Goal: Task Accomplishment & Management: Manage account settings

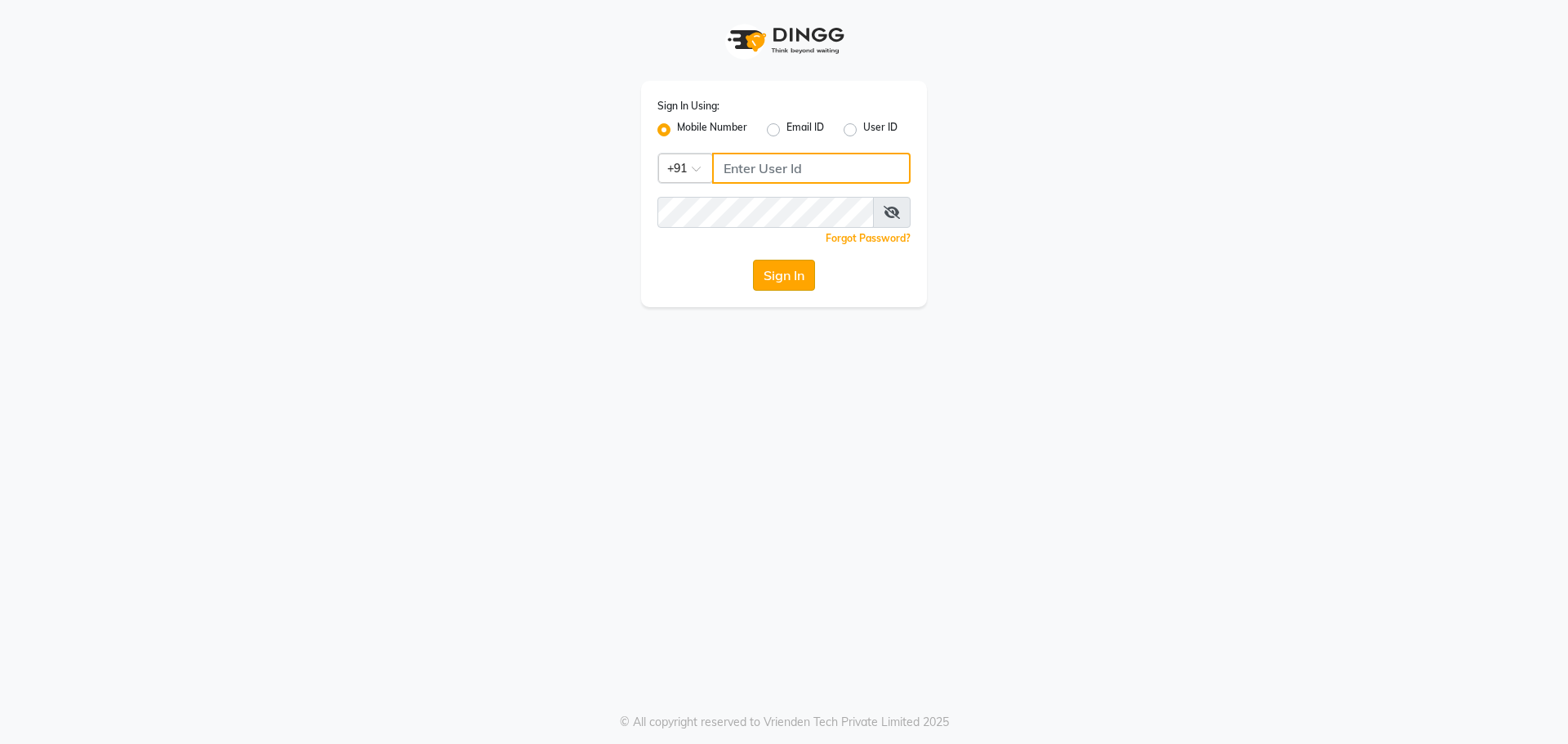
type input "8787571403"
click at [804, 281] on button "Sign In" at bounding box center [784, 275] width 62 height 31
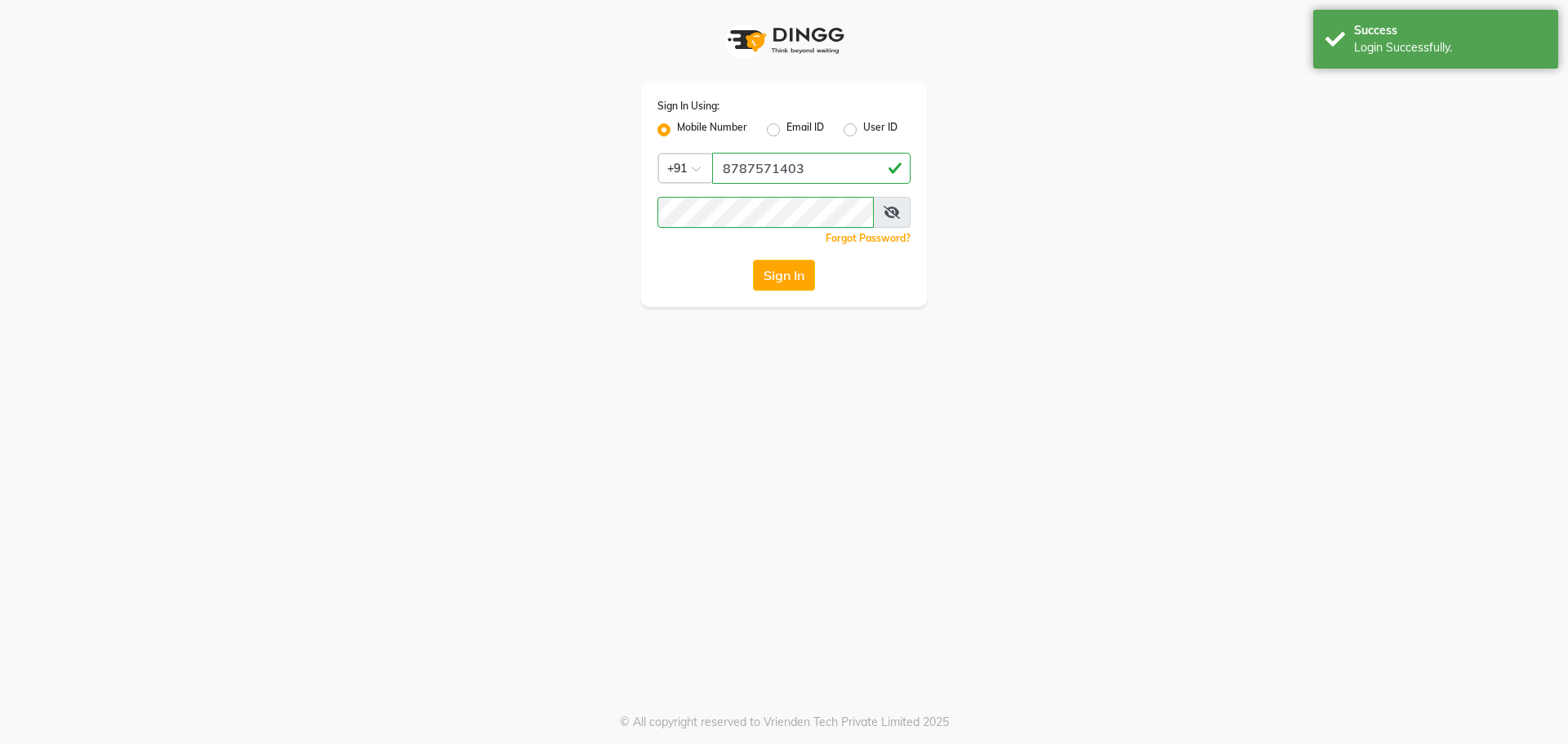
select select "92"
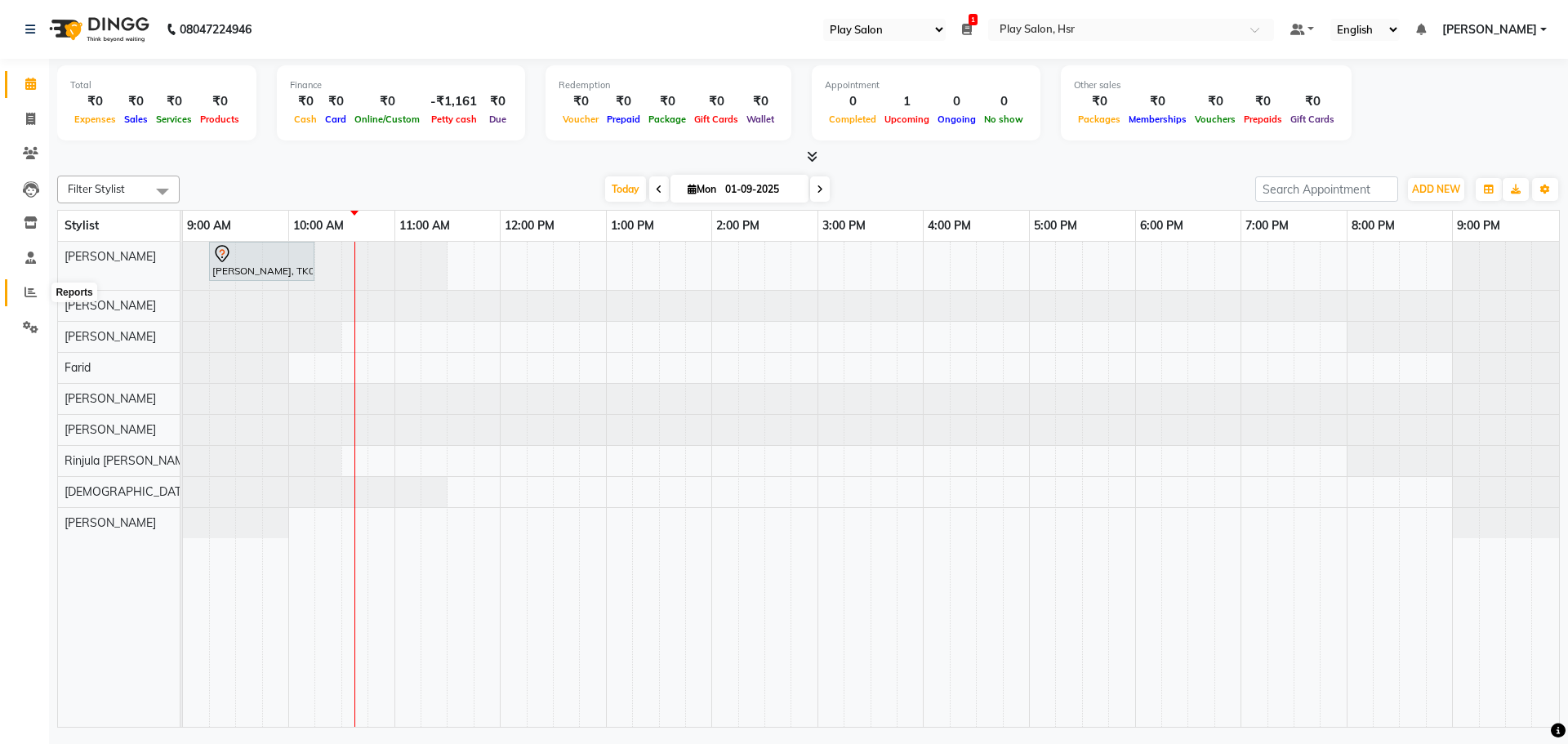
click at [34, 289] on icon at bounding box center [31, 292] width 13 height 13
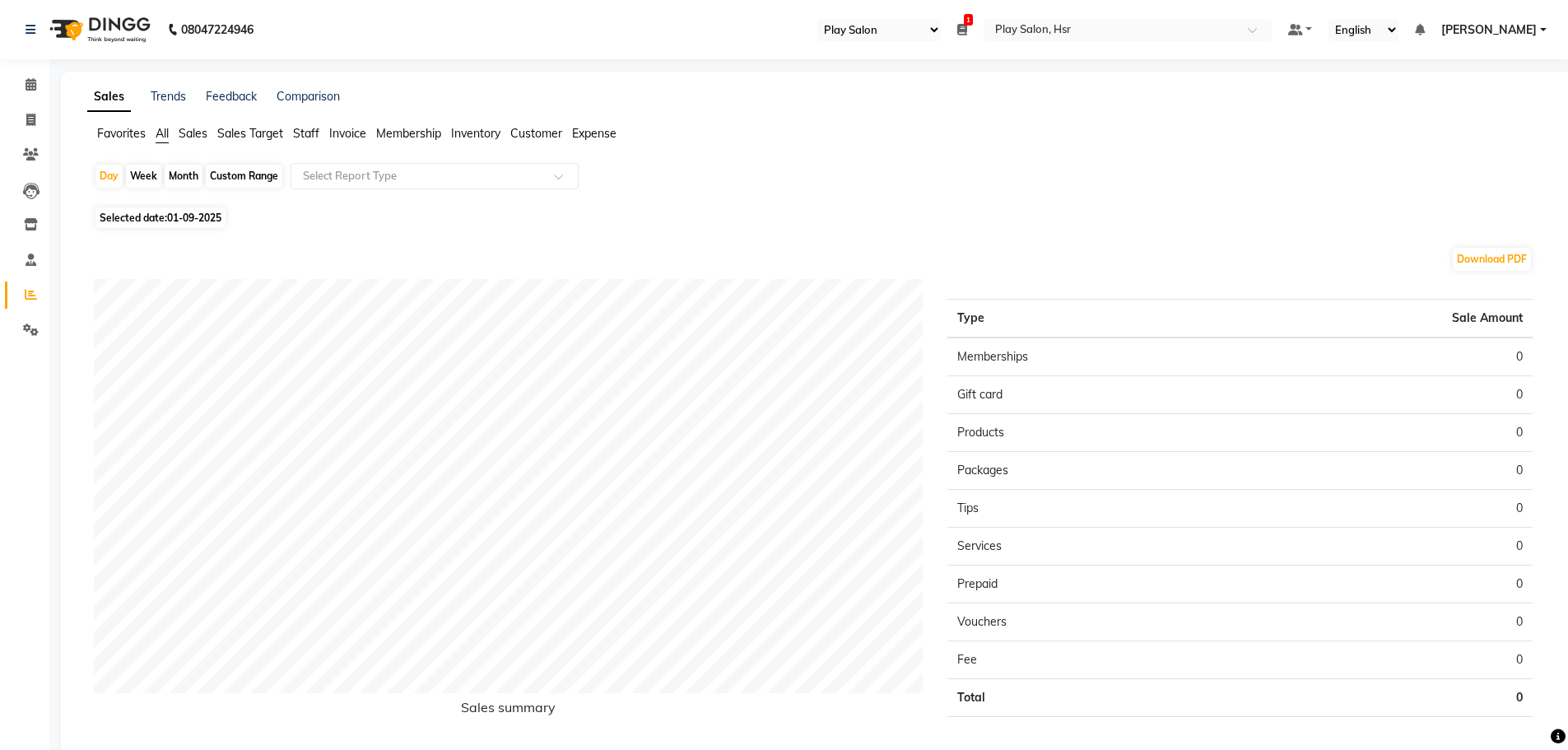
click at [199, 134] on span "Sales" at bounding box center [193, 134] width 29 height 15
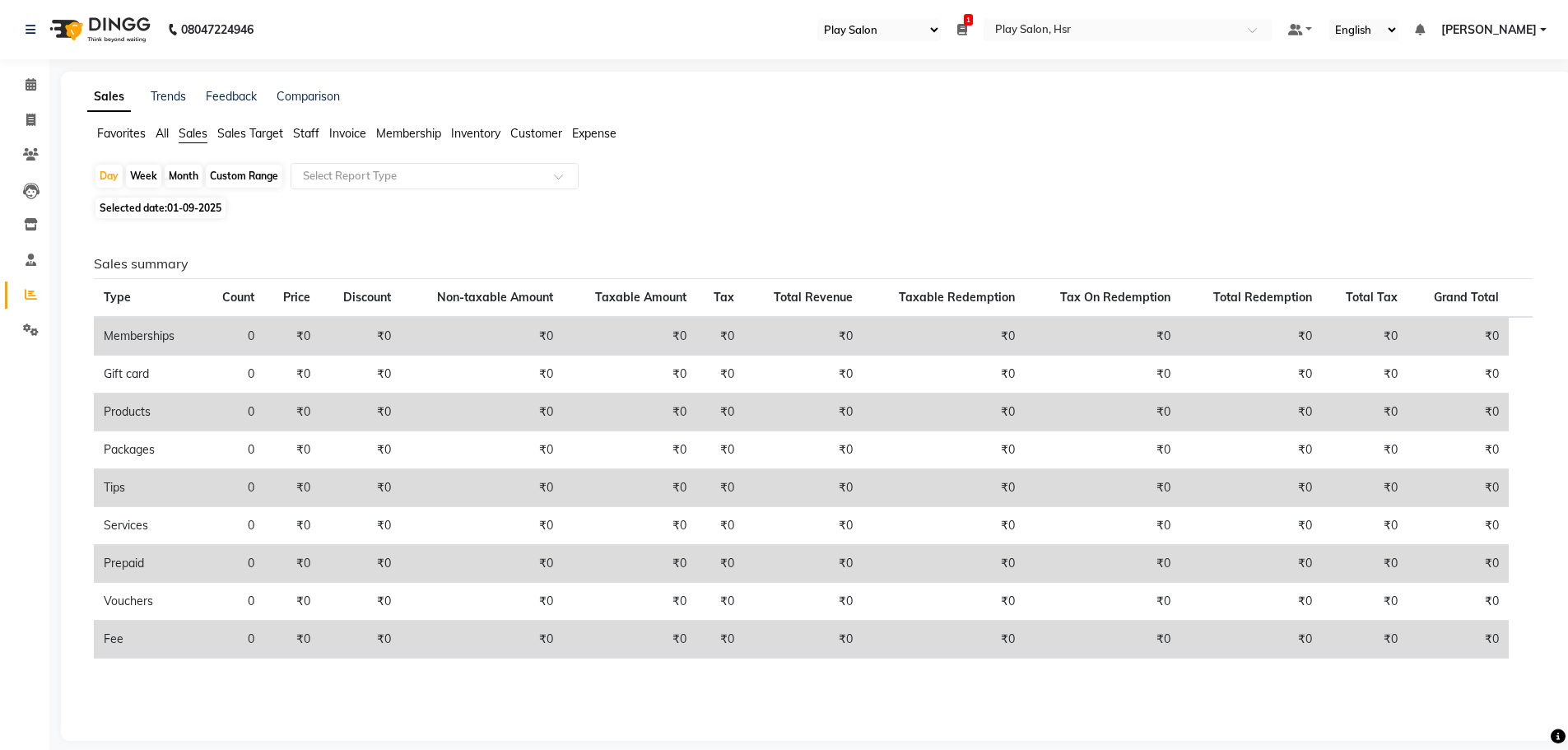
click at [311, 133] on span "Staff" at bounding box center [306, 134] width 27 height 15
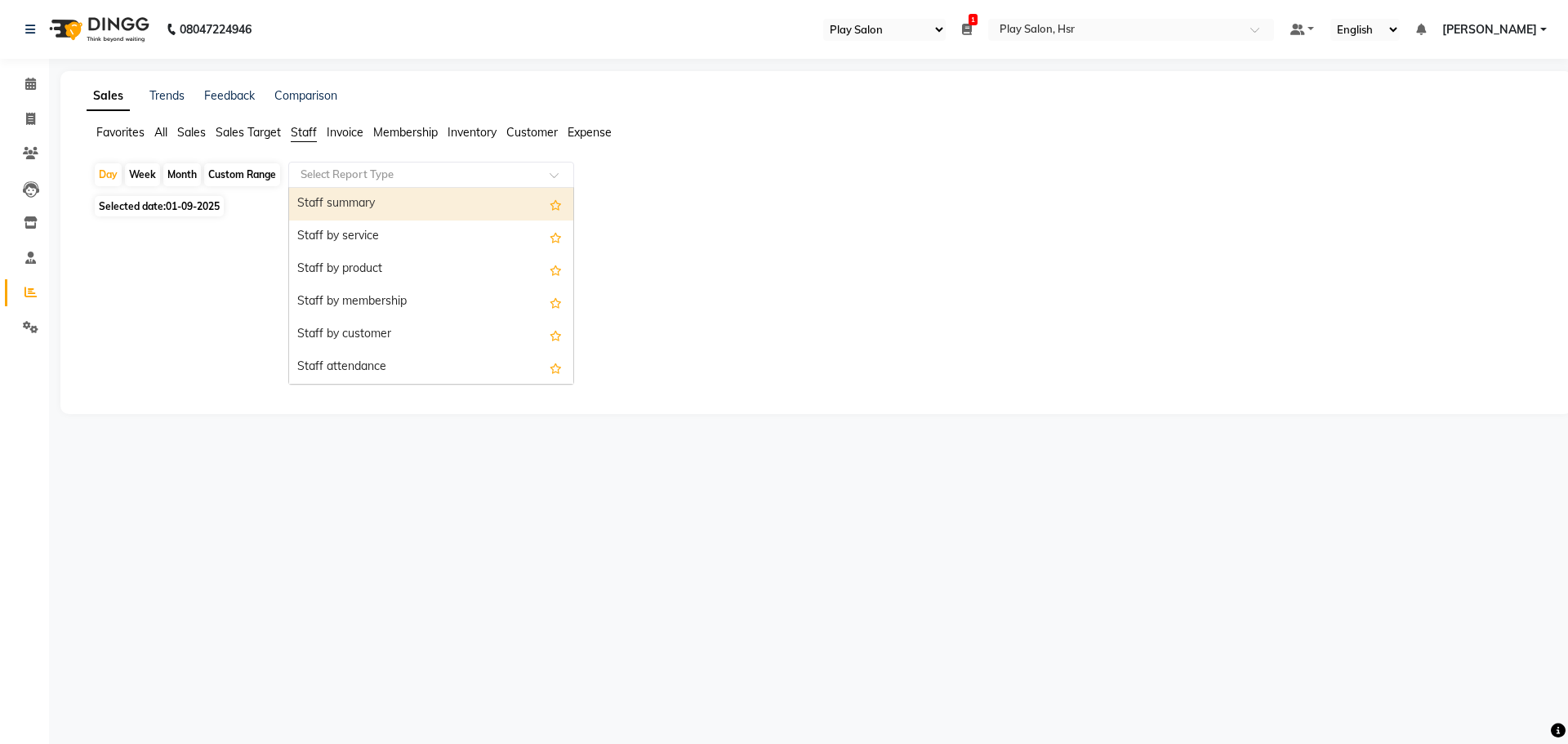
click at [392, 177] on input "text" at bounding box center [414, 175] width 235 height 16
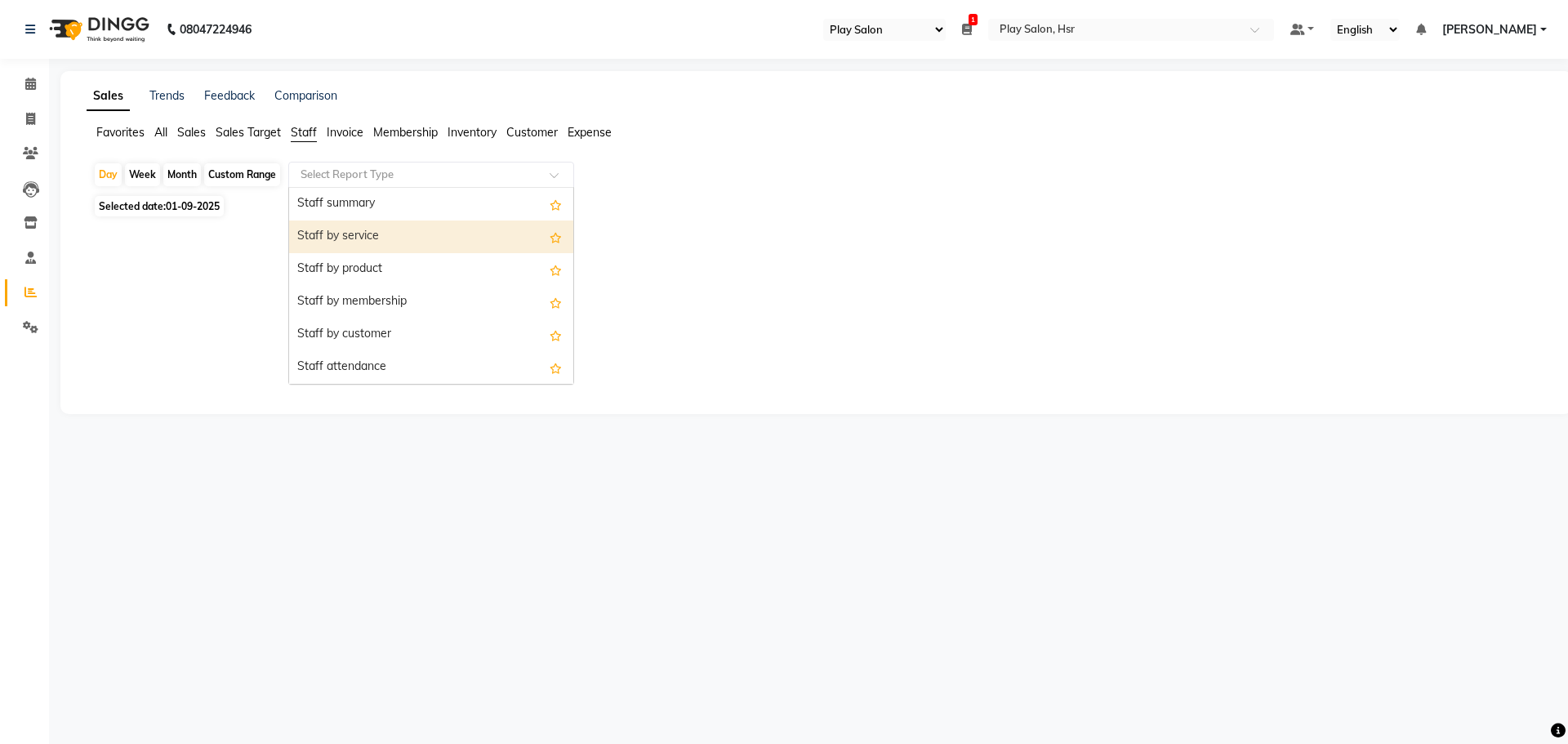
click at [448, 248] on div "Staff by service" at bounding box center [431, 237] width 284 height 33
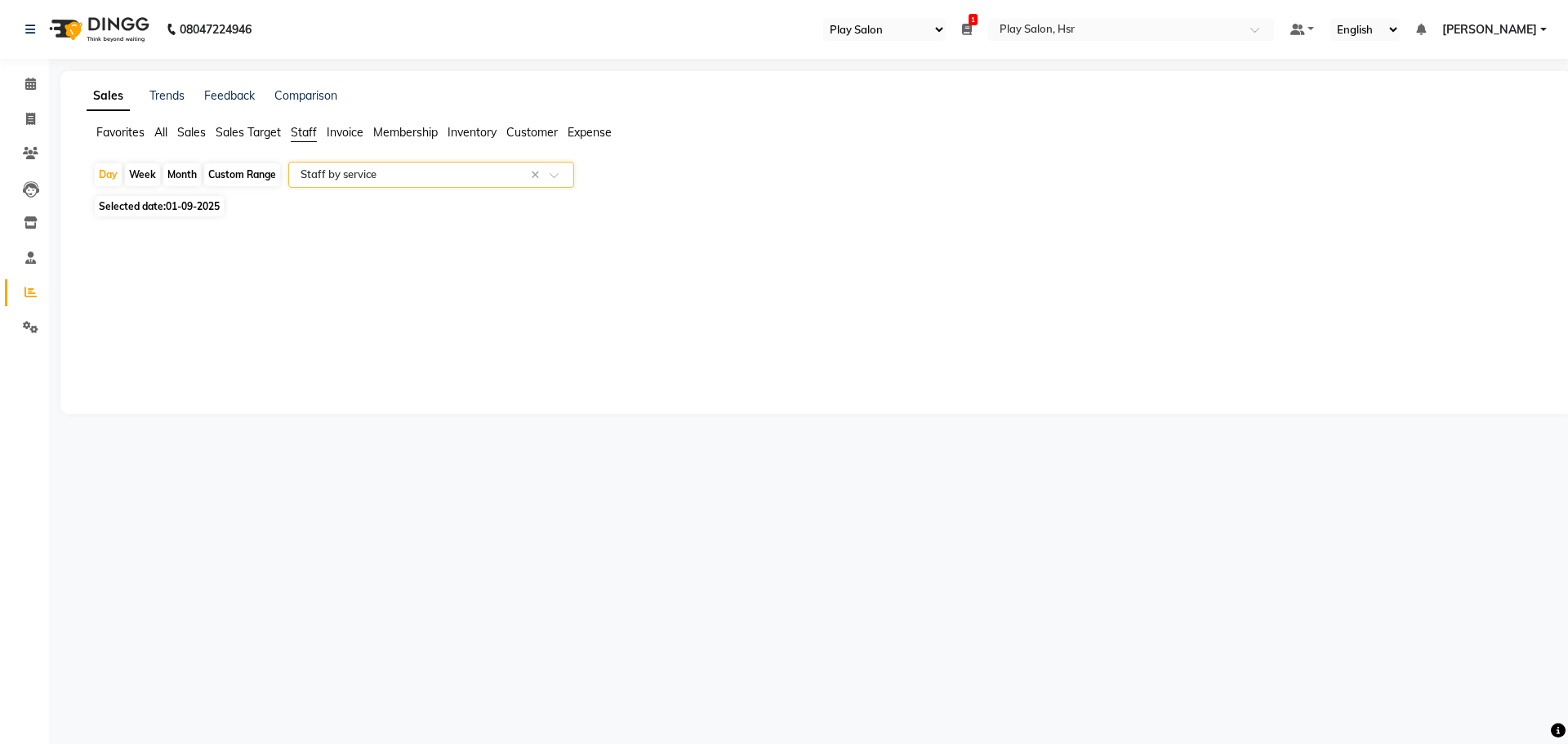
click at [231, 166] on div "Custom Range" at bounding box center [242, 174] width 76 height 23
select select "9"
select select "2025"
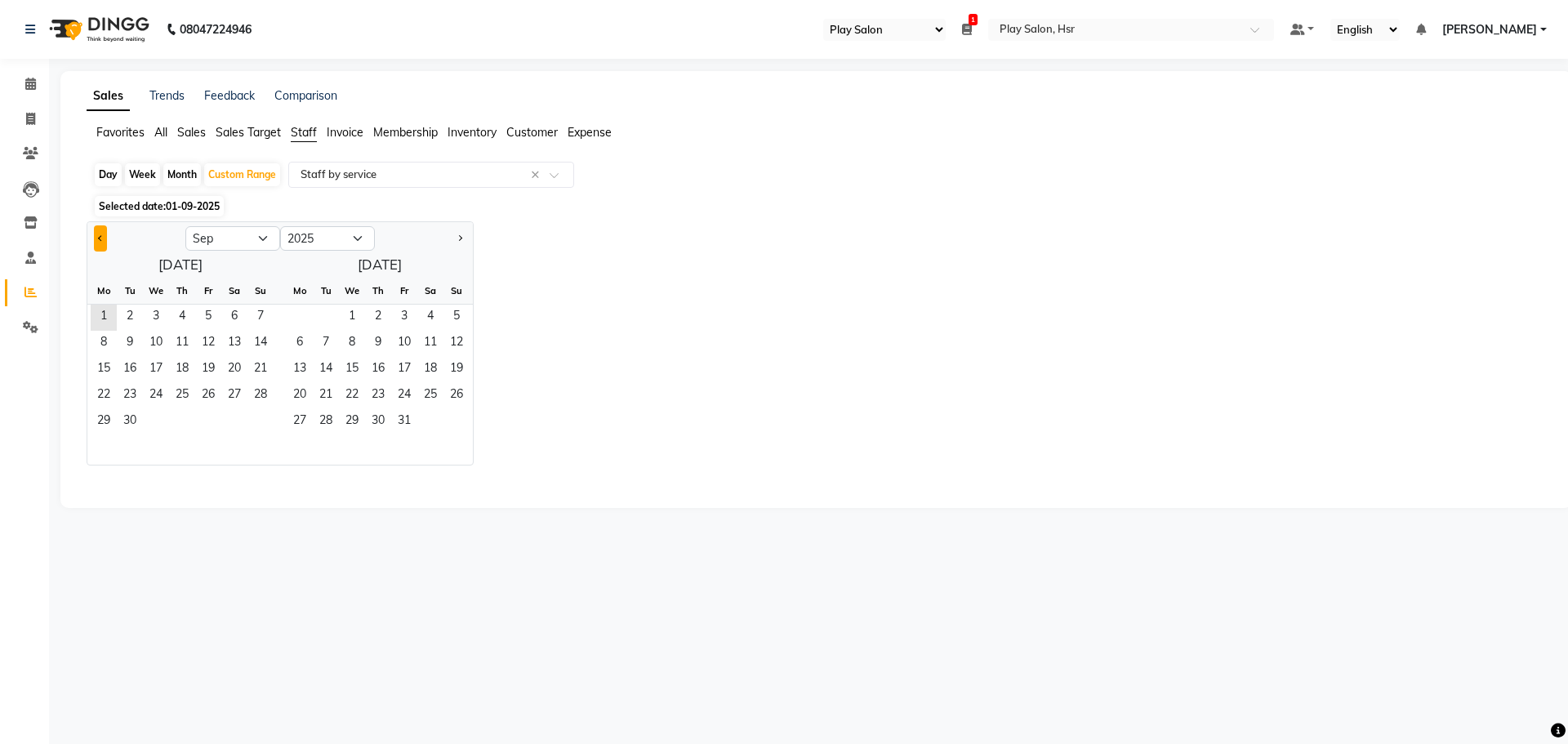
click at [102, 240] on span "Previous month" at bounding box center [101, 238] width 5 height 5
select select "8"
click at [208, 319] on span "1" at bounding box center [208, 318] width 26 height 26
click at [263, 416] on span "31" at bounding box center [260, 422] width 26 height 26
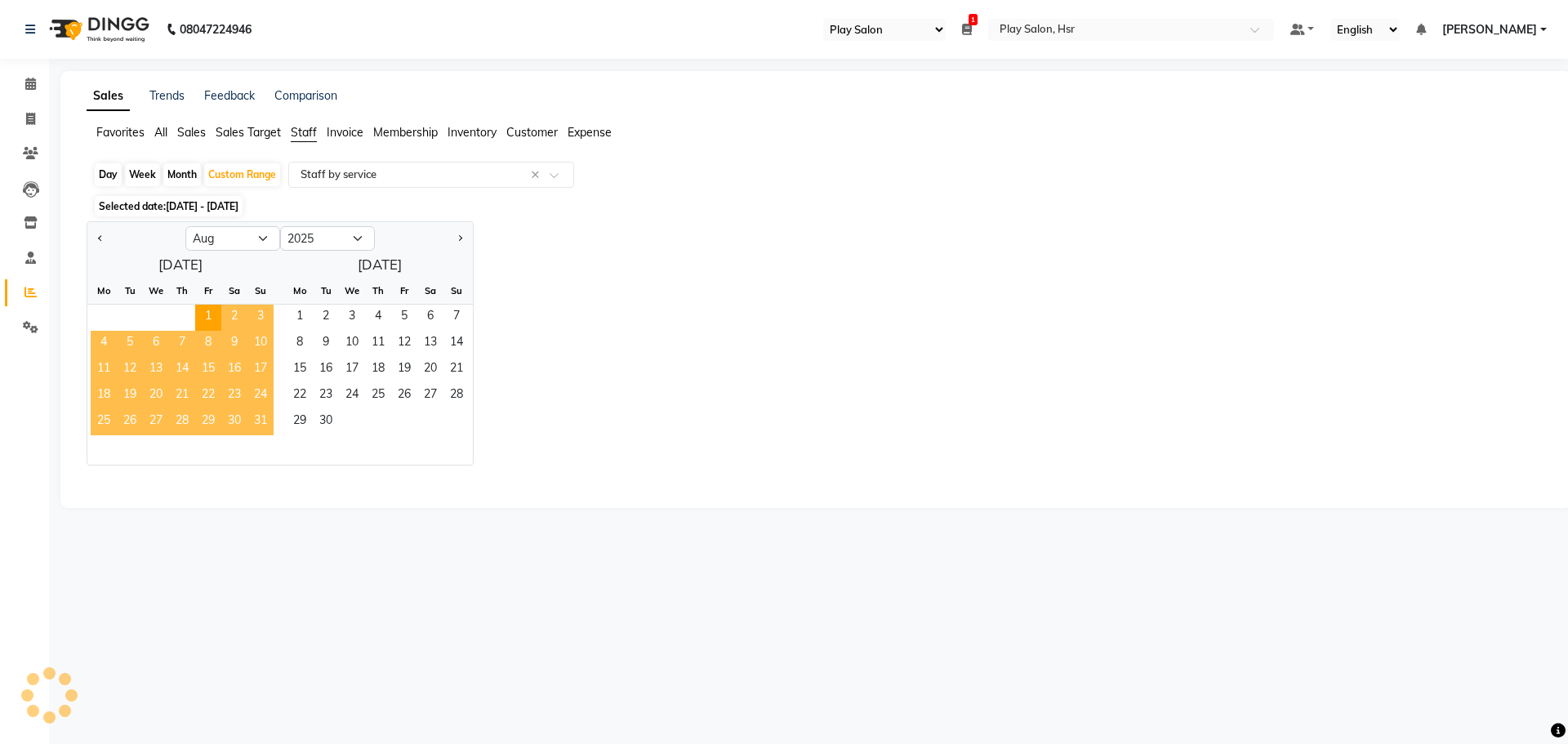
select select "full_report"
select select "csv"
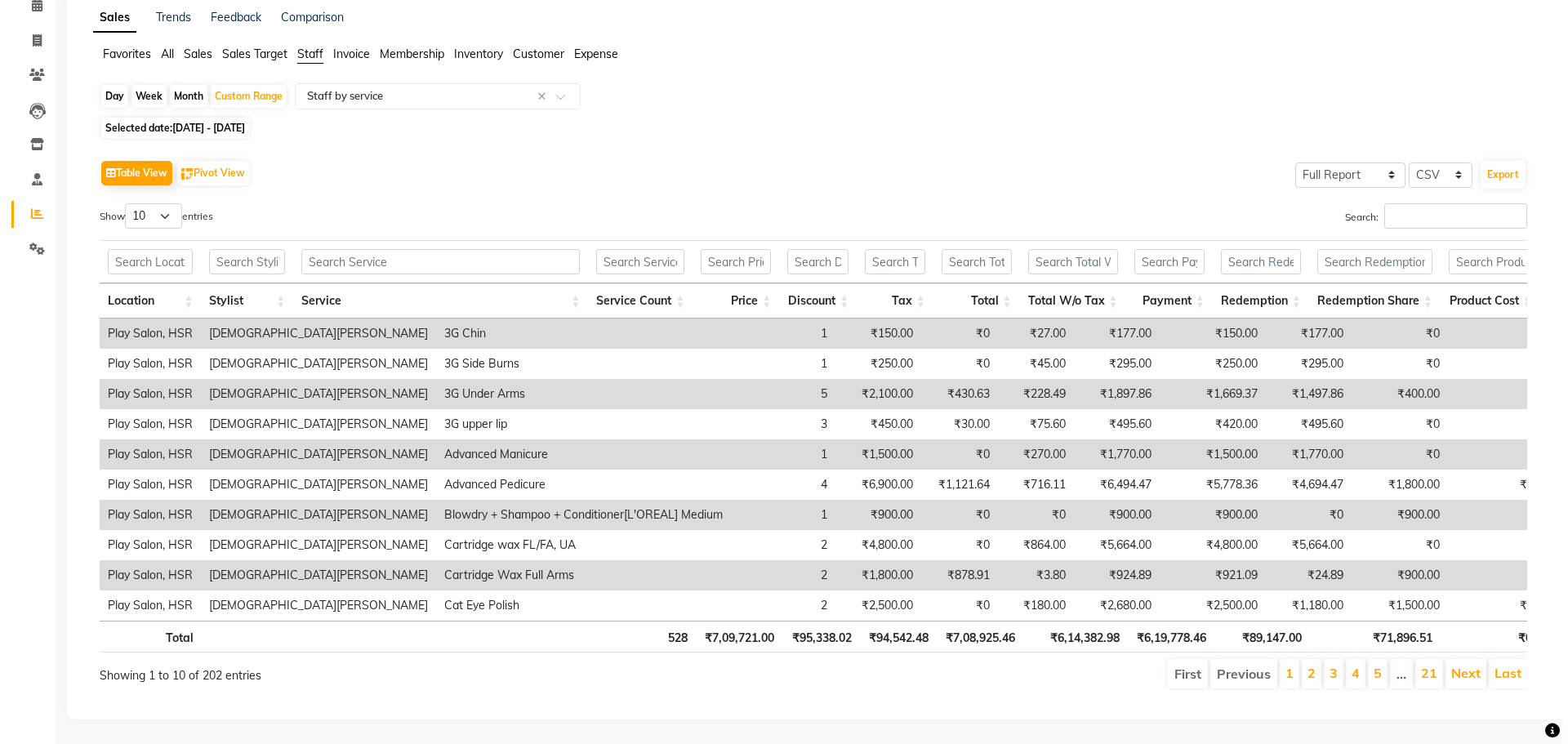
scroll to position [103, 0]
click at [212, 161] on button "Pivot View" at bounding box center [206, 172] width 72 height 24
select select "full_report"
select select "csv"
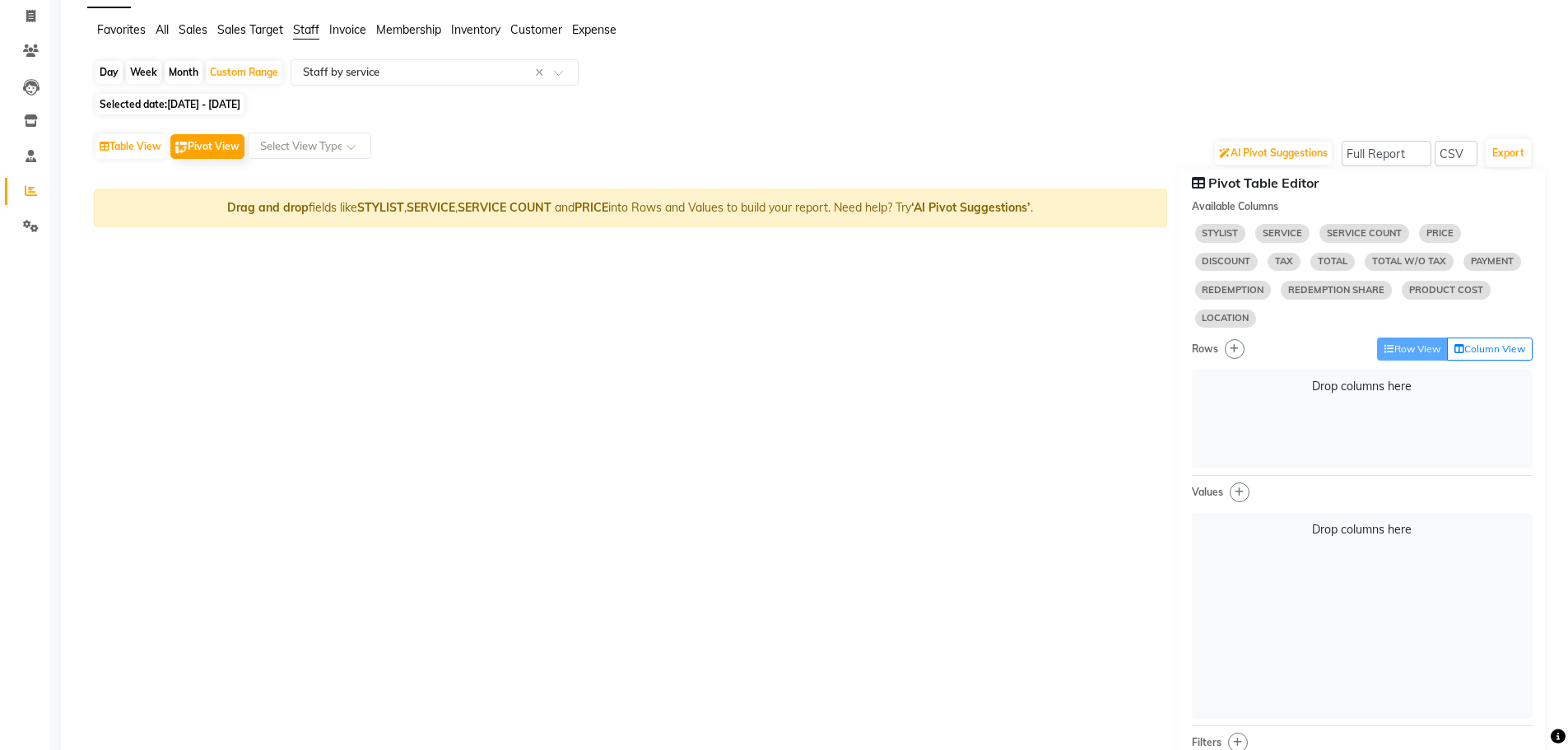
click at [1287, 238] on span "SERVICE" at bounding box center [1282, 233] width 54 height 18
select select "10"
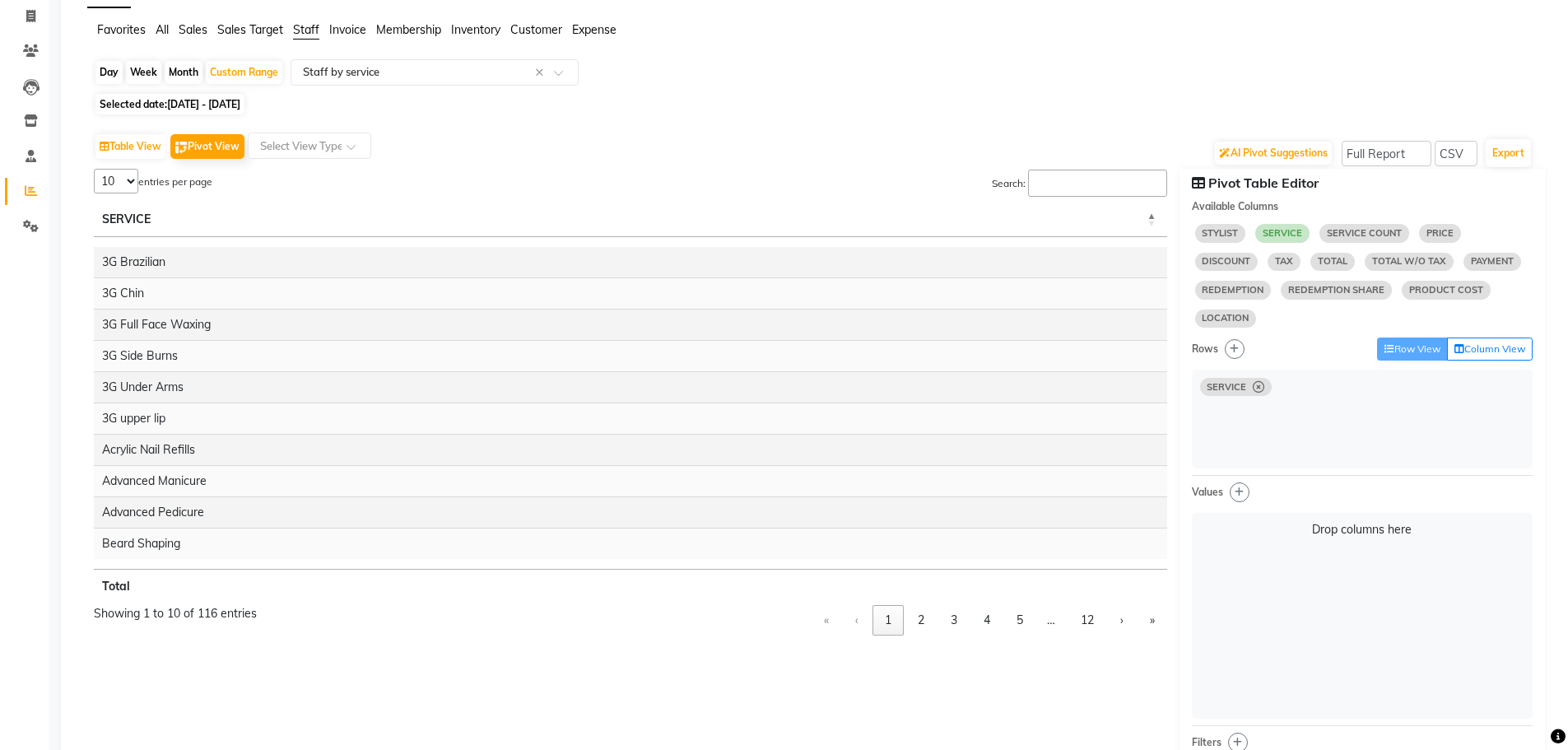
select select "10"
select select "sum"
click at [1080, 178] on input "Search:" at bounding box center [1098, 184] width 139 height 27
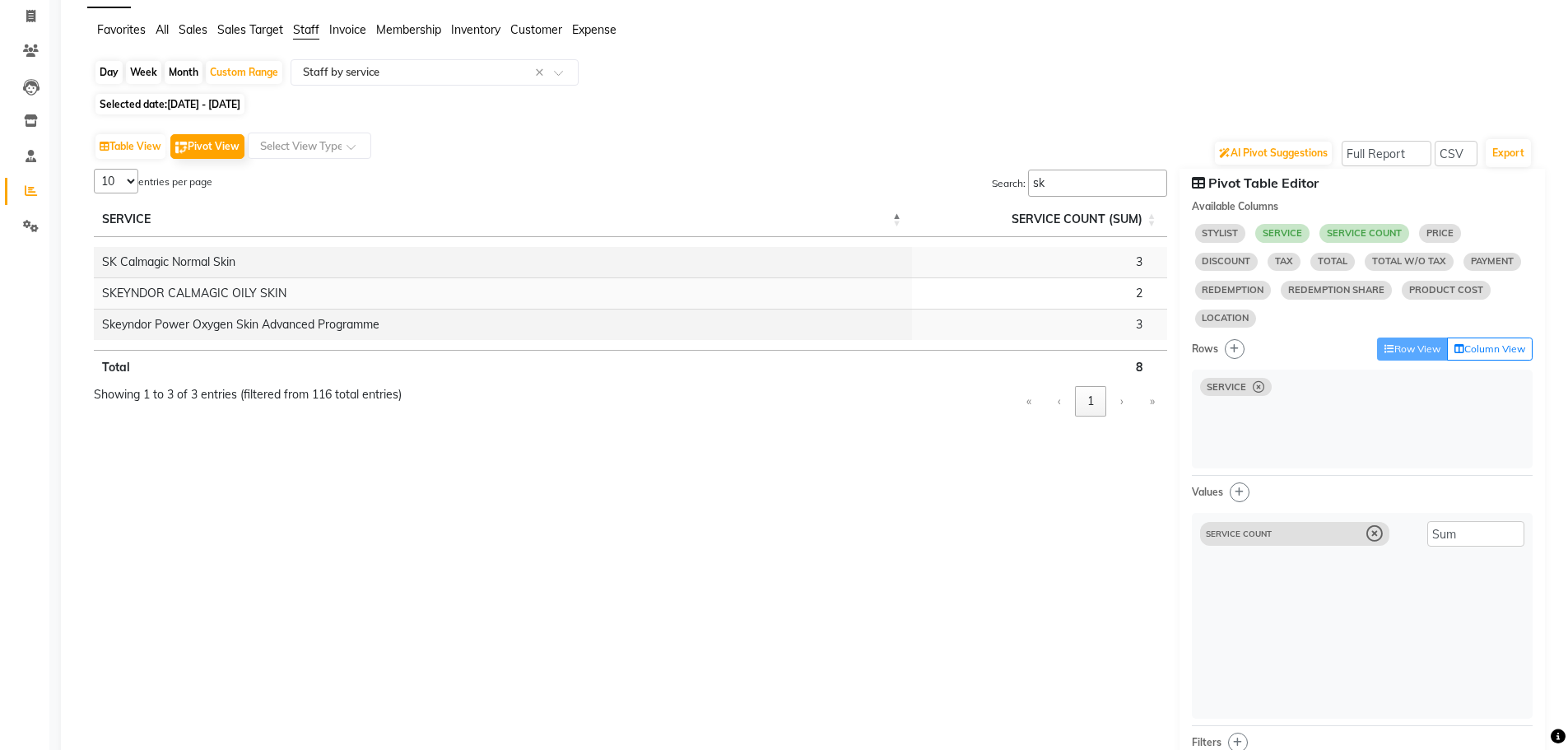
type input "s"
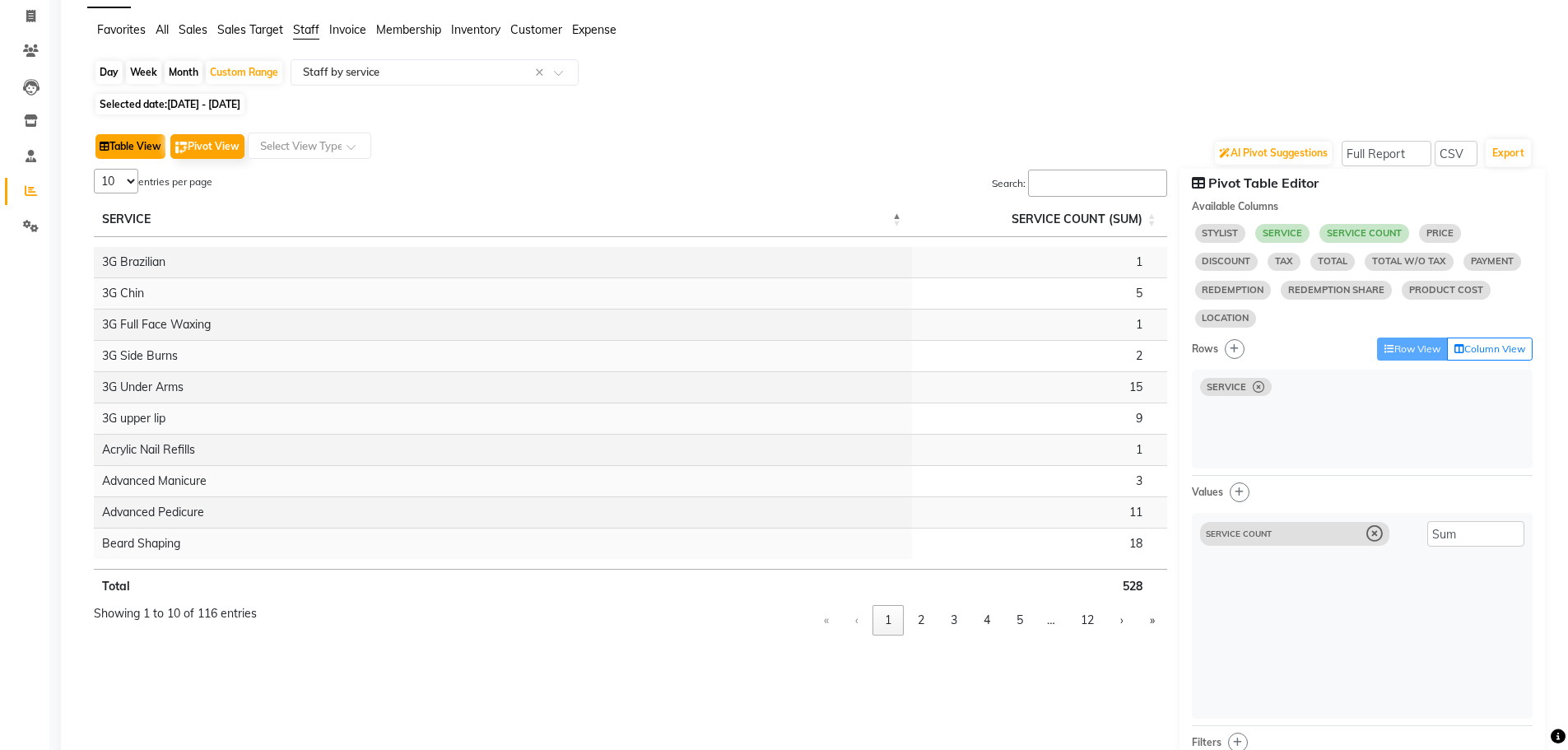
click at [124, 151] on button "Table View" at bounding box center [130, 146] width 70 height 25
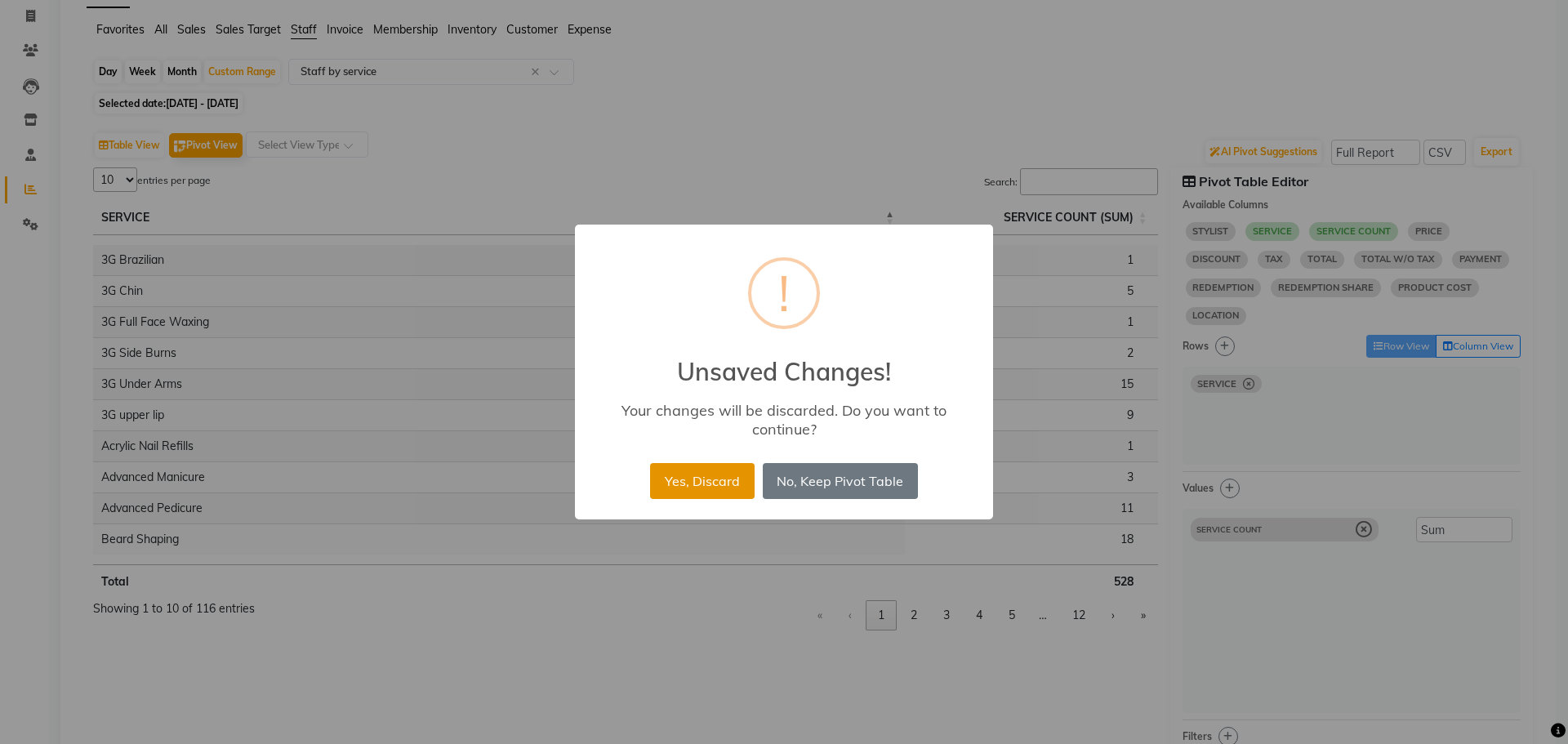
click at [662, 481] on button "Yes, Discard" at bounding box center [702, 482] width 103 height 36
select select "full_report"
select select "csv"
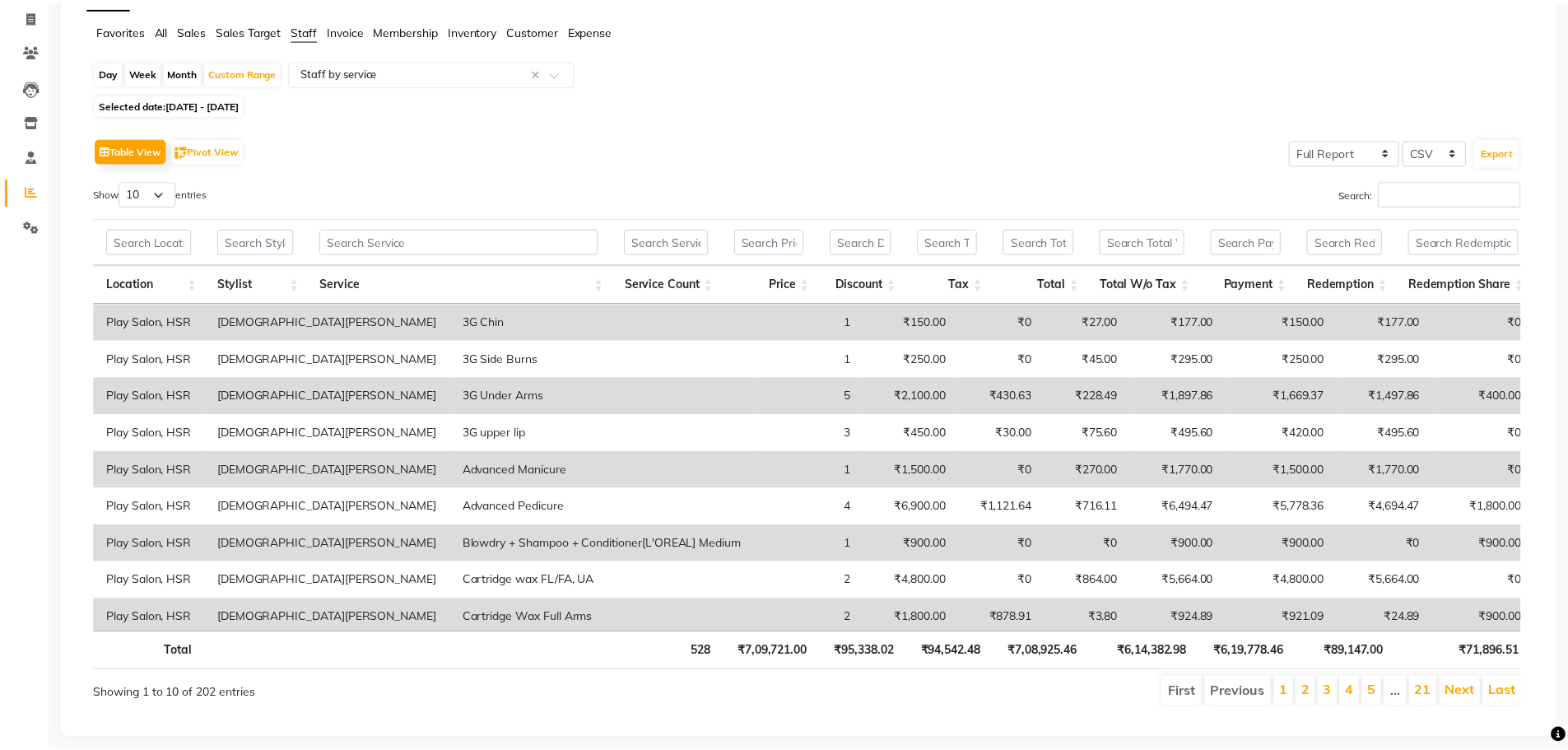
scroll to position [0, 0]
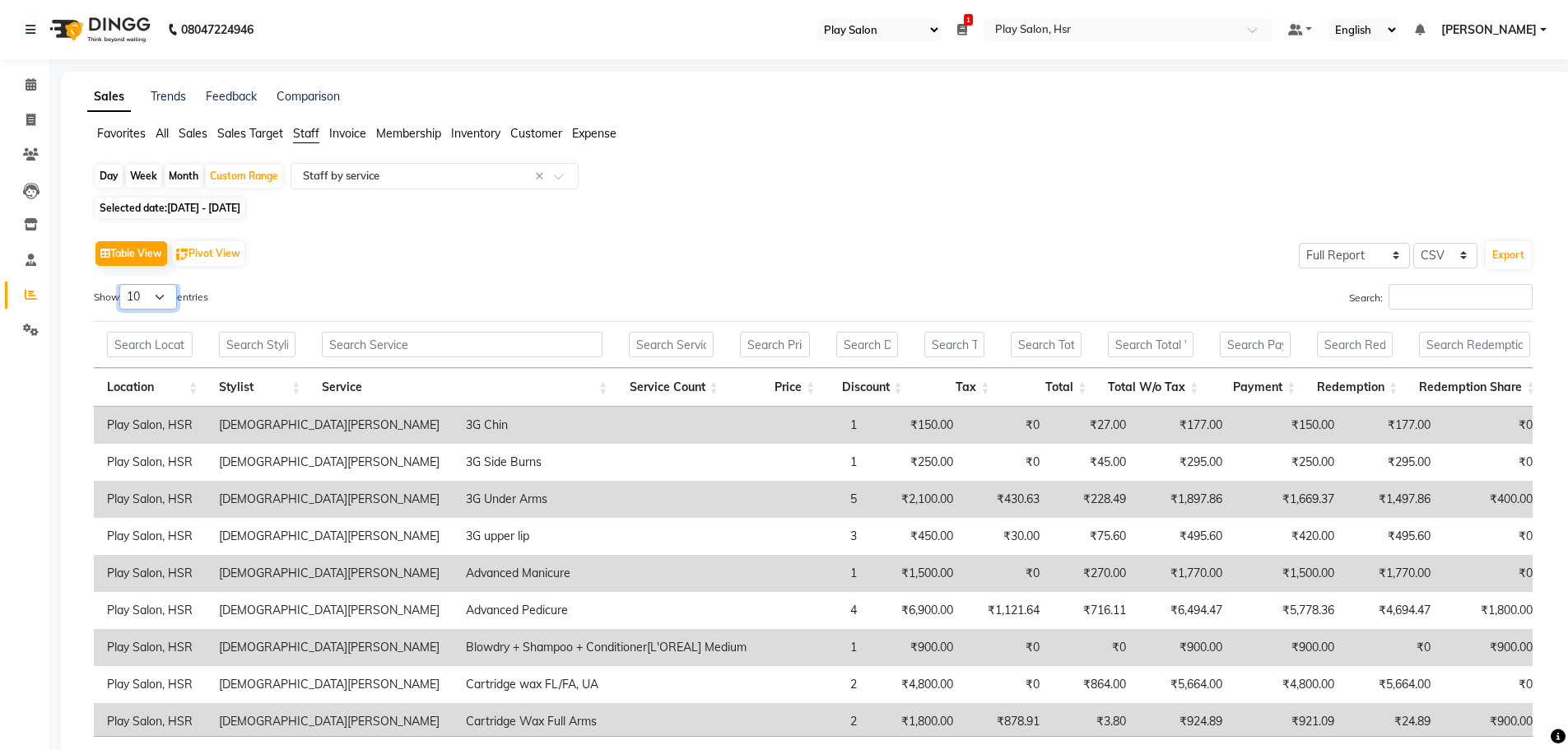
click at [160, 302] on select "10 25 50 100" at bounding box center [148, 297] width 58 height 26
select select "100"
click at [122, 284] on select "10 25 50 100" at bounding box center [148, 297] width 58 height 26
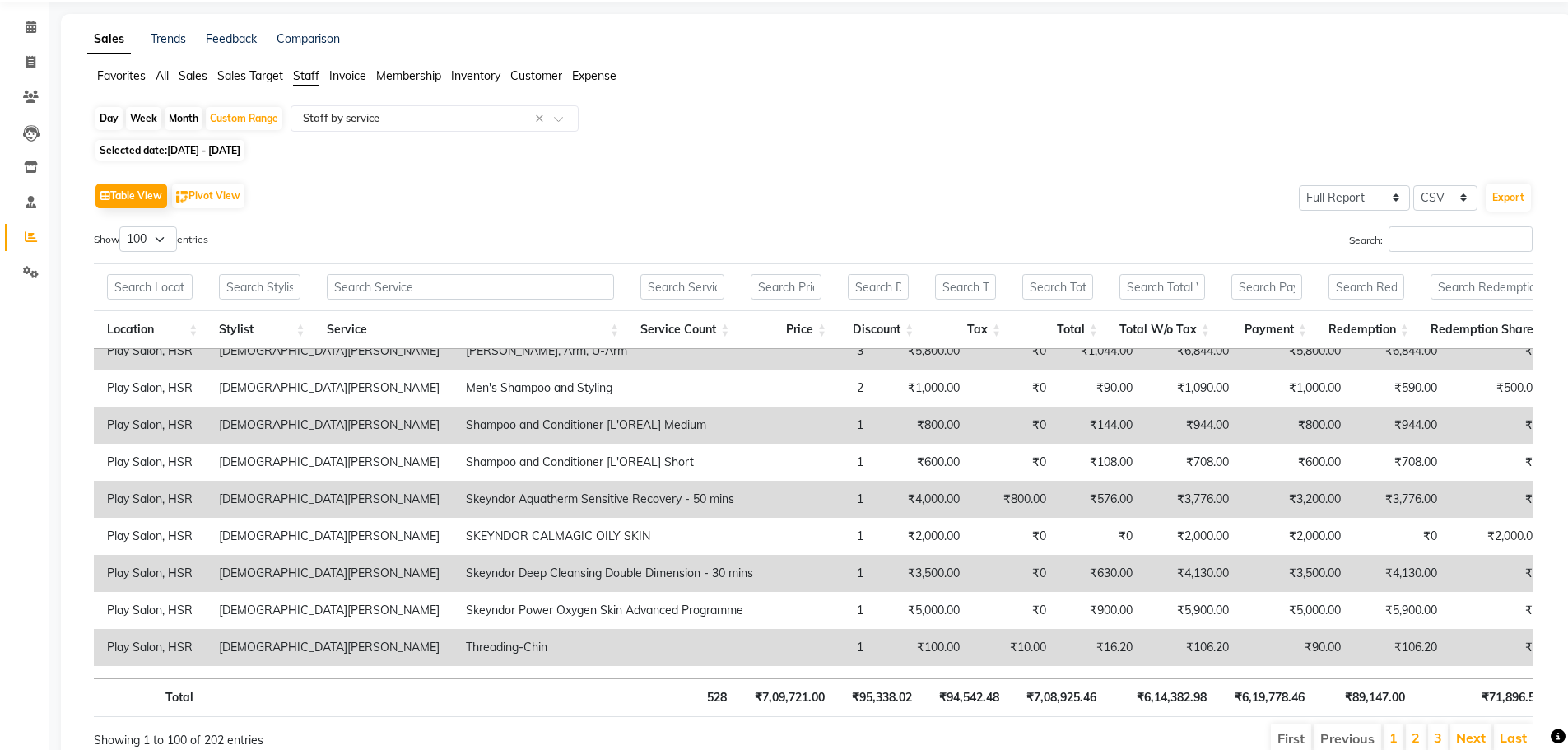
scroll to position [129, 0]
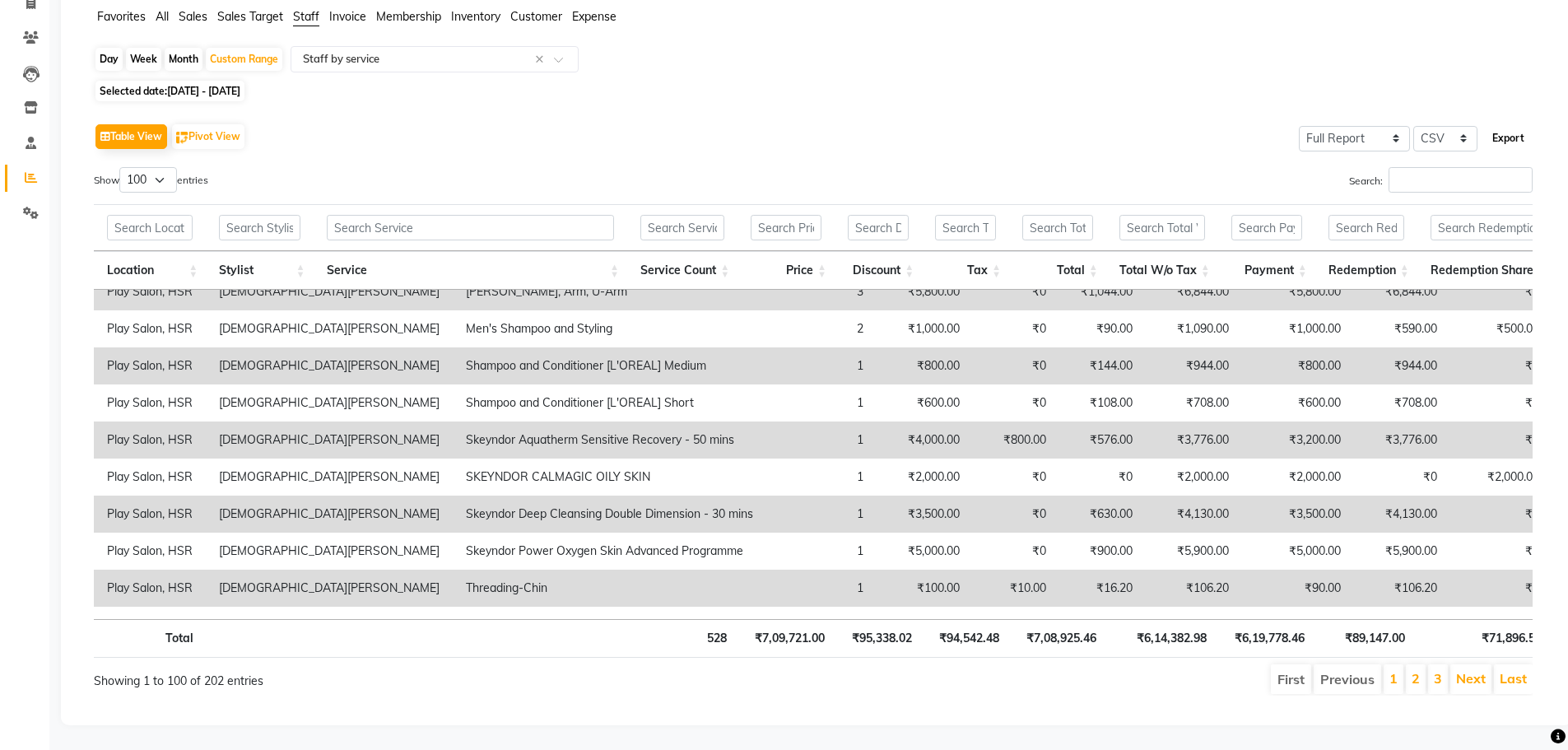
click at [1497, 125] on button "Export" at bounding box center [1509, 138] width 46 height 28
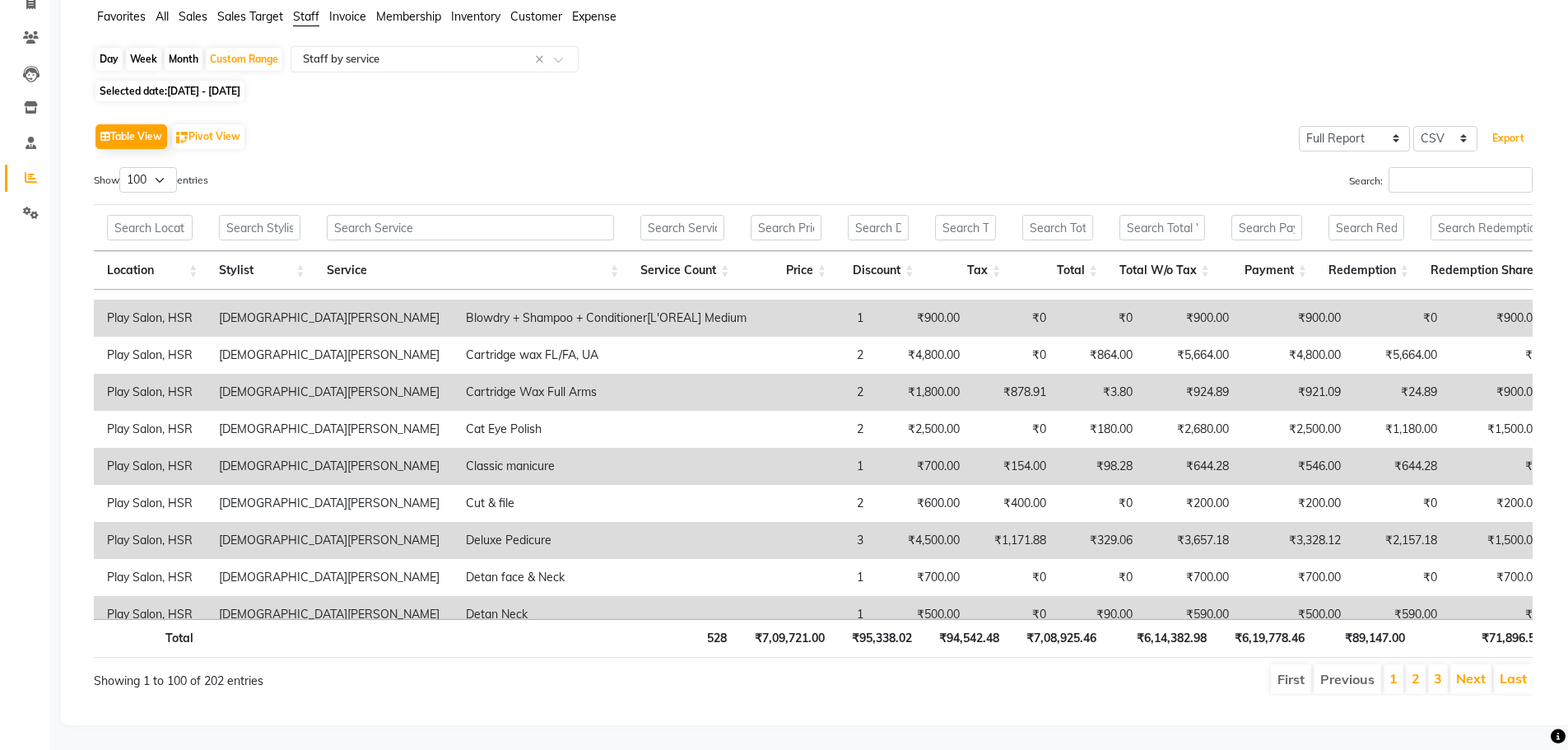
scroll to position [0, 0]
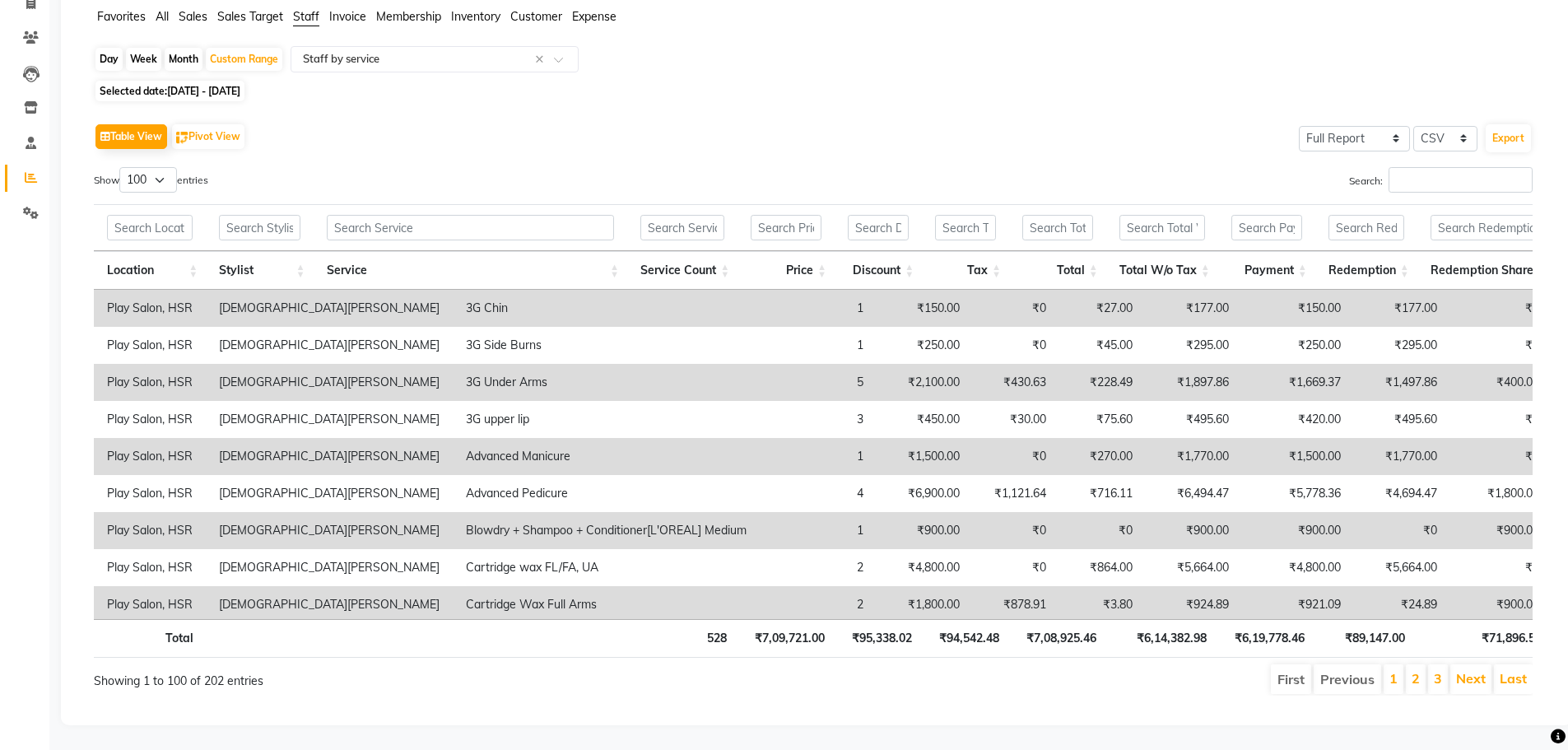
click at [728, 120] on div "Table View Pivot View Select Full Report Filtered Report Select CSV PDF Export" at bounding box center [814, 137] width 1439 height 35
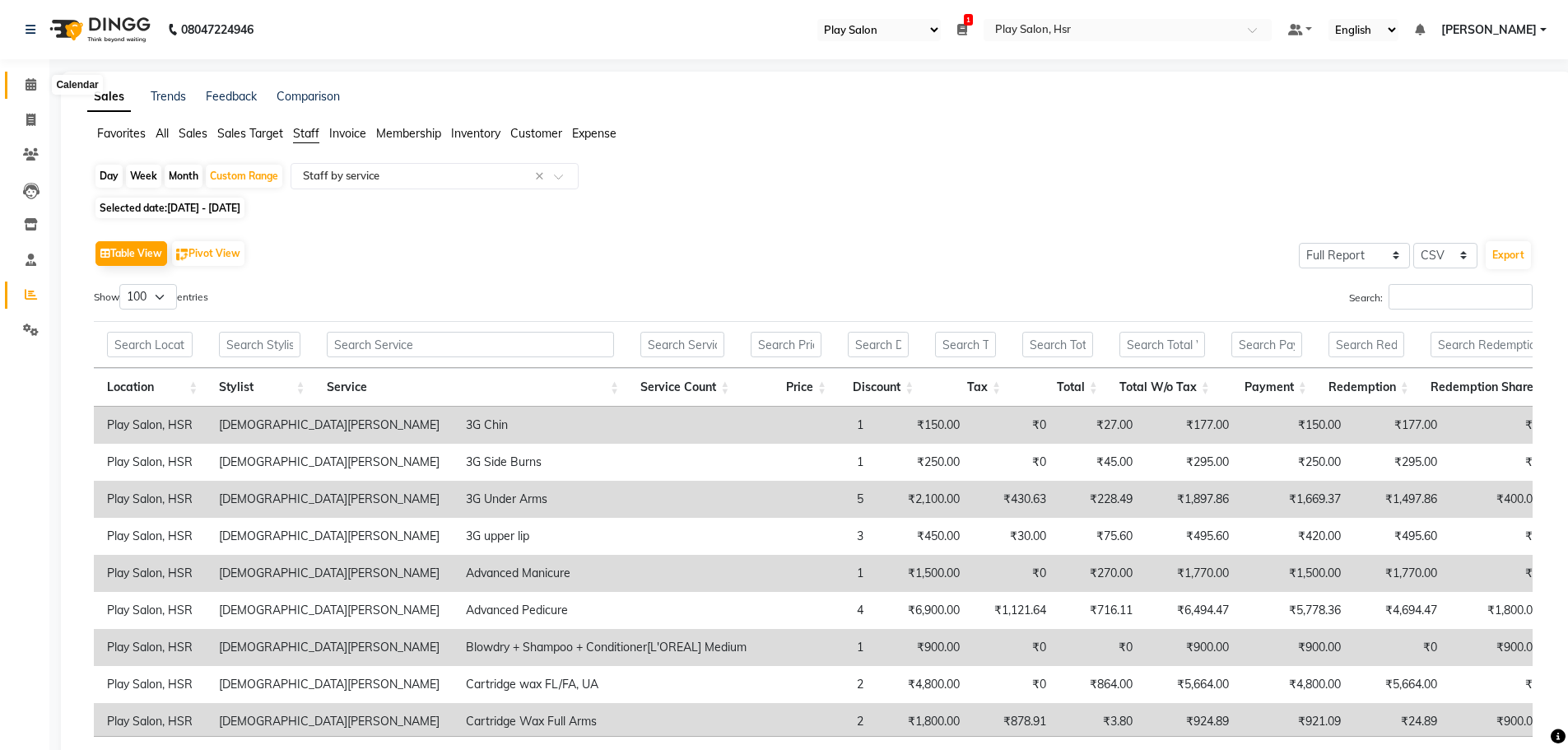
click at [19, 78] on span at bounding box center [31, 85] width 29 height 19
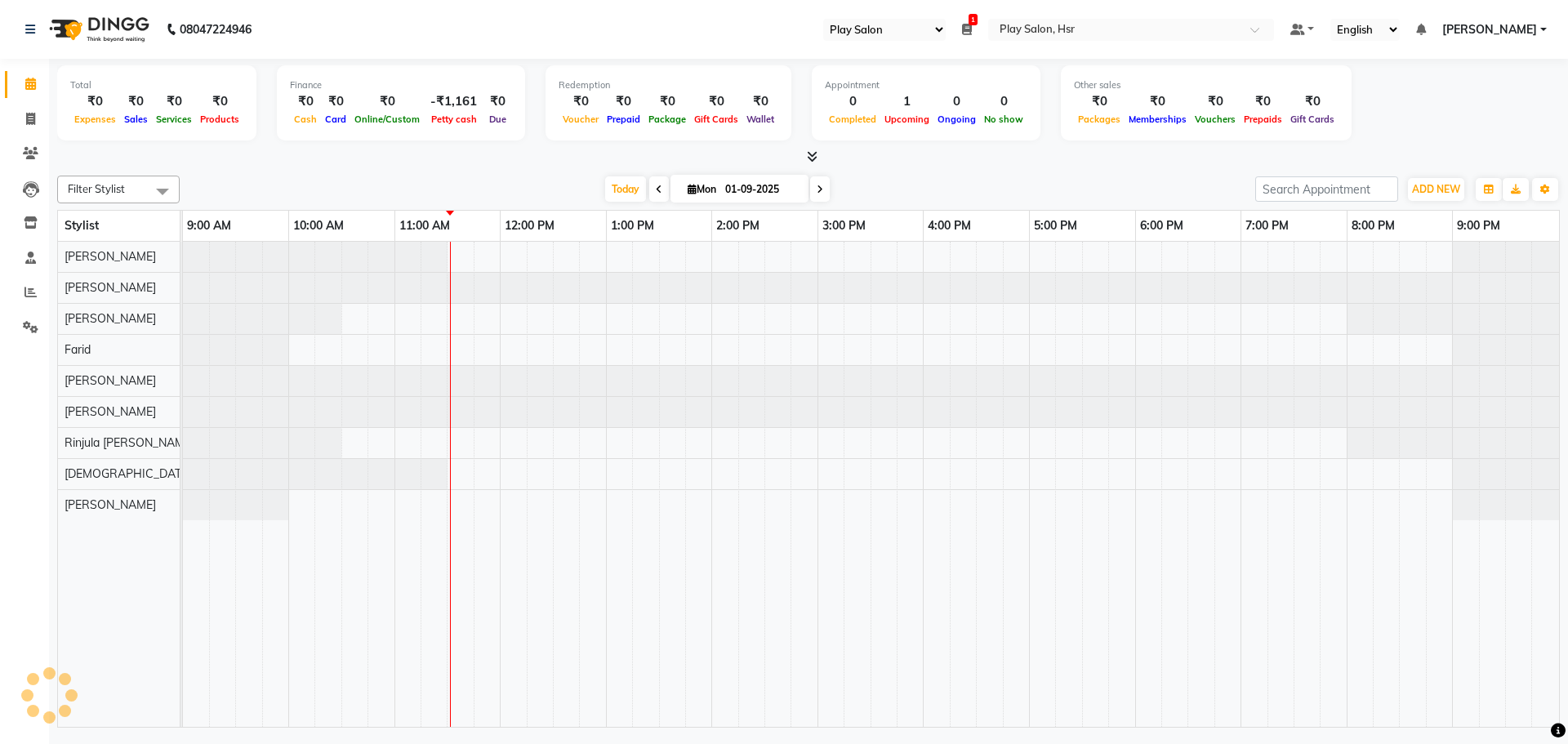
click at [40, 78] on span at bounding box center [31, 84] width 29 height 19
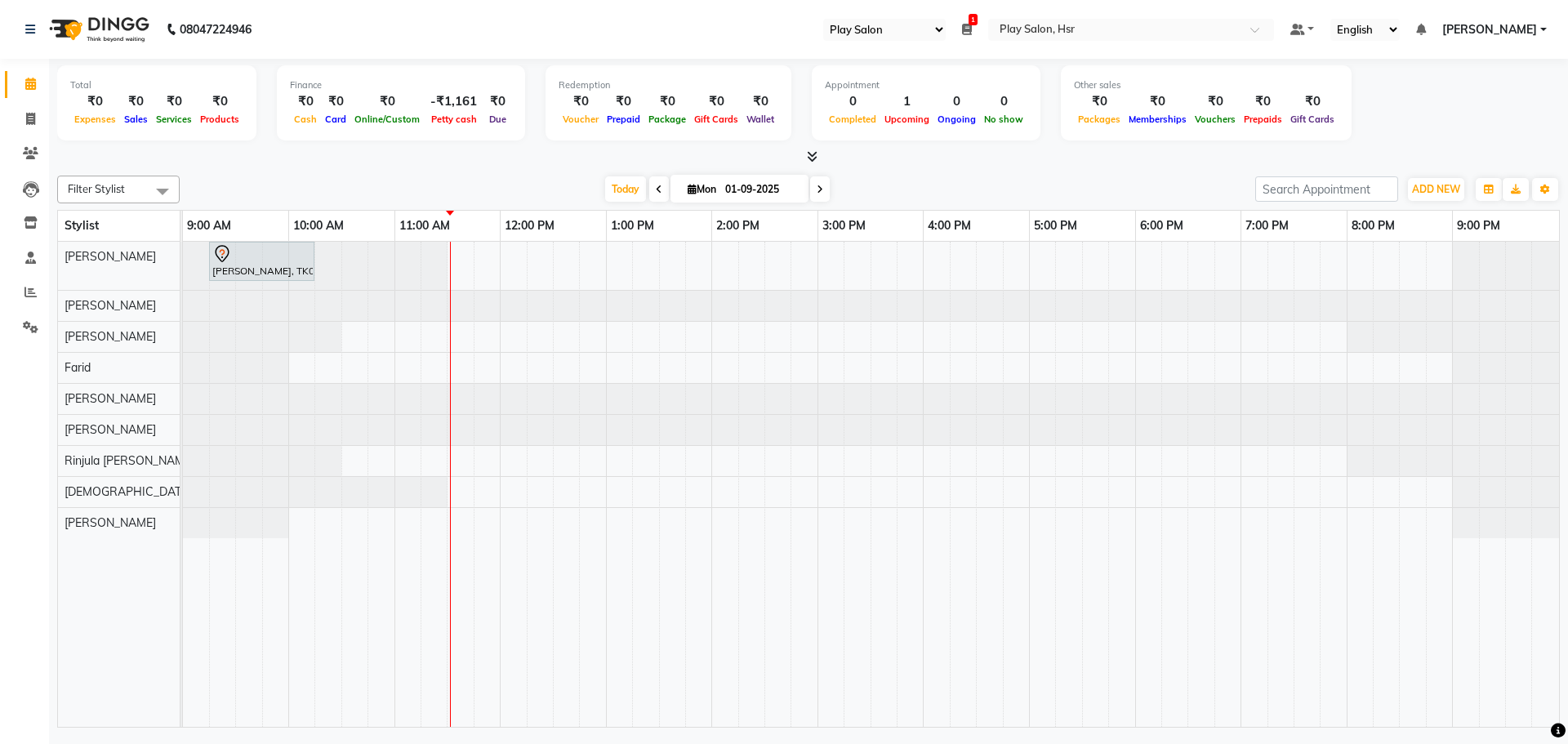
click at [463, 364] on div "[PERSON_NAME], TK01, 09:15 AM-10:15 AM, Hair Cut [DEMOGRAPHIC_DATA] Style Direc…" at bounding box center [871, 485] width 1376 height 485
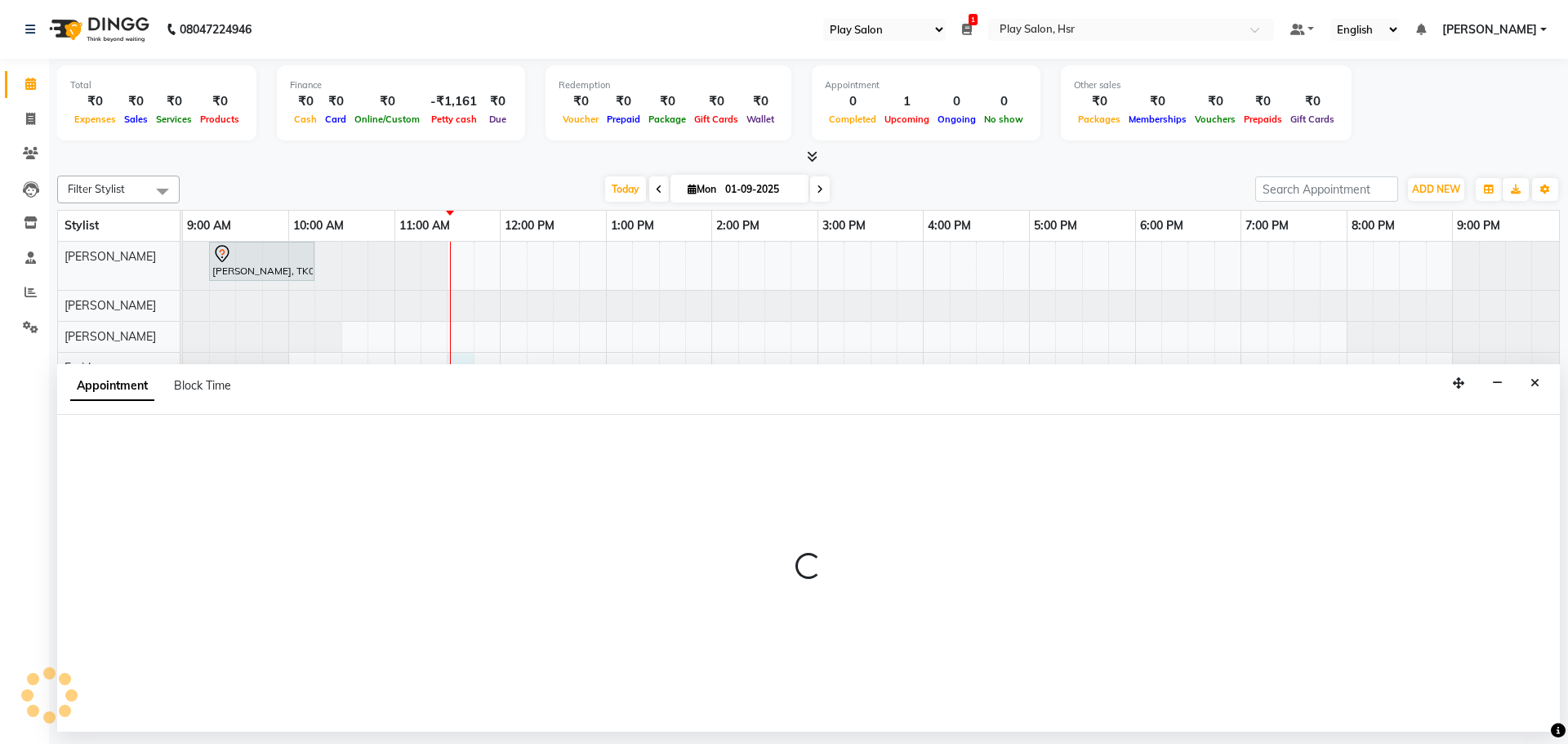
select select "85705"
select select "690"
select select "tentative"
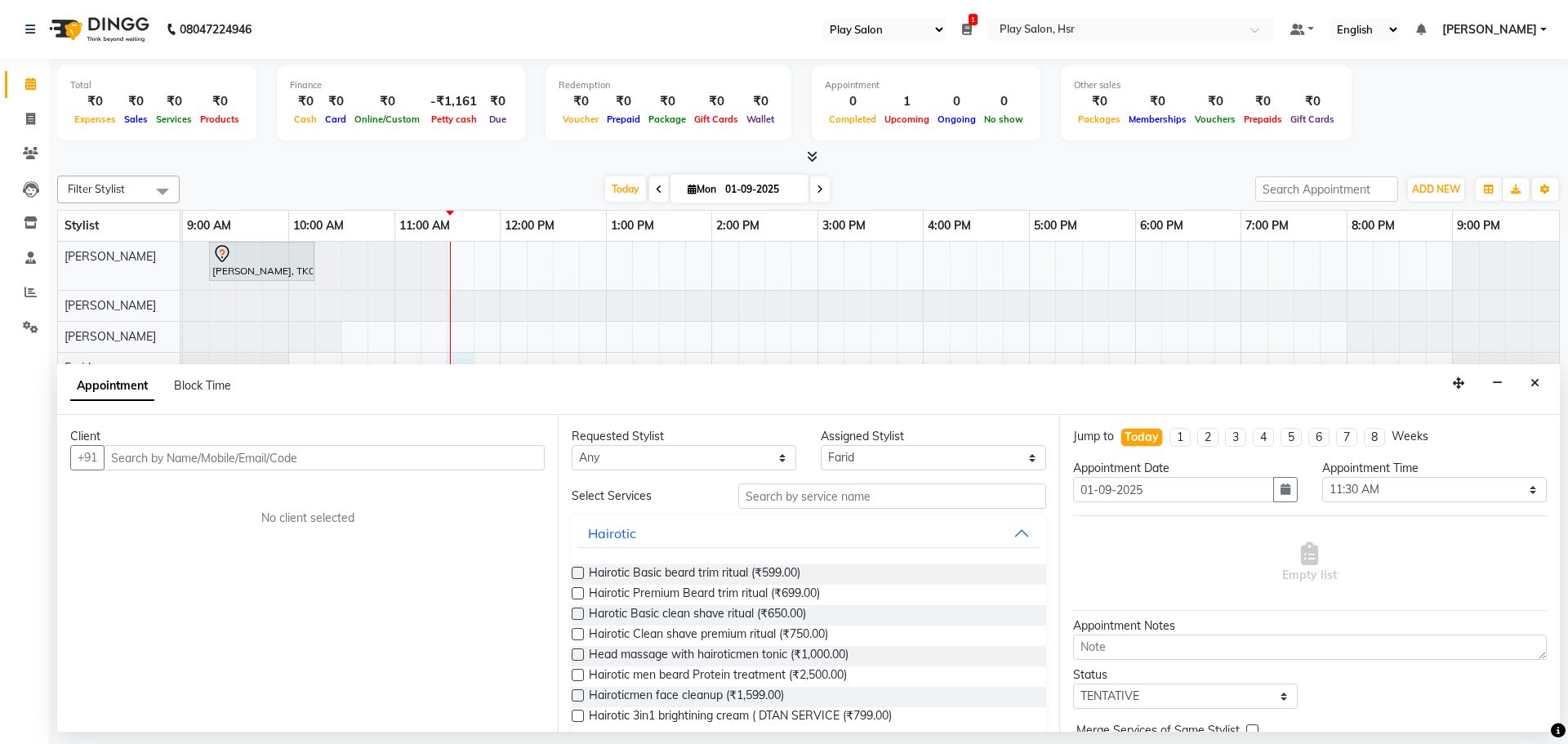
click at [350, 360] on div "[PERSON_NAME], TK01, 09:15 AM-10:15 AM, Hair Cut [DEMOGRAPHIC_DATA] Style Direc…" at bounding box center [871, 485] width 1376 height 485
click at [334, 359] on div "[PERSON_NAME], TK01, 09:15 AM-10:15 AM, Hair Cut [DEMOGRAPHIC_DATA] Style Direc…" at bounding box center [871, 485] width 1376 height 485
type input "9414193320"
click at [505, 461] on span "Add Client" at bounding box center [511, 457] width 54 height 15
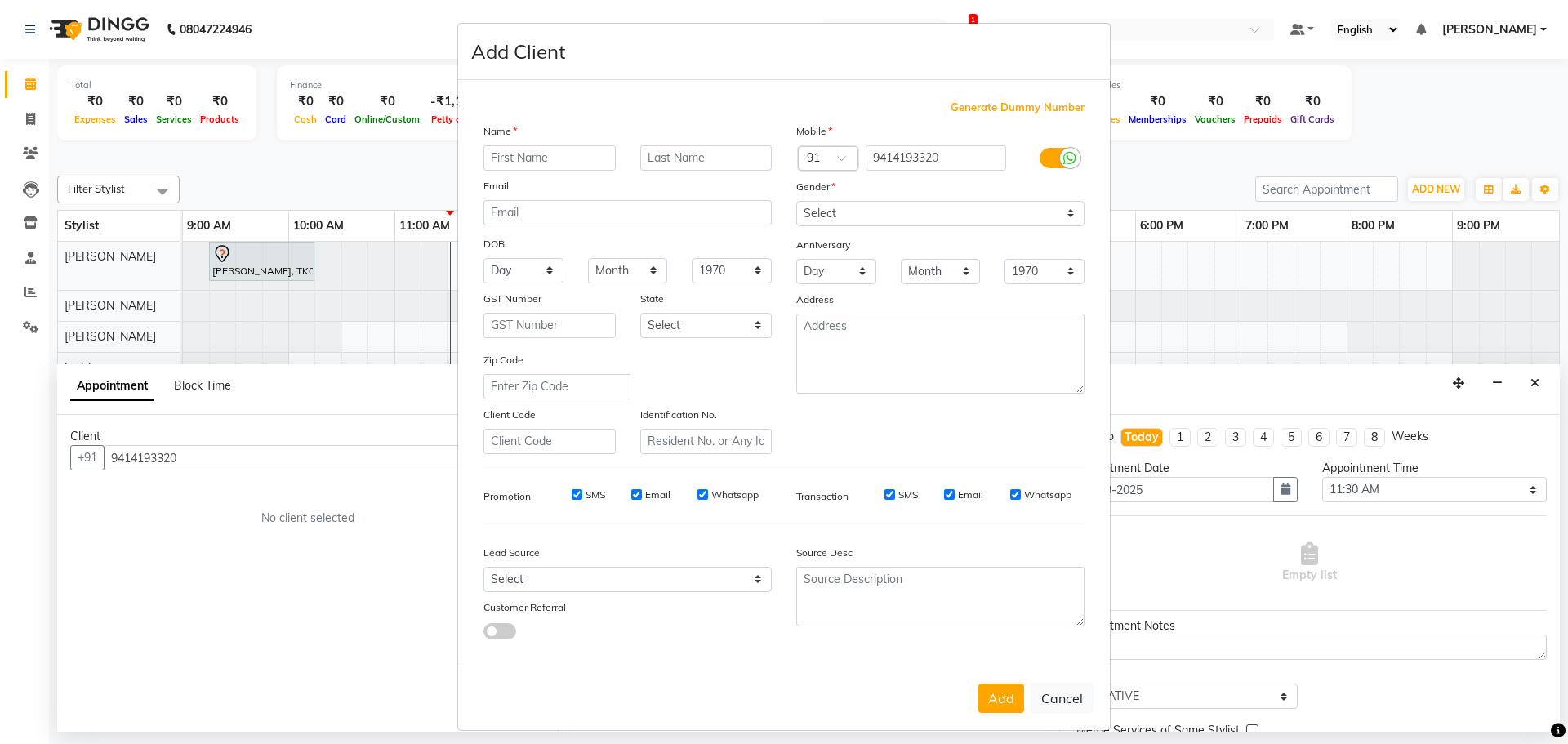
click at [564, 152] on input "text" at bounding box center [550, 158] width 132 height 25
type input "Sunil"
click at [670, 161] on input "text" at bounding box center [706, 158] width 132 height 25
type input "S"
click at [767, 217] on div "Name Sunil S Email DOB Day 01 02 03 04 05 06 07 08 09 10 11 12 13 14 15 16 17 1…" at bounding box center [628, 289] width 313 height 332
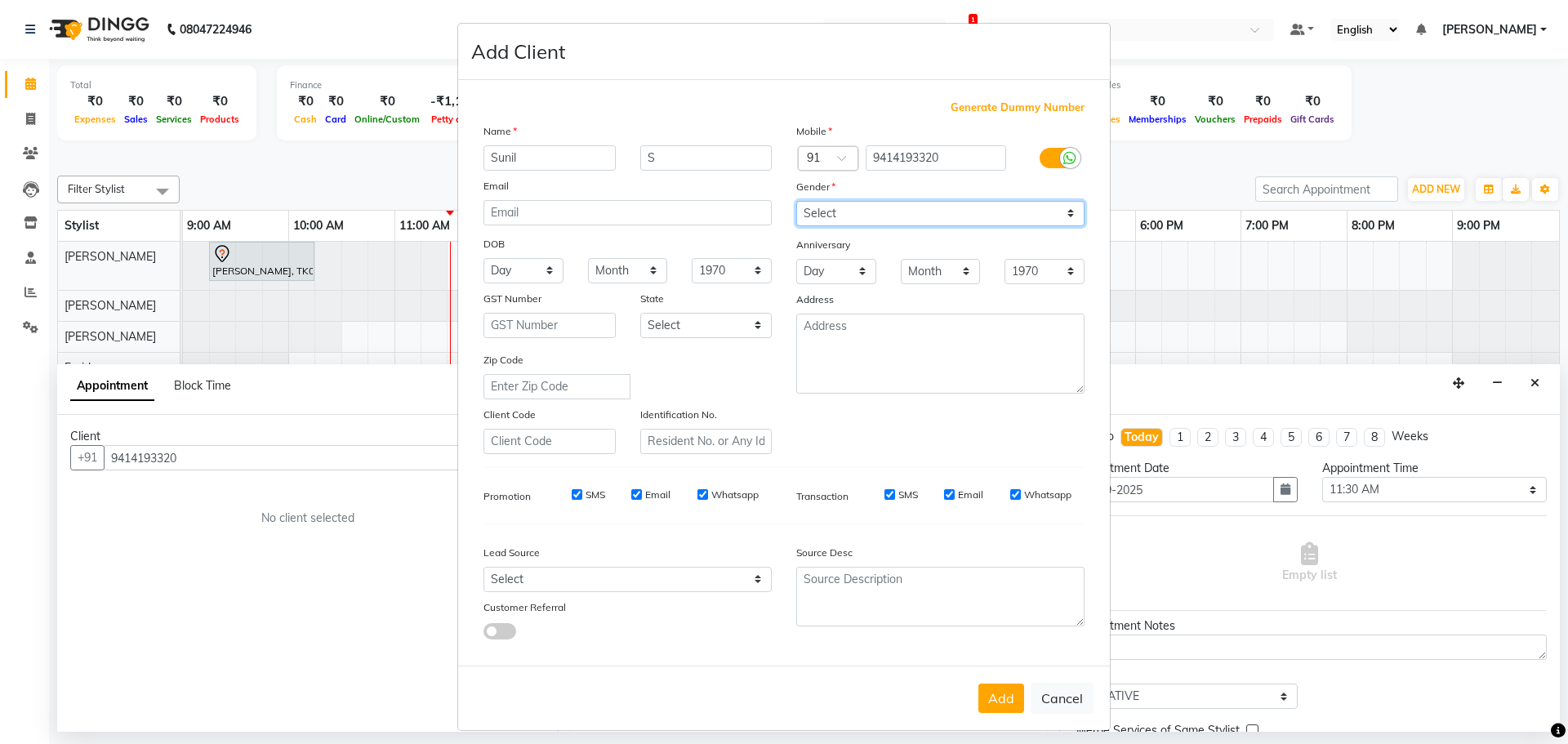
click at [860, 221] on select "Select [DEMOGRAPHIC_DATA] [DEMOGRAPHIC_DATA] Other Prefer Not To Say" at bounding box center [940, 214] width 288 height 25
select select "[DEMOGRAPHIC_DATA]"
click at [796, 201] on select "Select [DEMOGRAPHIC_DATA] [DEMOGRAPHIC_DATA] Other Prefer Not To Say" at bounding box center [940, 214] width 288 height 25
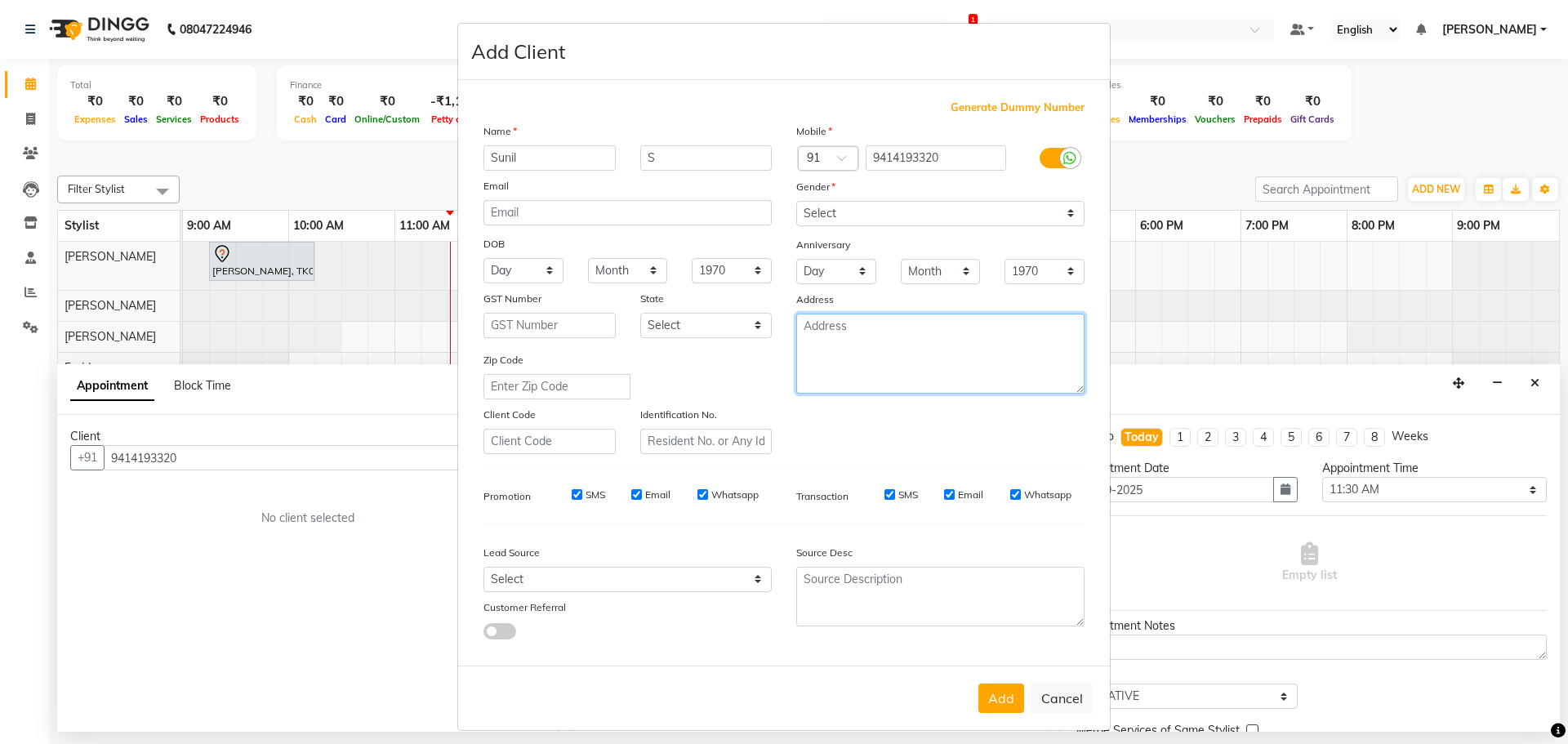
click at [901, 333] on textarea at bounding box center [940, 354] width 288 height 80
click at [989, 686] on button "Add" at bounding box center [1001, 699] width 45 height 29
select select
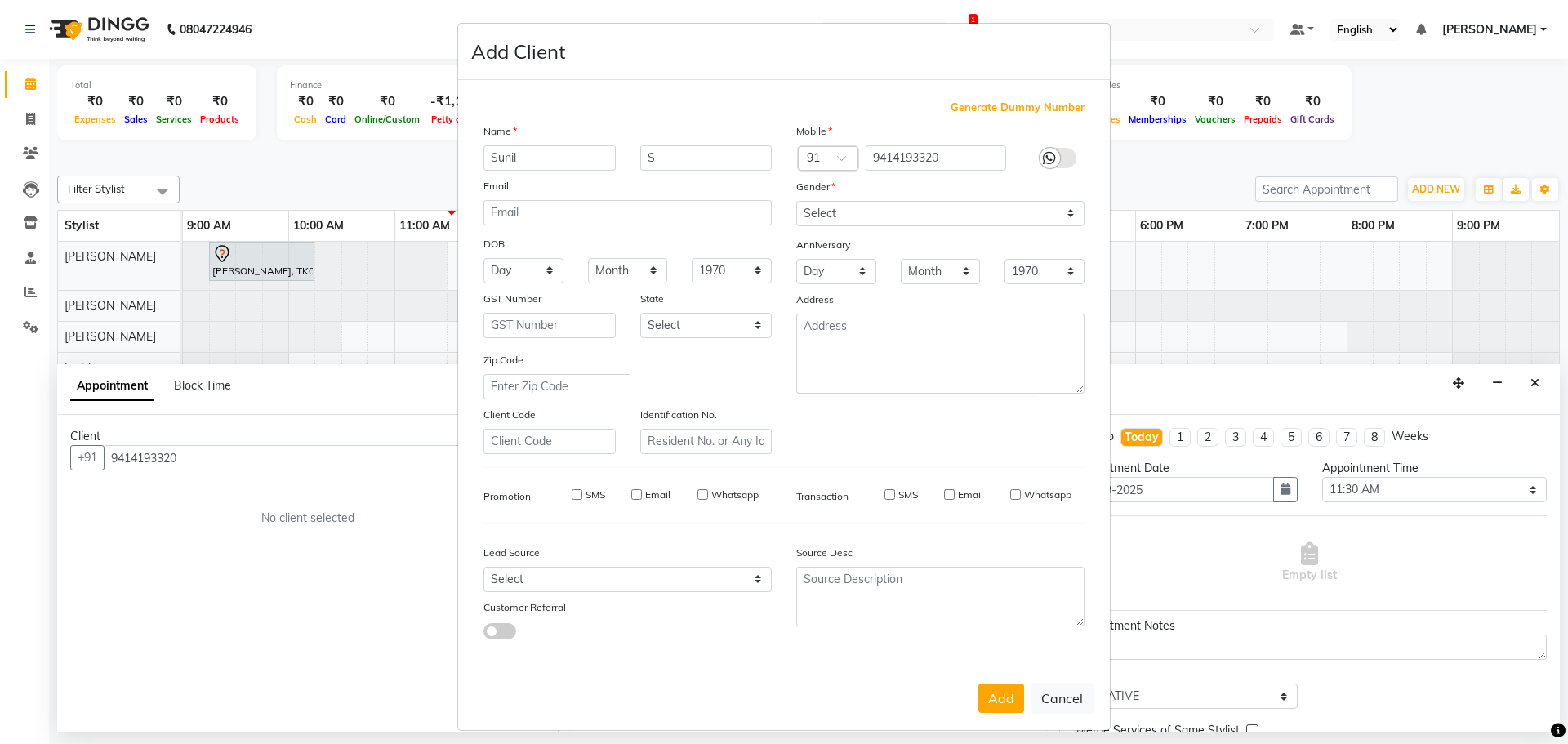
select select
checkbox input "false"
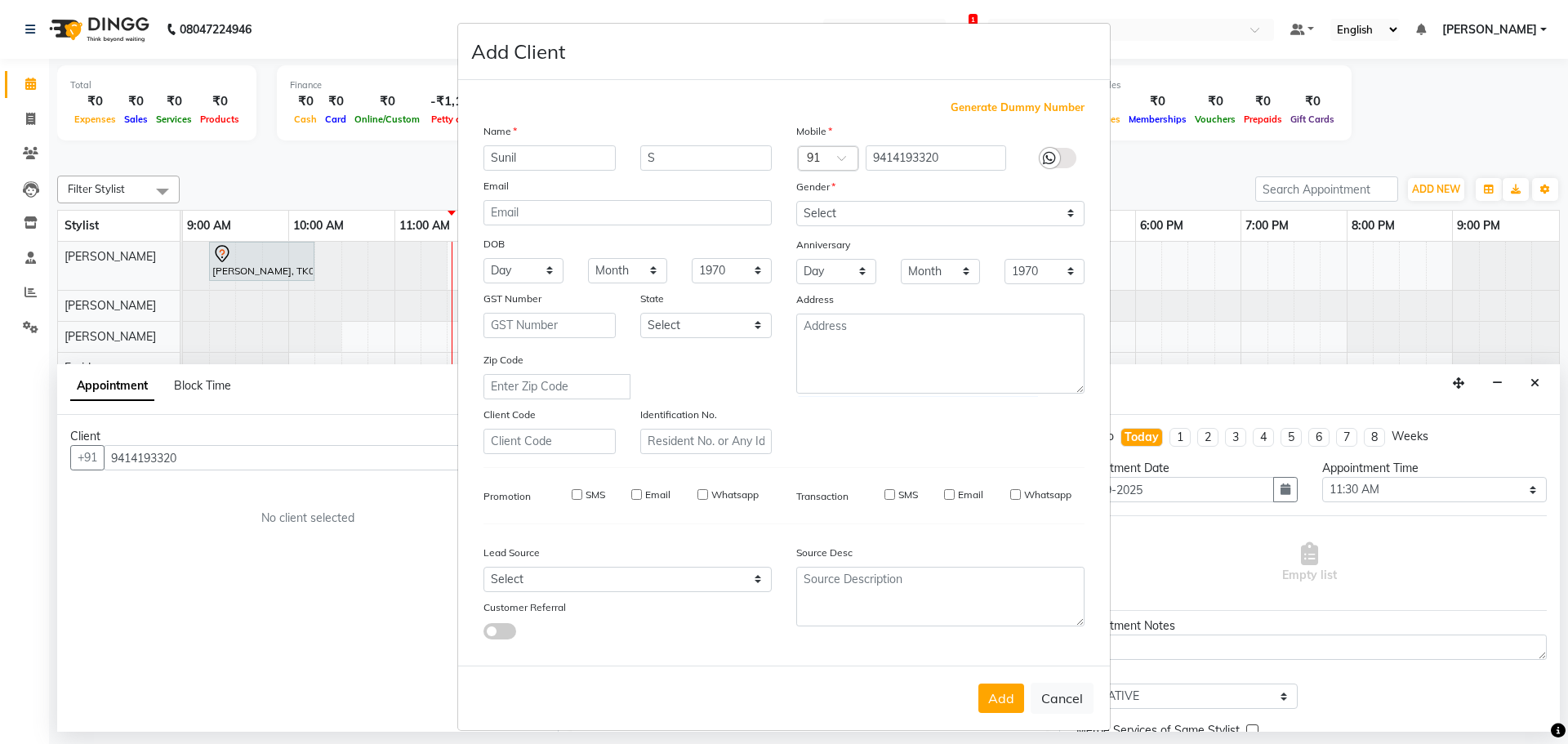
checkbox input "false"
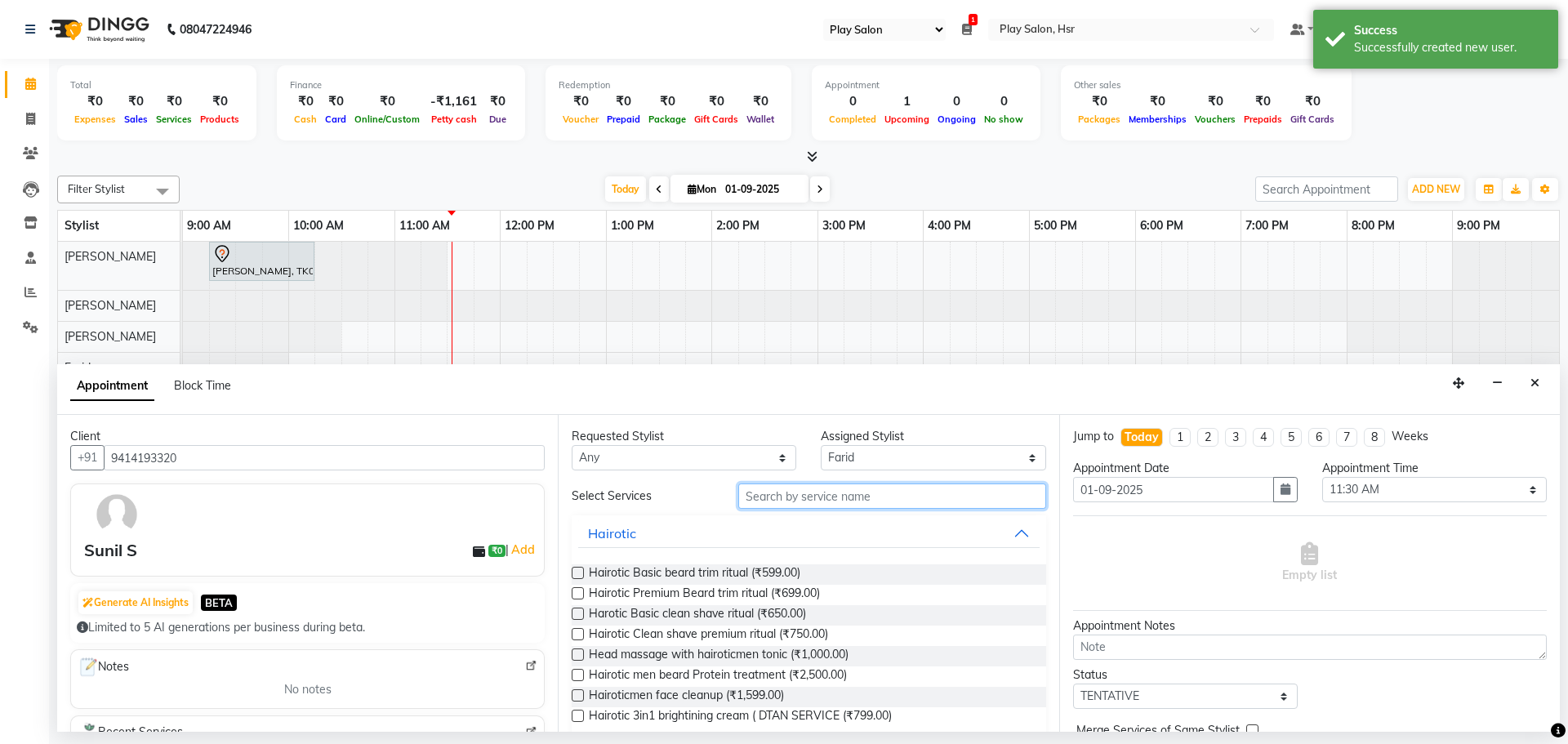
click at [758, 499] on input "text" at bounding box center [891, 496] width 307 height 25
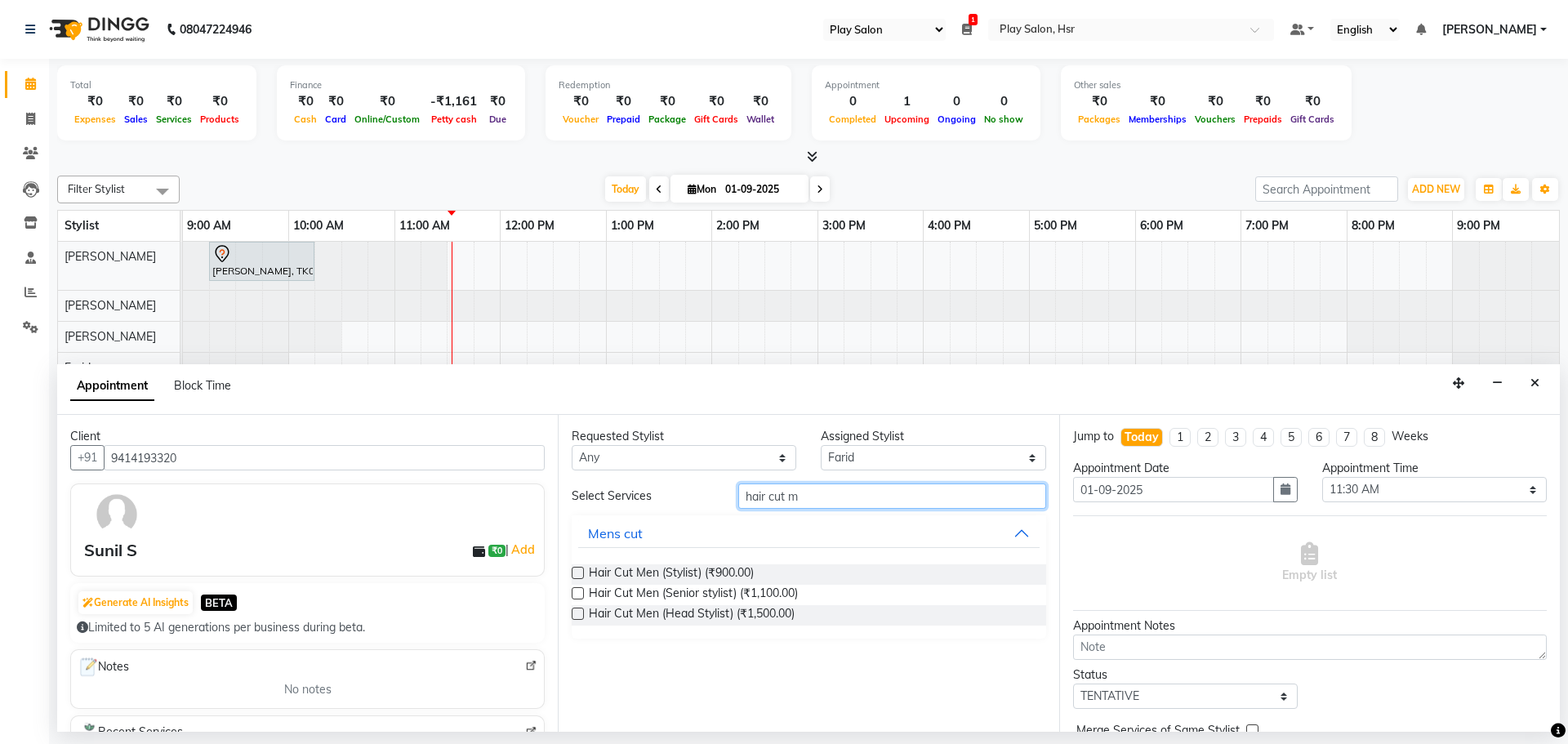
type input "hair cut m"
drag, startPoint x: 653, startPoint y: 467, endPoint x: 748, endPoint y: 594, distance: 158.6
click at [748, 594] on span "Hair Cut Men (Senior stylist) (₹1,100.00)" at bounding box center [693, 595] width 209 height 21
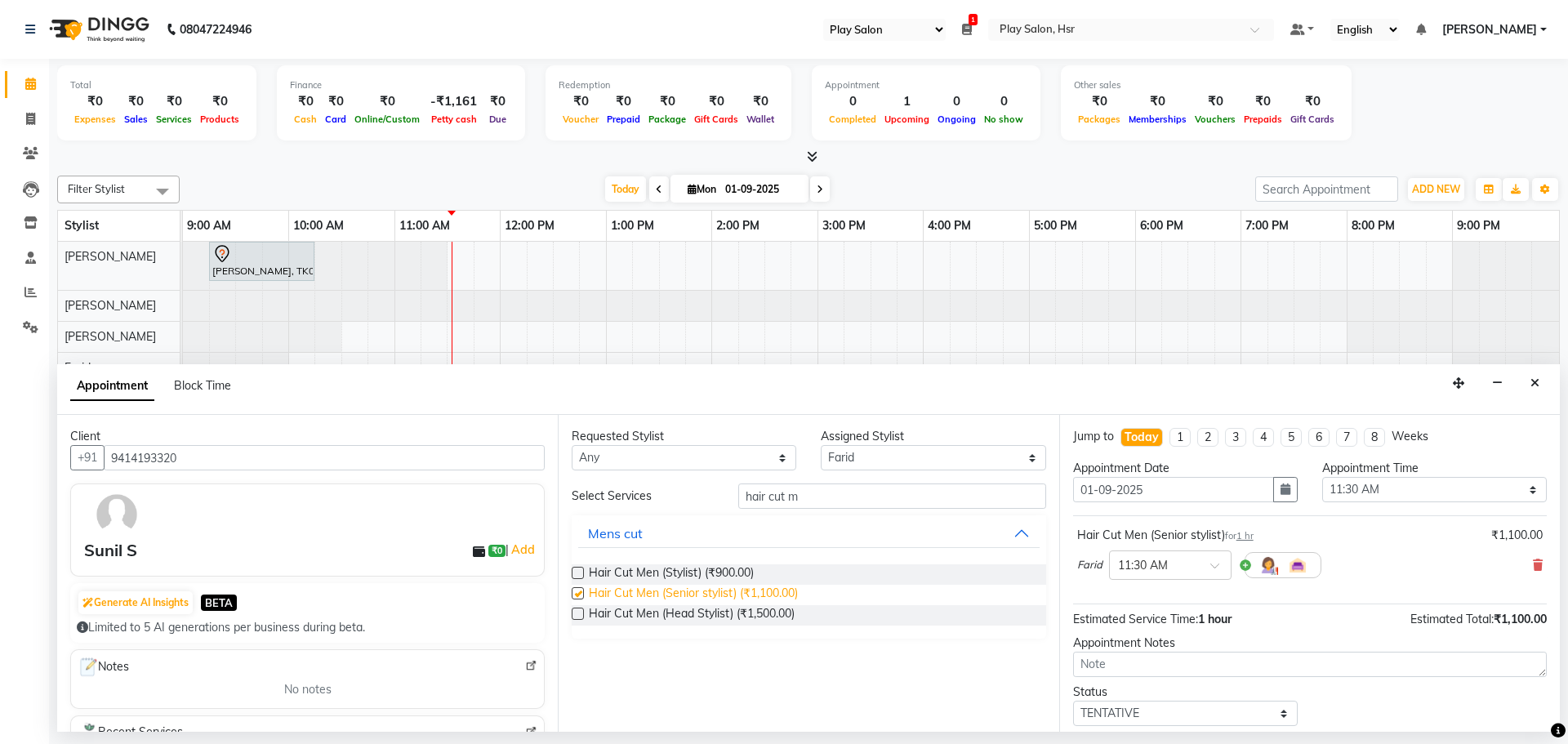
checkbox input "false"
drag, startPoint x: 810, startPoint y: 504, endPoint x: 709, endPoint y: 508, distance: 101.1
click at [709, 508] on div "Select Services hair cut m" at bounding box center [808, 496] width 498 height 25
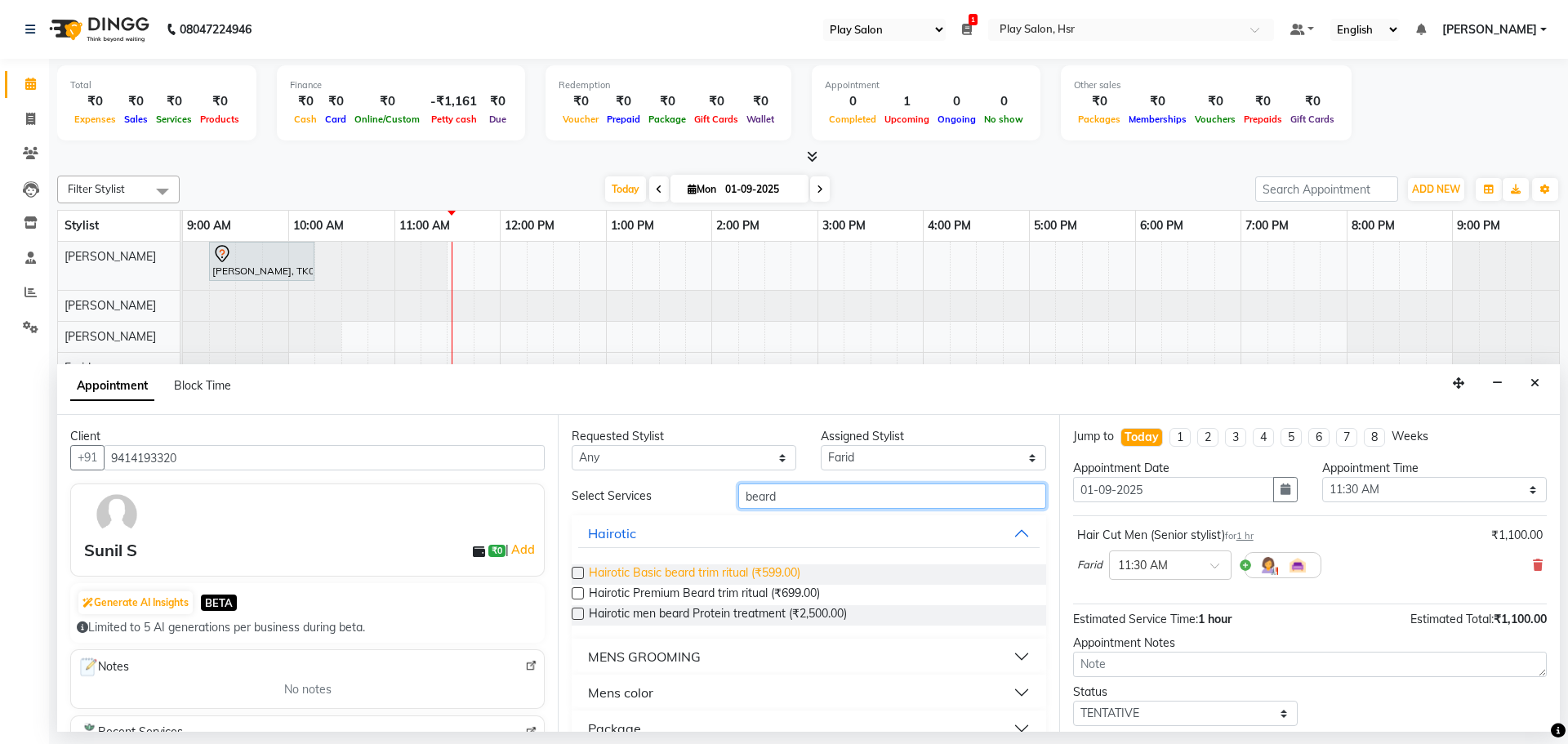
type input "beard"
click at [770, 572] on span "Hairotic Basic beard trim ritual (₹599.00)" at bounding box center [694, 574] width 211 height 21
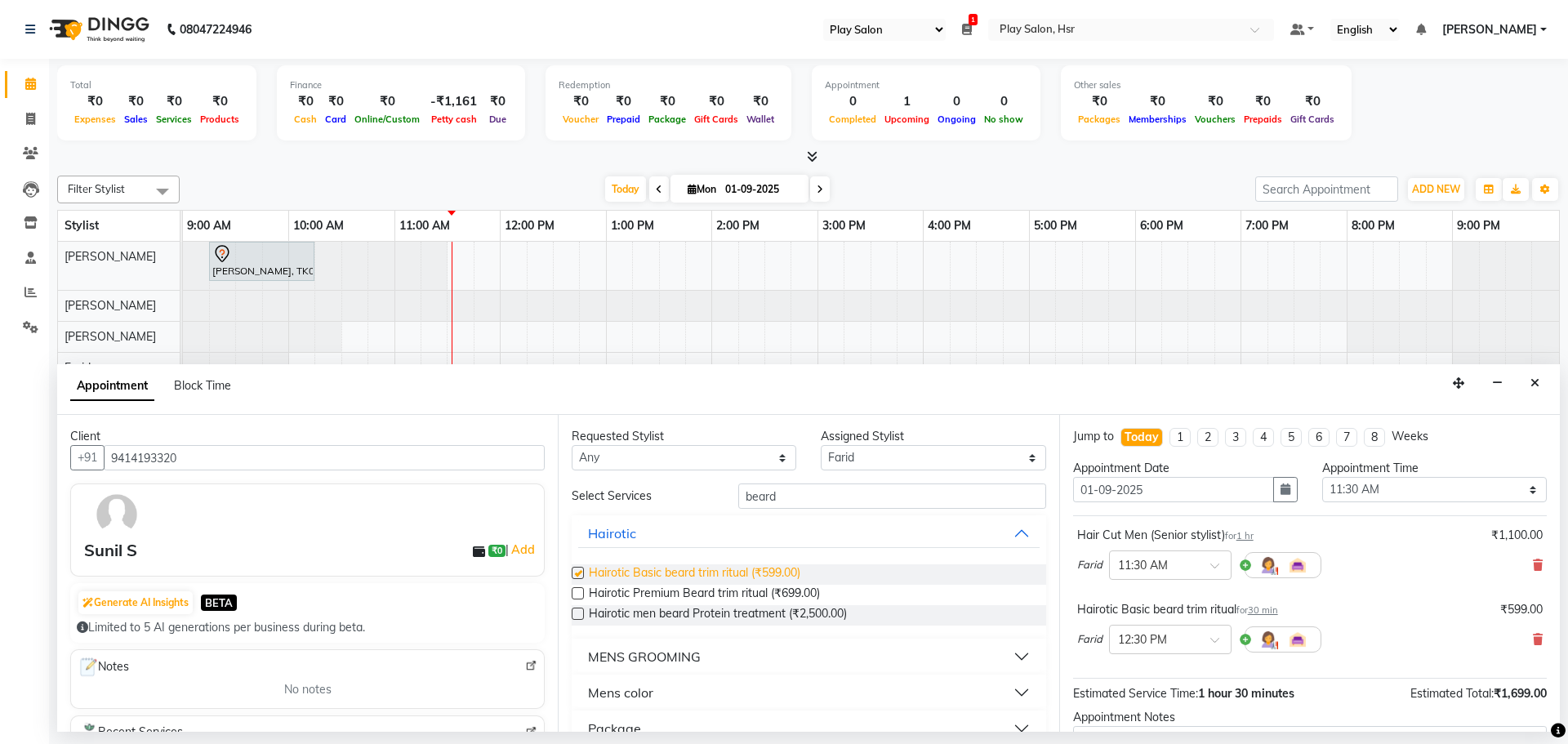
checkbox input "false"
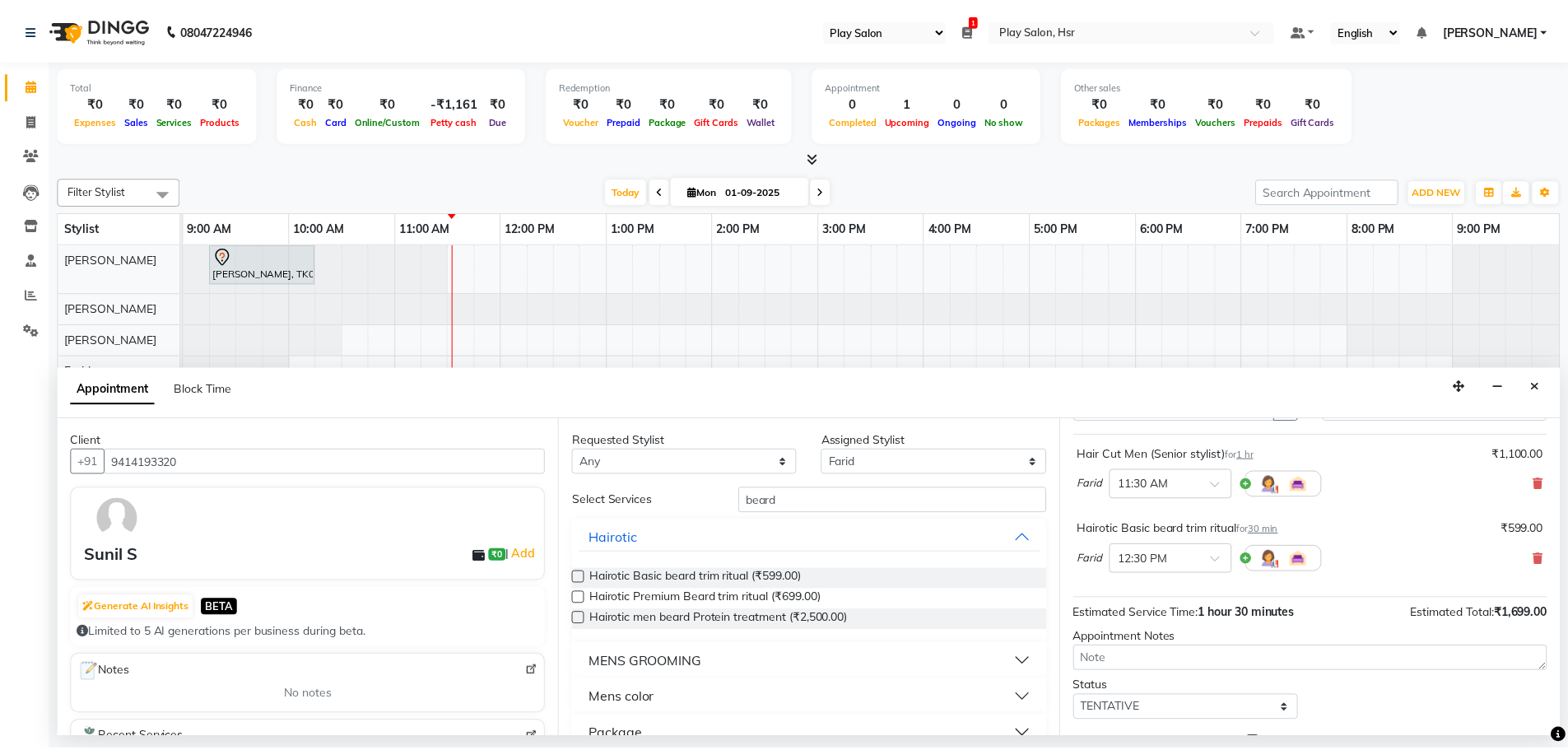
scroll to position [165, 0]
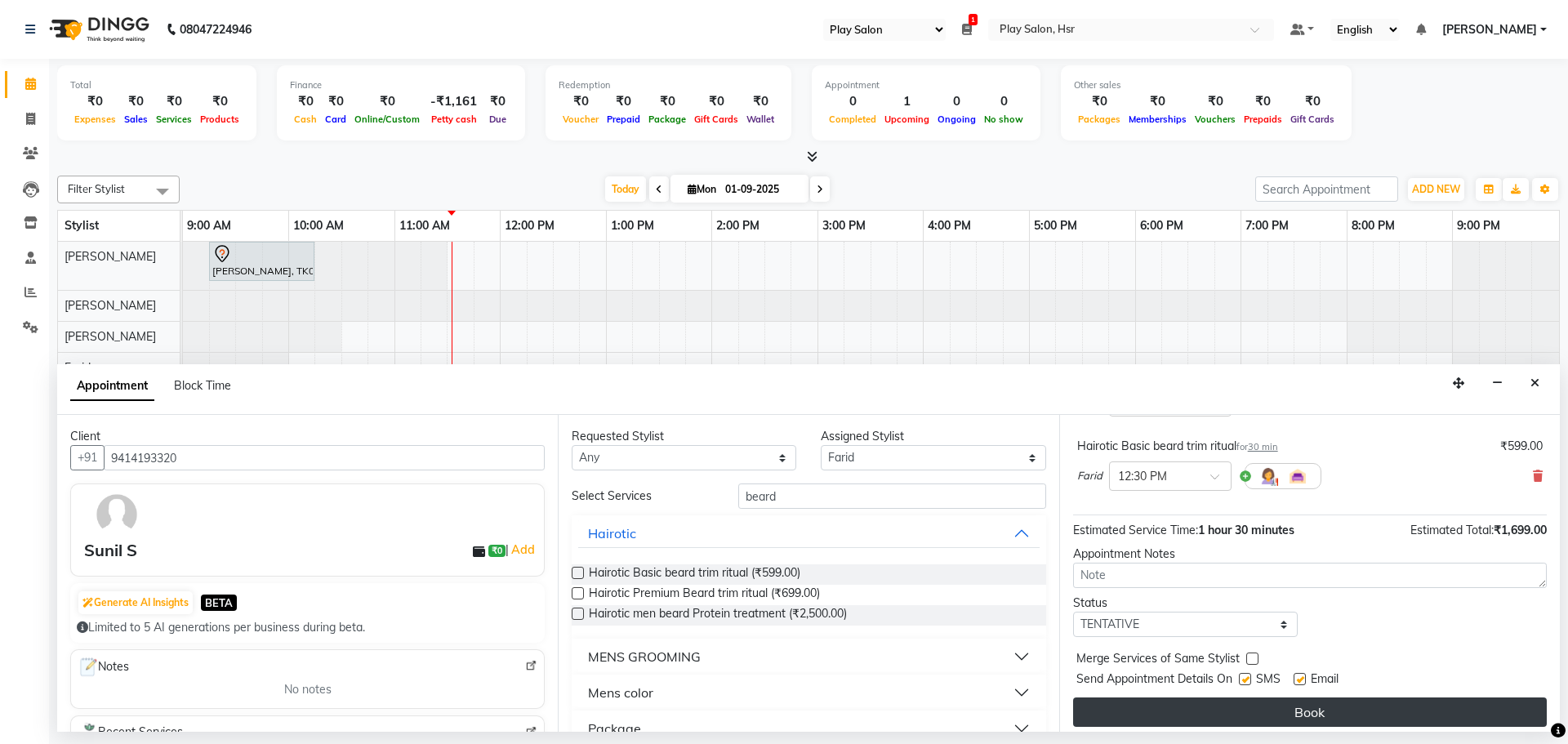
click at [1323, 702] on button "Book" at bounding box center [1310, 712] width 473 height 29
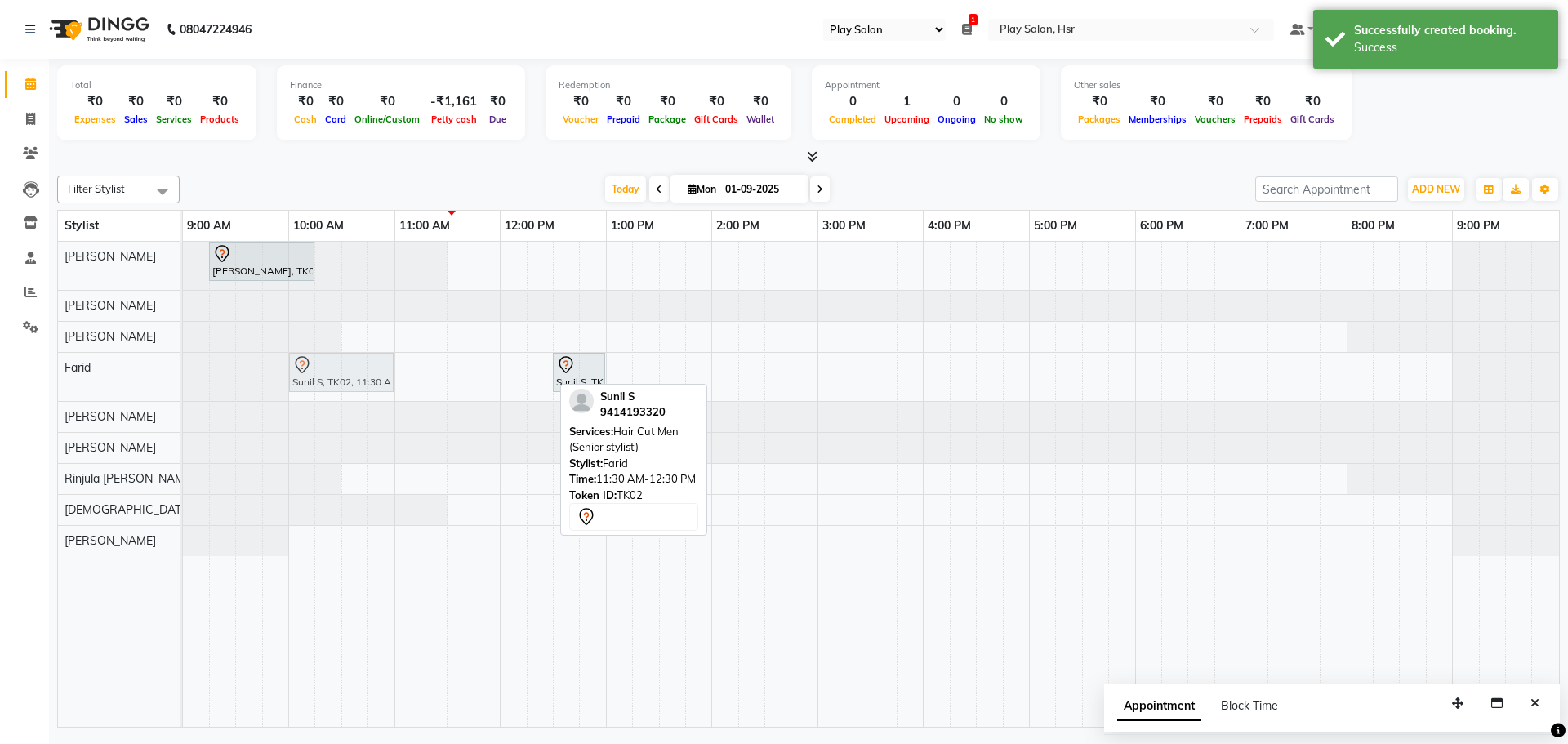
drag, startPoint x: 511, startPoint y: 376, endPoint x: 353, endPoint y: 381, distance: 158.1
click at [183, 381] on div "Sunil S, TK02, 11:30 AM-12:30 PM, Hair Cut Men (Senior stylist) Sunil S, TK02, …" at bounding box center [183, 377] width 0 height 48
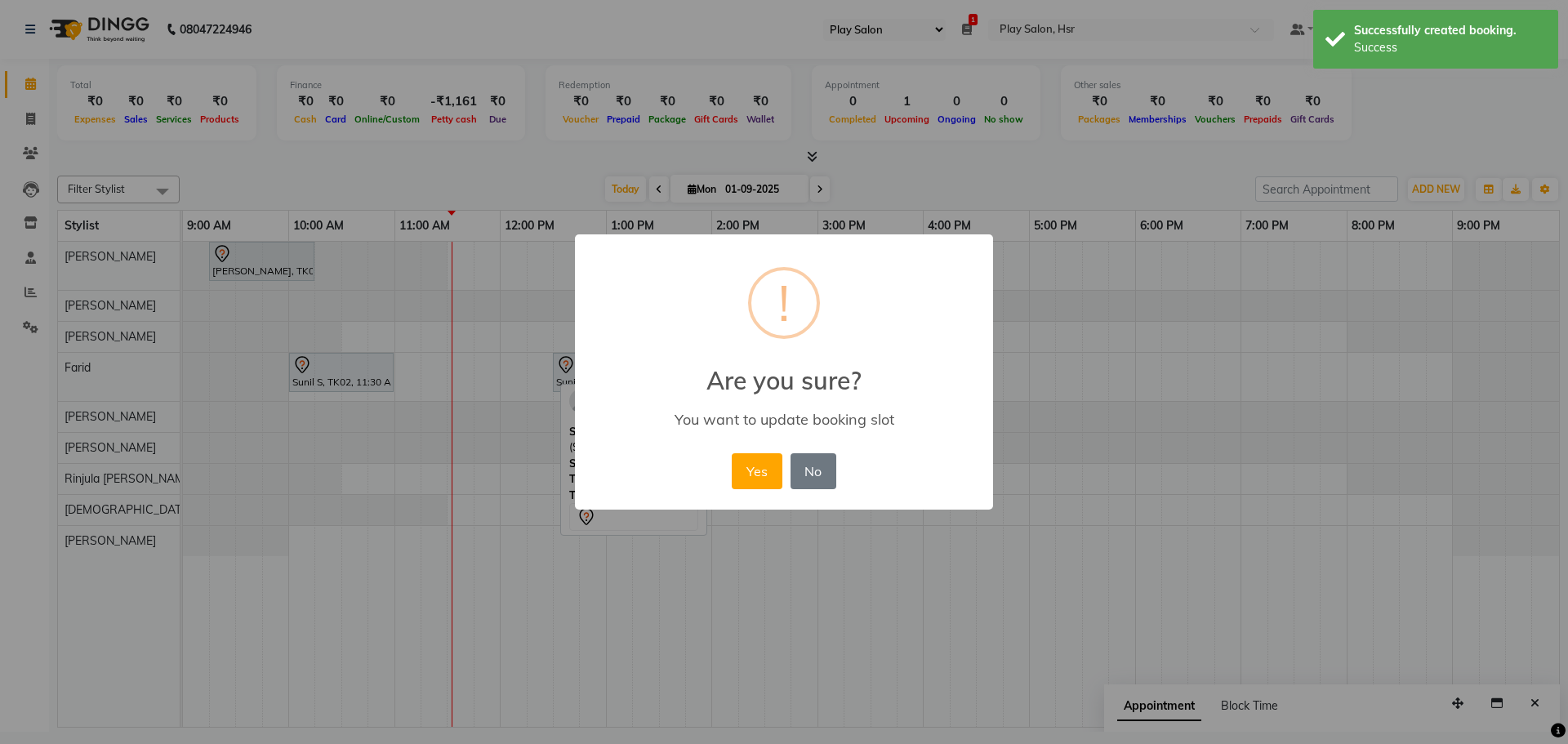
drag, startPoint x: 752, startPoint y: 464, endPoint x: 678, endPoint y: 454, distance: 74.7
click at [753, 464] on button "Yes" at bounding box center [756, 472] width 50 height 36
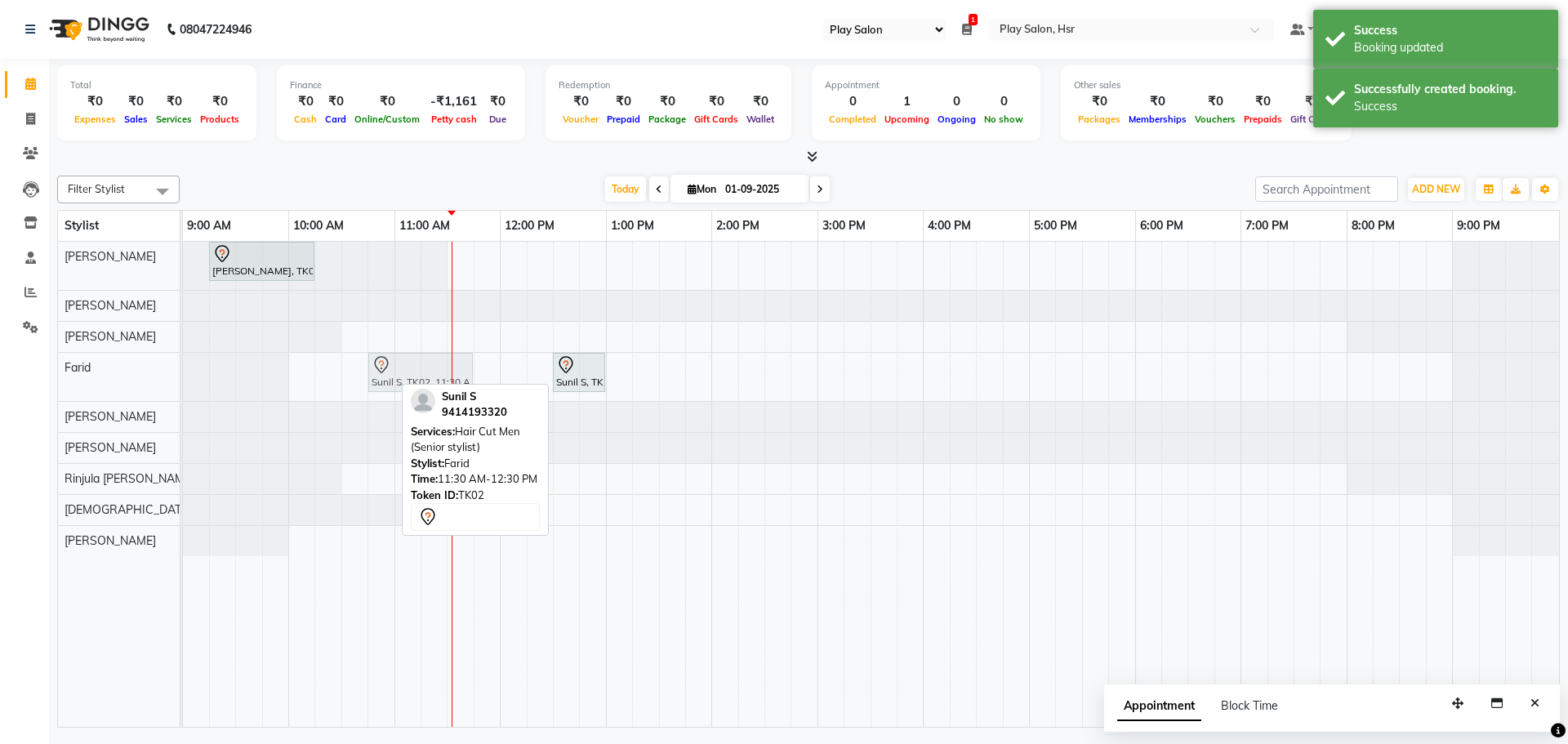
drag, startPoint x: 336, startPoint y: 380, endPoint x: 414, endPoint y: 380, distance: 78.0
click at [183, 380] on div "Sunil S, TK02, 10:00 AM-11:00 AM, Hair Cut Men (Senior stylist) Sunil S, TK02, …" at bounding box center [183, 377] width 0 height 48
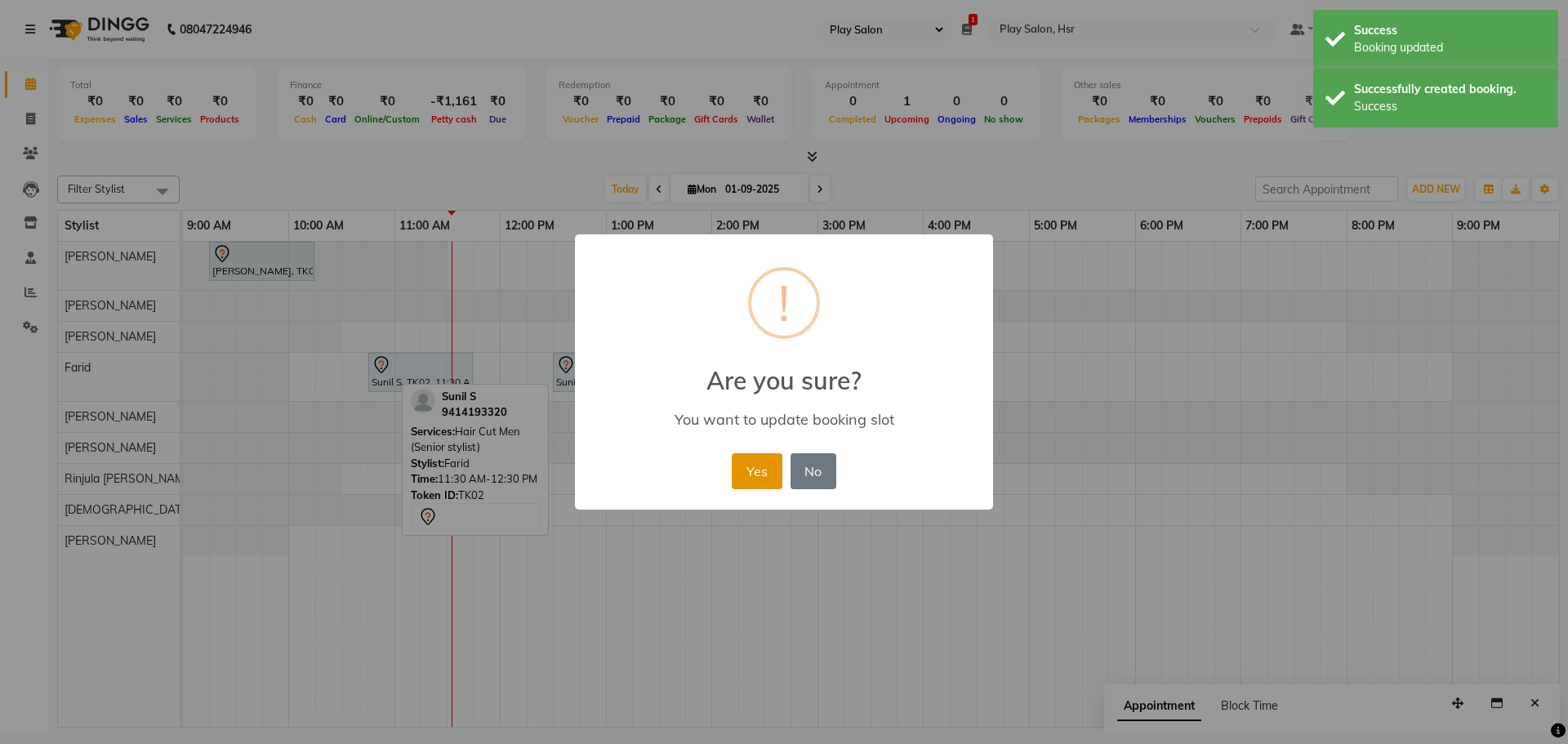
click at [771, 466] on button "Yes" at bounding box center [756, 472] width 50 height 36
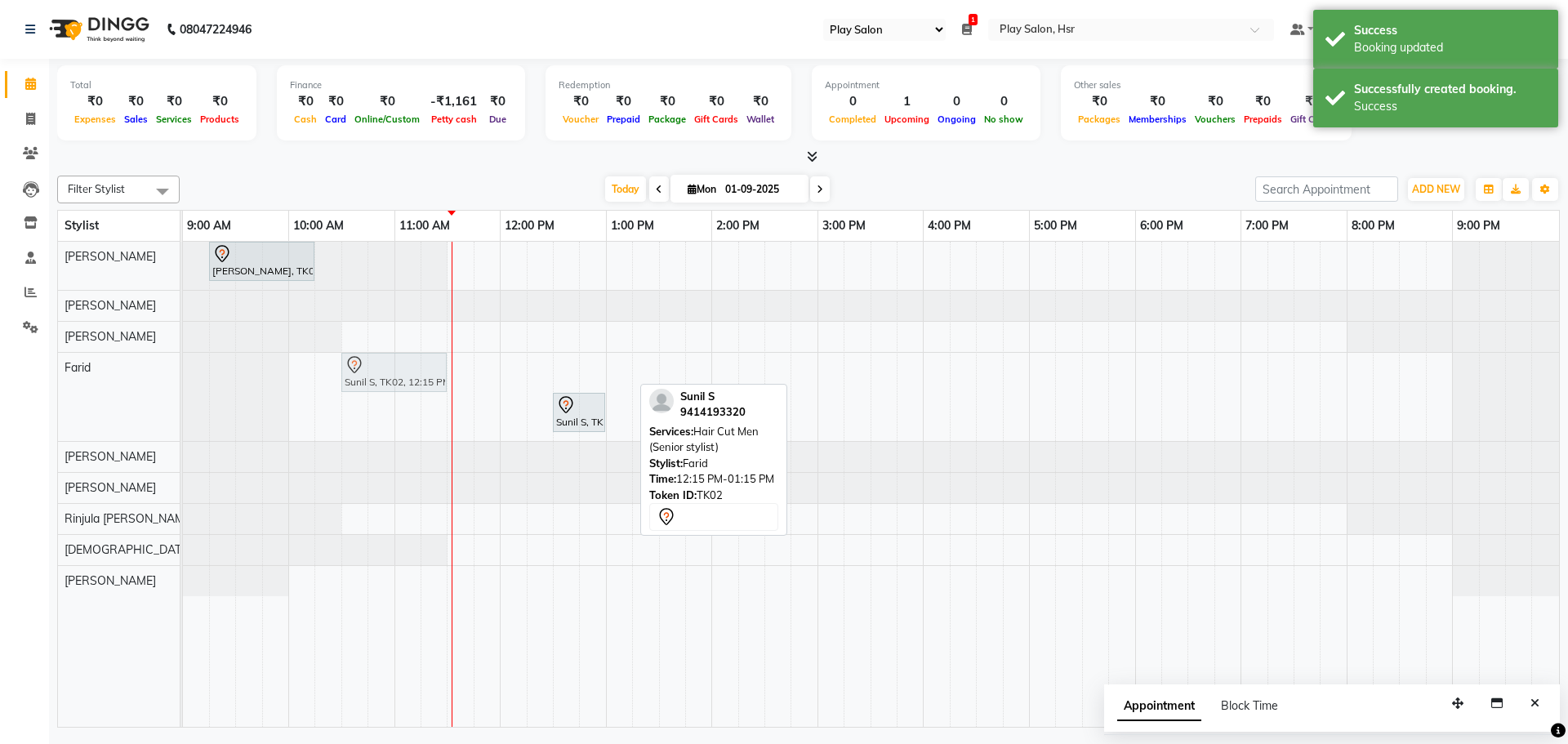
drag, startPoint x: 568, startPoint y: 372, endPoint x: 392, endPoint y: 374, distance: 176.0
click at [183, 374] on div "Sunil S, TK02, 12:15 PM-01:15 PM, Hair Cut Men (Senior stylist) Sunil S, TK02, …" at bounding box center [183, 396] width 0 height 88
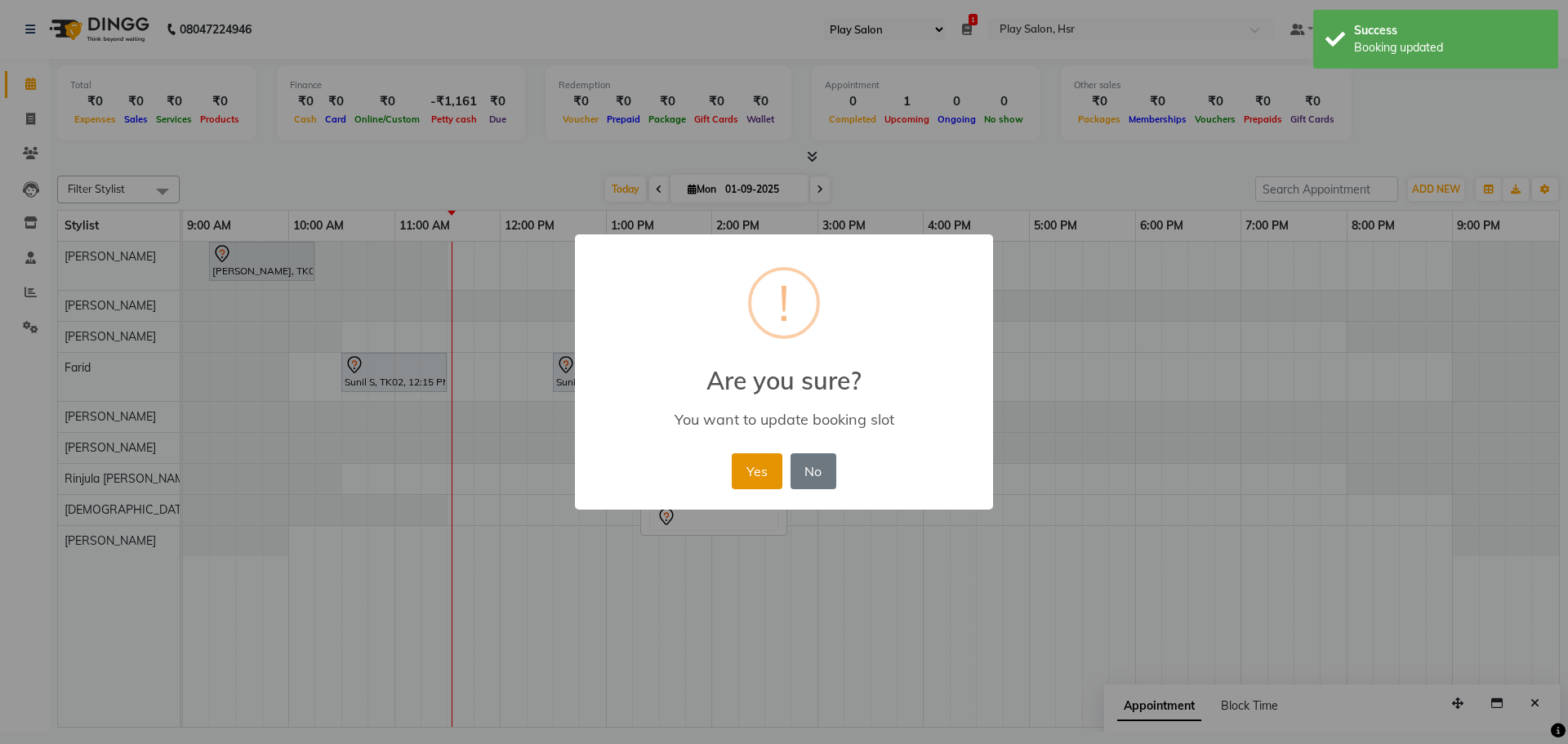
click at [747, 464] on button "Yes" at bounding box center [756, 472] width 50 height 36
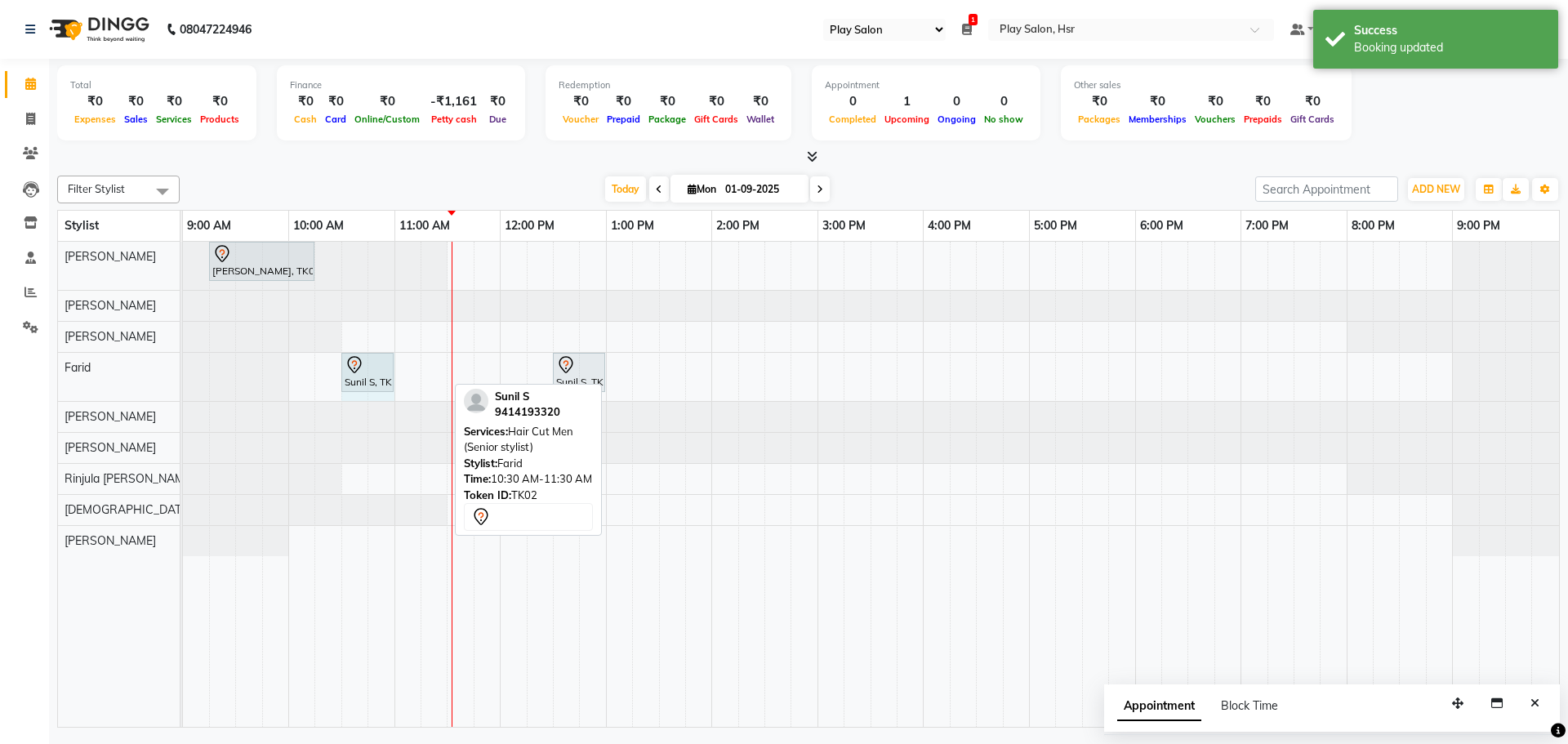
drag, startPoint x: 445, startPoint y: 373, endPoint x: 376, endPoint y: 373, distance: 69.0
click at [183, 373] on div "Sunil S, TK02, 10:30 AM-11:30 AM, Hair Cut Men (Senior stylist) Sunil S, TK02, …" at bounding box center [183, 377] width 0 height 48
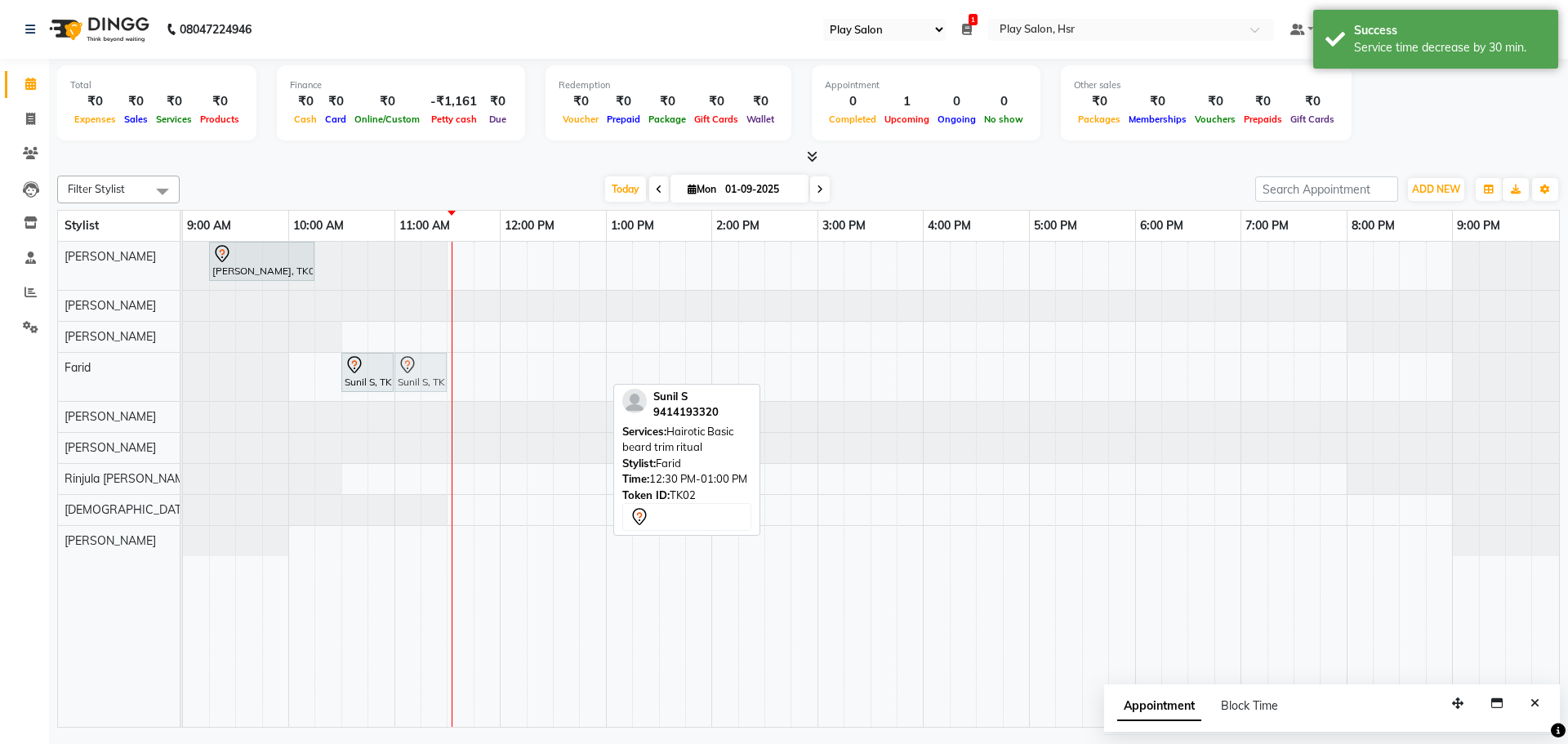
drag, startPoint x: 582, startPoint y: 368, endPoint x: 424, endPoint y: 367, distance: 158.0
click at [183, 367] on div "Sunil S, TK02, 10:30 AM-11:00 AM, Hair Cut Men (Senior stylist) Sunil S, TK02, …" at bounding box center [183, 377] width 0 height 48
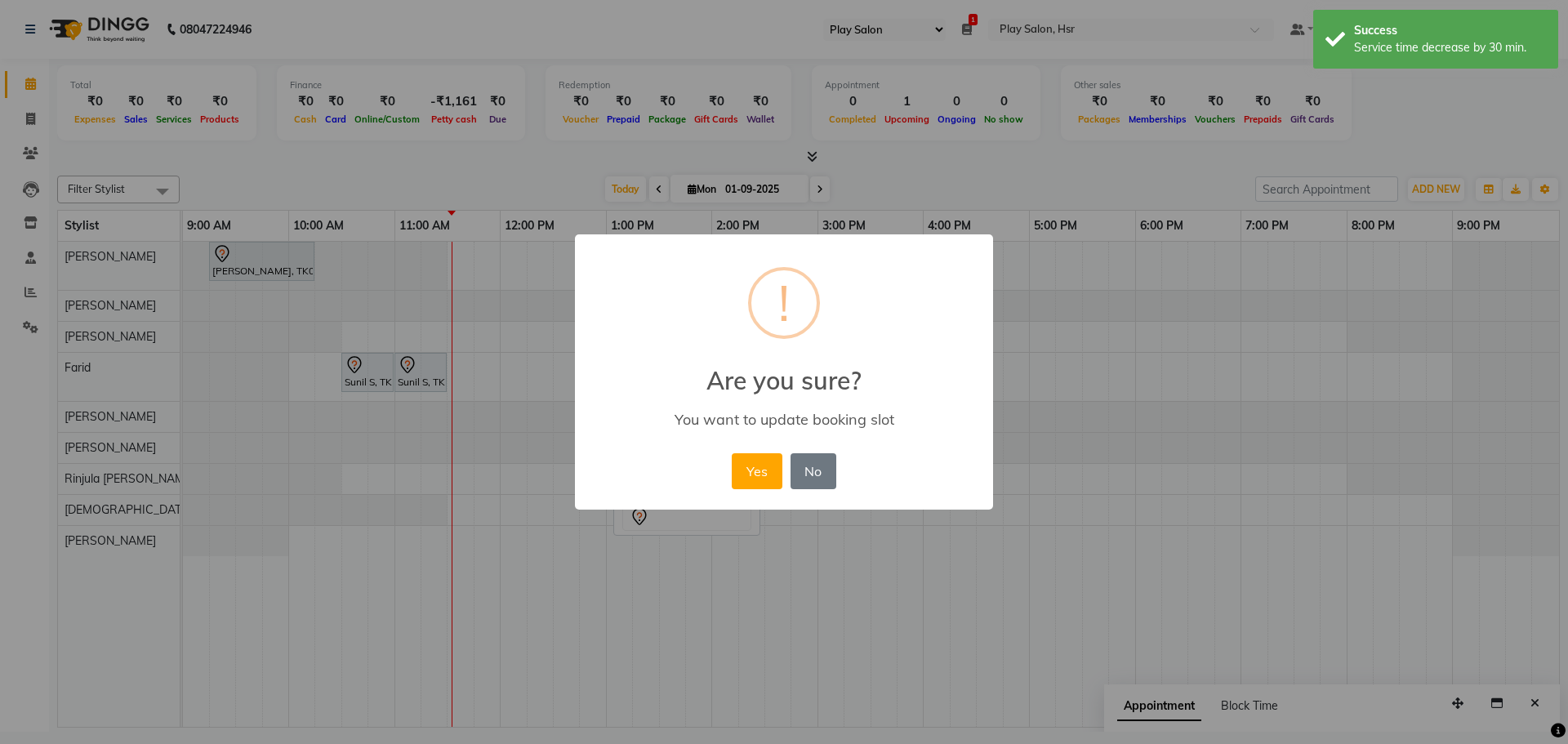
click at [749, 463] on button "Yes" at bounding box center [756, 472] width 50 height 36
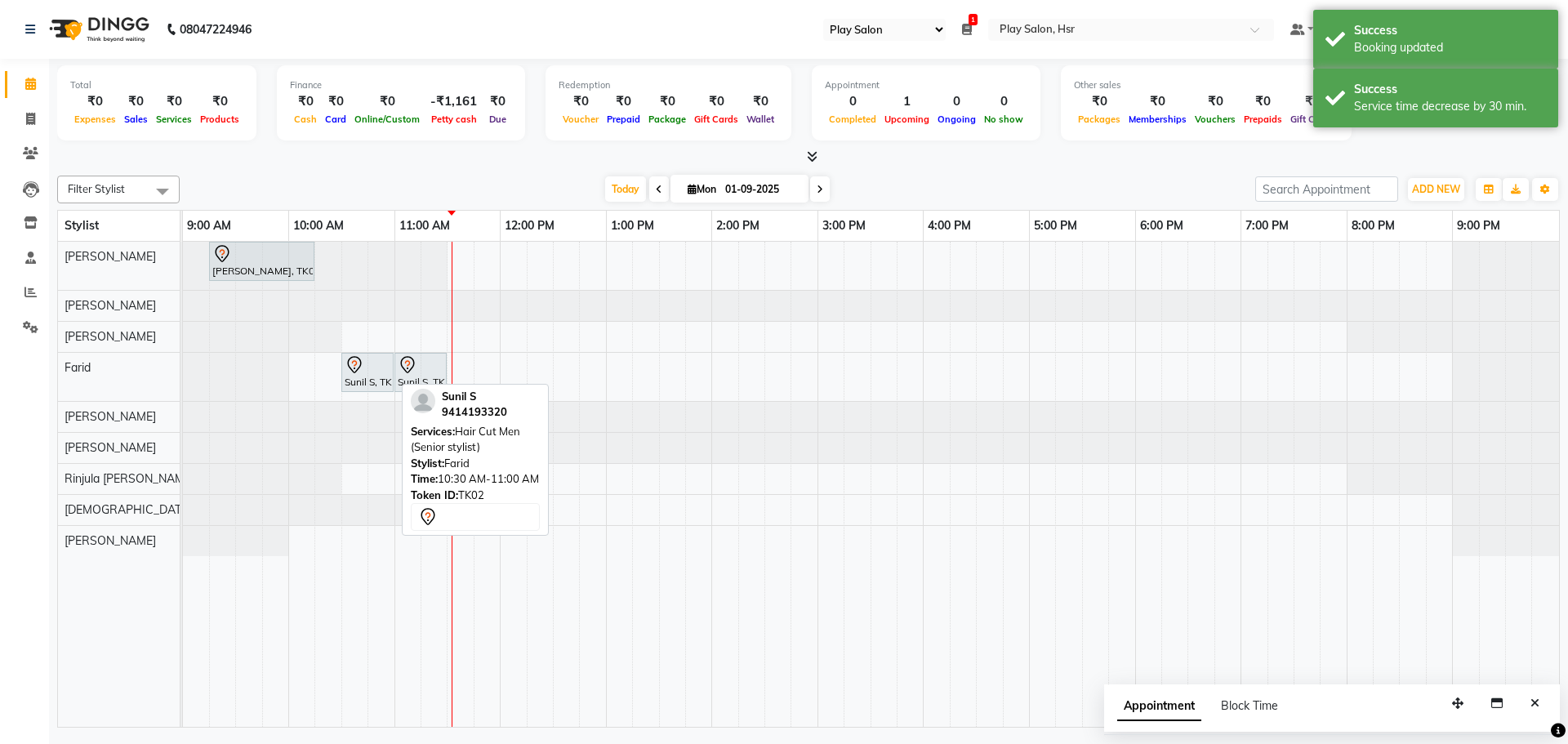
click at [398, 367] on icon at bounding box center [408, 366] width 20 height 20
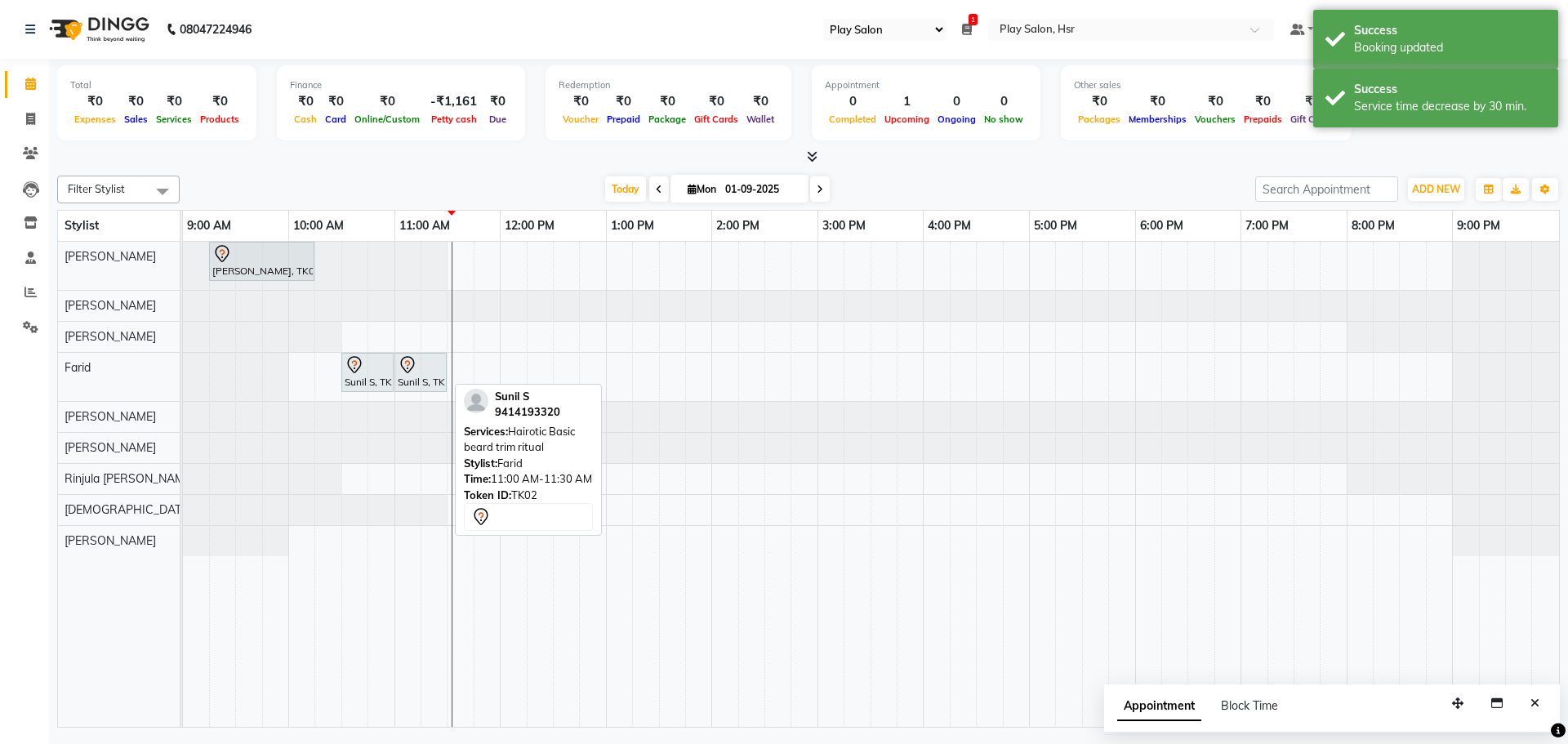
click at [421, 366] on div at bounding box center [421, 366] width 45 height 20
select select "7"
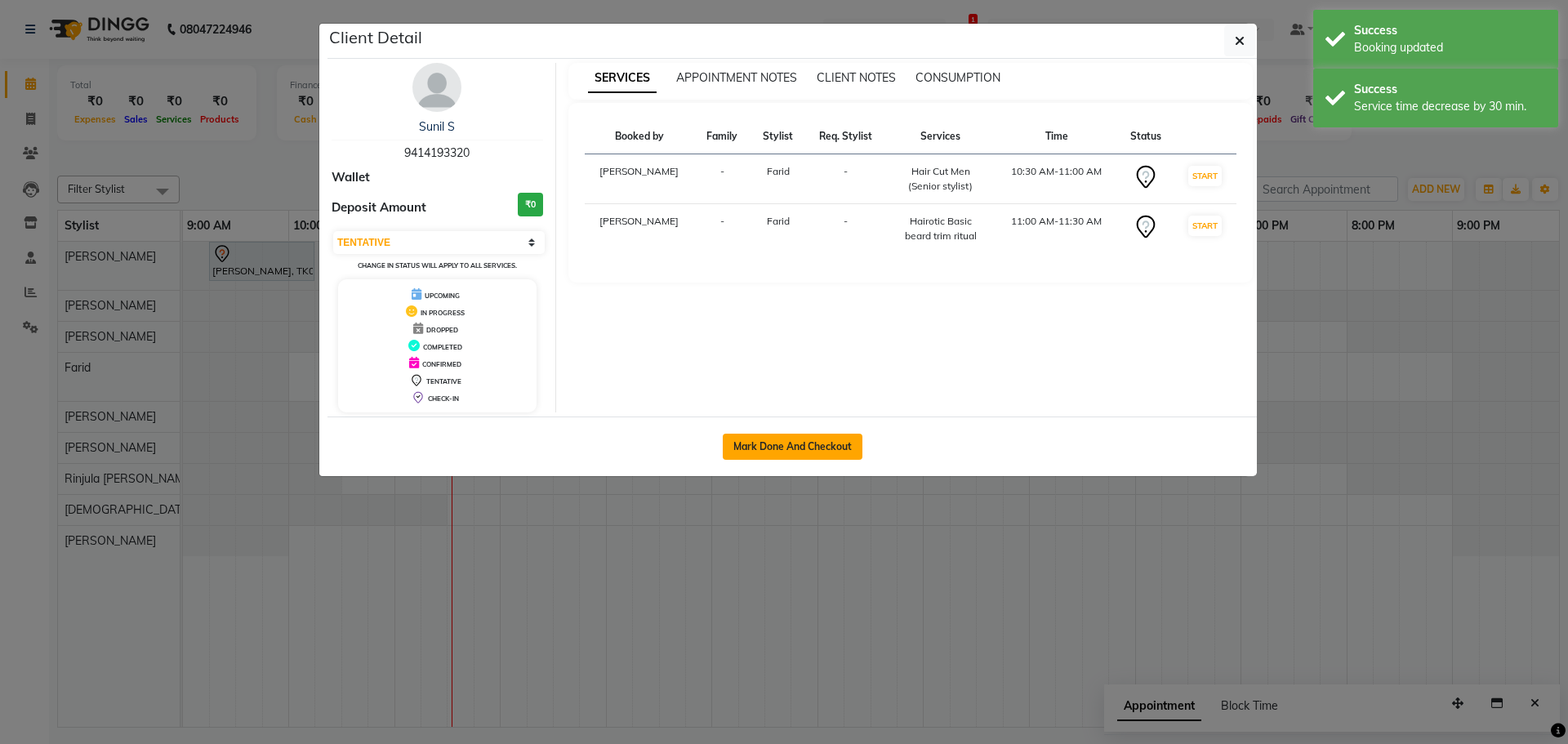
click at [784, 446] on button "Mark Done And Checkout" at bounding box center [793, 446] width 140 height 26
select select "service"
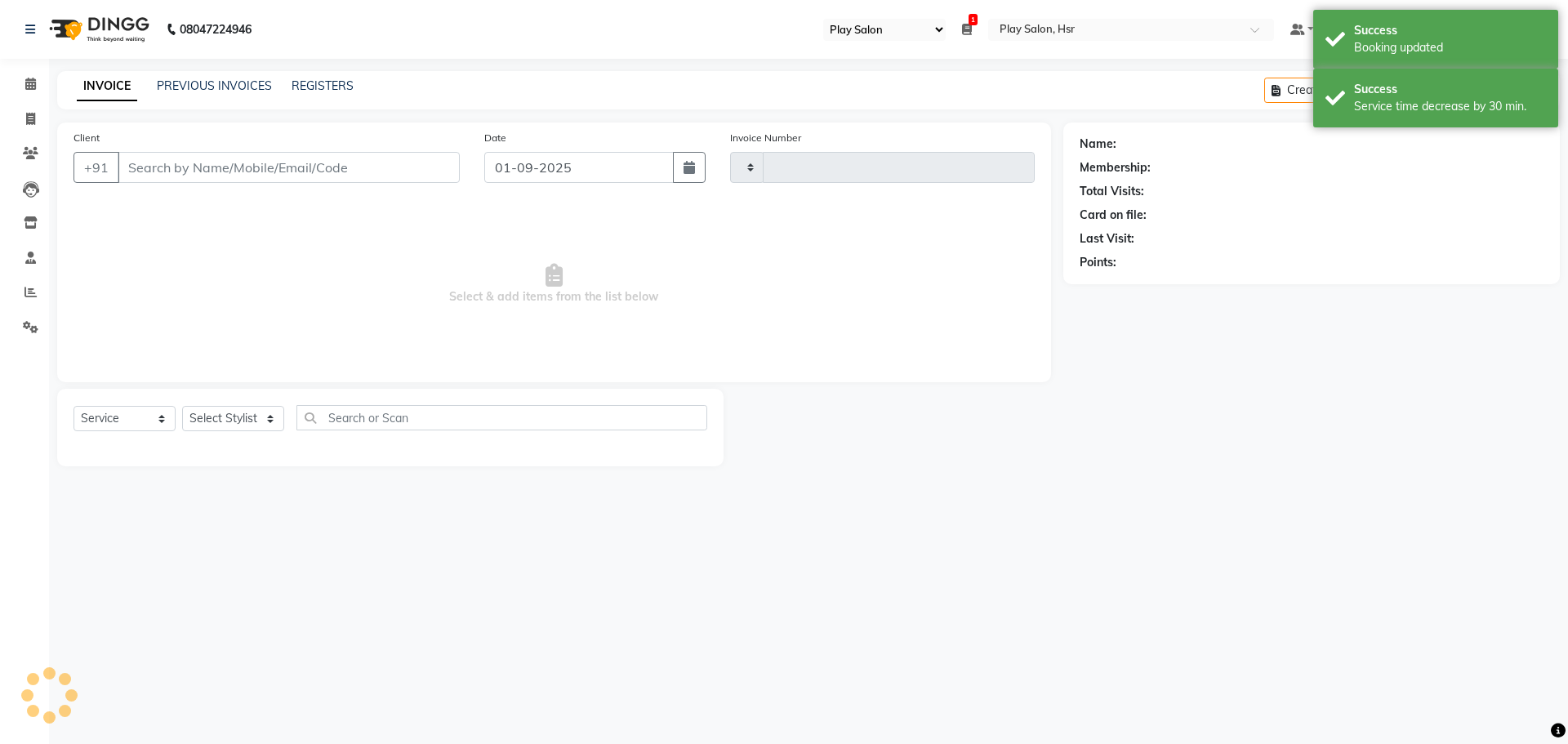
type input "0935"
select select "8358"
type input "9414193320"
select select "85705"
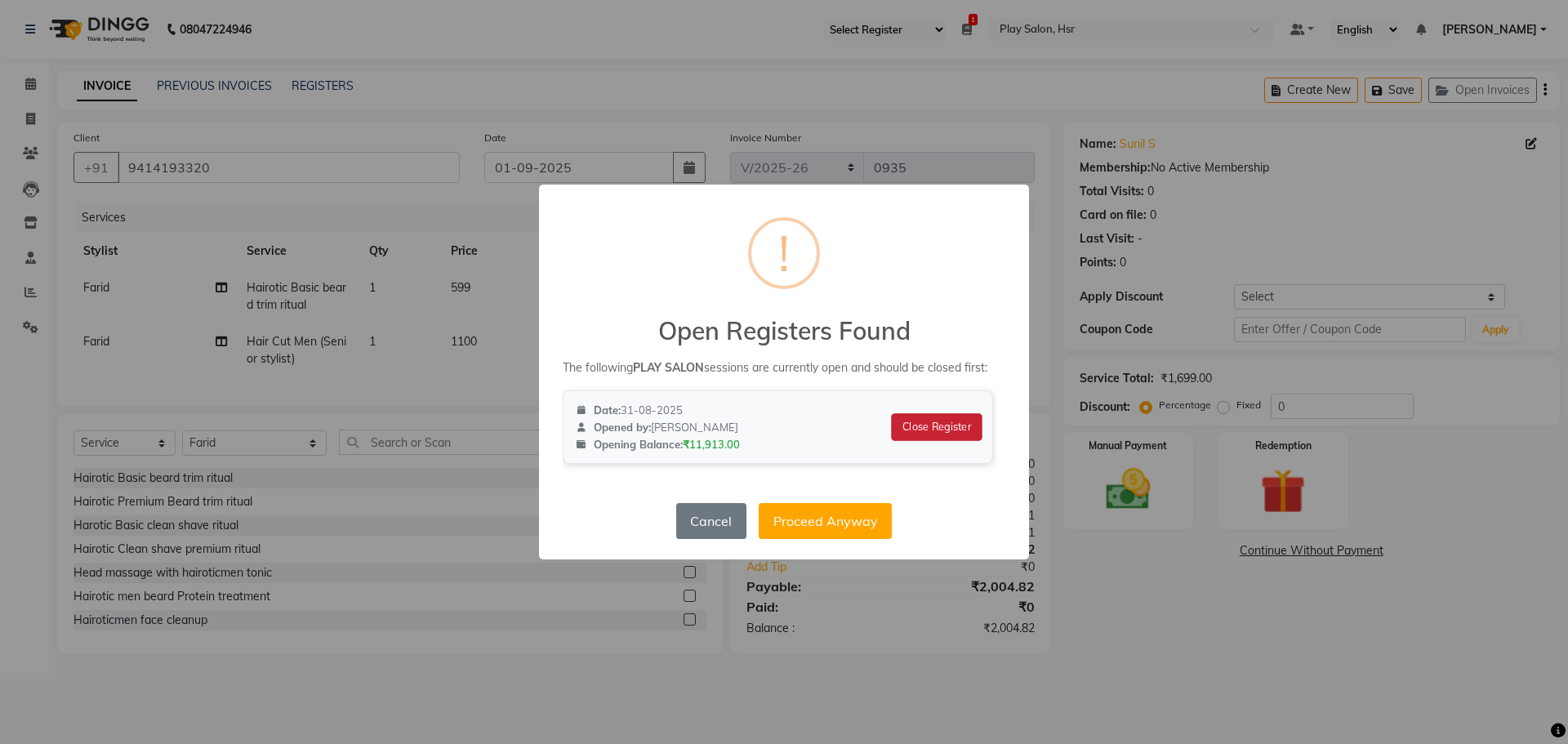
click at [930, 431] on button "Close Register" at bounding box center [937, 427] width 91 height 28
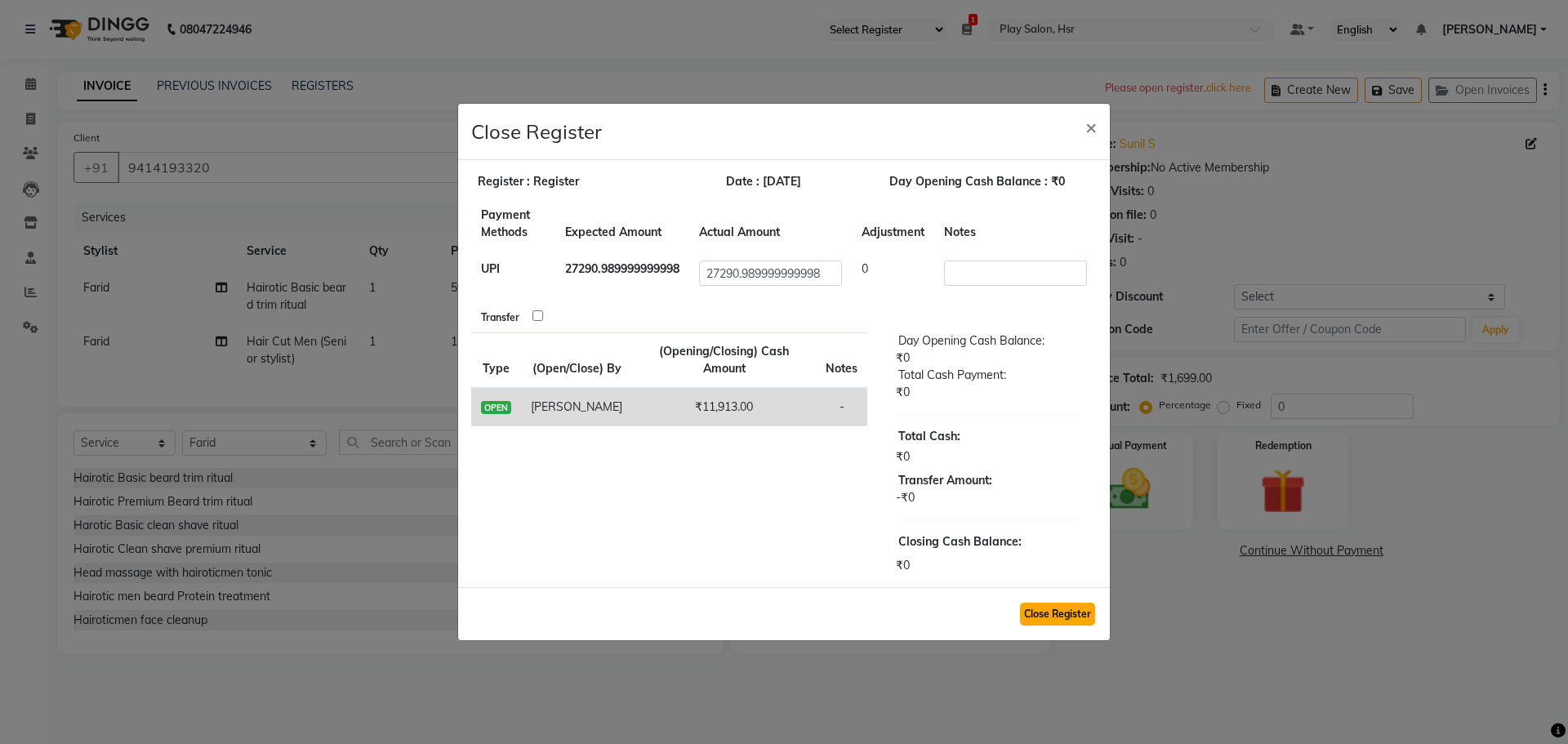
click at [1037, 607] on button "Close Register" at bounding box center [1057, 614] width 75 height 23
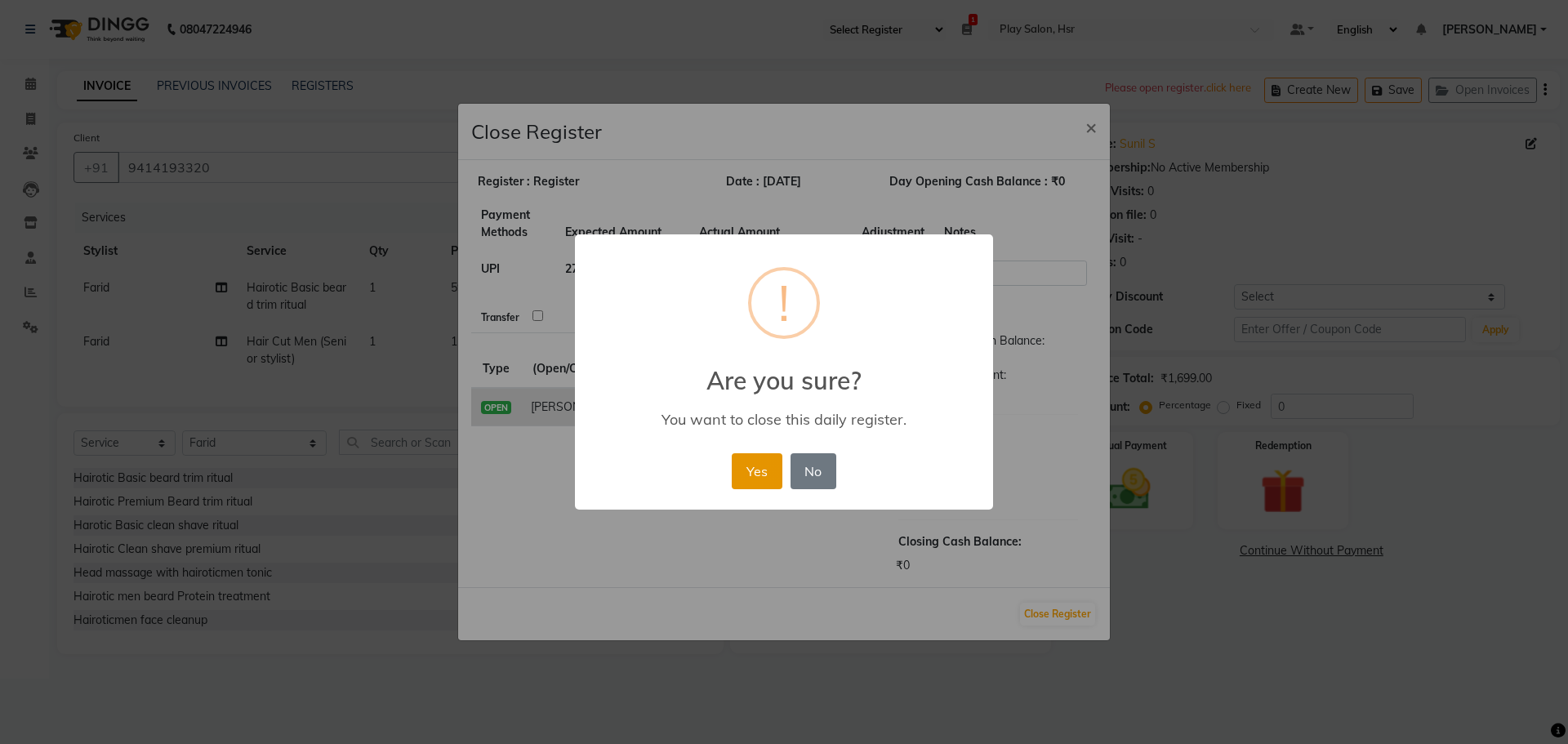
click at [755, 467] on button "Yes" at bounding box center [756, 472] width 50 height 36
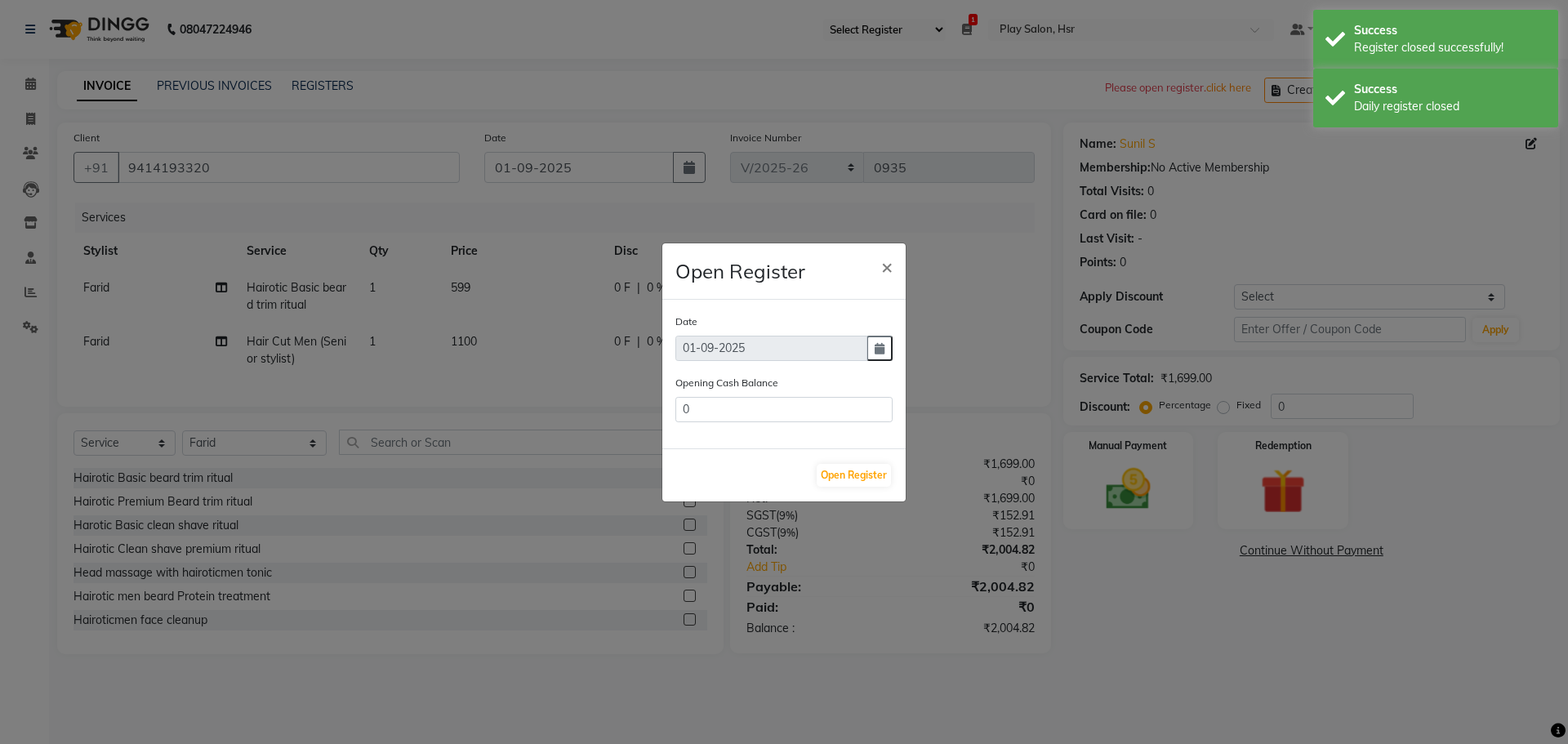
type input "11913"
click at [865, 478] on button "Open Register" at bounding box center [854, 475] width 74 height 23
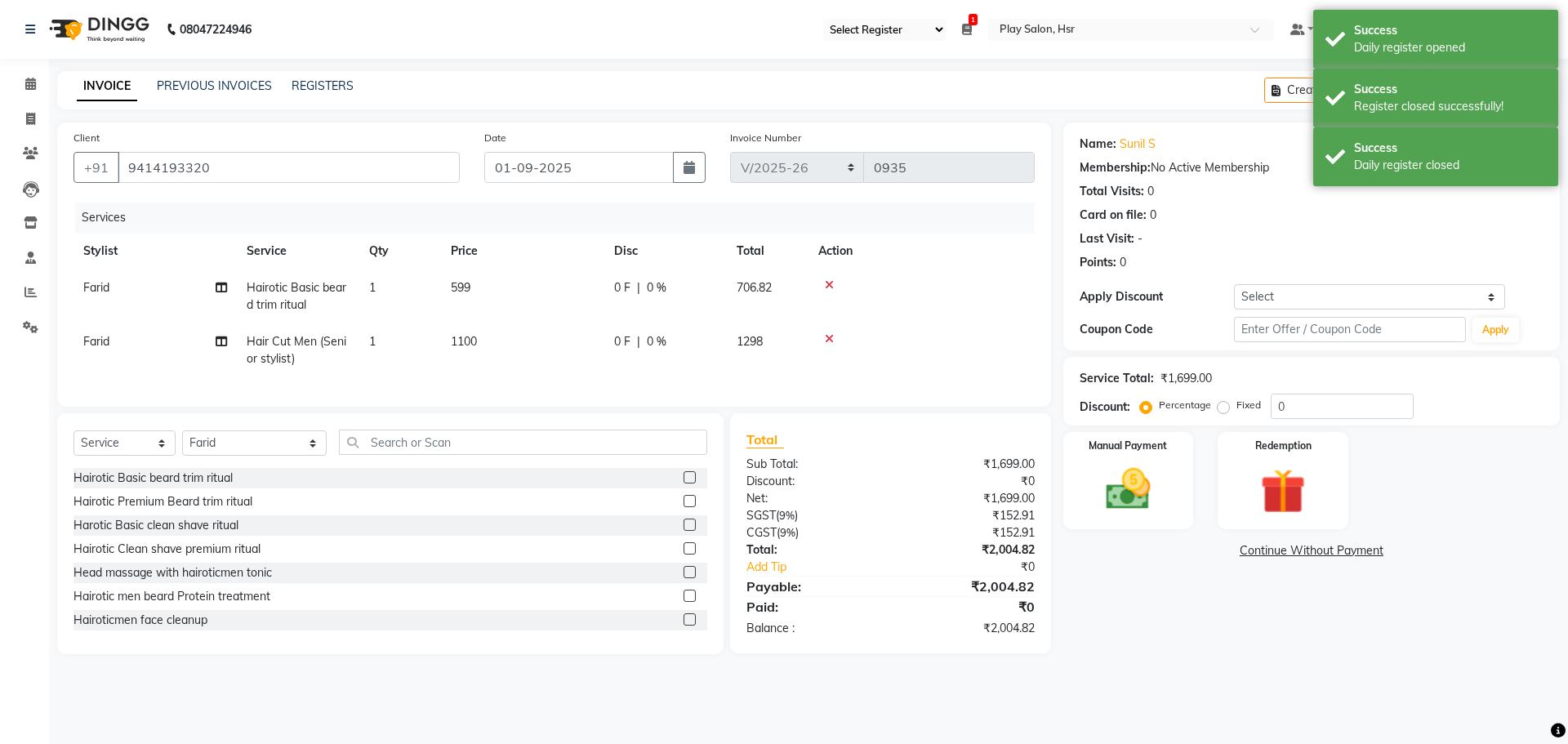
click at [471, 293] on span "599" at bounding box center [461, 288] width 20 height 15
select select "85705"
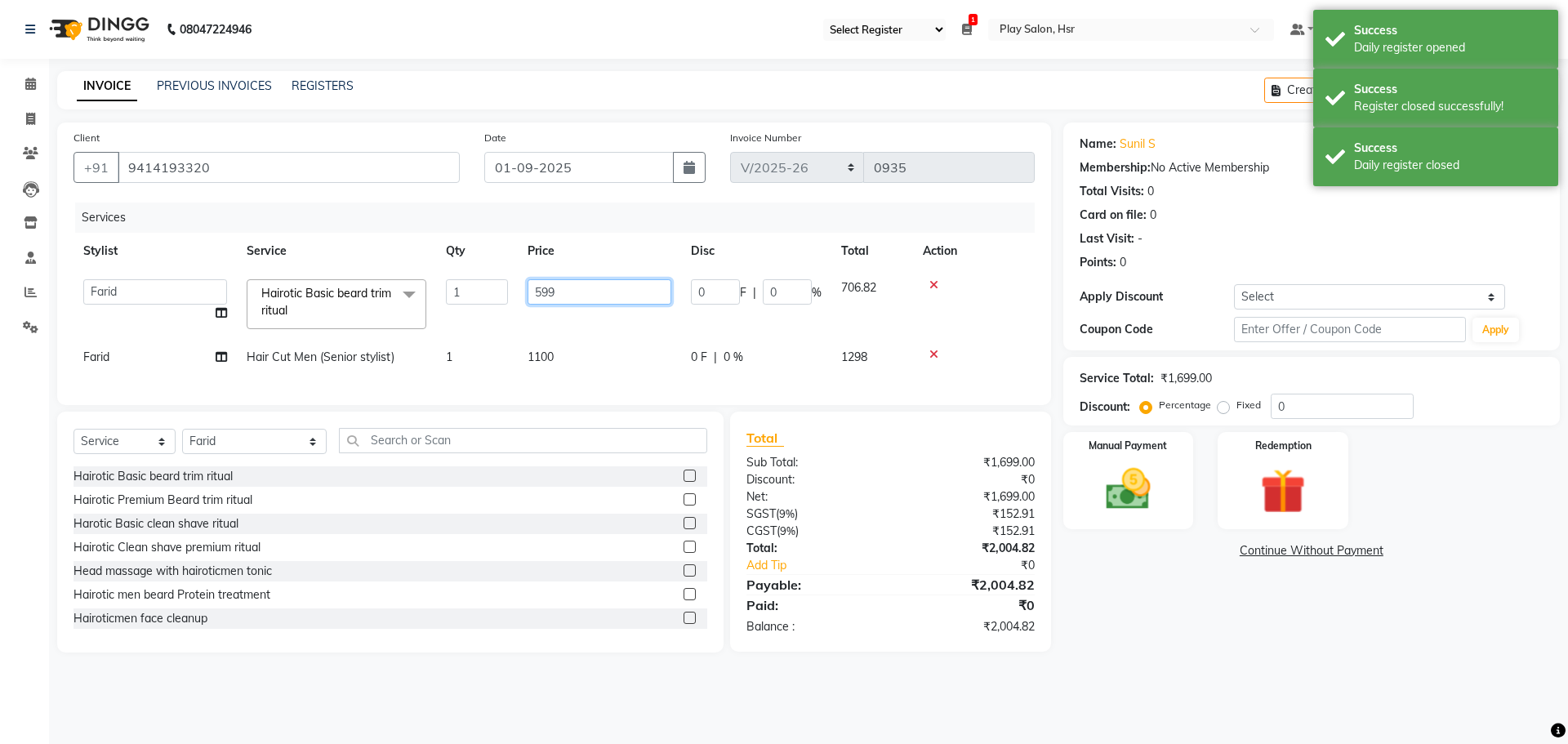
drag, startPoint x: 573, startPoint y: 291, endPoint x: 526, endPoint y: 296, distance: 47.3
click at [526, 296] on td "599" at bounding box center [599, 304] width 163 height 70
type input "500"
click at [562, 353] on td "1100" at bounding box center [599, 357] width 163 height 37
select select "85705"
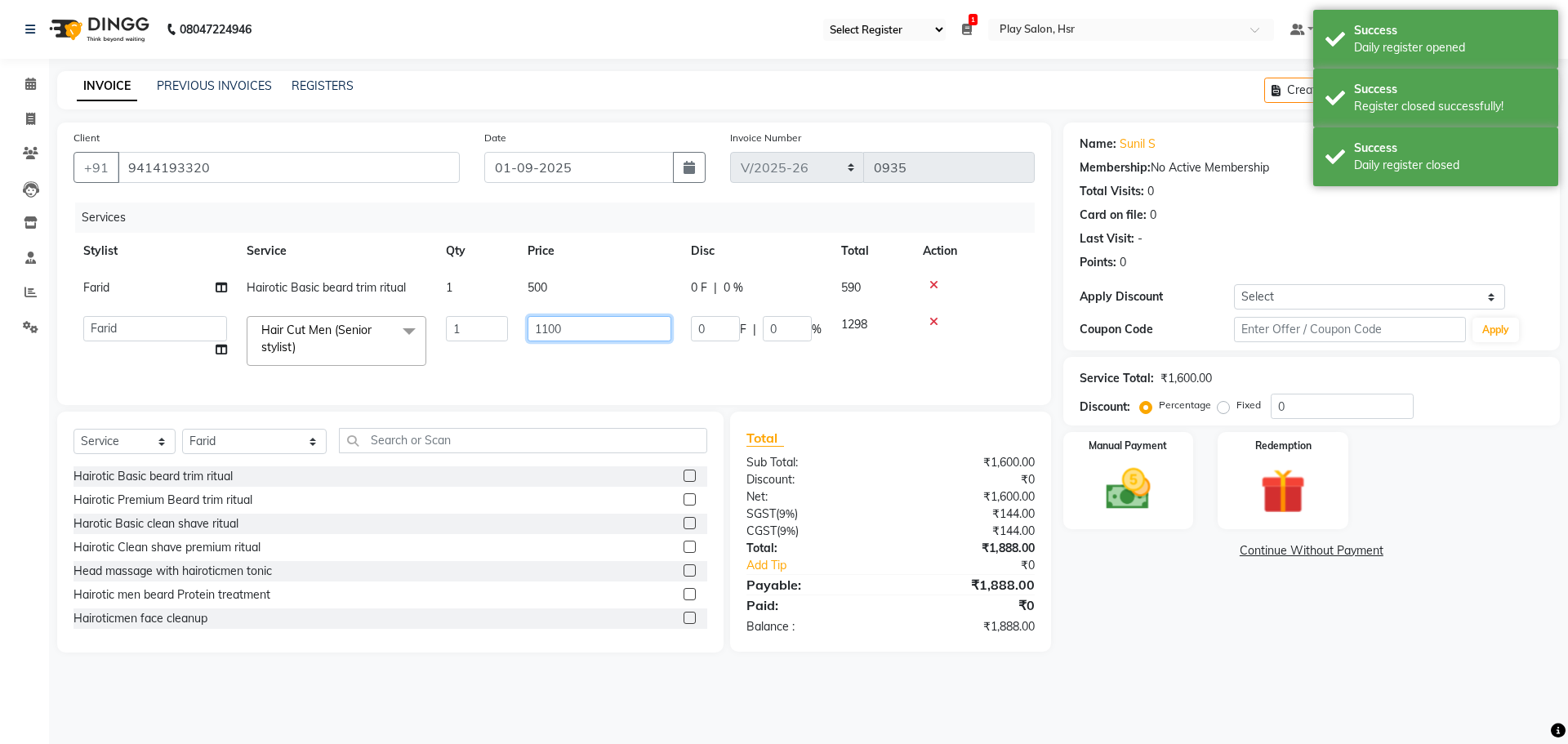
drag, startPoint x: 574, startPoint y: 329, endPoint x: 536, endPoint y: 328, distance: 38.0
click at [536, 328] on input "1100" at bounding box center [599, 329] width 143 height 25
type input "1000"
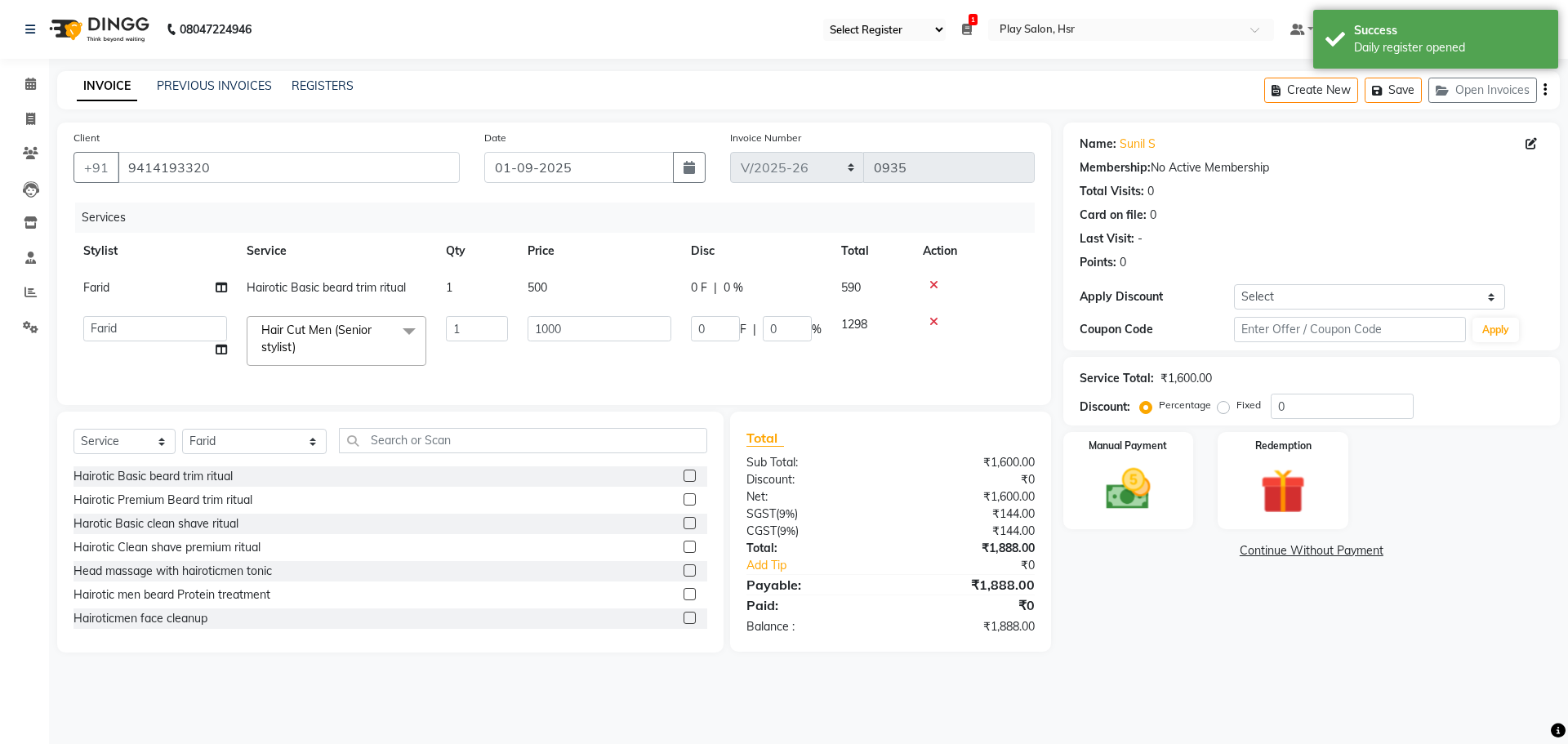
click at [1120, 602] on div "Name: Sunil S Membership: No Active Membership Total Visits: 0 Card on file: 0 …" at bounding box center [1317, 387] width 509 height 530
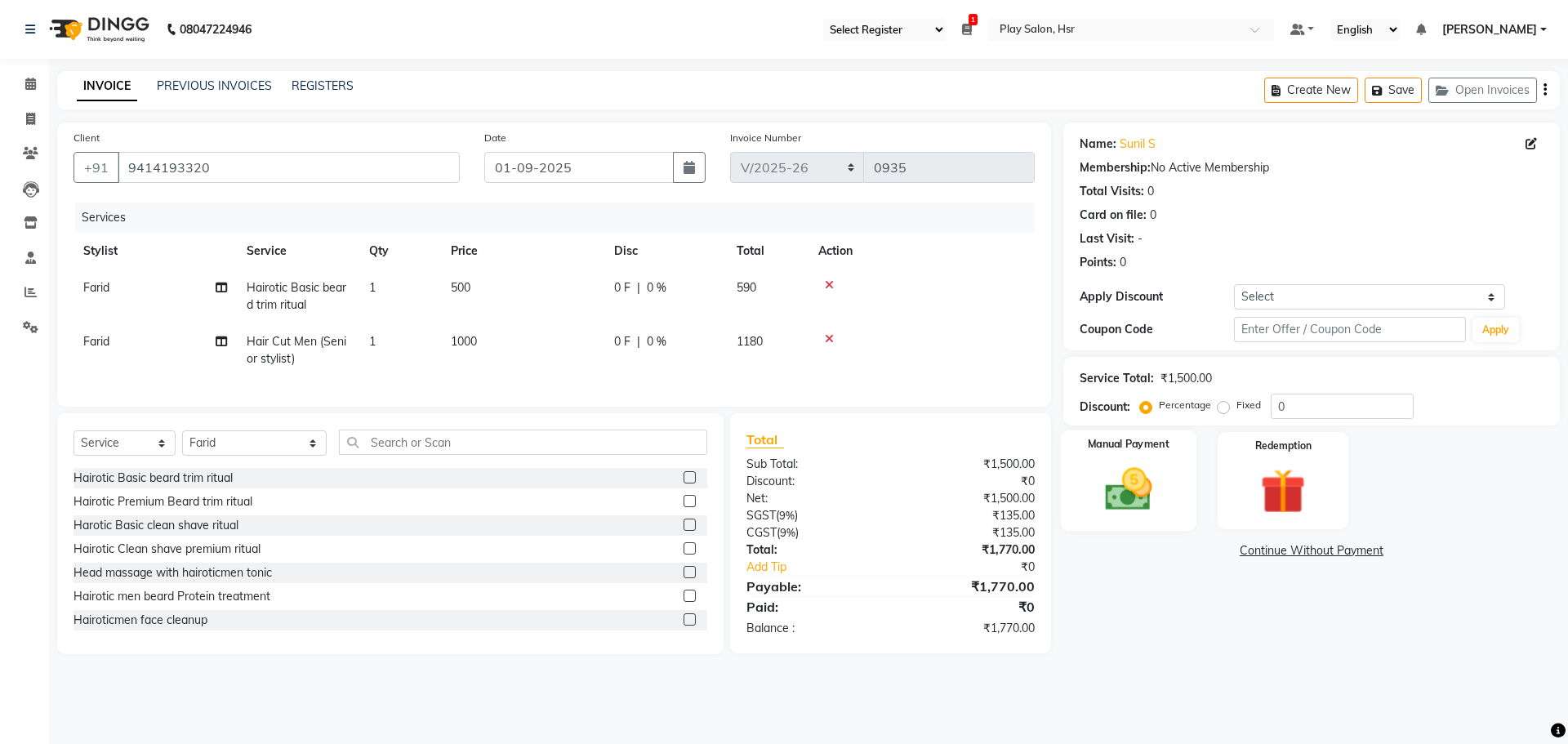
click at [1119, 467] on img at bounding box center [1128, 489] width 76 height 54
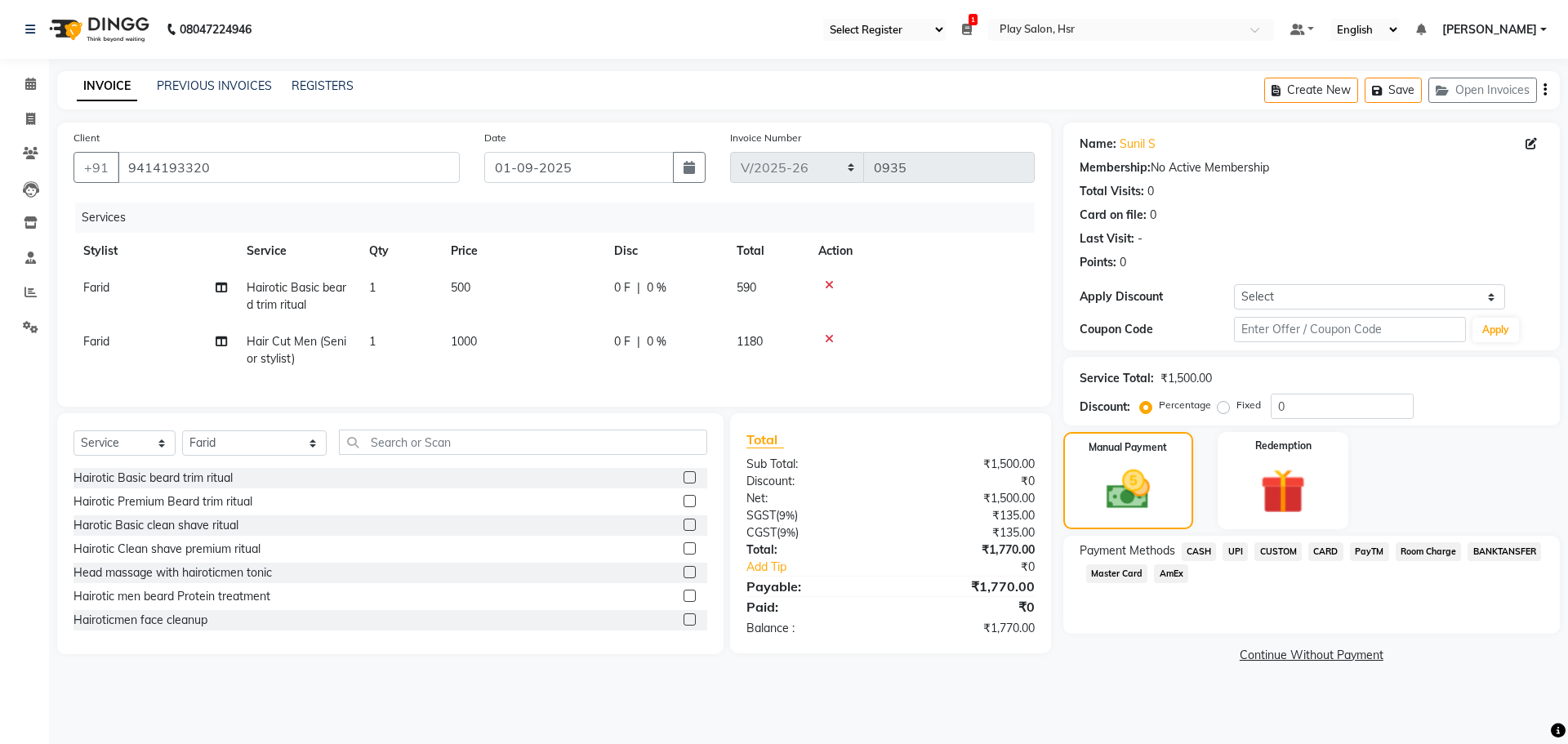
click at [1227, 554] on span "UPI" at bounding box center [1235, 552] width 25 height 19
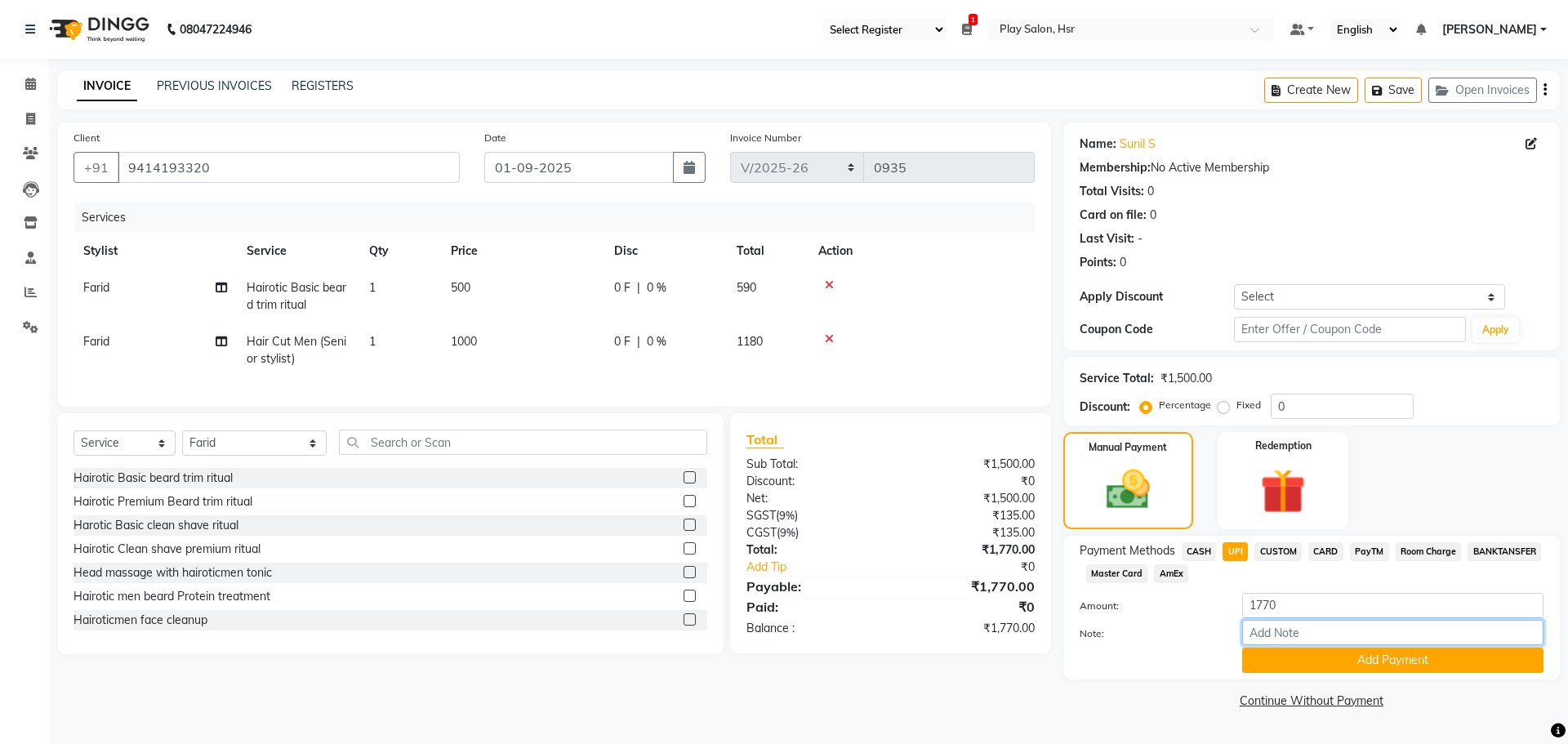
click at [1290, 633] on input "Note:" at bounding box center [1393, 632] width 301 height 25
type input "UPI"
click at [1408, 661] on button "Add Payment" at bounding box center [1393, 661] width 301 height 25
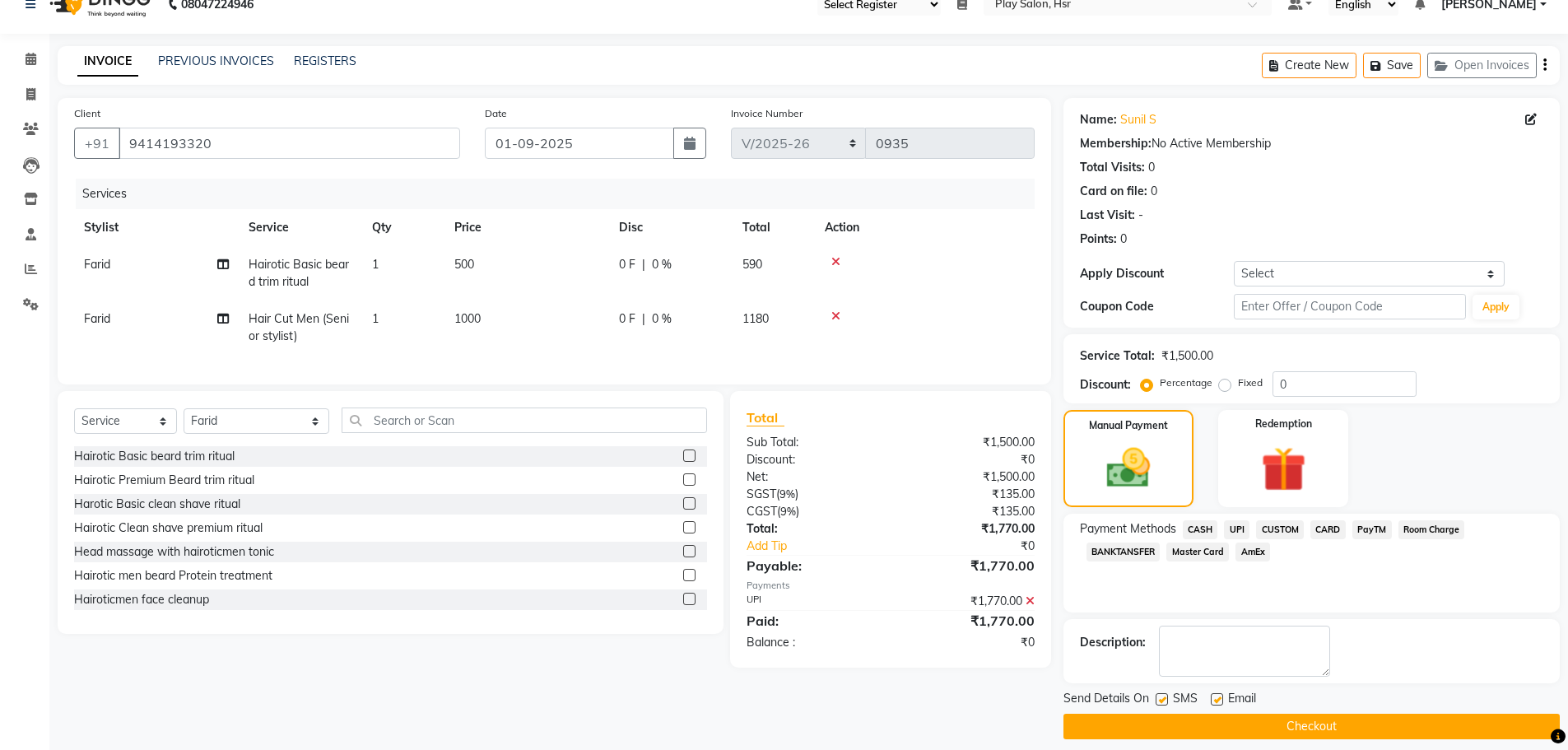
scroll to position [39, 0]
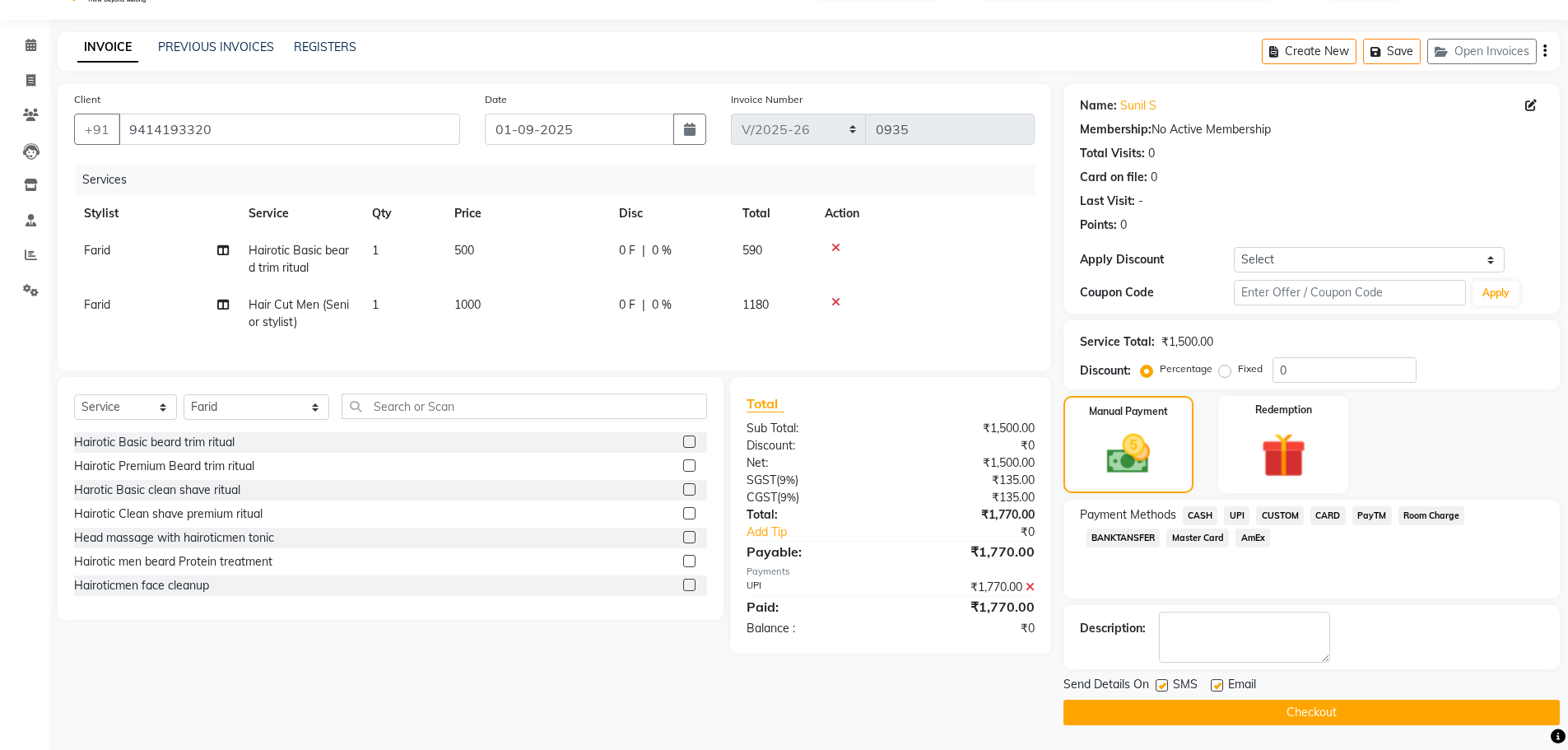
click at [1309, 712] on button "Checkout" at bounding box center [1311, 712] width 496 height 26
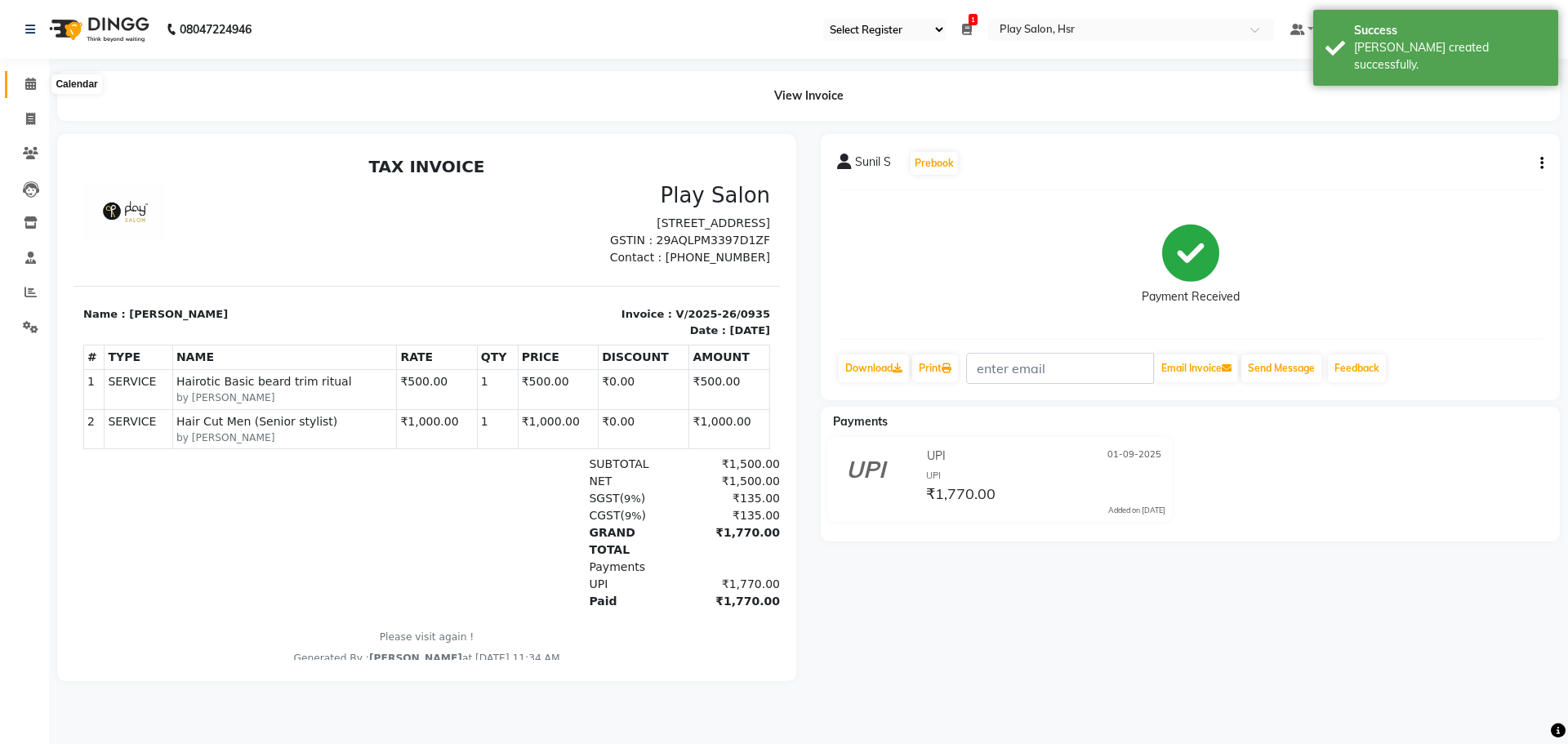
click at [35, 86] on icon at bounding box center [31, 84] width 11 height 13
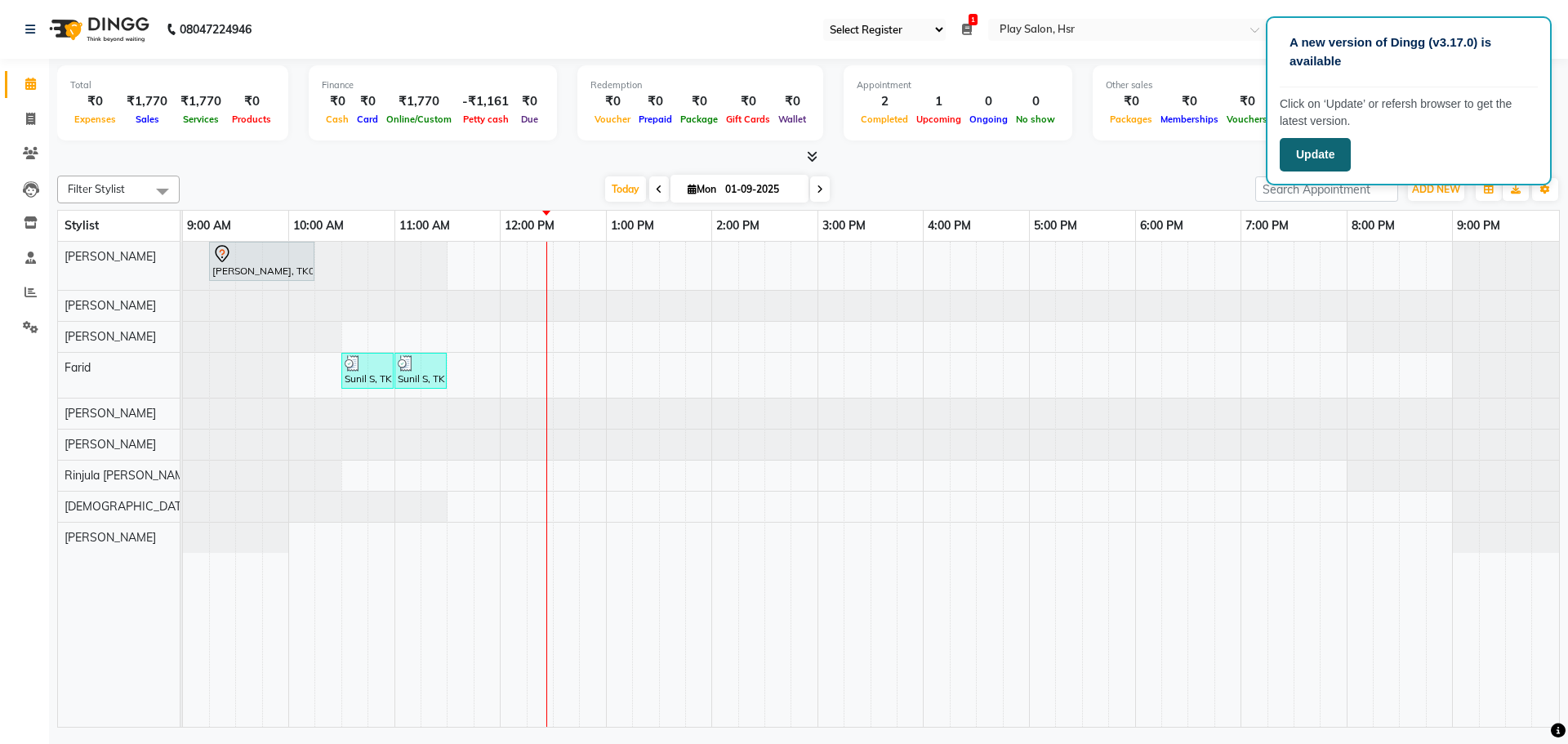
click at [1300, 157] on button "Update" at bounding box center [1315, 154] width 71 height 34
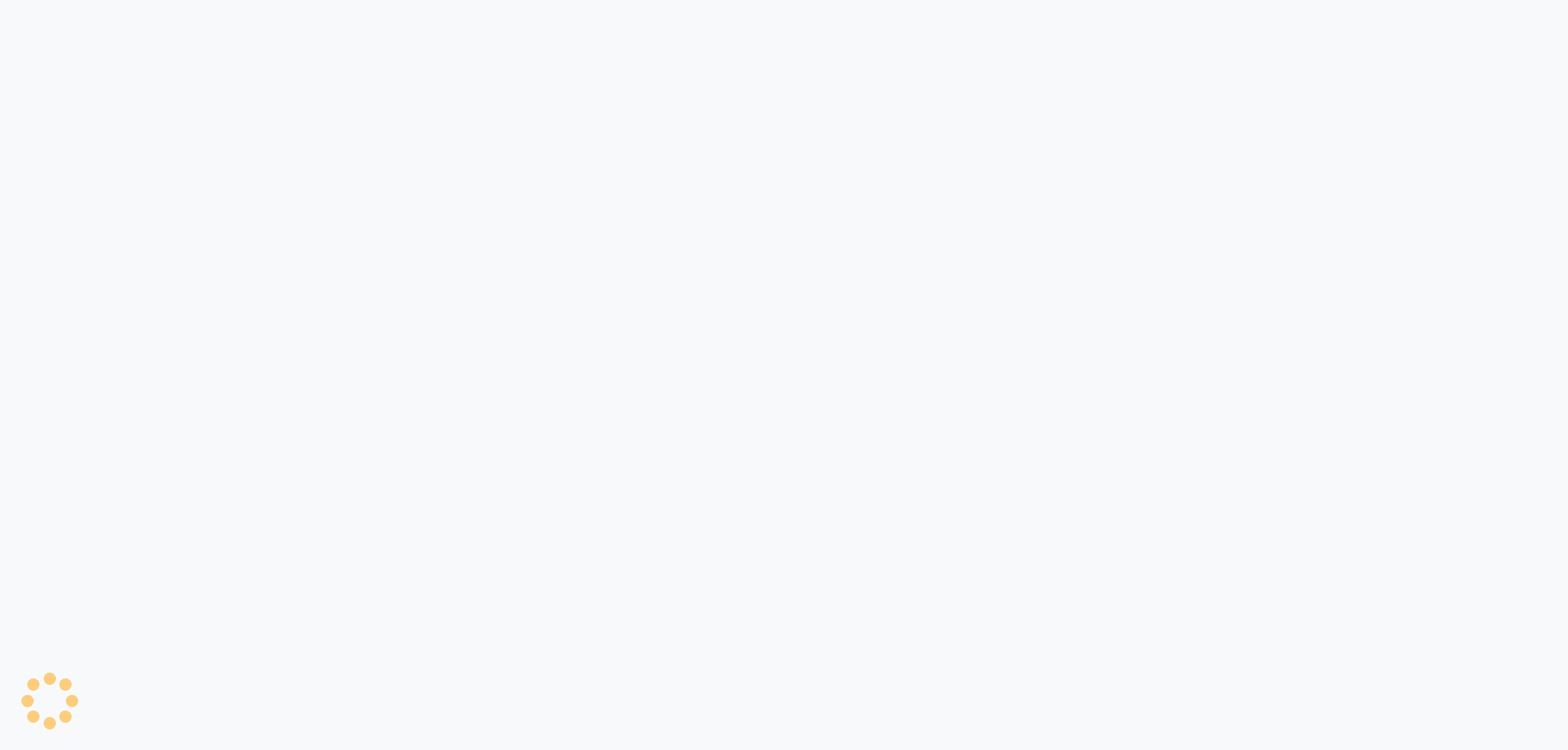
select select "92"
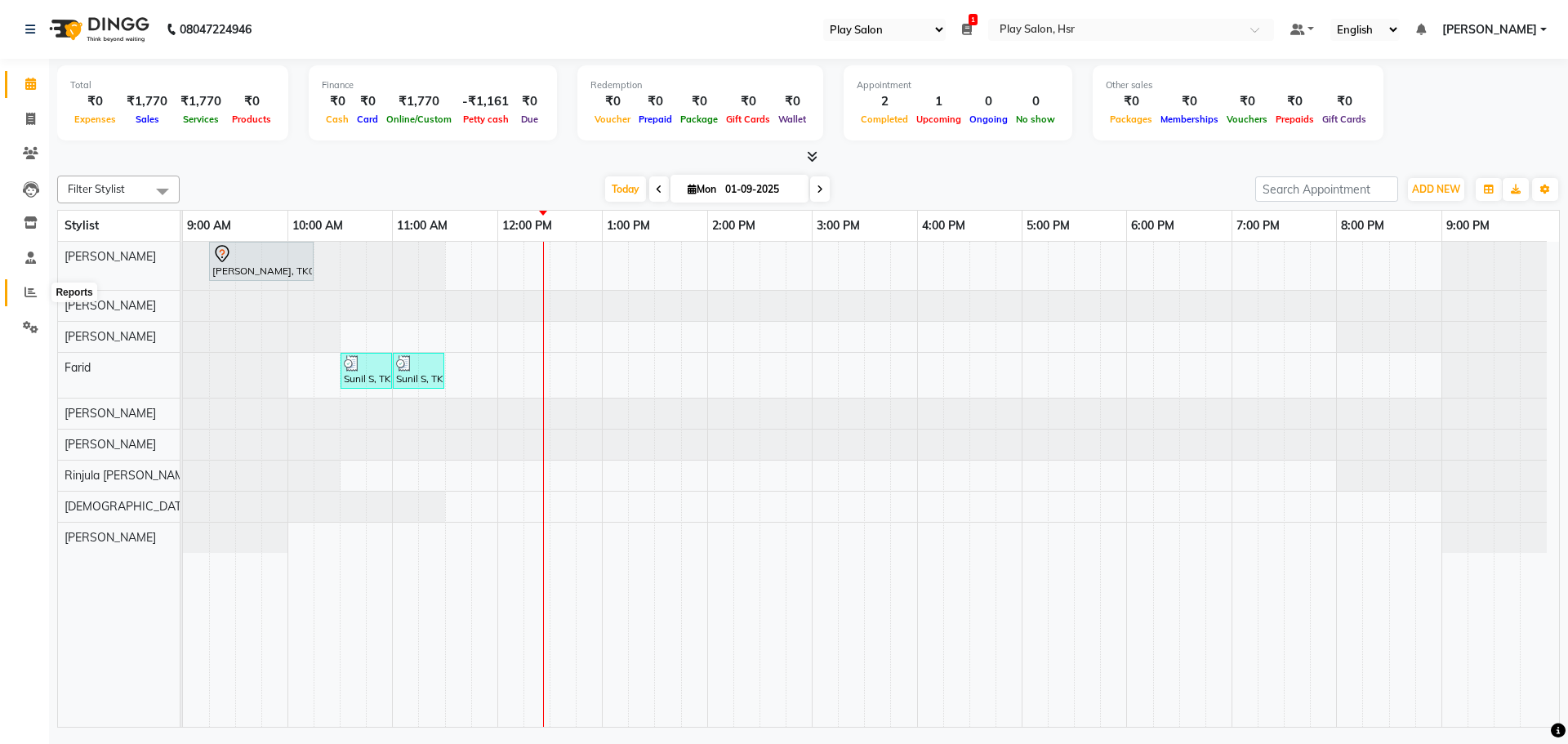
click at [29, 291] on icon at bounding box center [31, 292] width 13 height 13
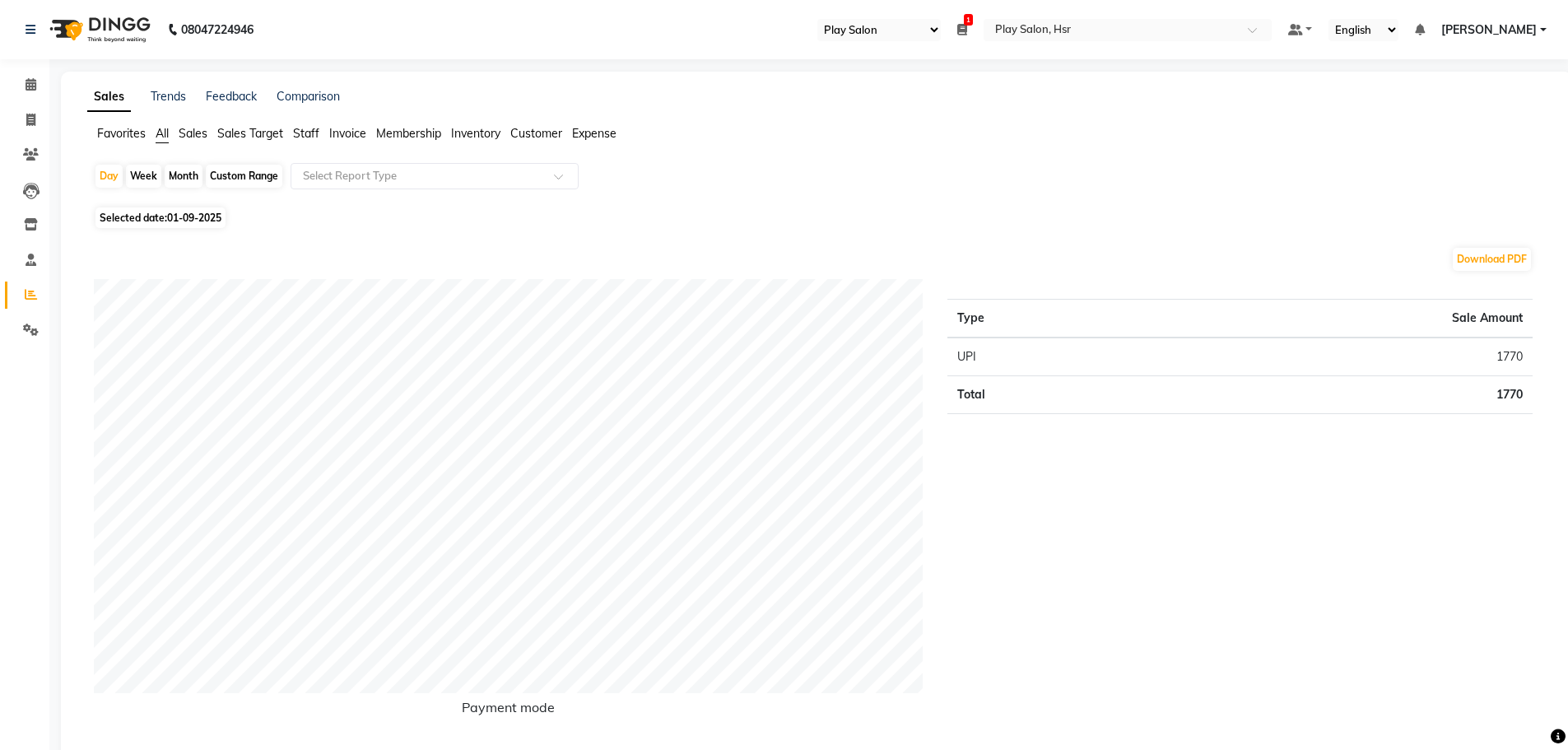
click at [203, 135] on span "Sales" at bounding box center [193, 134] width 29 height 15
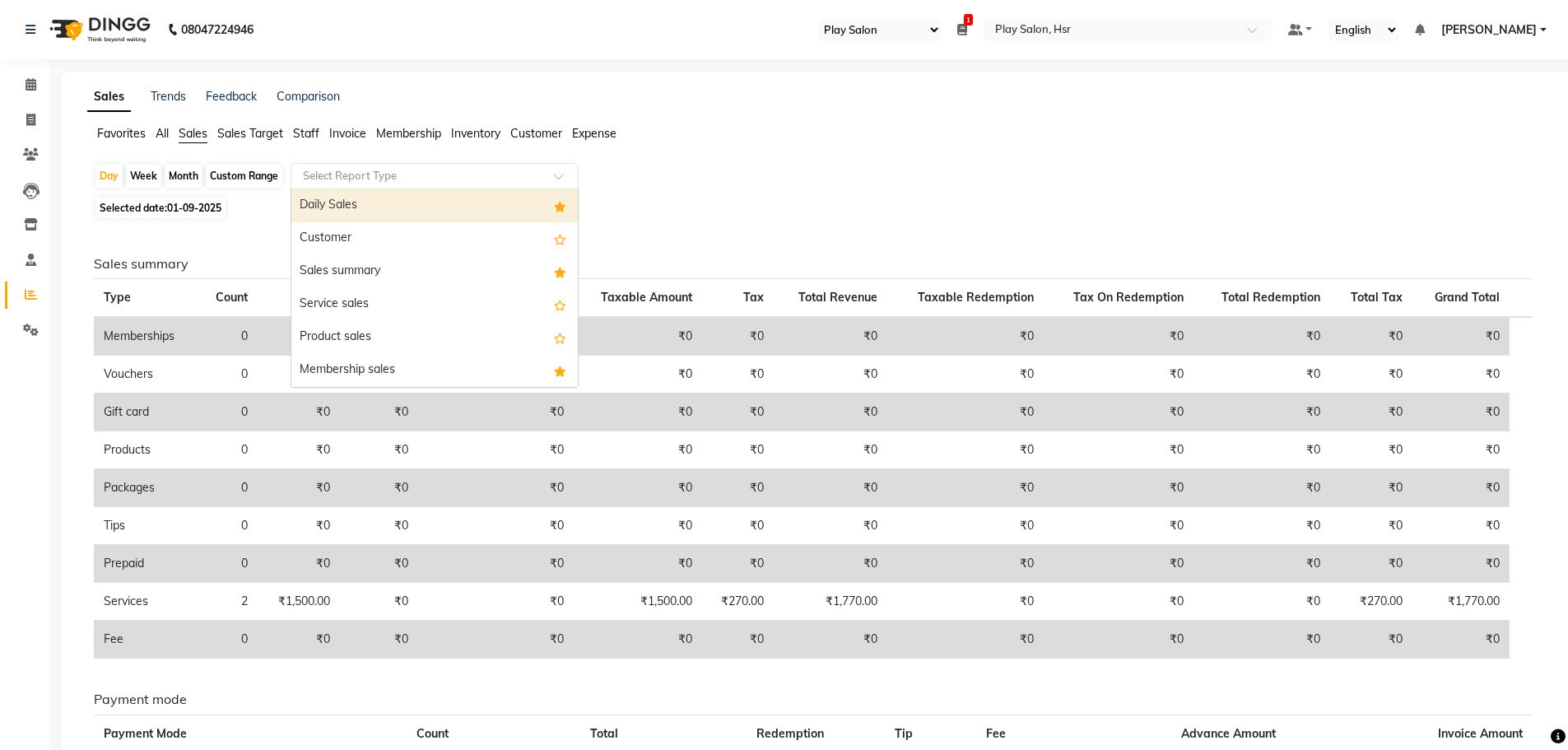
click at [394, 175] on input "text" at bounding box center [418, 177] width 237 height 16
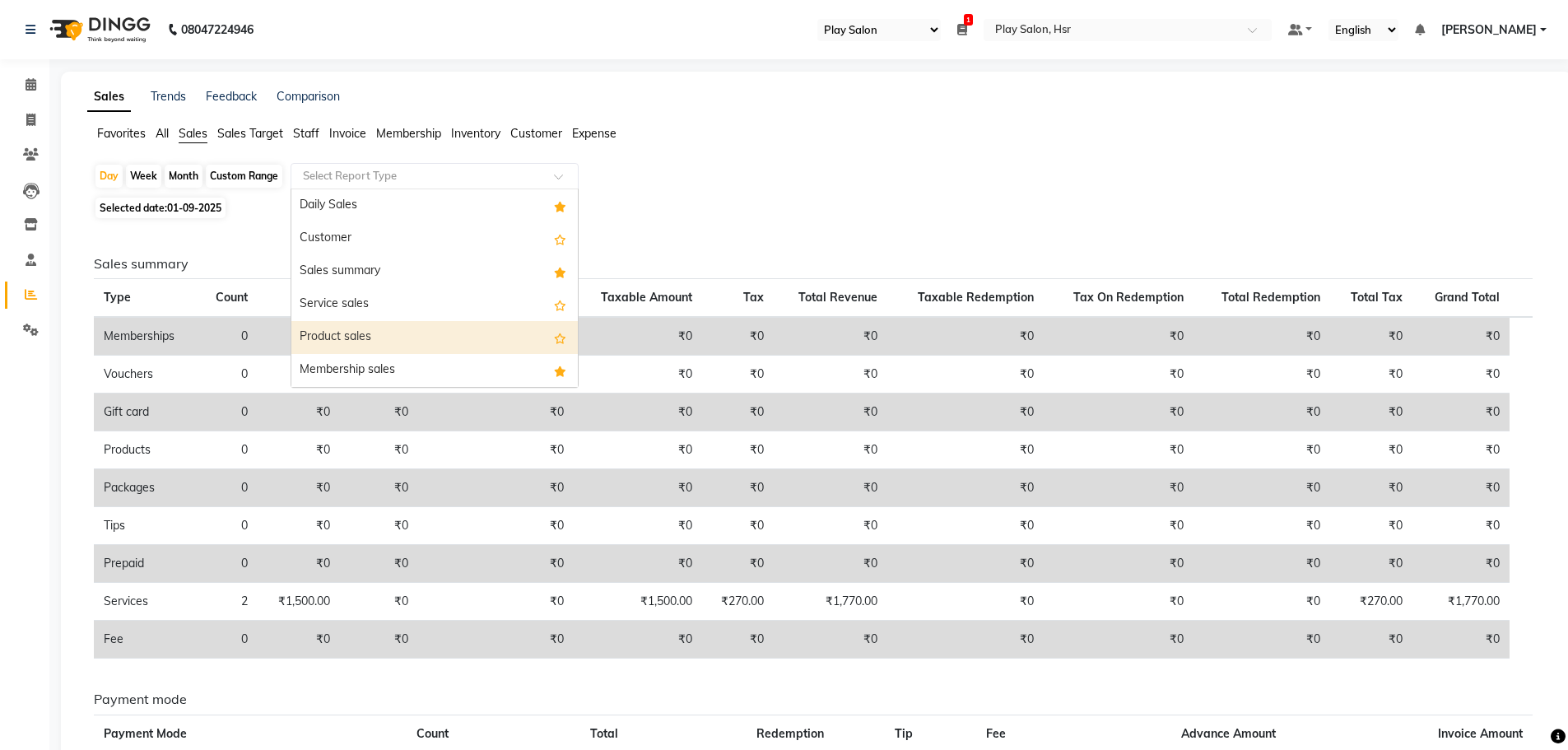
click at [382, 343] on div "Product sales" at bounding box center [434, 338] width 286 height 33
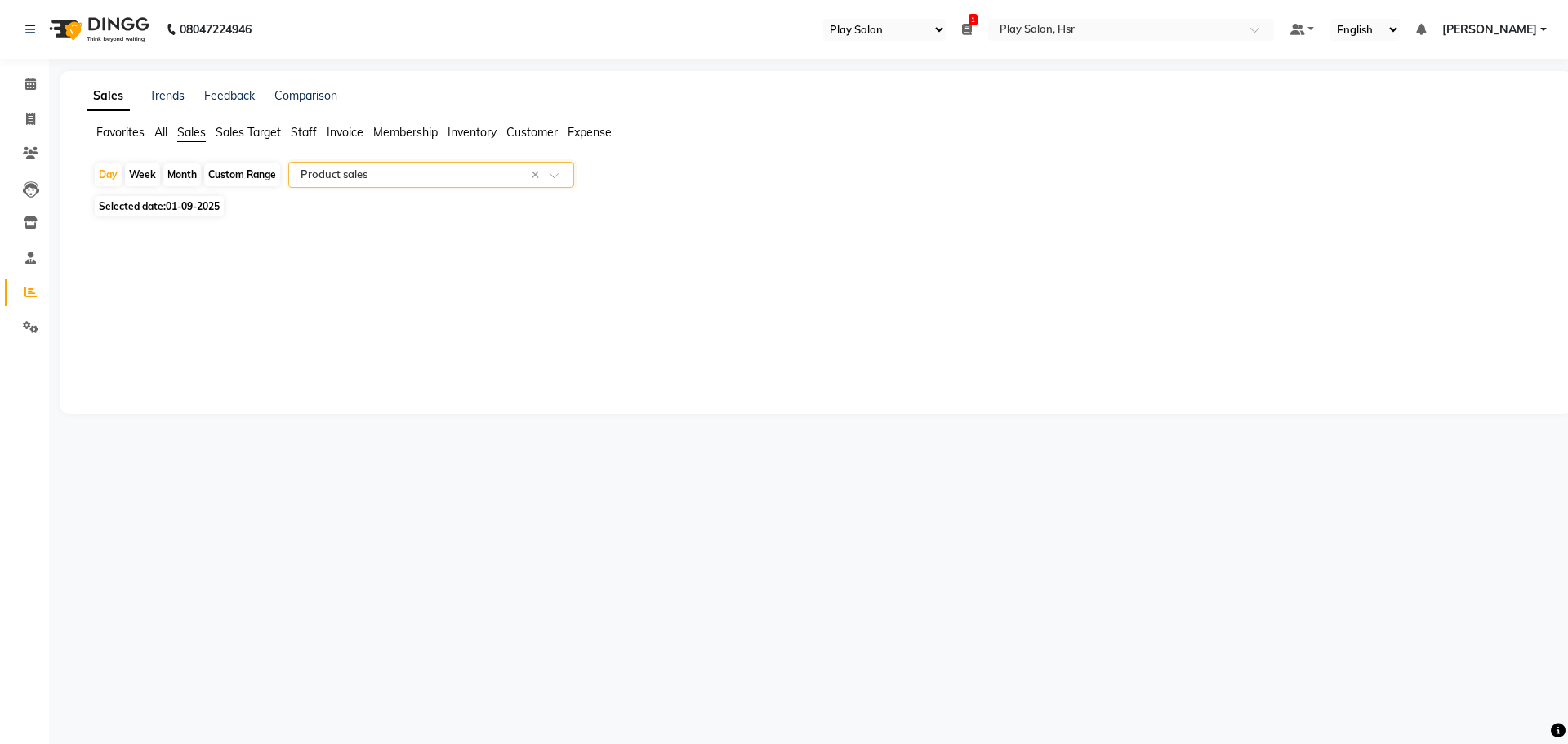
click at [244, 177] on div "Custom Range" at bounding box center [242, 174] width 76 height 23
select select "9"
select select "2025"
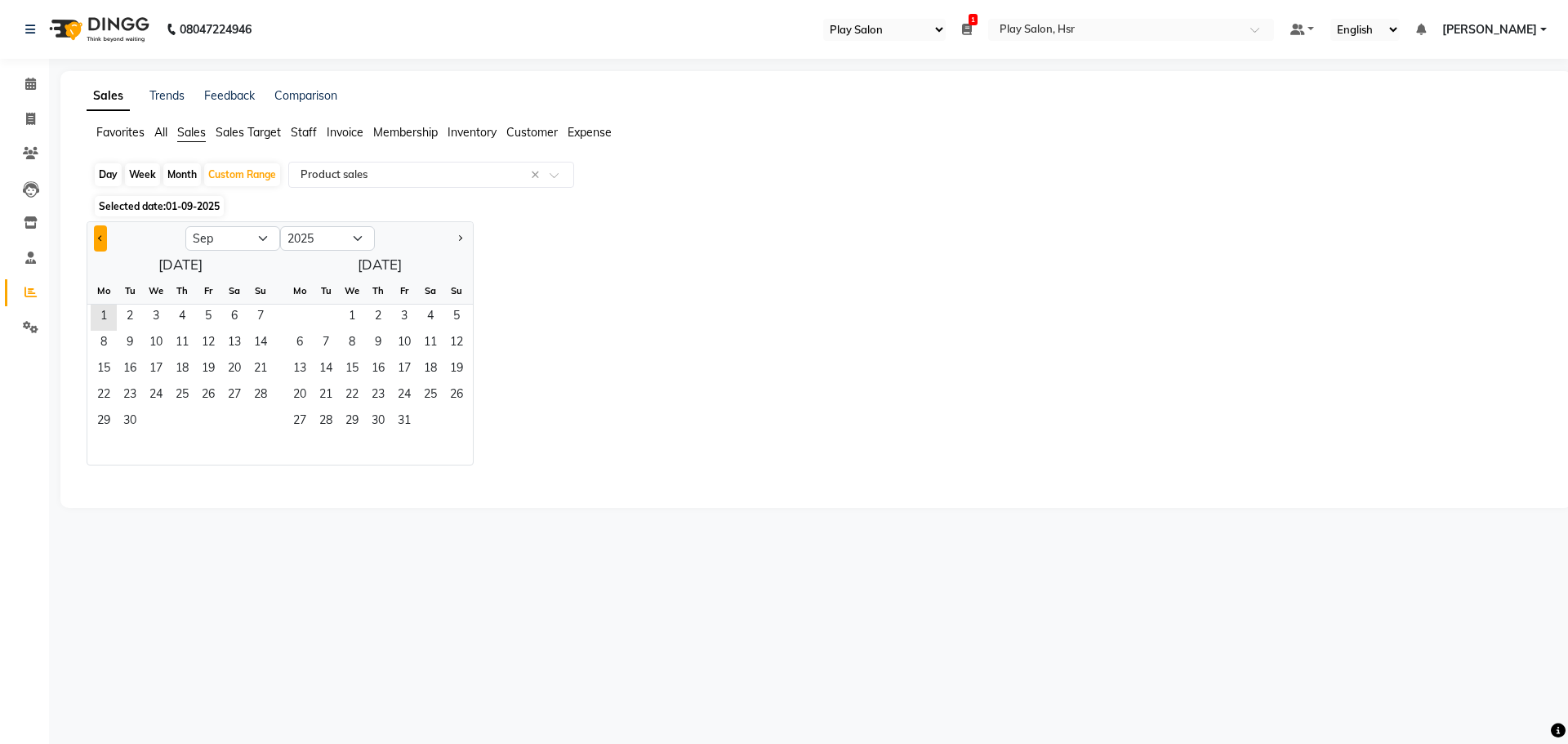
drag, startPoint x: 102, startPoint y: 240, endPoint x: 127, endPoint y: 244, distance: 25.3
click at [102, 240] on button "Previous month" at bounding box center [101, 239] width 13 height 26
select select "8"
click at [207, 314] on span "1" at bounding box center [208, 318] width 26 height 26
click at [258, 425] on span "31" at bounding box center [260, 422] width 26 height 26
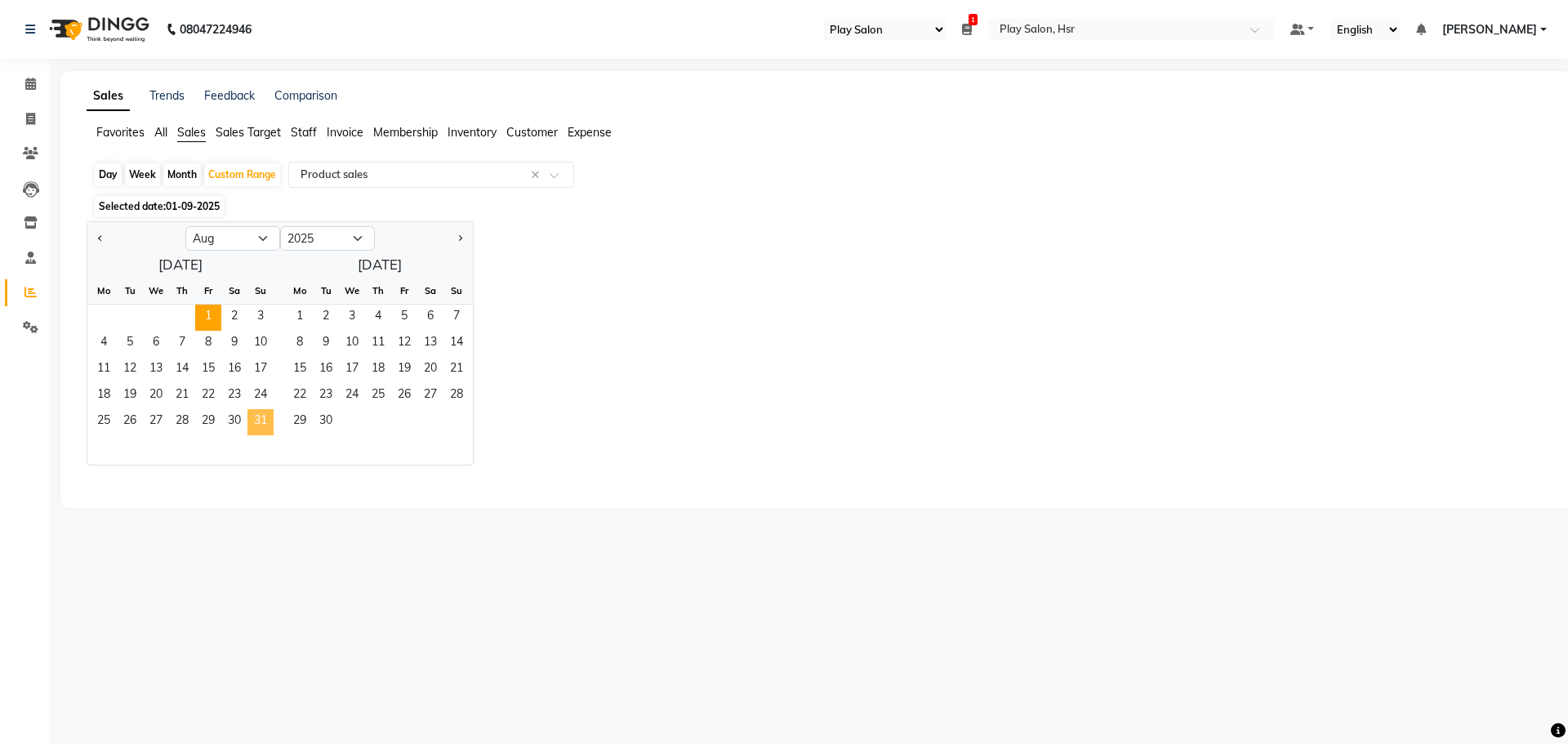
select select "full_report"
select select "csv"
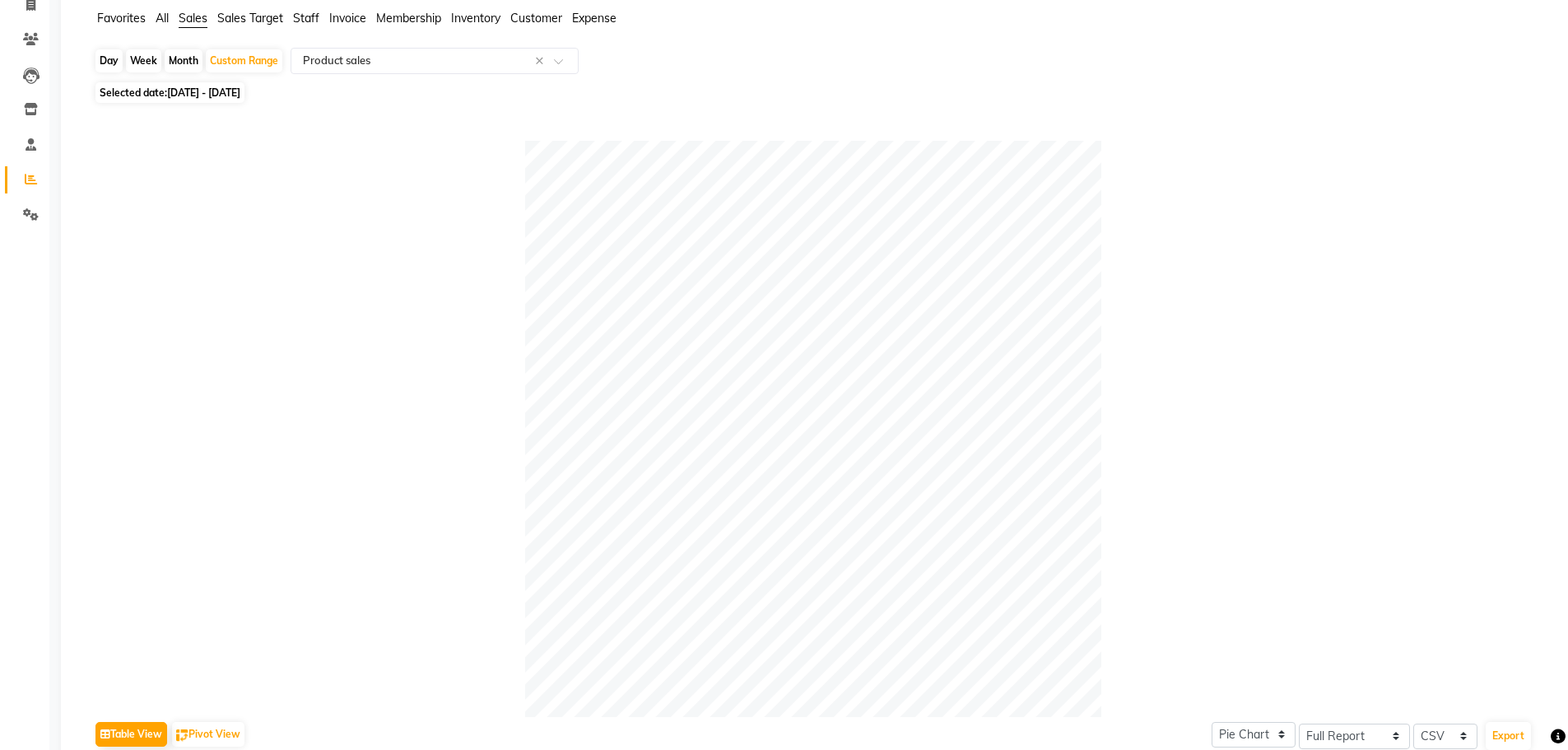
scroll to position [112, 0]
click at [428, 68] on input "text" at bounding box center [418, 65] width 237 height 16
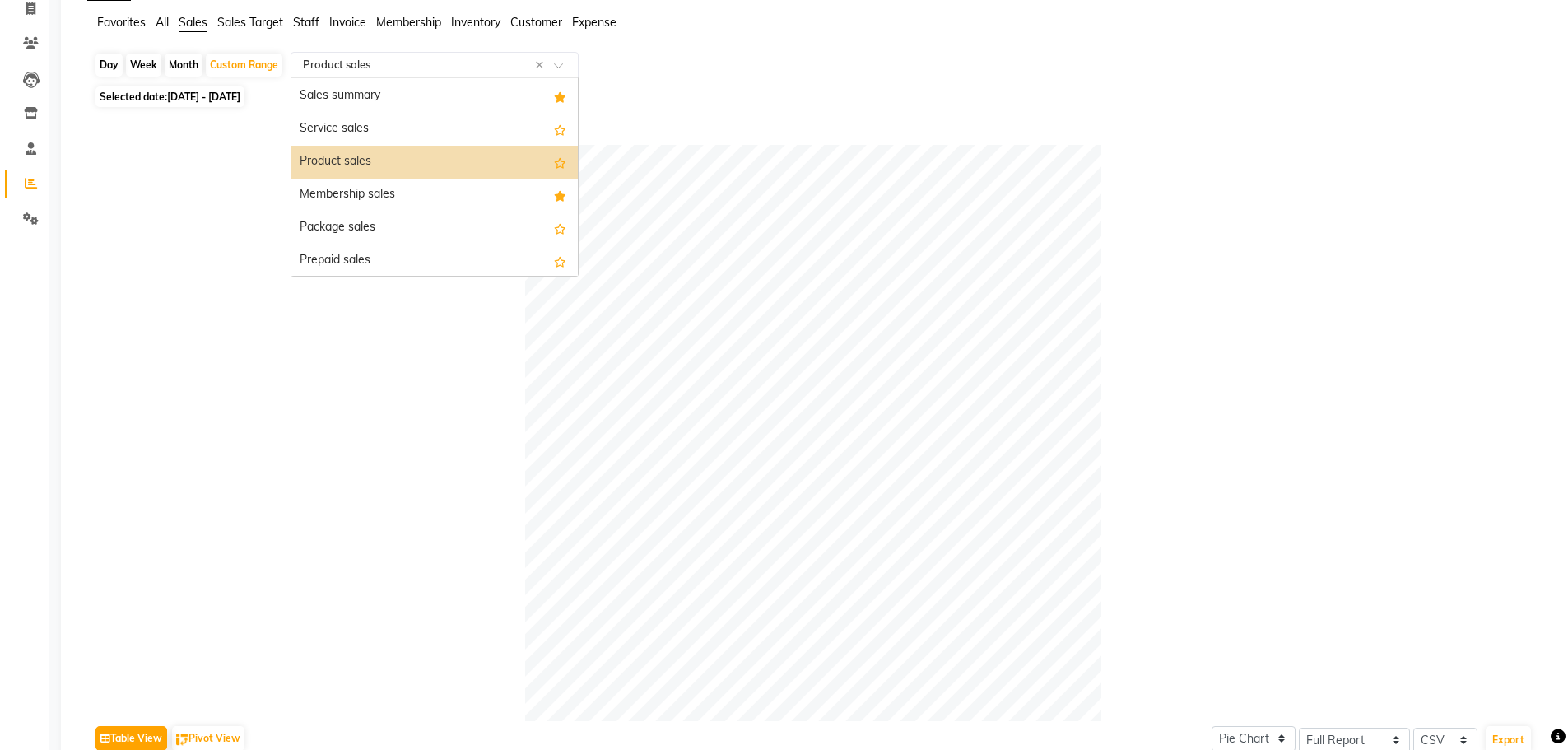
scroll to position [165, 0]
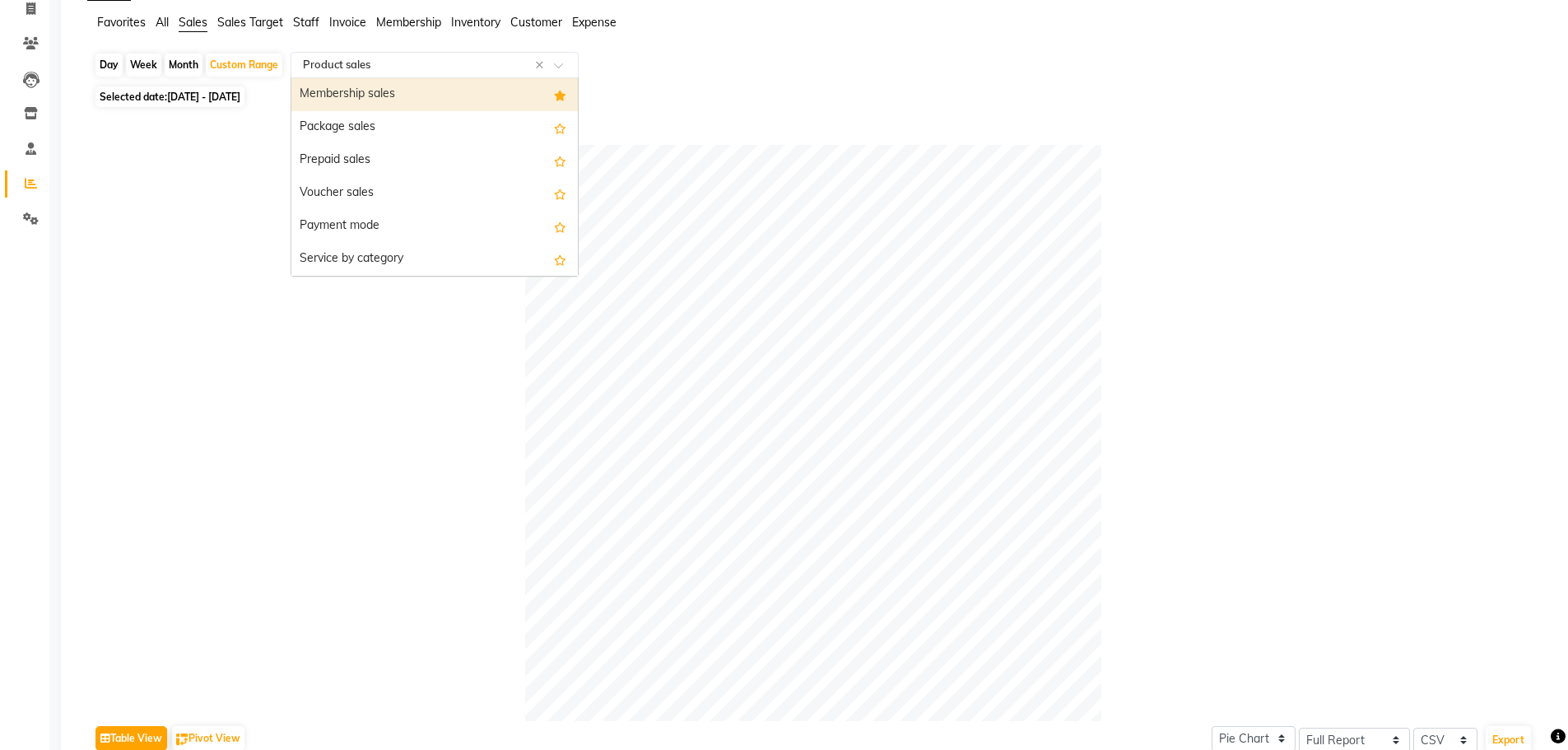
click at [312, 24] on span "Staff" at bounding box center [306, 22] width 27 height 15
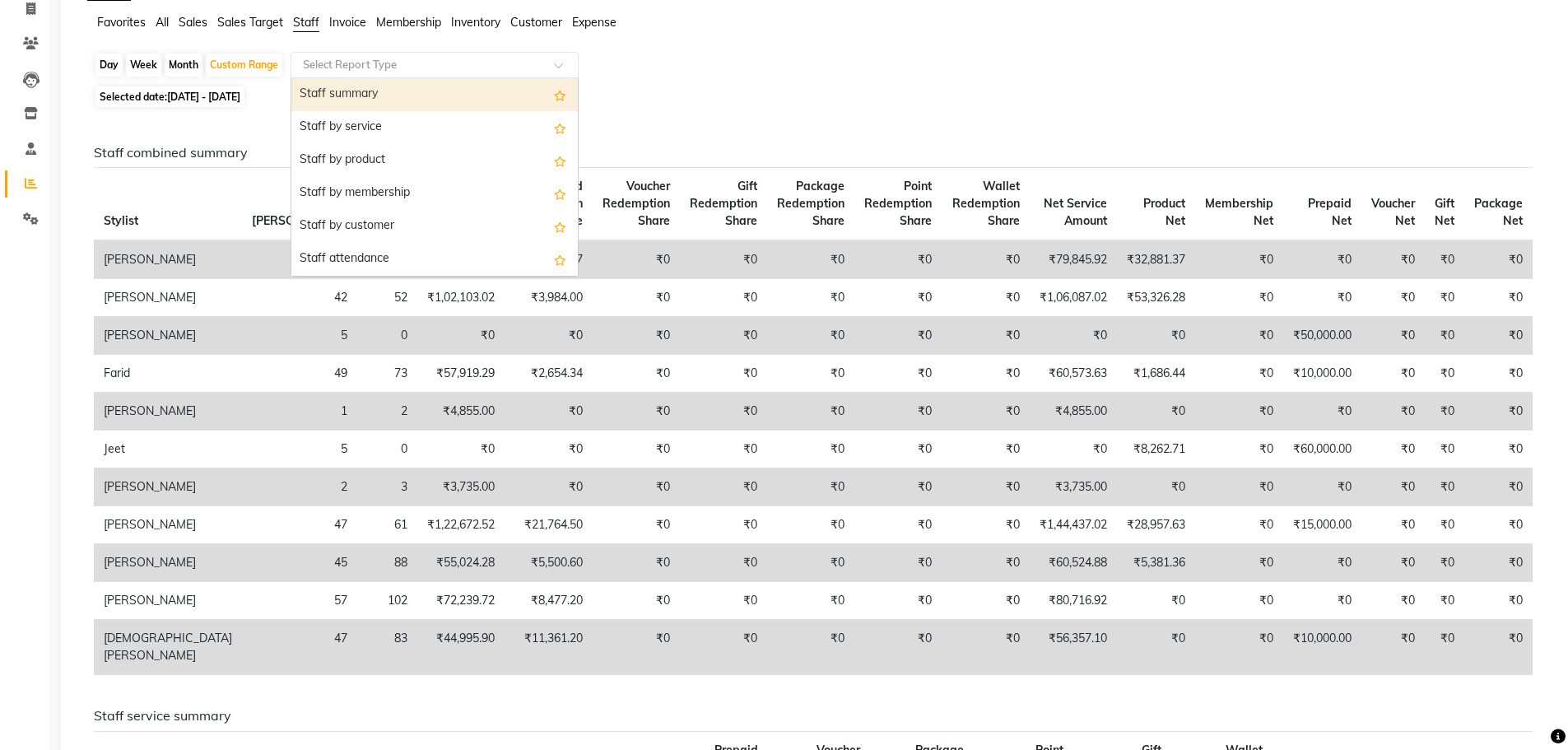
click at [392, 65] on input "text" at bounding box center [418, 65] width 237 height 16
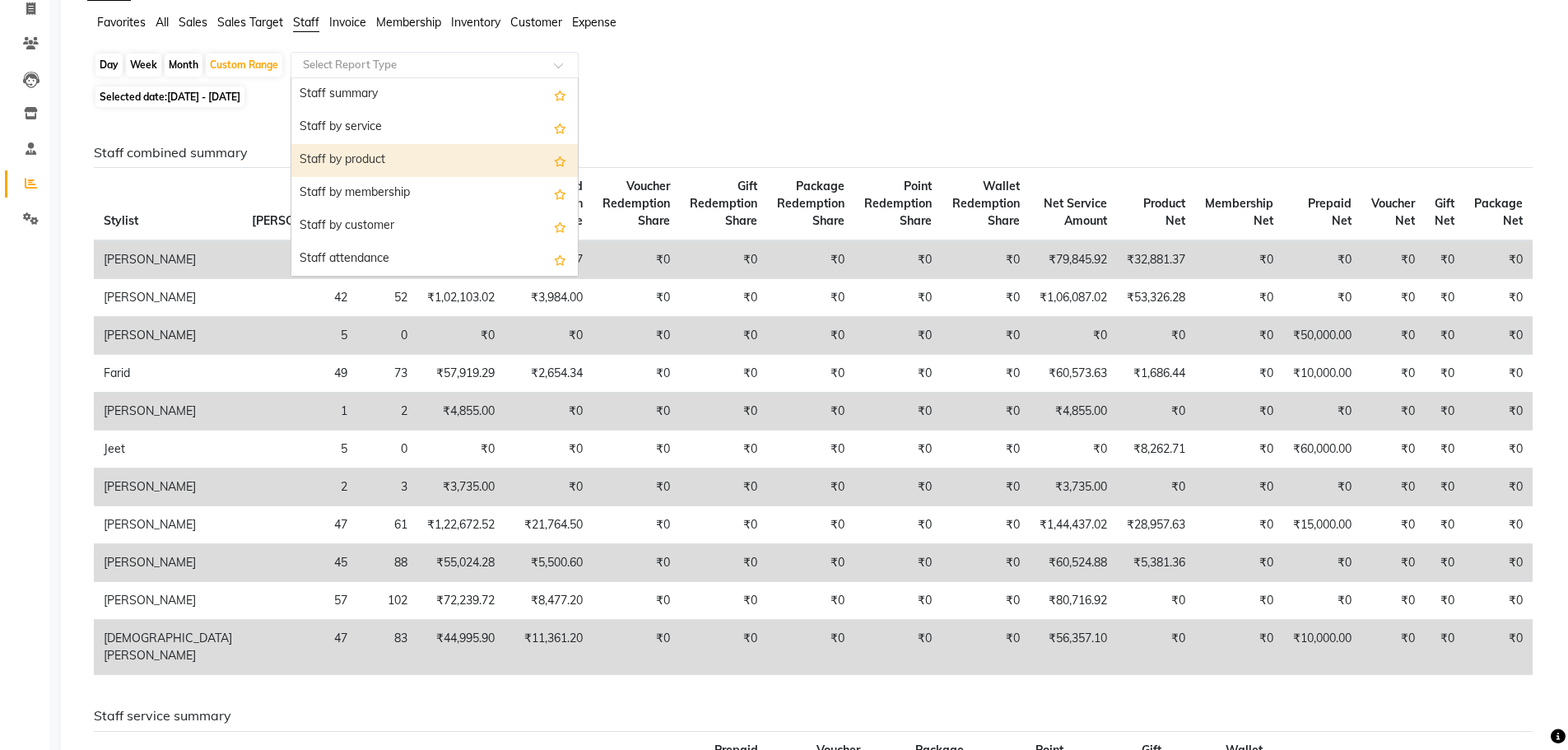
click at [413, 160] on div "Staff by product" at bounding box center [434, 161] width 286 height 33
select select "full_report"
select select "csv"
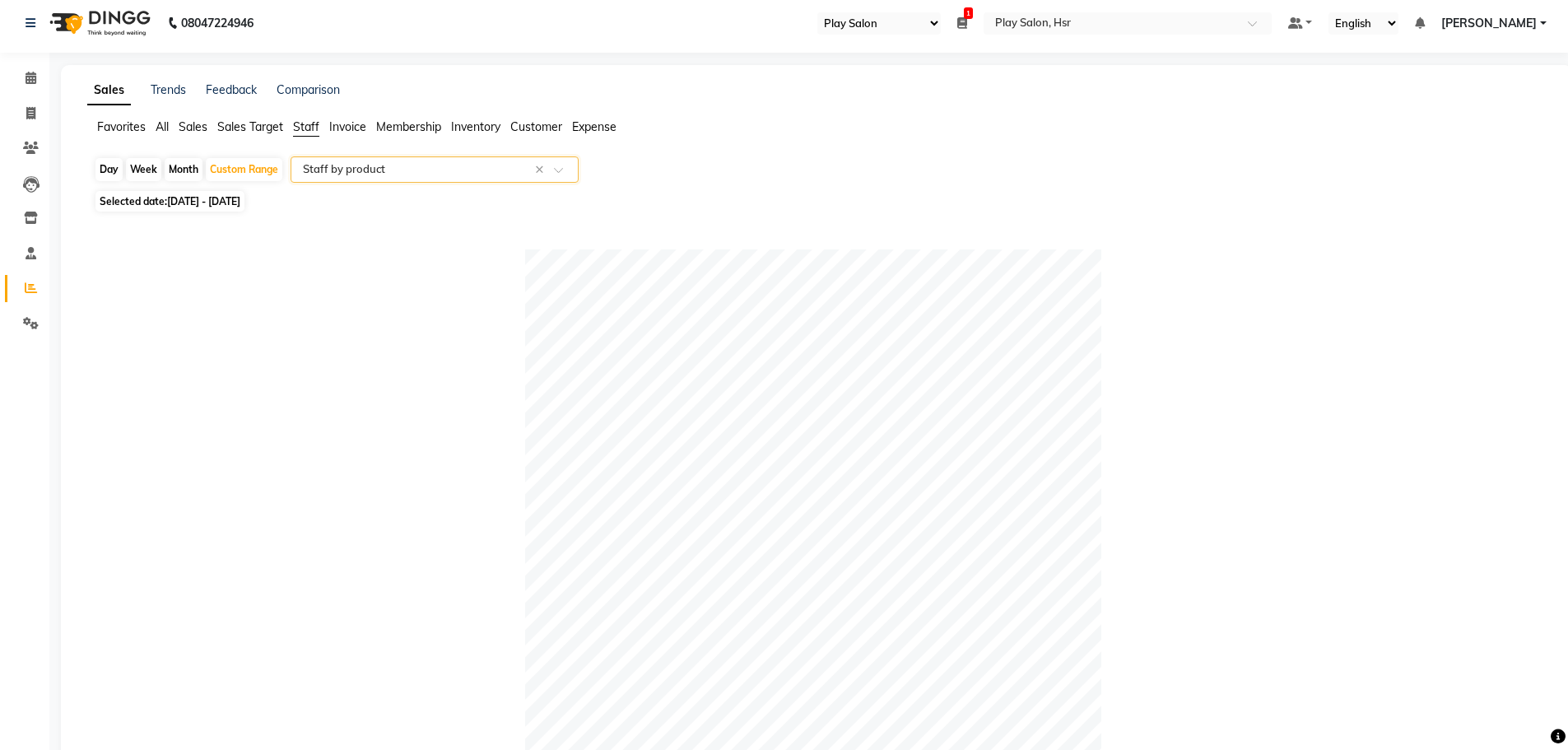
scroll to position [0, 0]
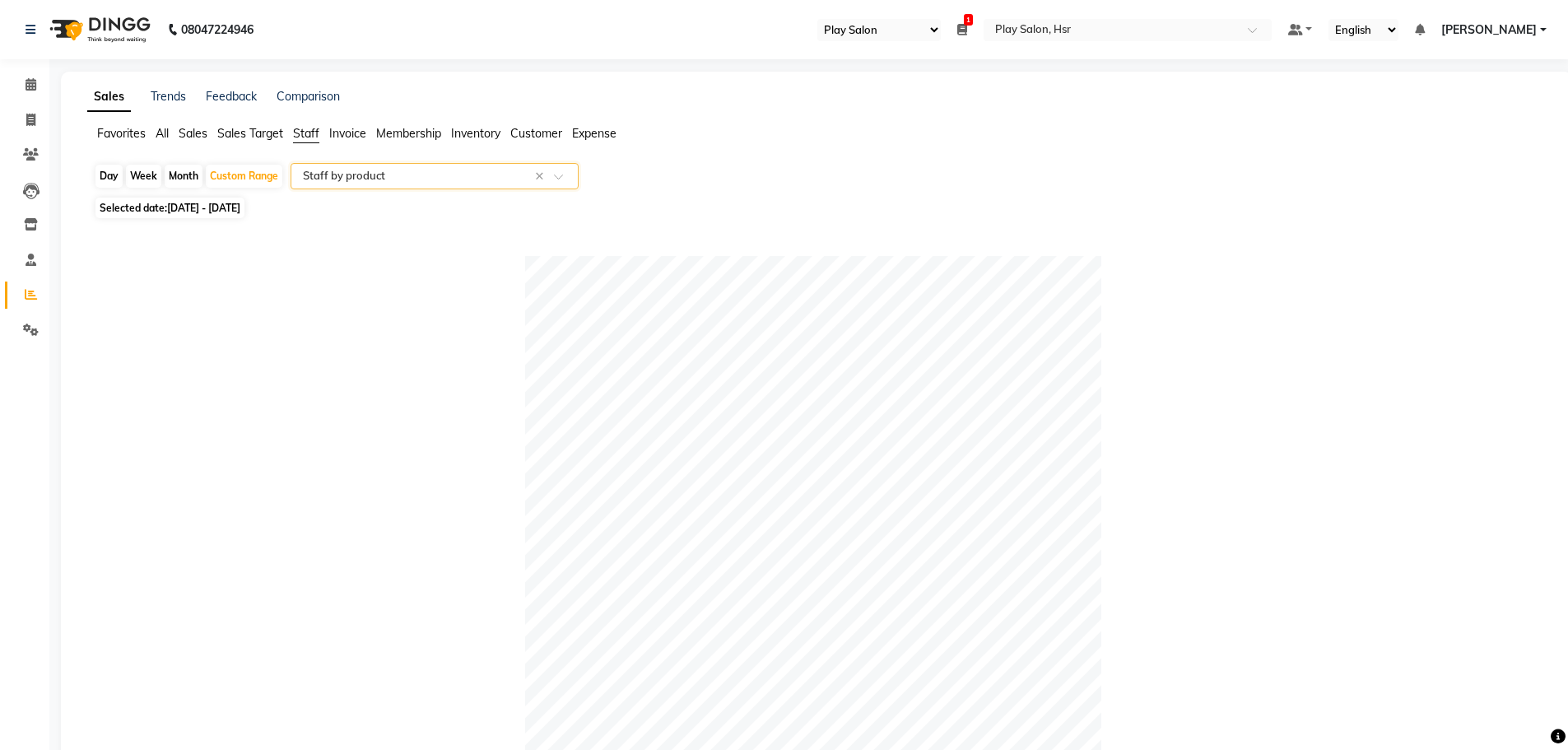
click at [401, 175] on input "text" at bounding box center [418, 177] width 237 height 16
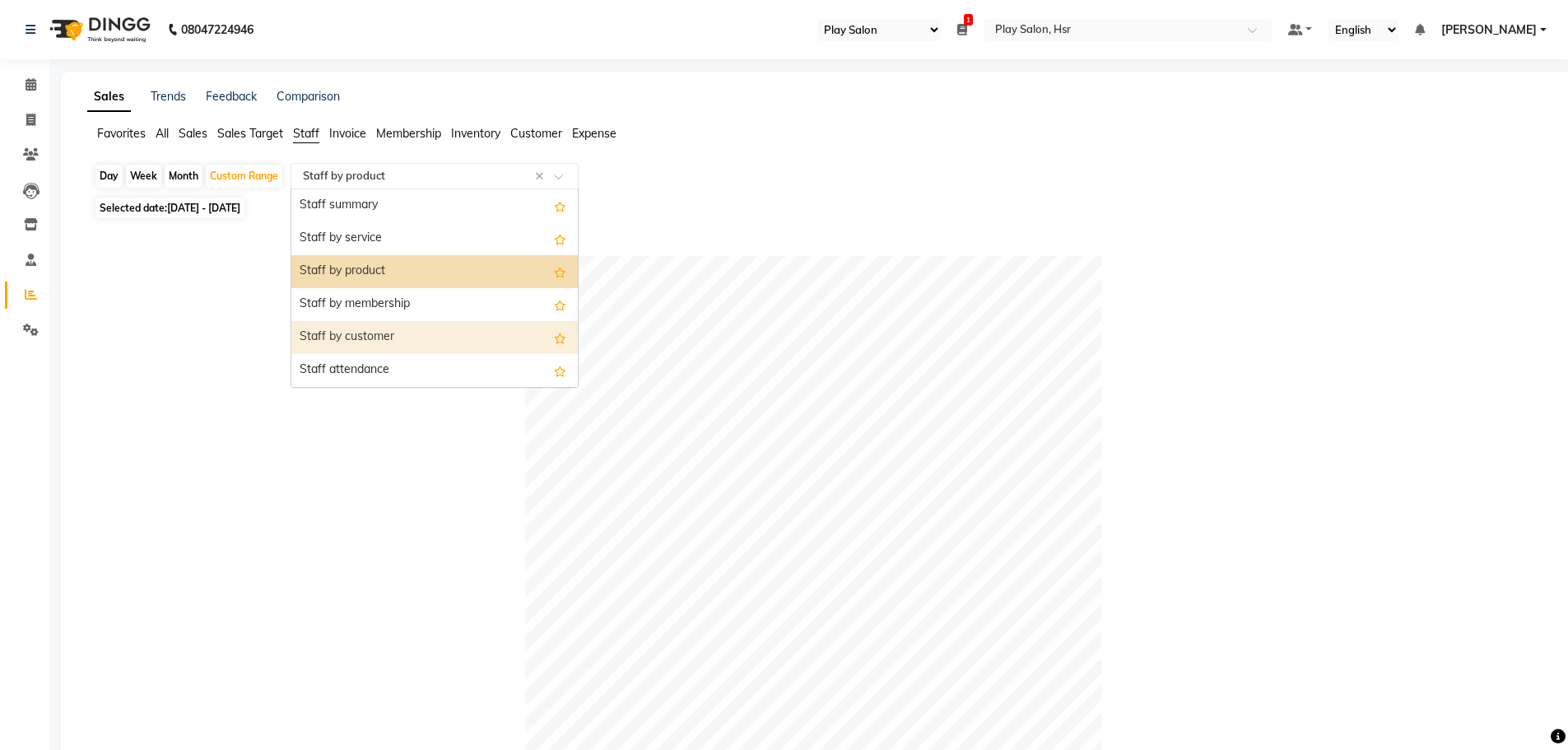
click at [444, 333] on div "Staff by customer" at bounding box center [434, 338] width 286 height 33
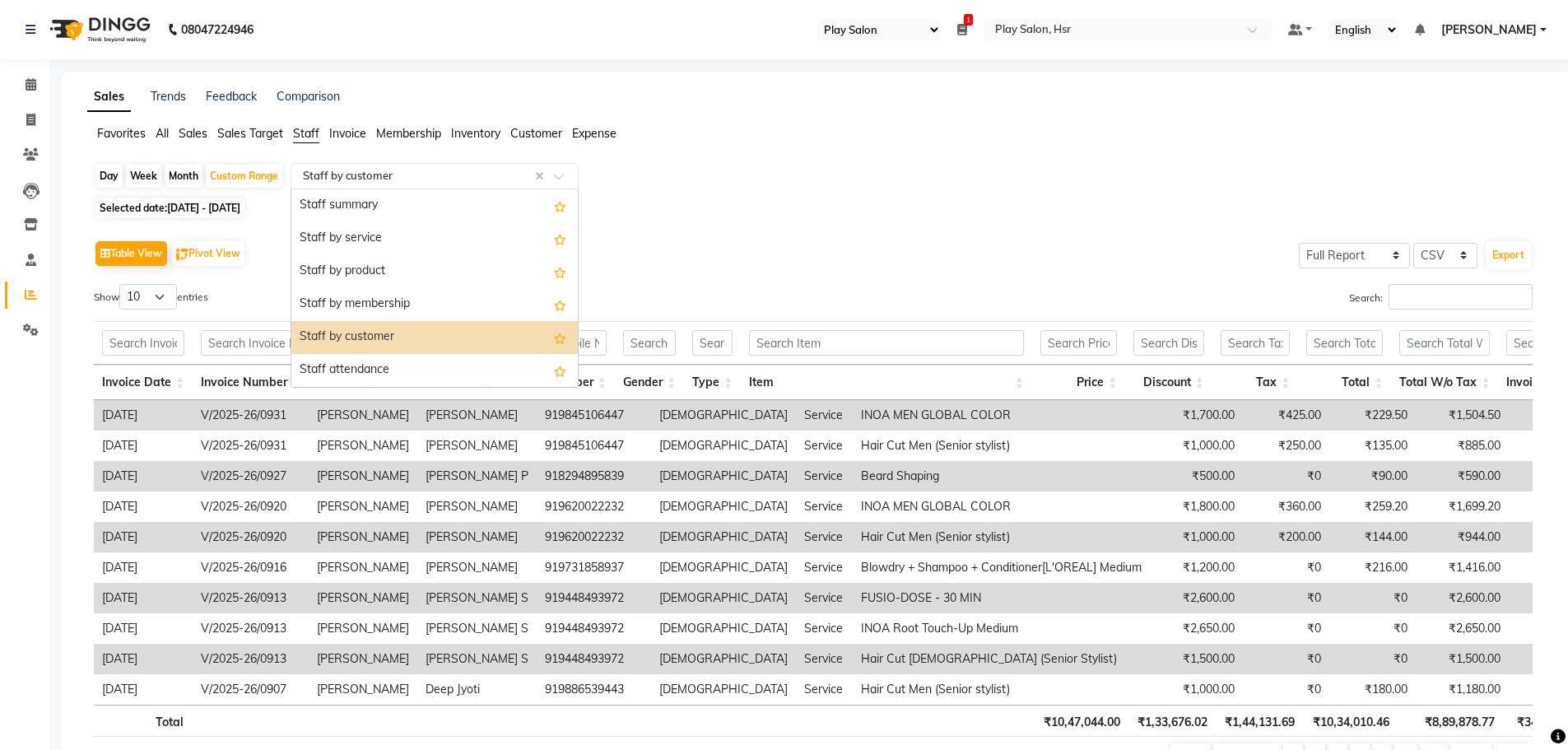
click at [453, 177] on input "text" at bounding box center [418, 177] width 237 height 16
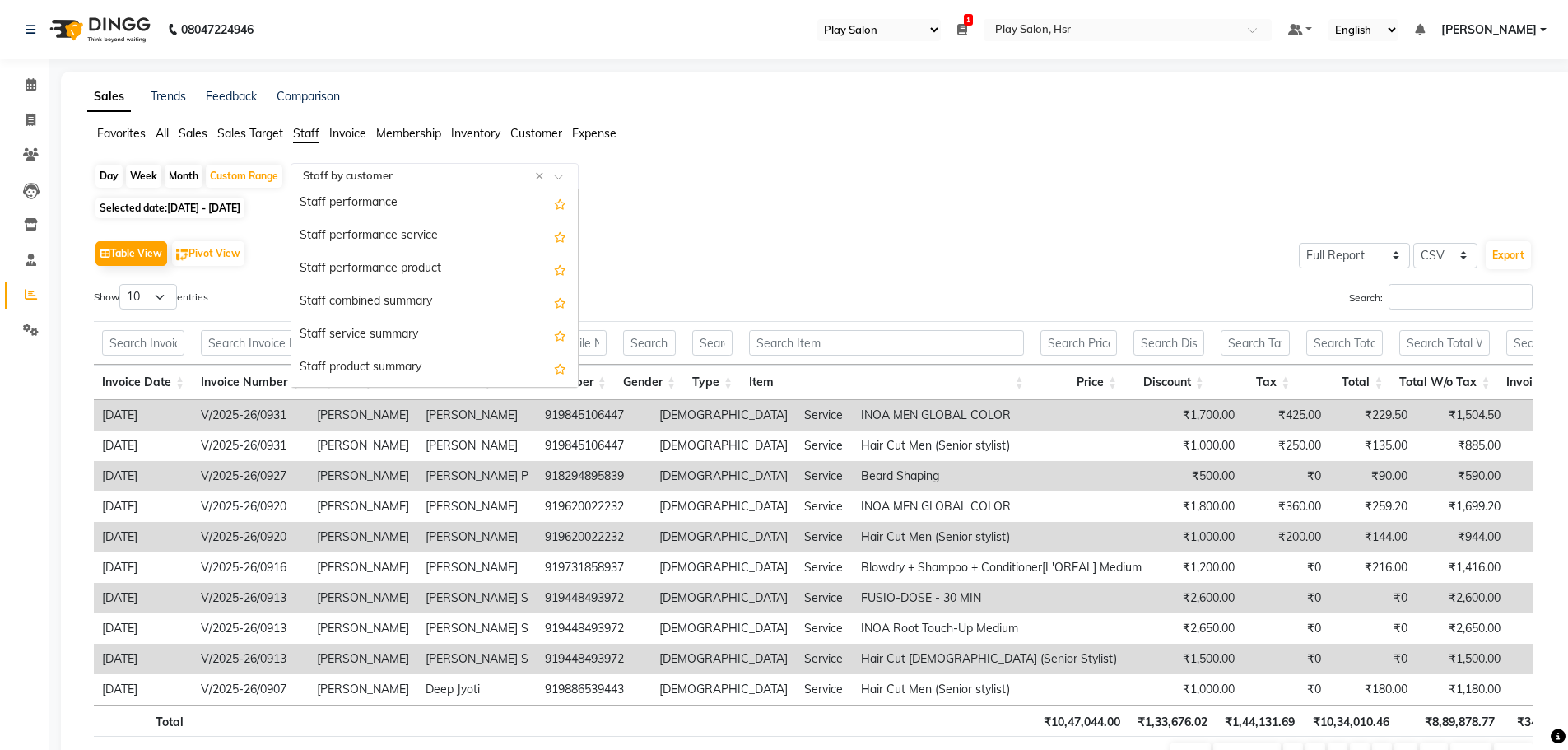
scroll to position [247, 0]
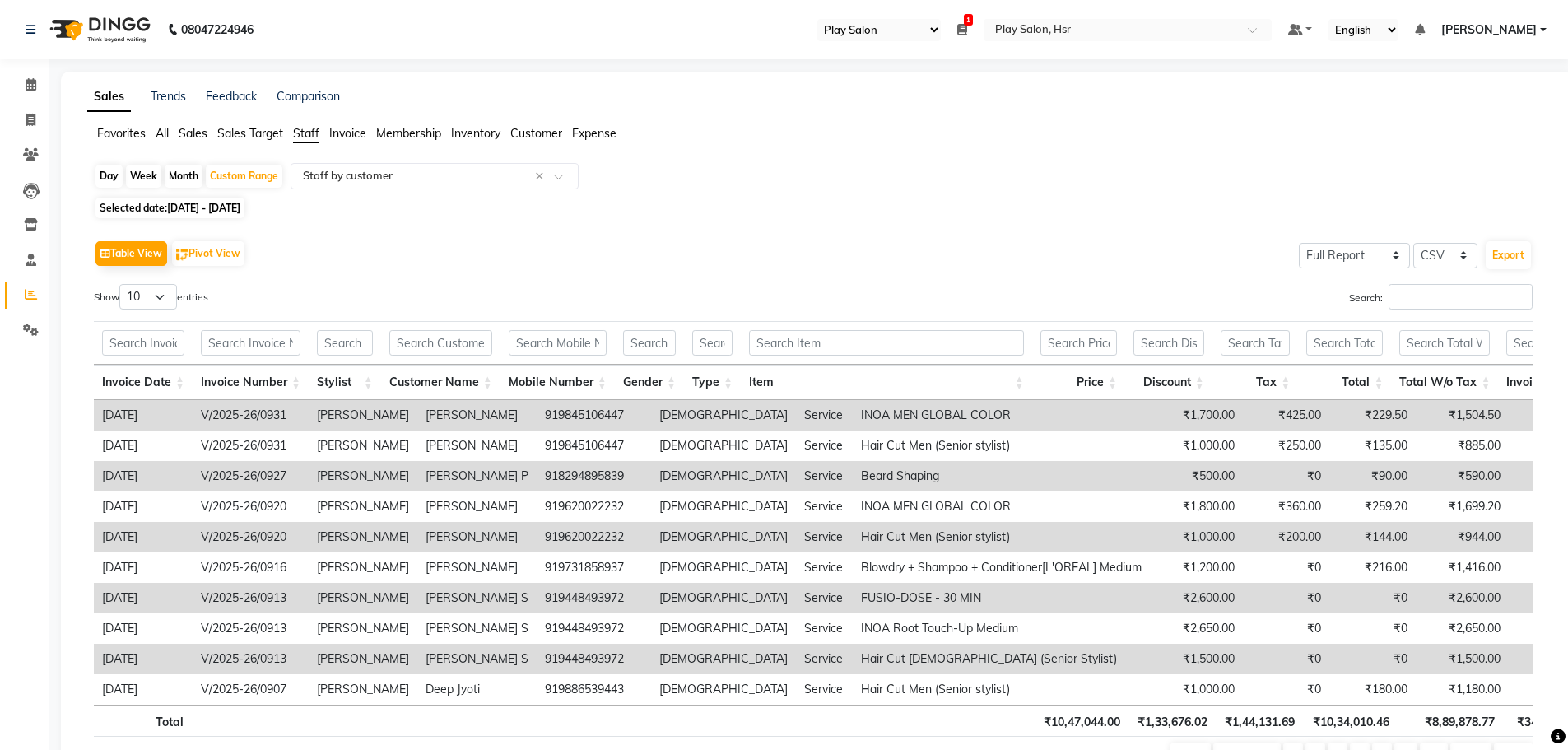
click at [773, 233] on div "Table View Pivot View Select Full Report Filtered Report Select CSV PDF Export …" at bounding box center [813, 506] width 1466 height 565
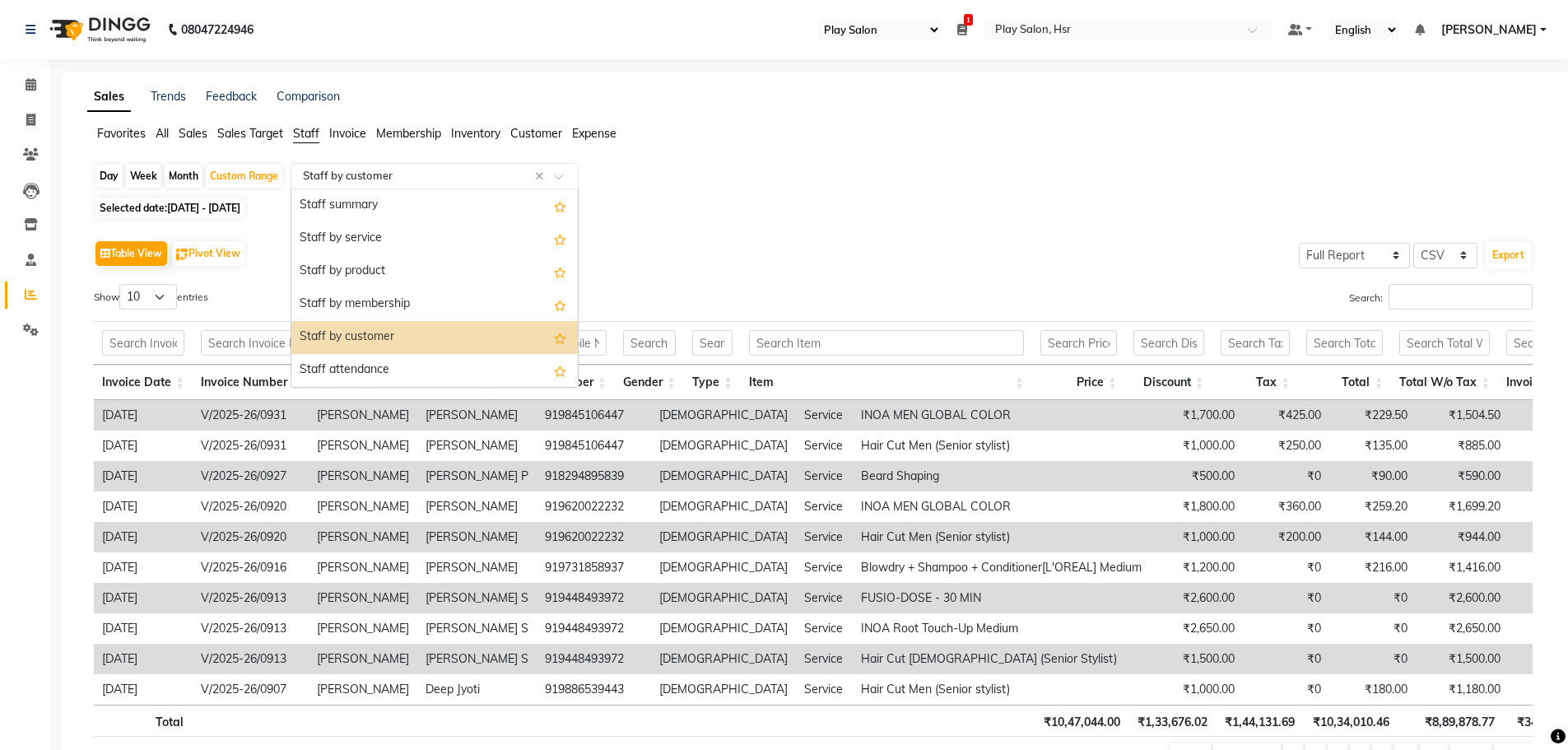
click at [415, 164] on div "Select Report Type × Staff by customer ×" at bounding box center [434, 176] width 288 height 27
click at [421, 178] on input "text" at bounding box center [418, 177] width 237 height 16
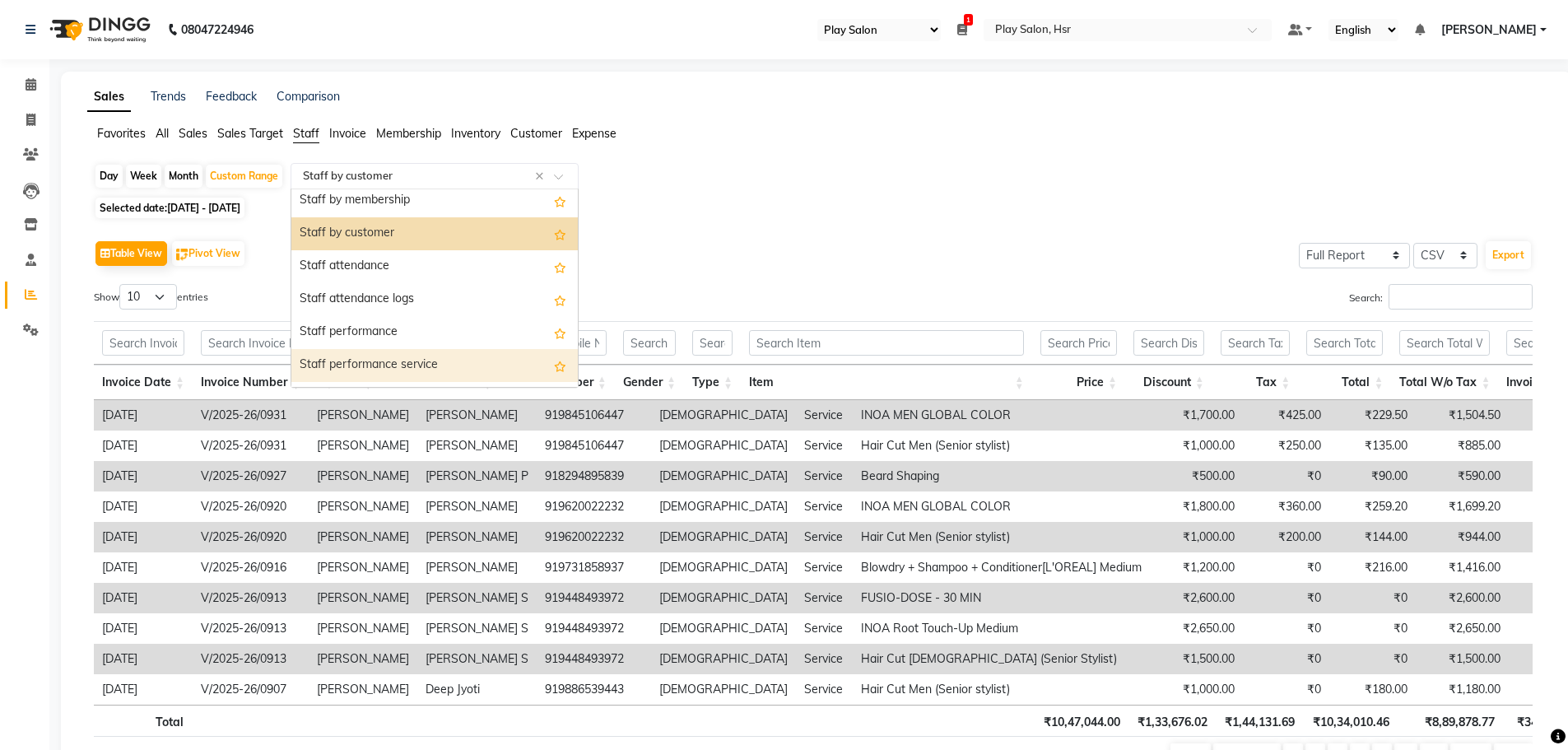
scroll to position [0, 0]
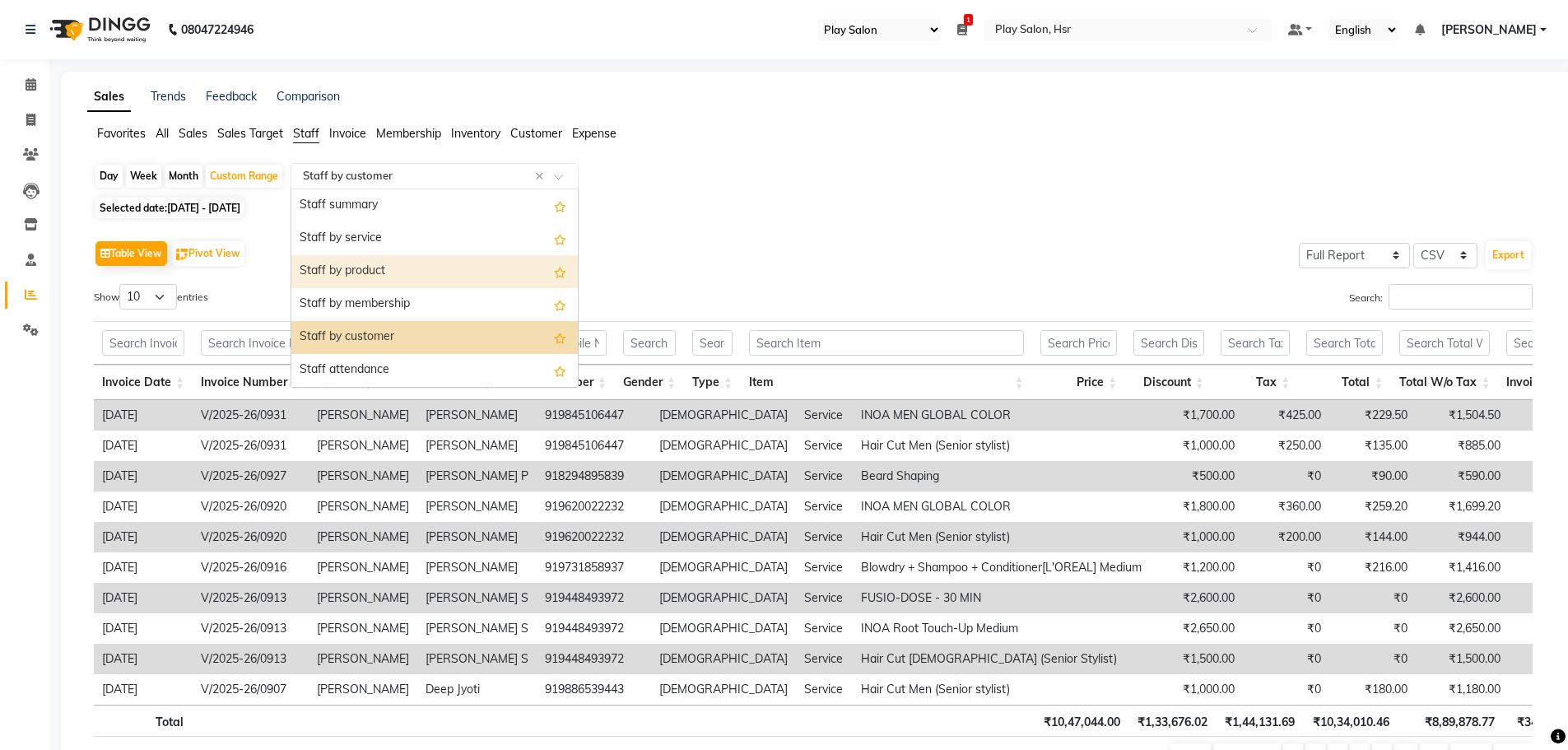
click at [453, 269] on div "Staff by product" at bounding box center [434, 272] width 286 height 33
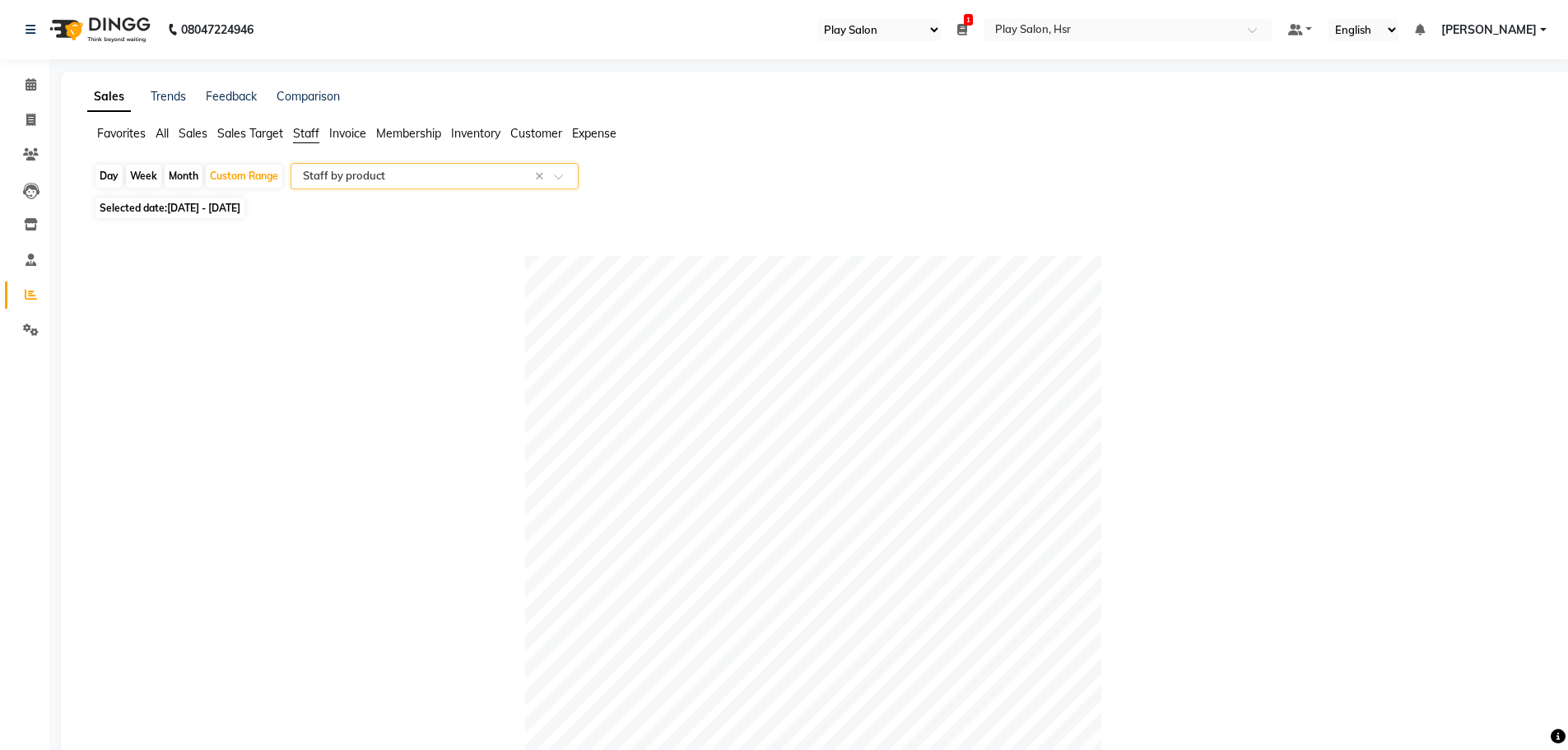
click at [183, 128] on span "Sales" at bounding box center [193, 134] width 29 height 15
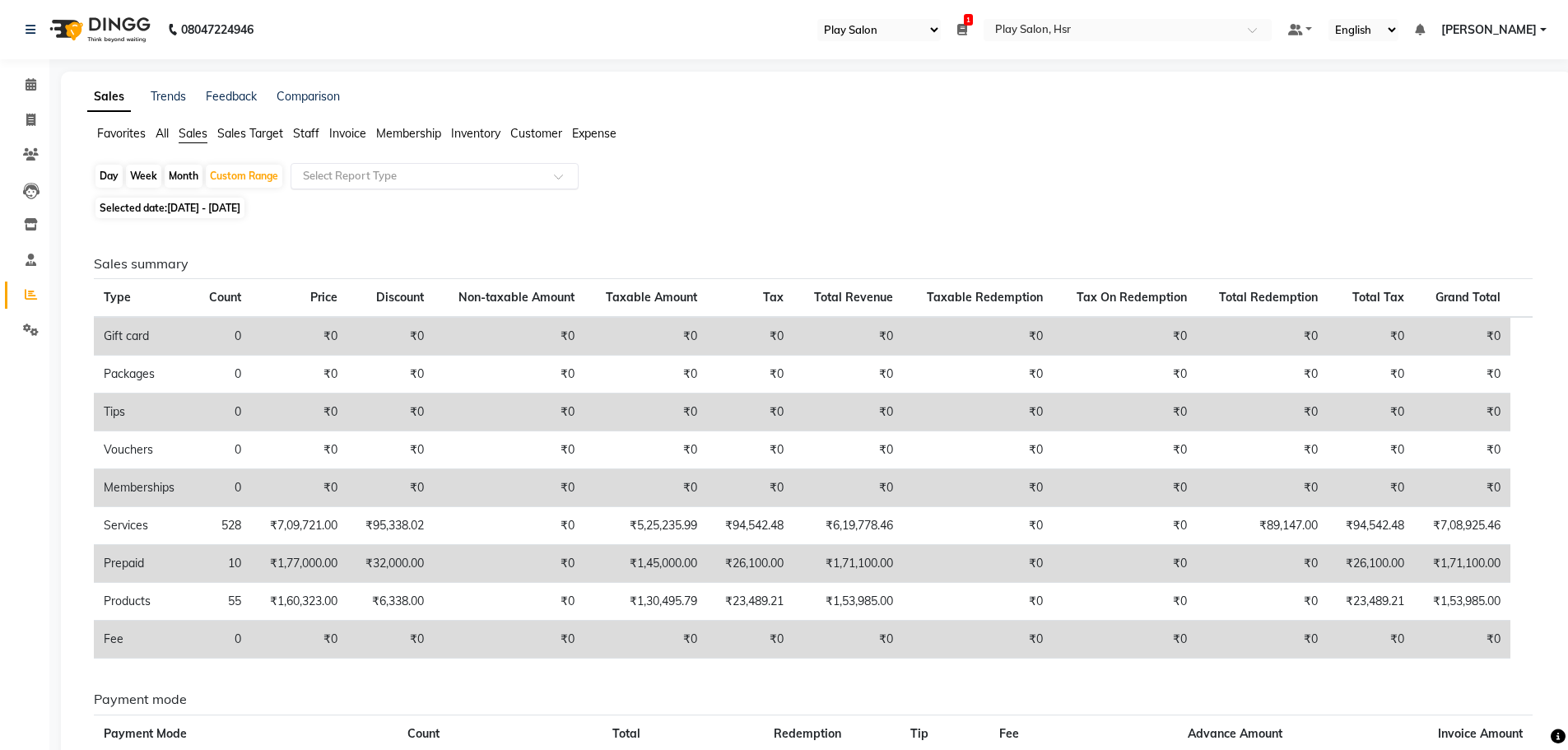
click at [361, 173] on input "text" at bounding box center [418, 177] width 237 height 16
type input "product"
click at [379, 219] on div "Product sales" at bounding box center [434, 209] width 286 height 33
select select "full_report"
select select "csv"
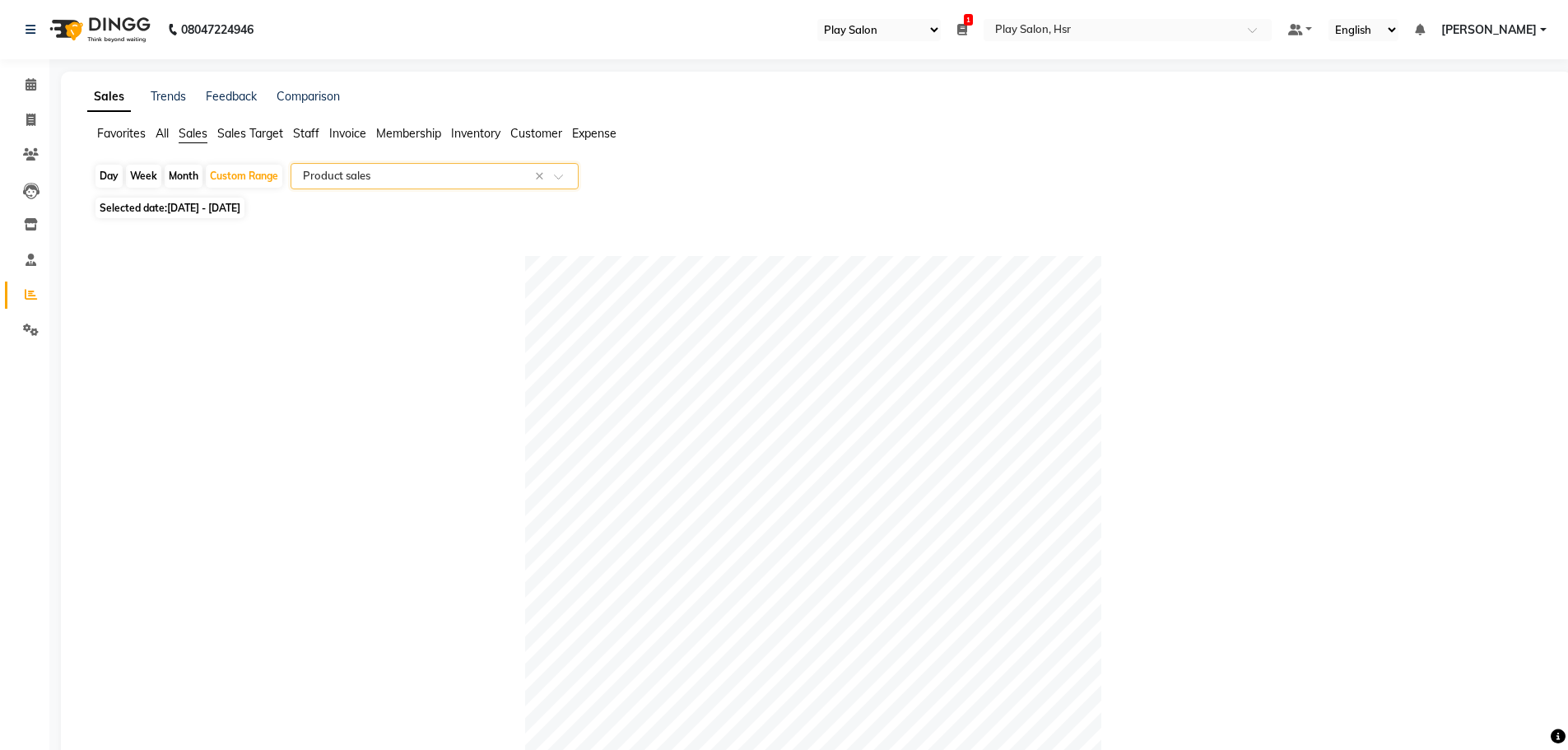
click at [159, 135] on span "All" at bounding box center [162, 134] width 13 height 15
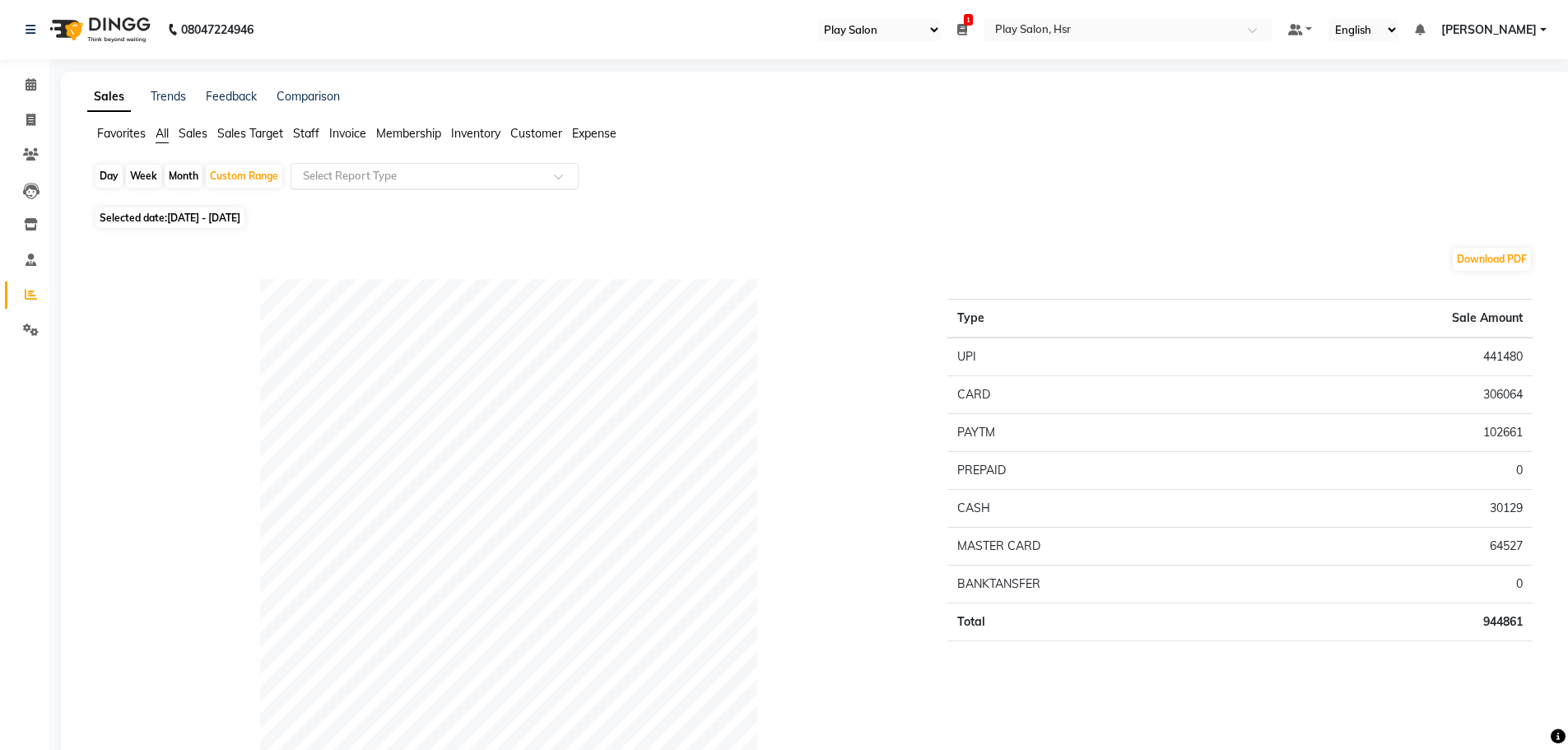
click at [388, 172] on input "text" at bounding box center [418, 177] width 237 height 16
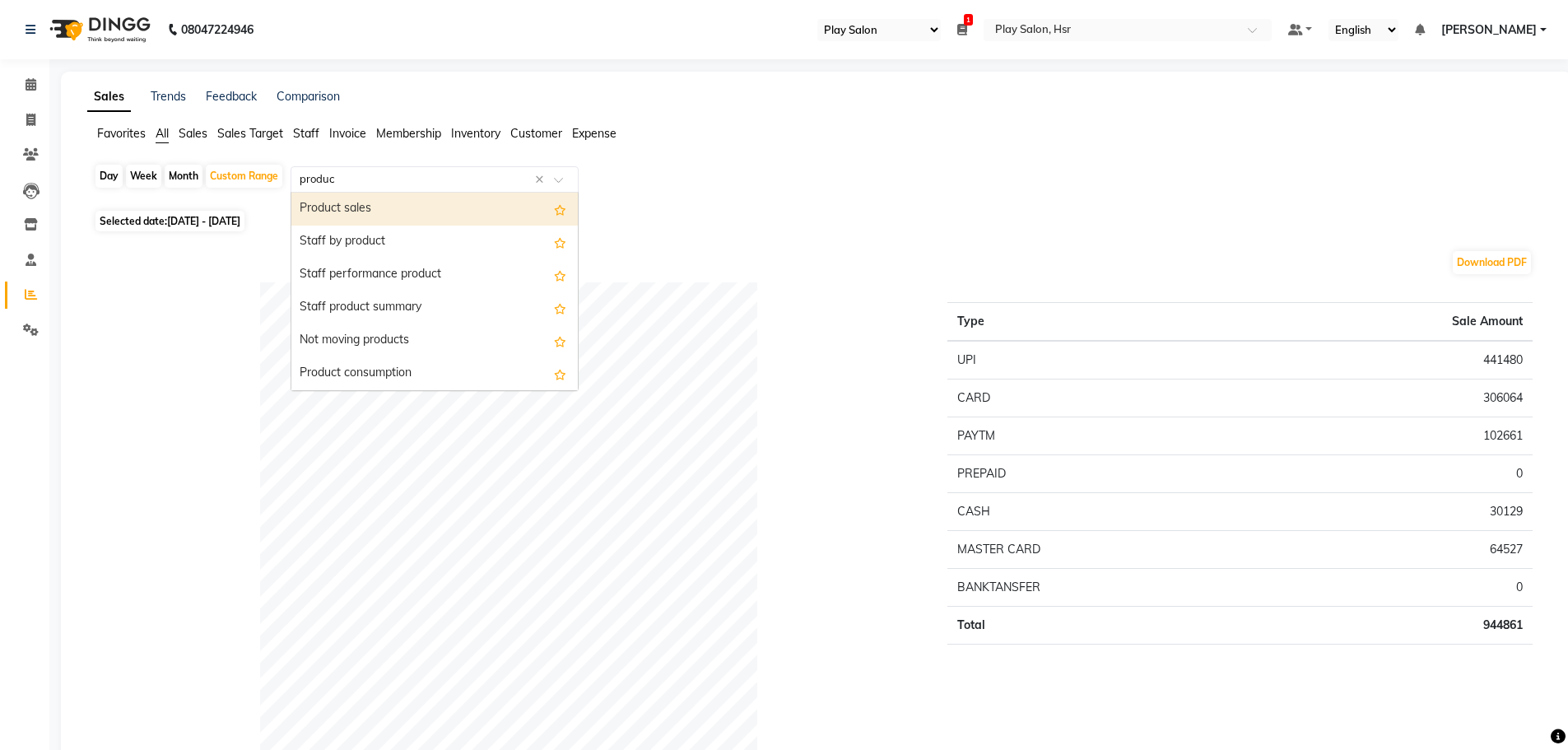
type input "product"
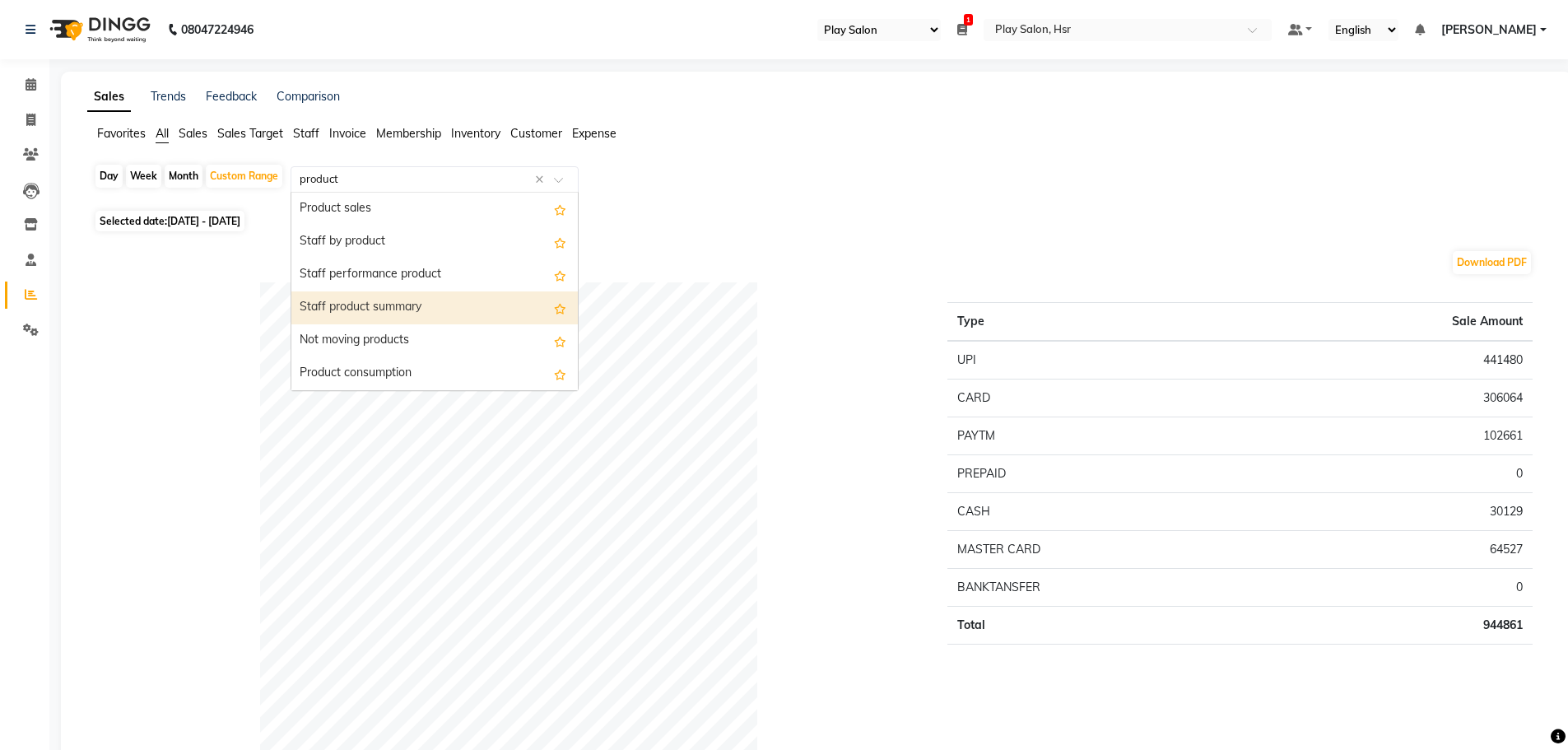
click at [456, 305] on div "Staff product summary" at bounding box center [434, 308] width 286 height 33
select select "full_report"
select select "csv"
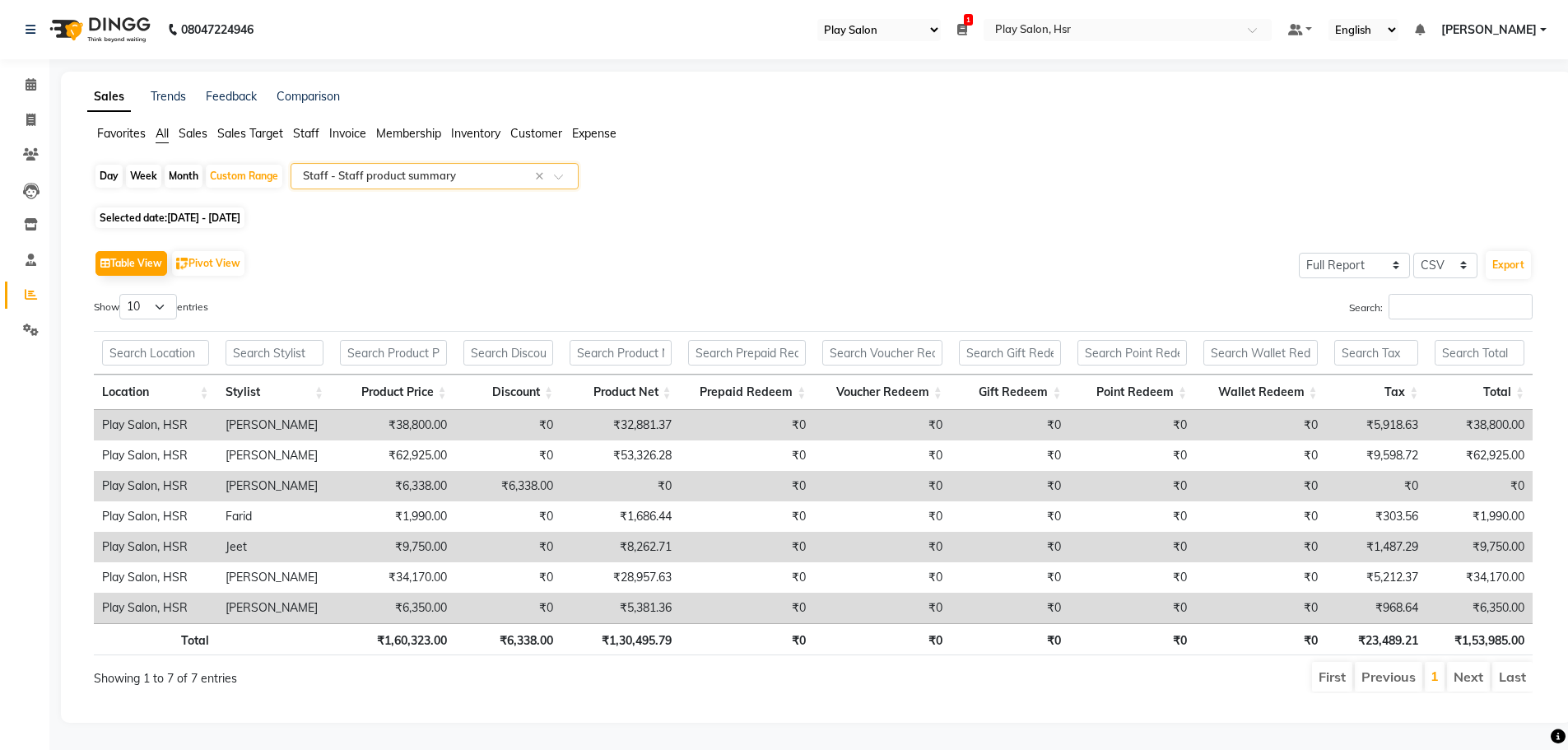
scroll to position [10, 0]
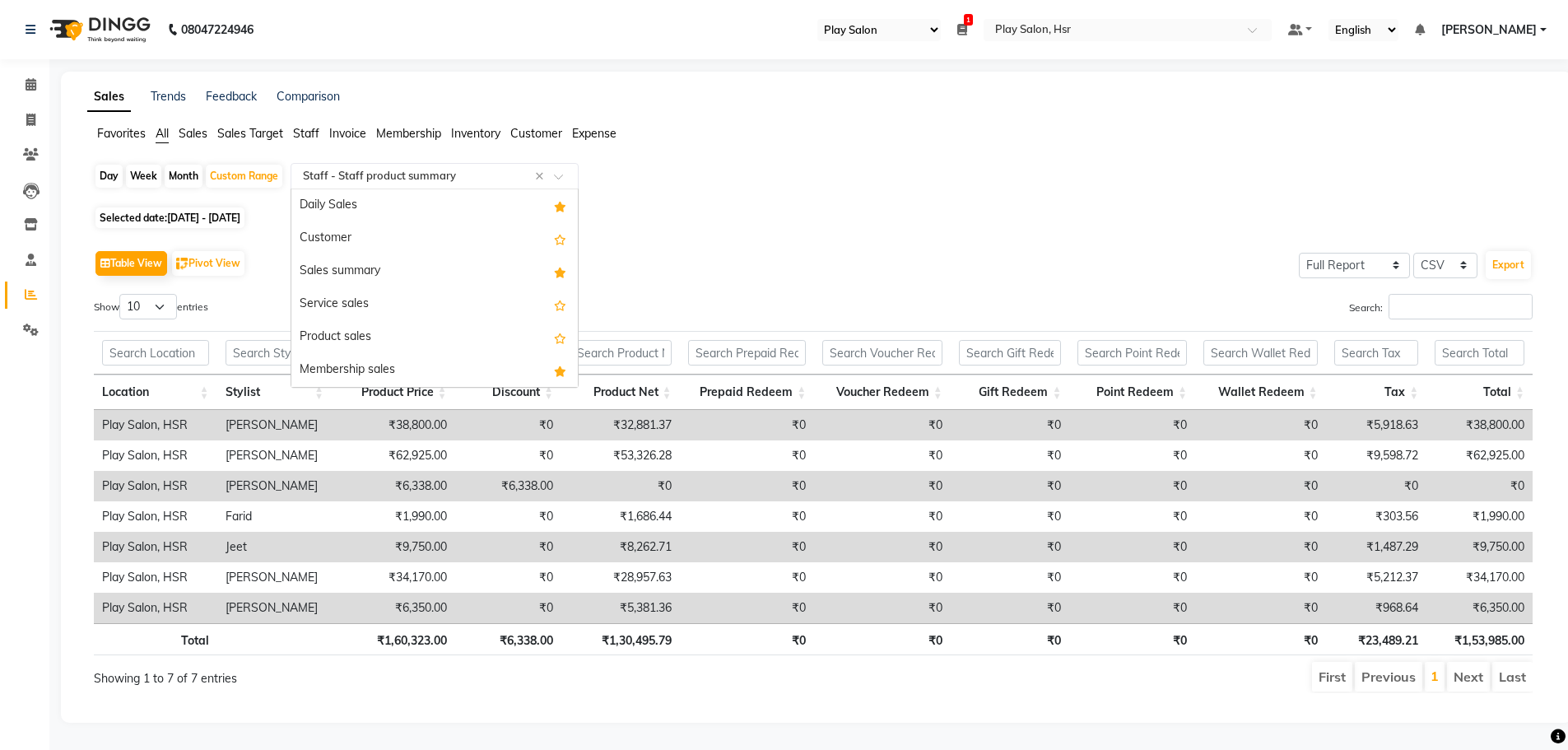
click at [402, 170] on input "text" at bounding box center [418, 177] width 237 height 16
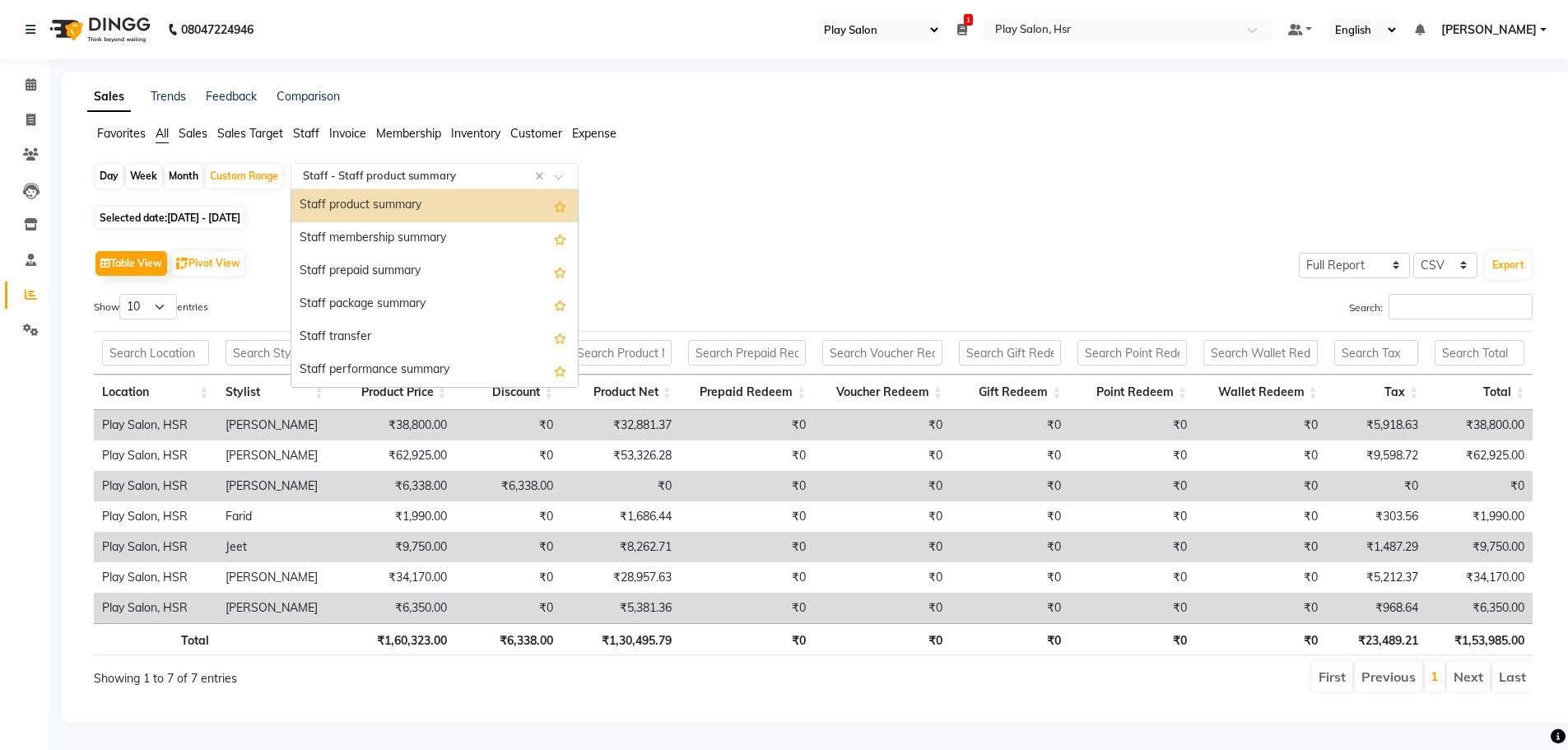
click at [473, 168] on input "text" at bounding box center [418, 177] width 237 height 16
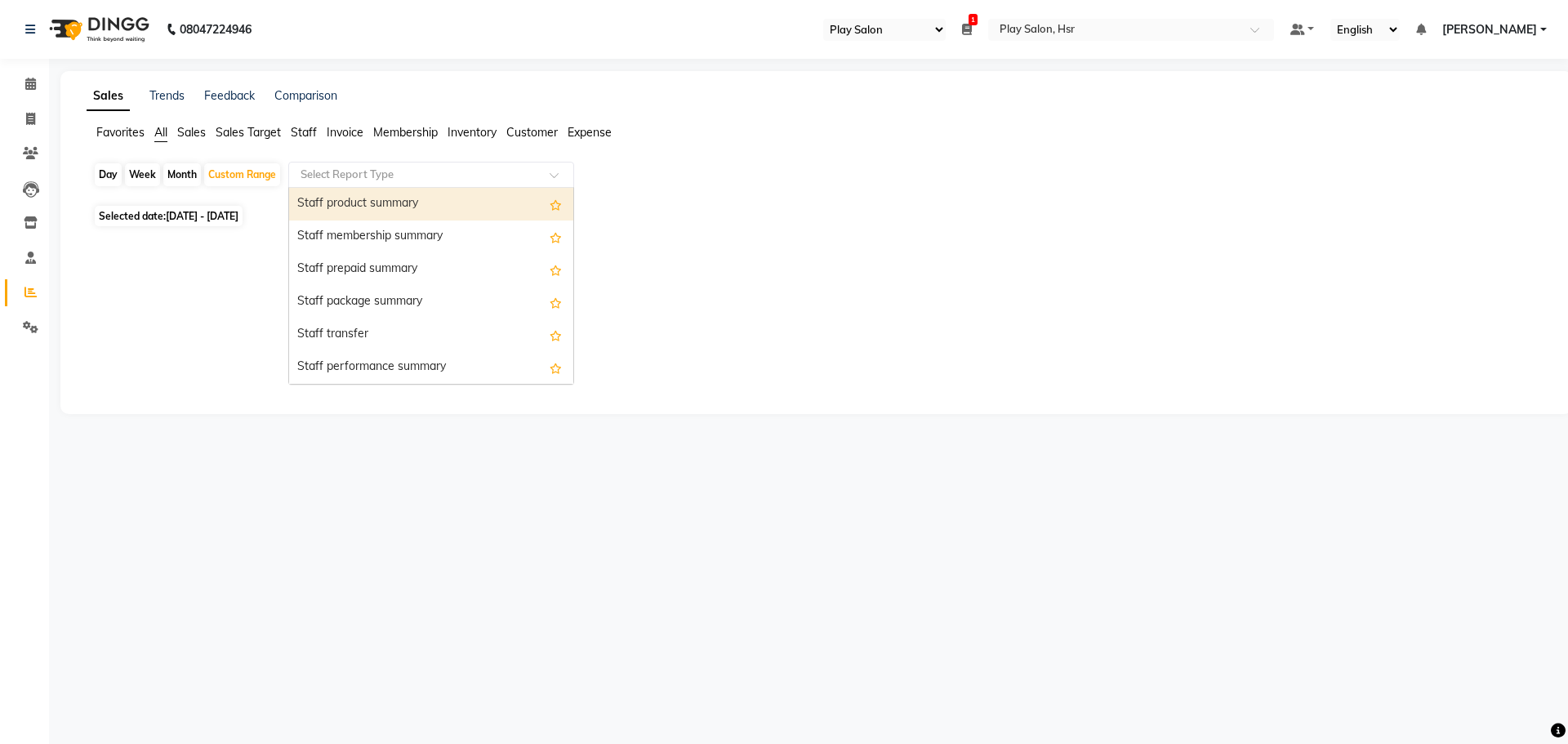
click at [422, 179] on input "text" at bounding box center [414, 175] width 235 height 16
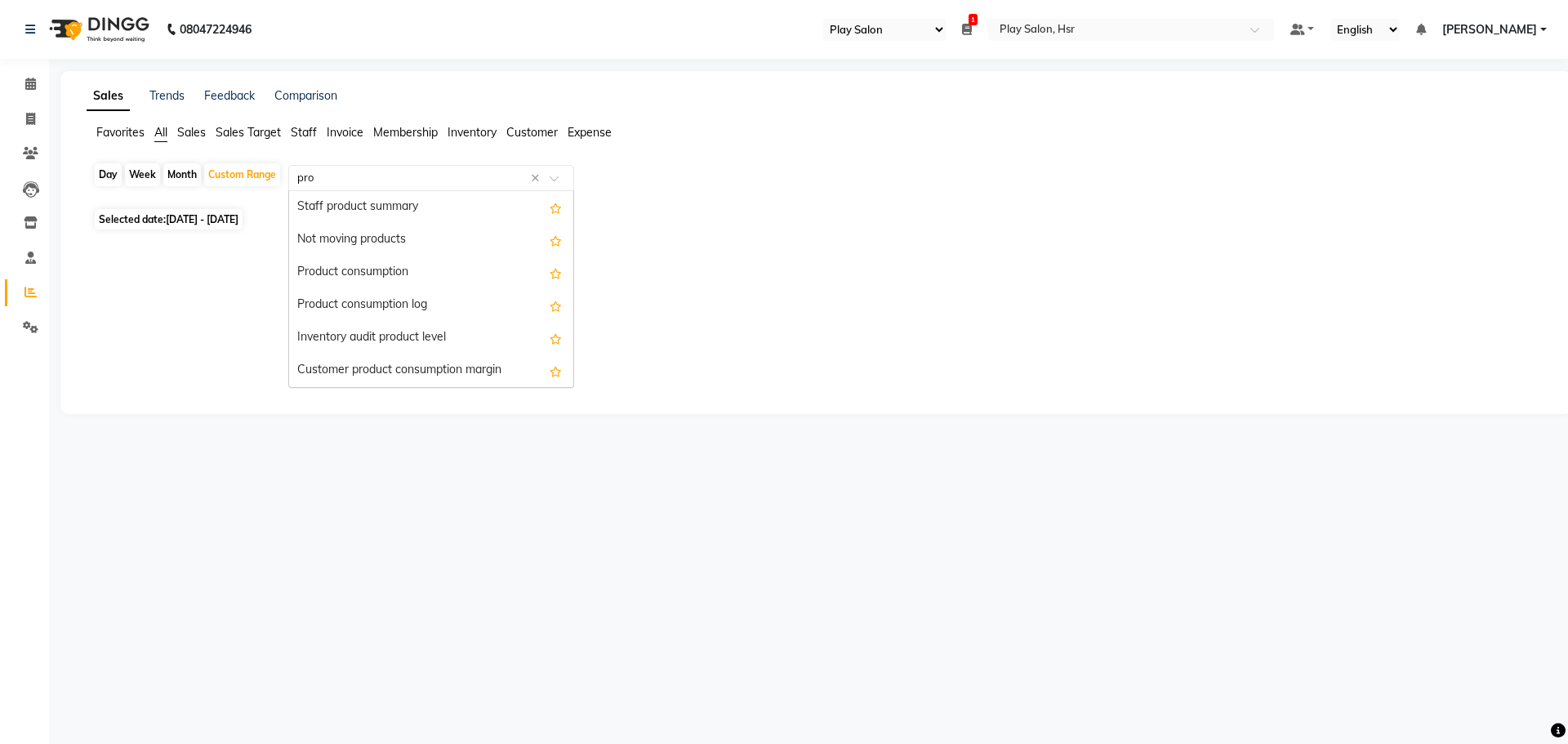
scroll to position [98, 0]
type input "prod"
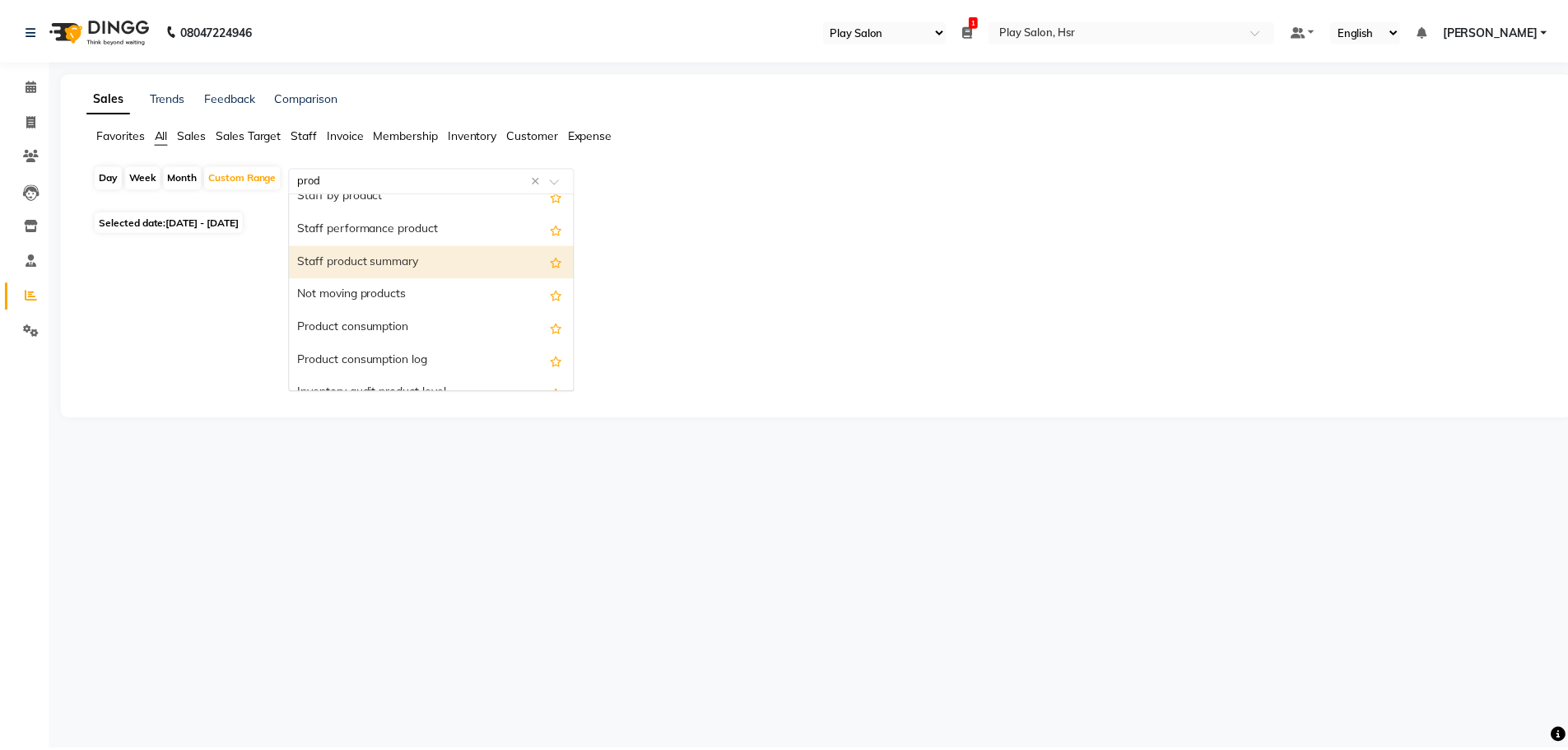
scroll to position [0, 0]
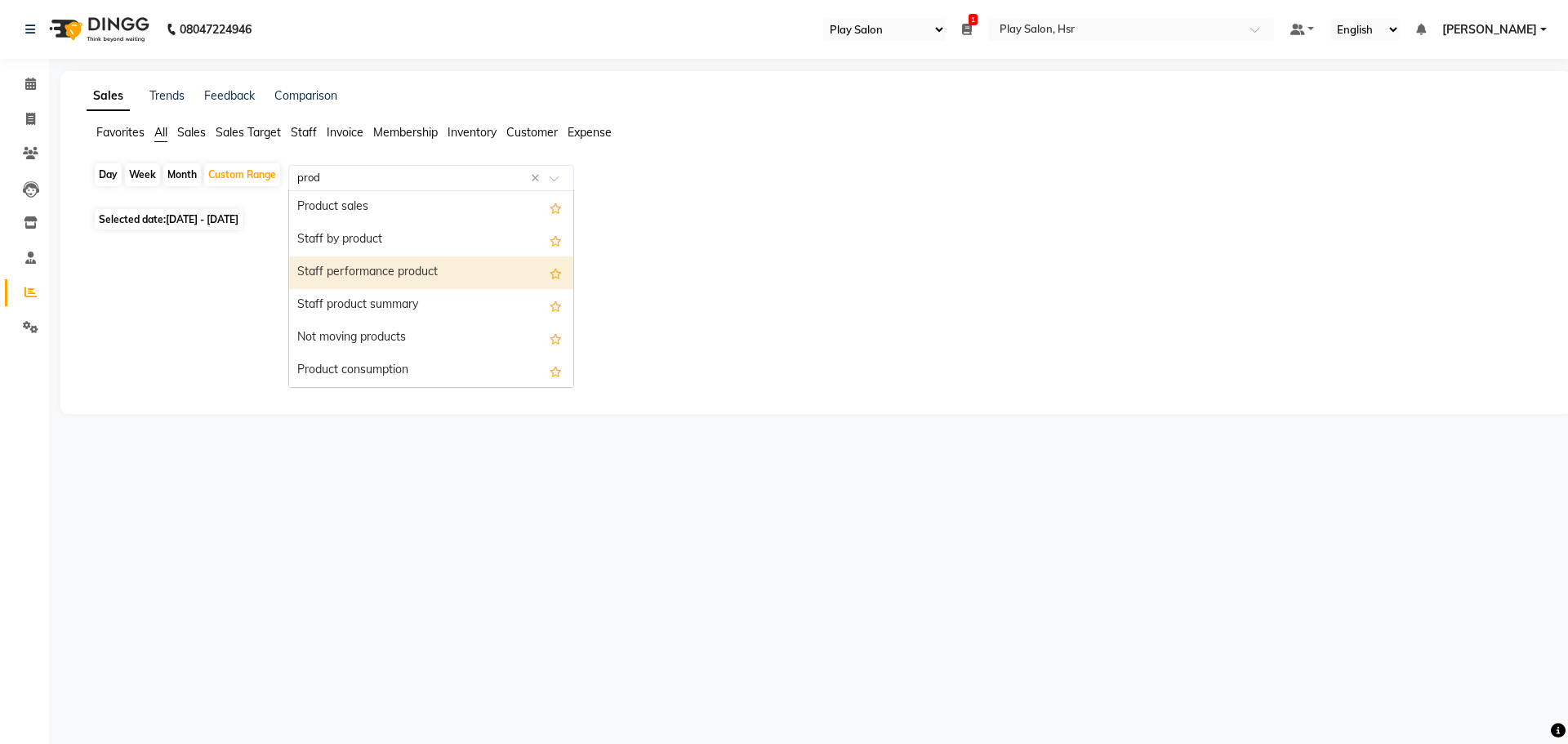
click at [463, 271] on div "Staff performance product" at bounding box center [431, 273] width 284 height 33
select select "full_report"
select select "csv"
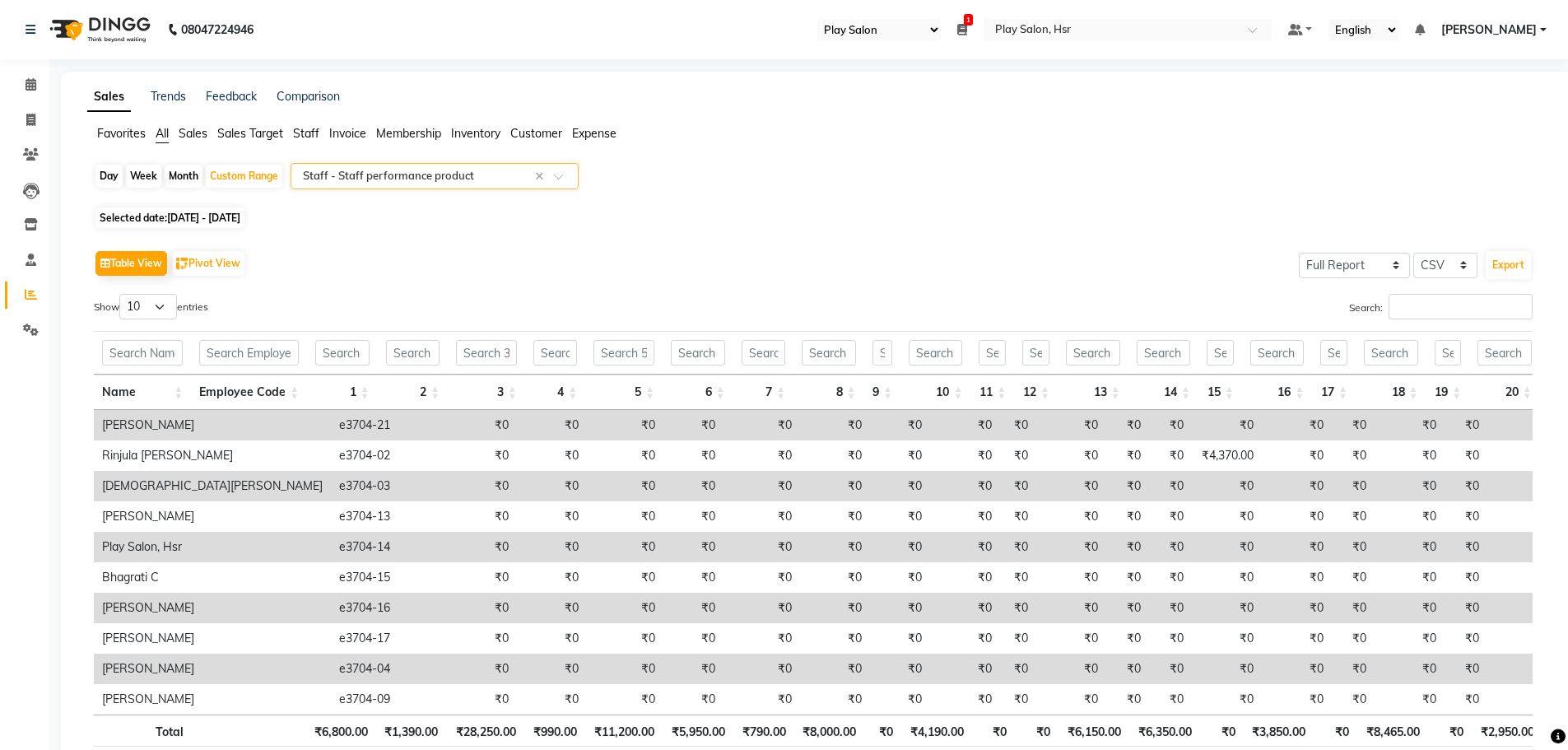
click at [486, 177] on input "text" at bounding box center [418, 177] width 237 height 16
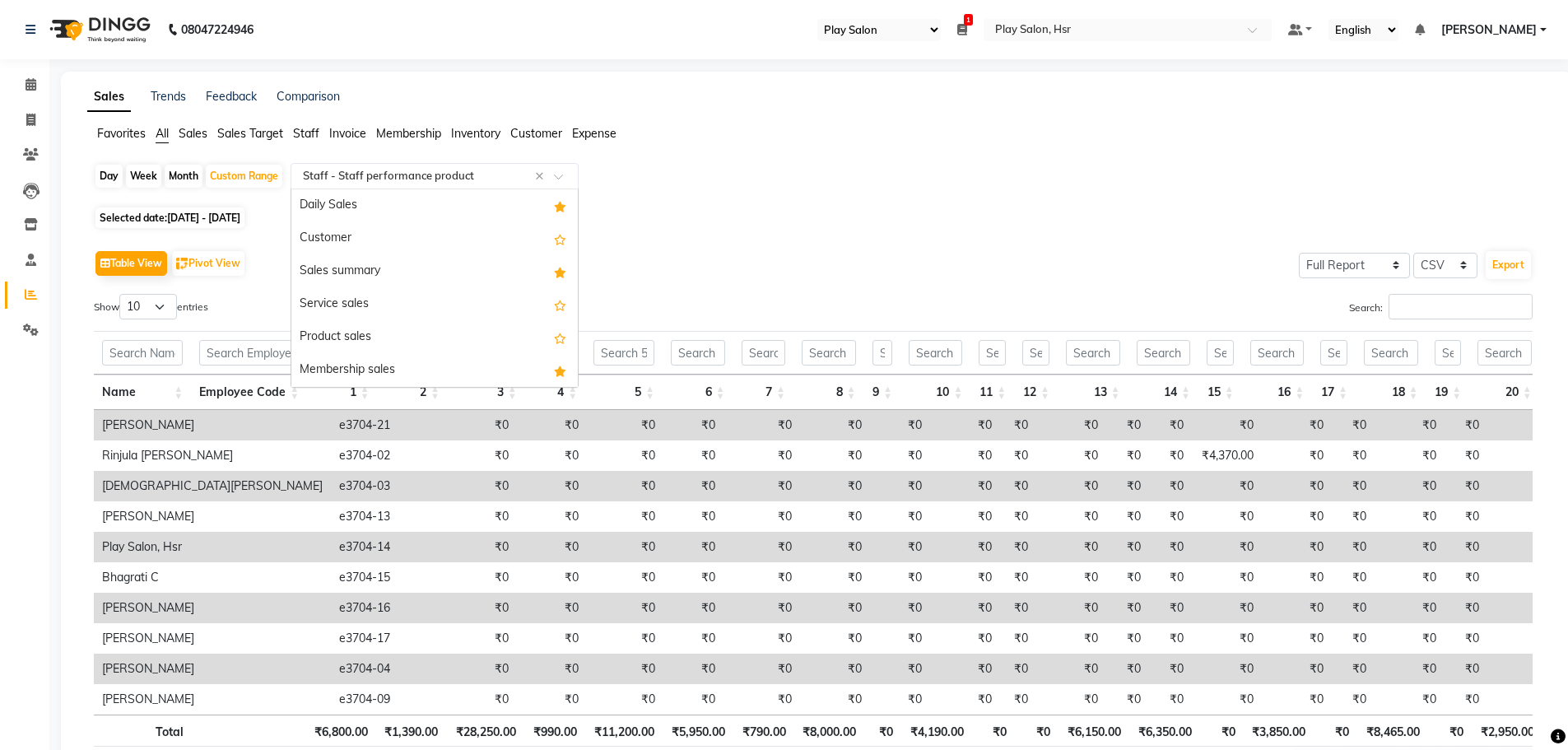
scroll to position [890, 0]
click at [197, 130] on span "Sales" at bounding box center [193, 134] width 29 height 15
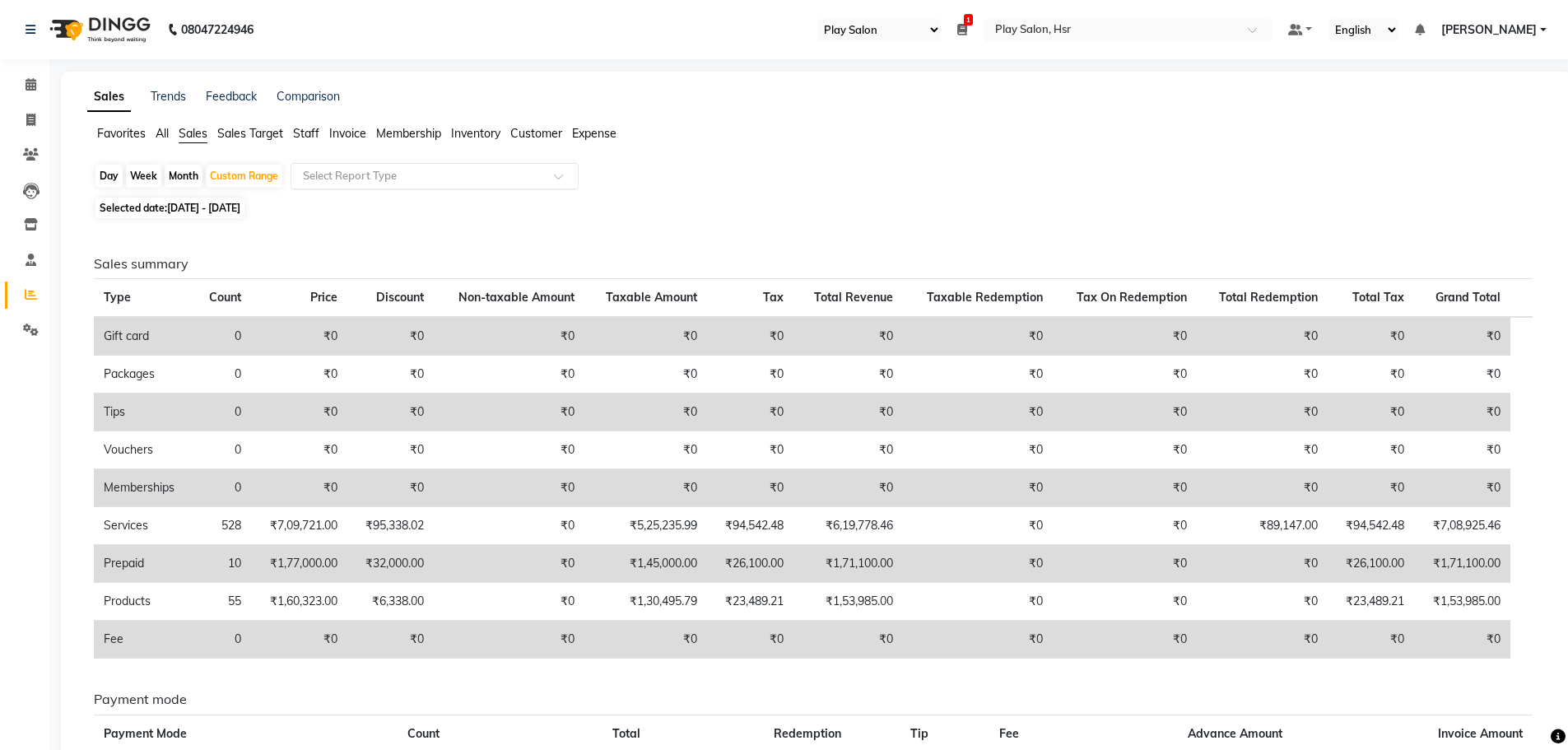
click at [373, 172] on input "text" at bounding box center [418, 177] width 237 height 16
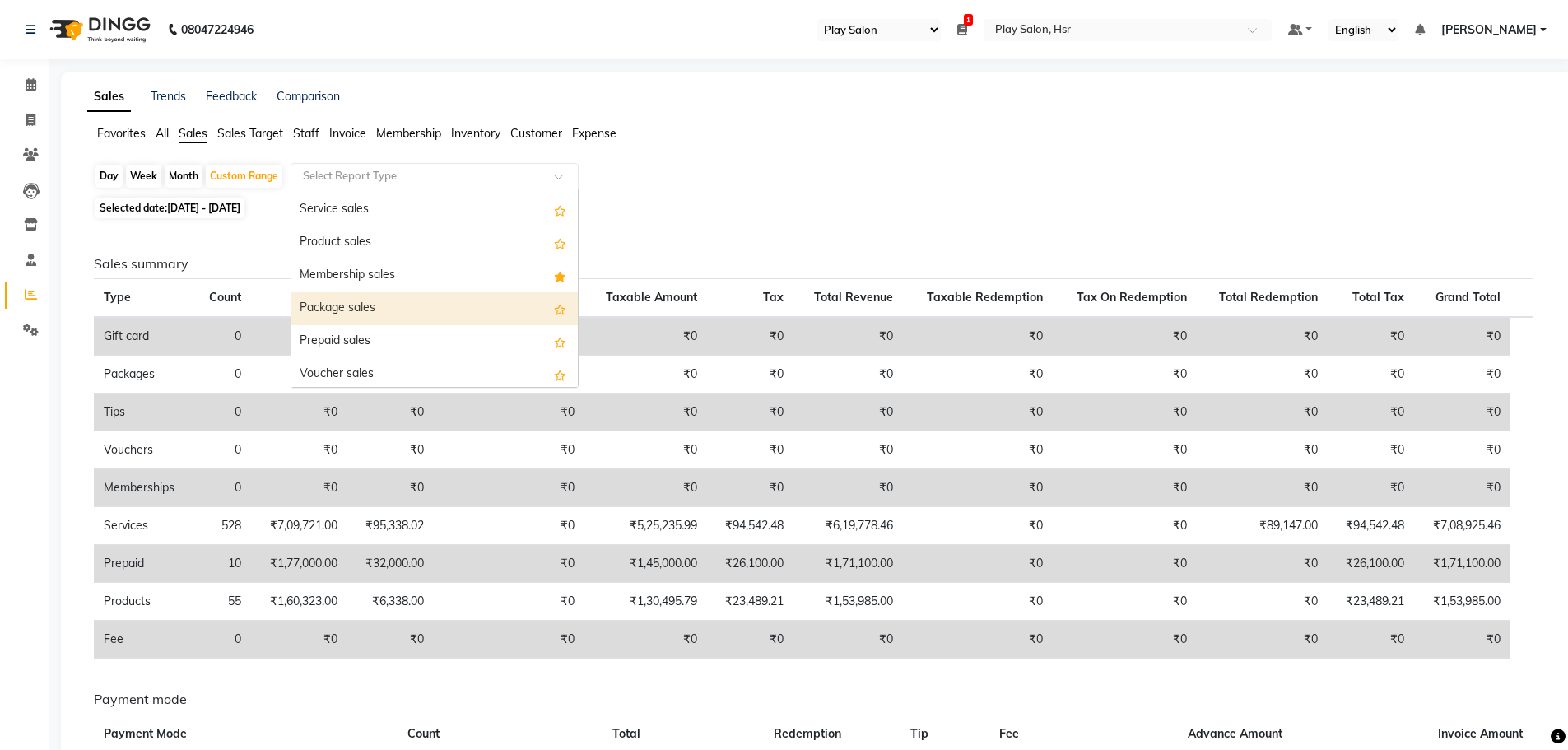
scroll to position [66, 0]
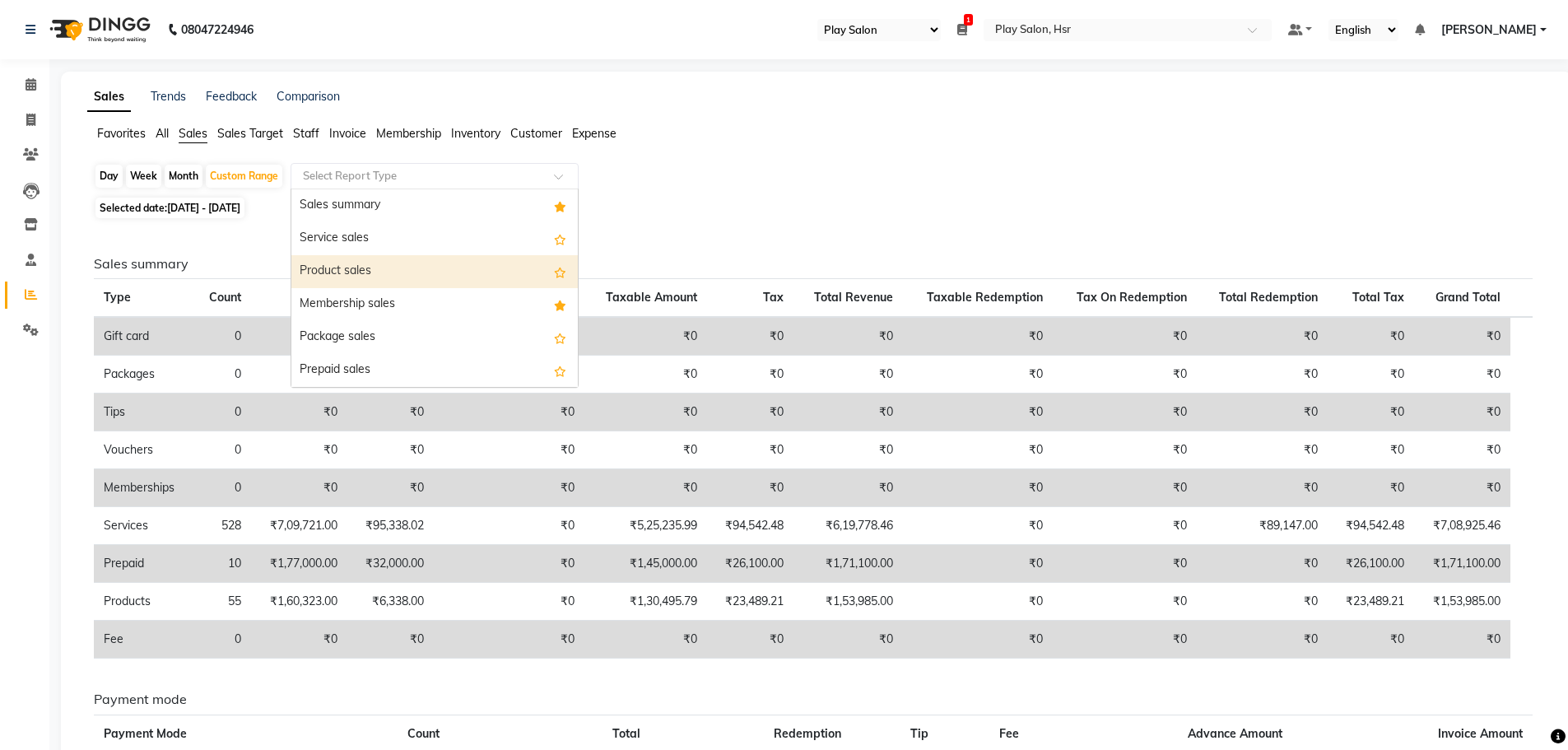
click at [433, 269] on div "Product sales" at bounding box center [434, 272] width 286 height 33
select select "full_report"
select select "csv"
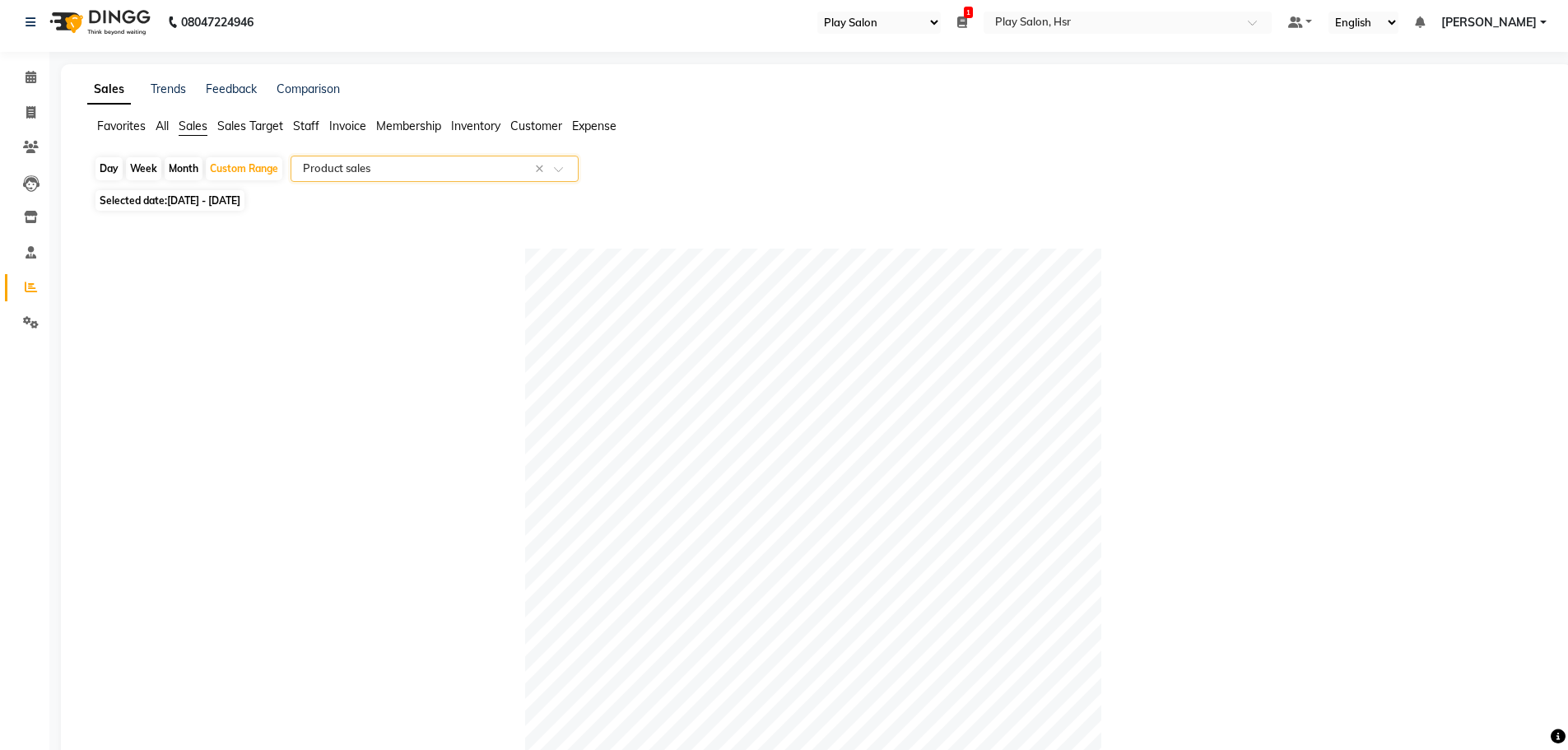
scroll to position [0, 0]
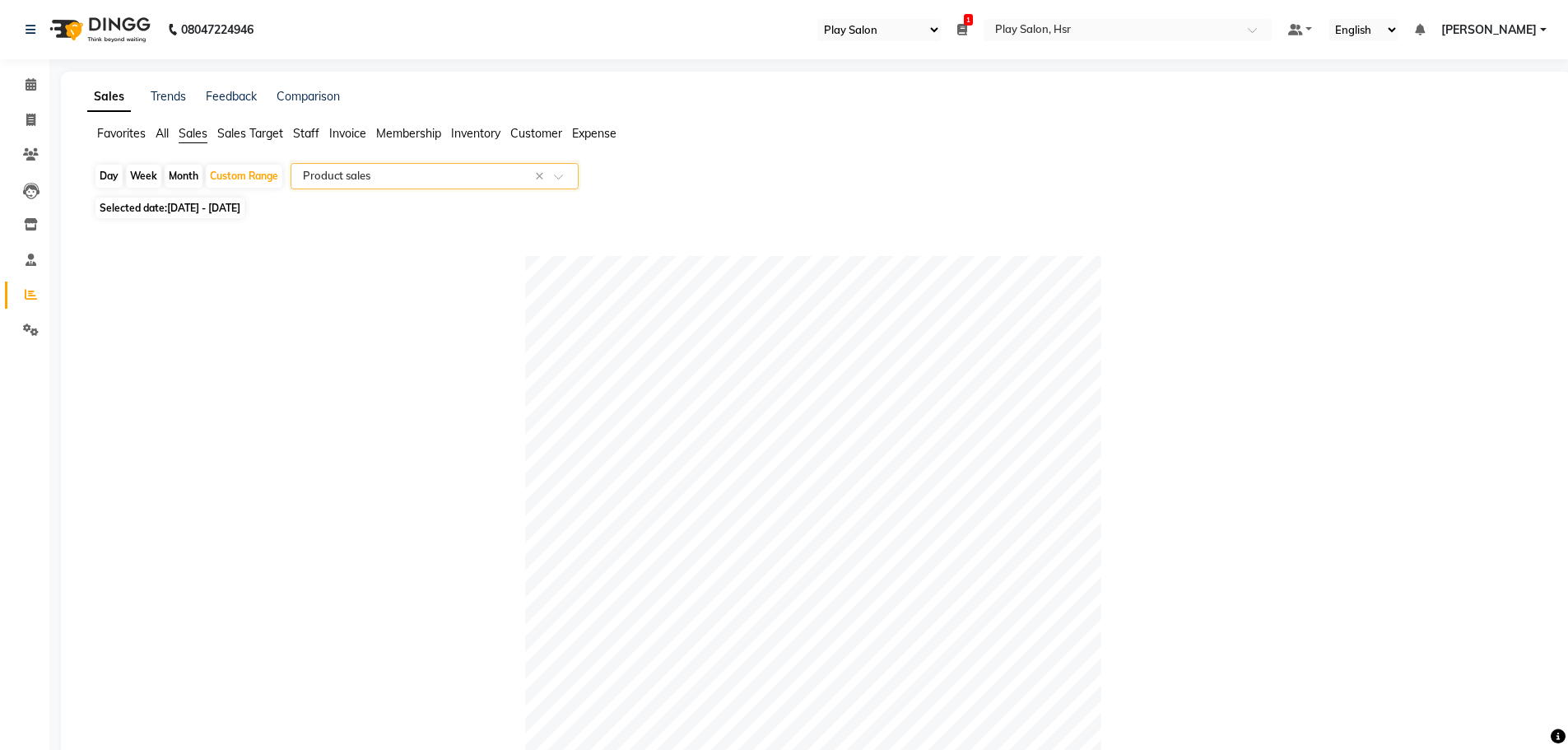
click at [302, 133] on span "Staff" at bounding box center [306, 134] width 27 height 15
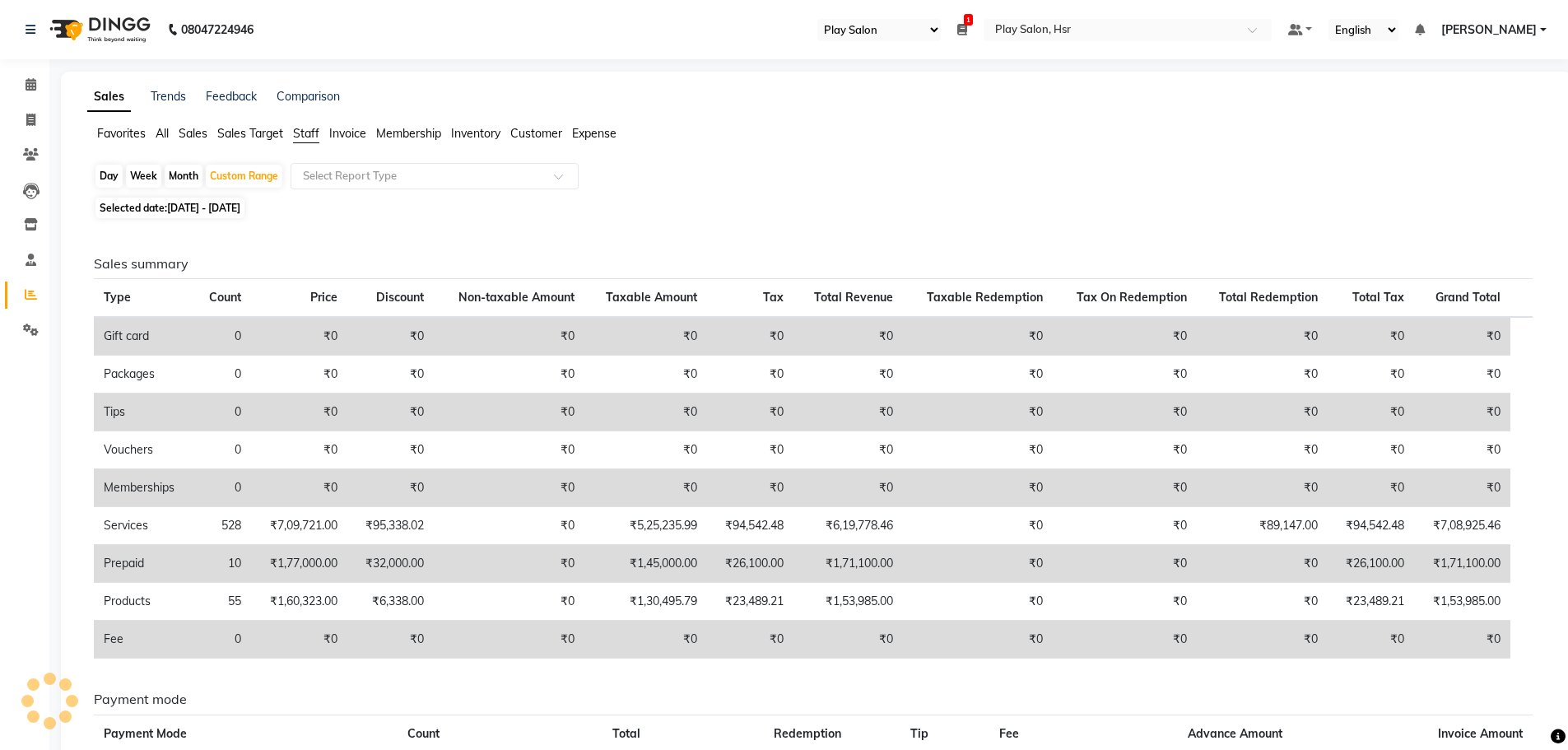
click at [358, 129] on span "Invoice" at bounding box center [347, 134] width 37 height 15
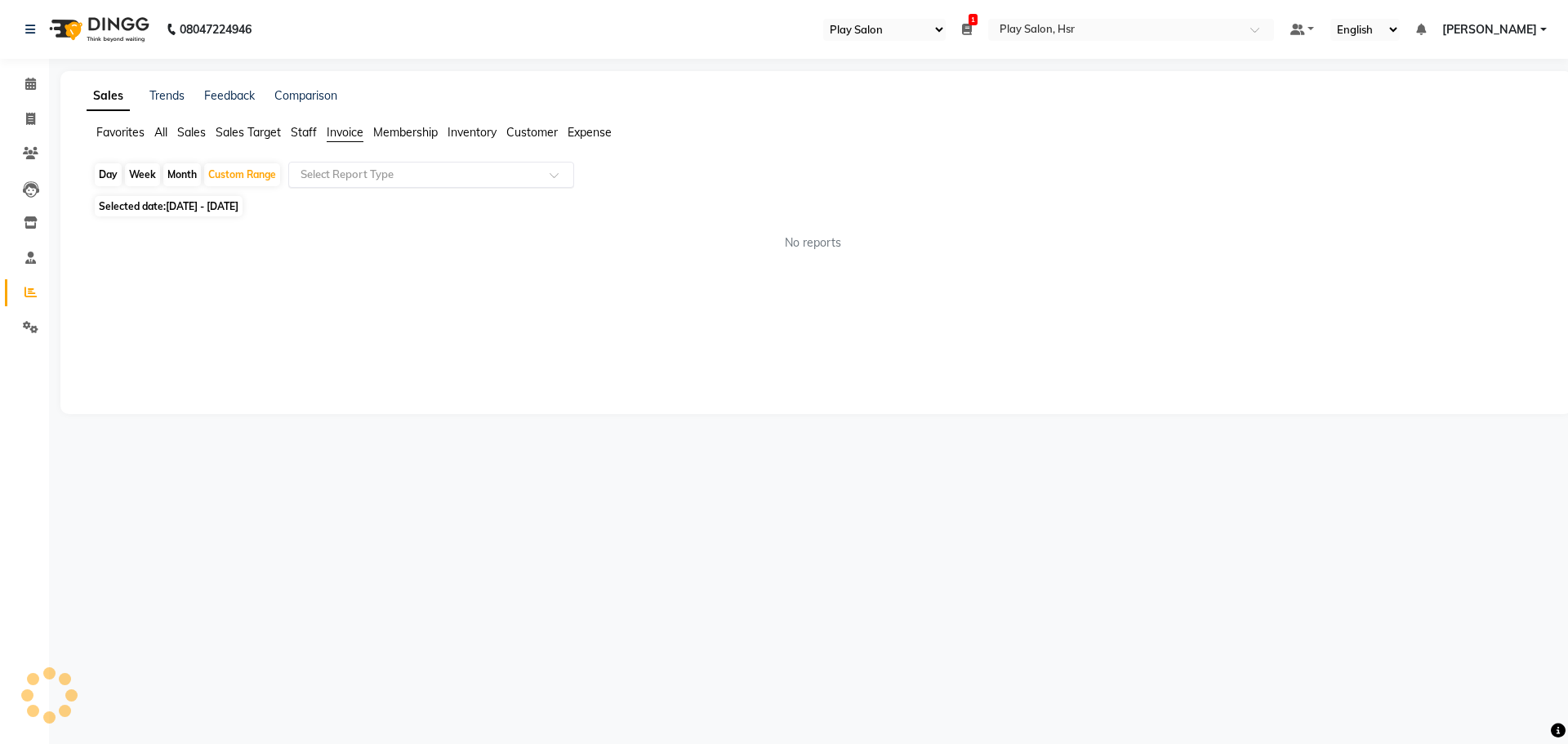
click at [349, 171] on input "text" at bounding box center [414, 175] width 235 height 16
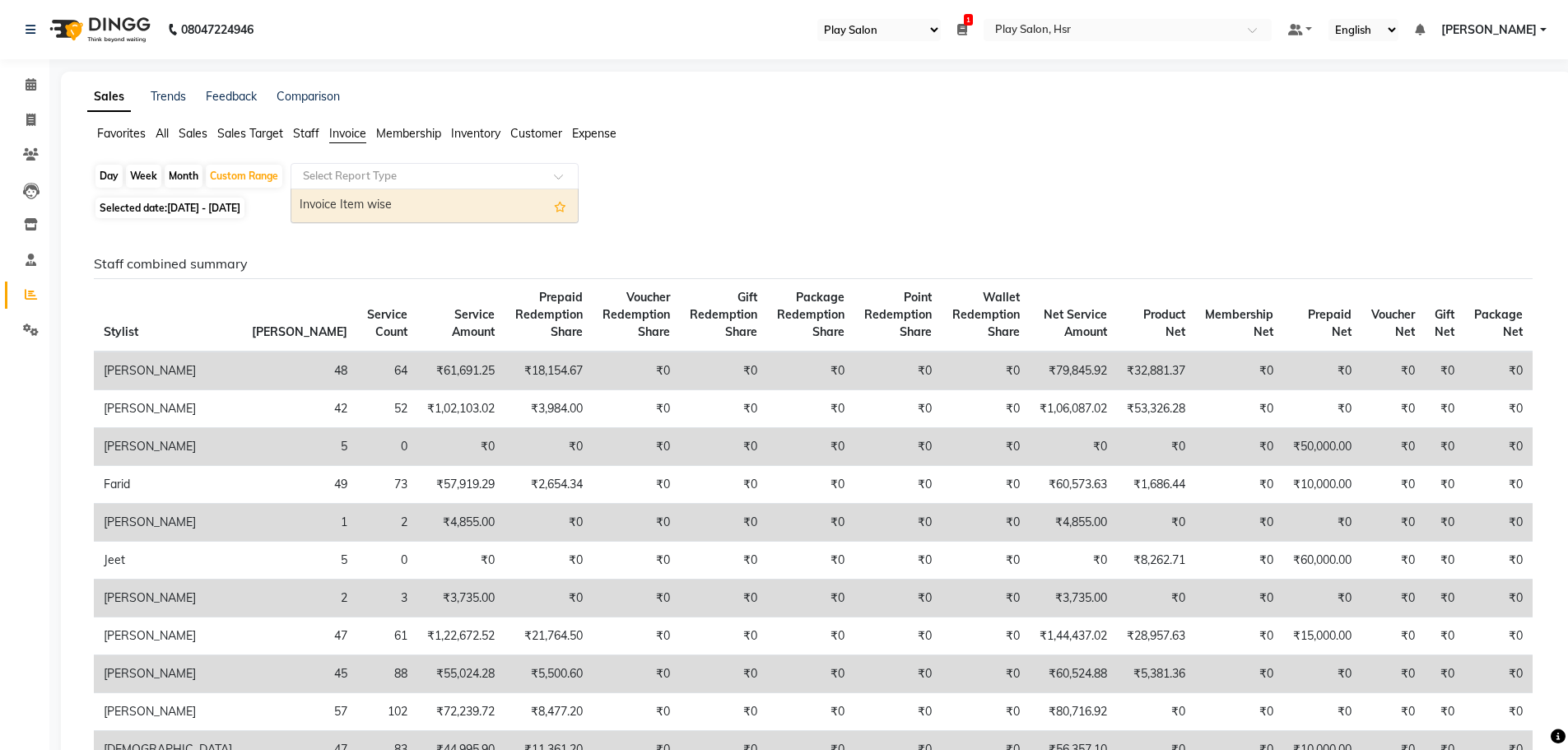
click at [374, 168] on input "text" at bounding box center [418, 177] width 237 height 16
click at [303, 132] on span "Staff" at bounding box center [306, 134] width 27 height 15
click at [344, 176] on input "text" at bounding box center [418, 177] width 237 height 16
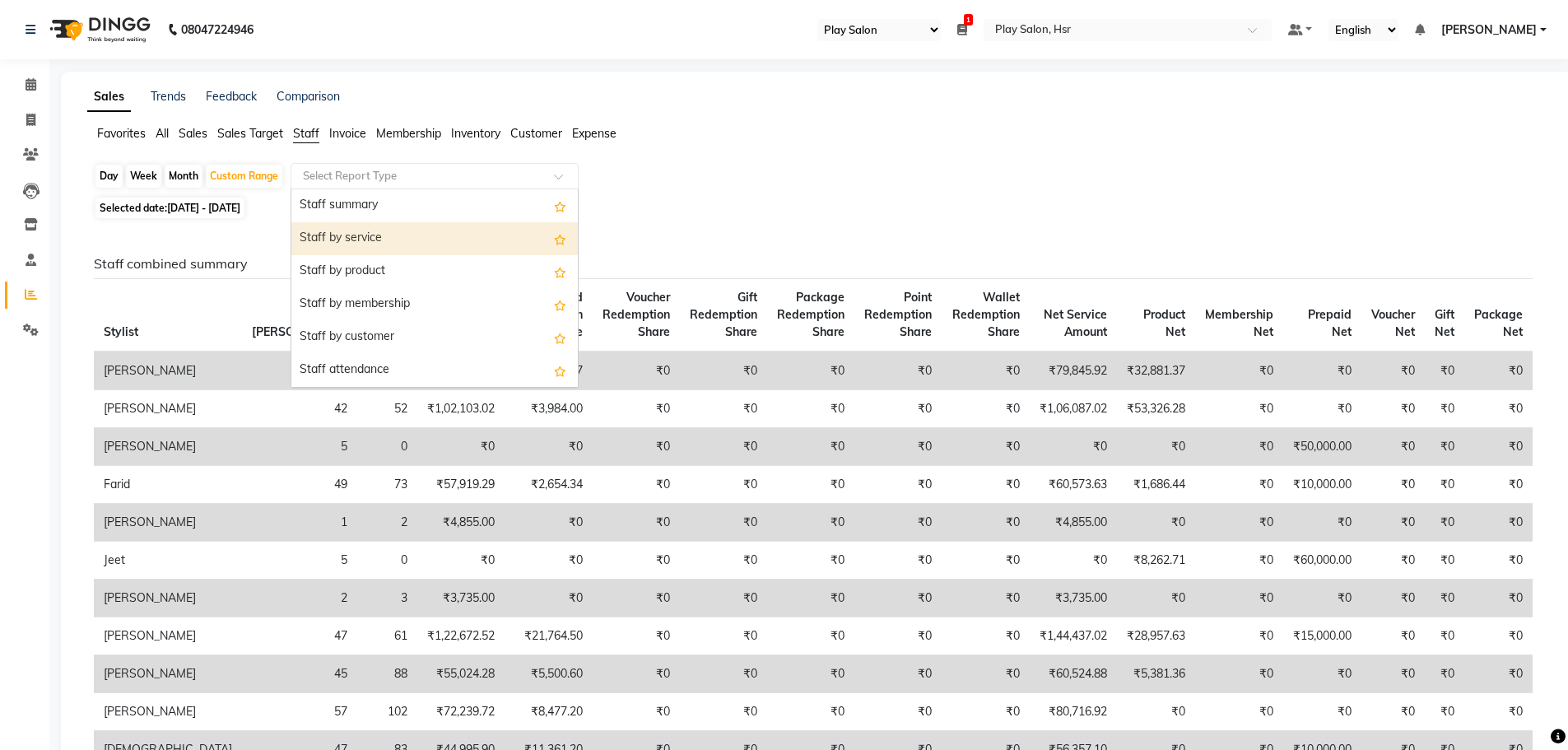
click at [412, 235] on div "Staff by service" at bounding box center [434, 239] width 286 height 33
select select "full_report"
select select "csv"
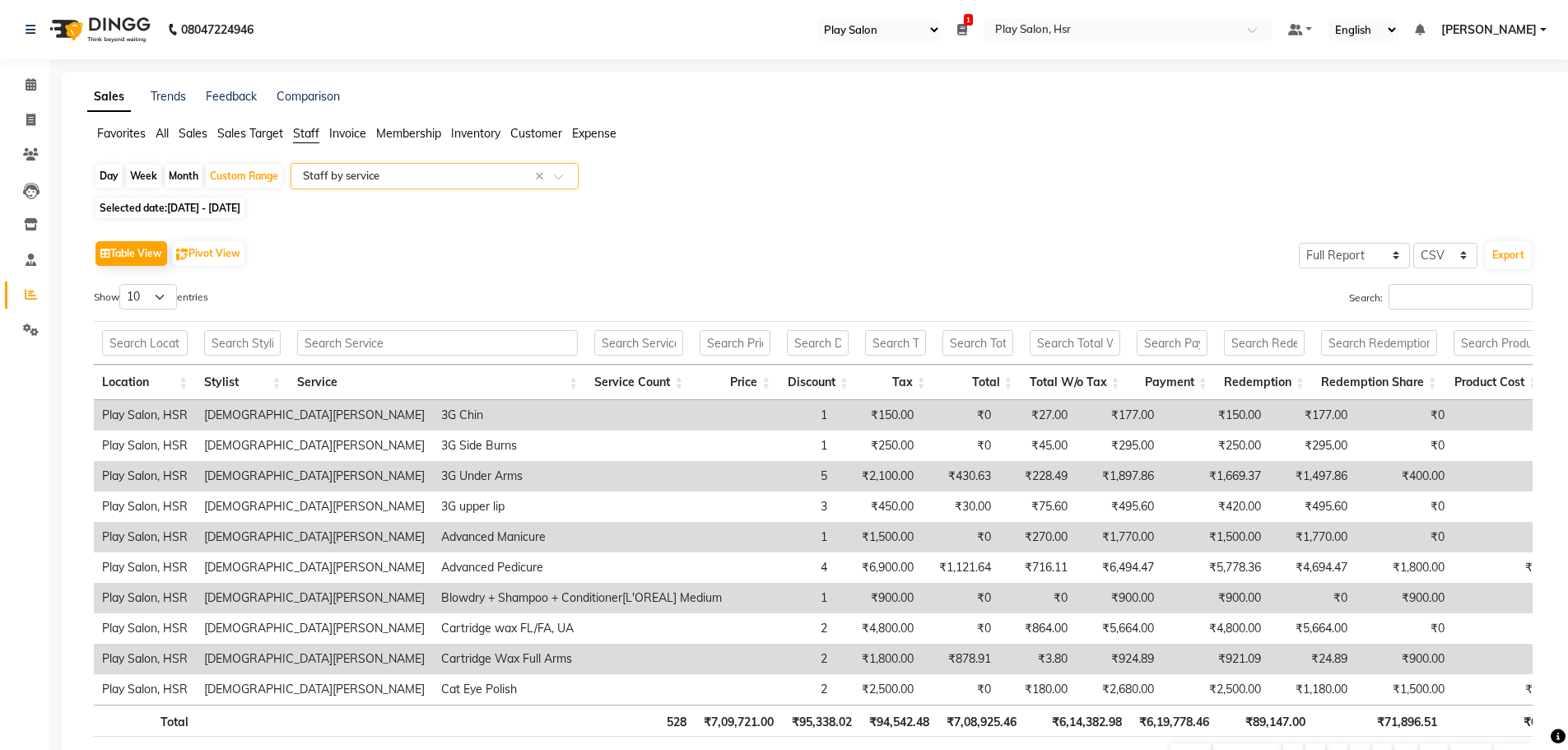
click at [385, 185] on div "Select Report Type × Staff by service ×" at bounding box center [434, 176] width 288 height 27
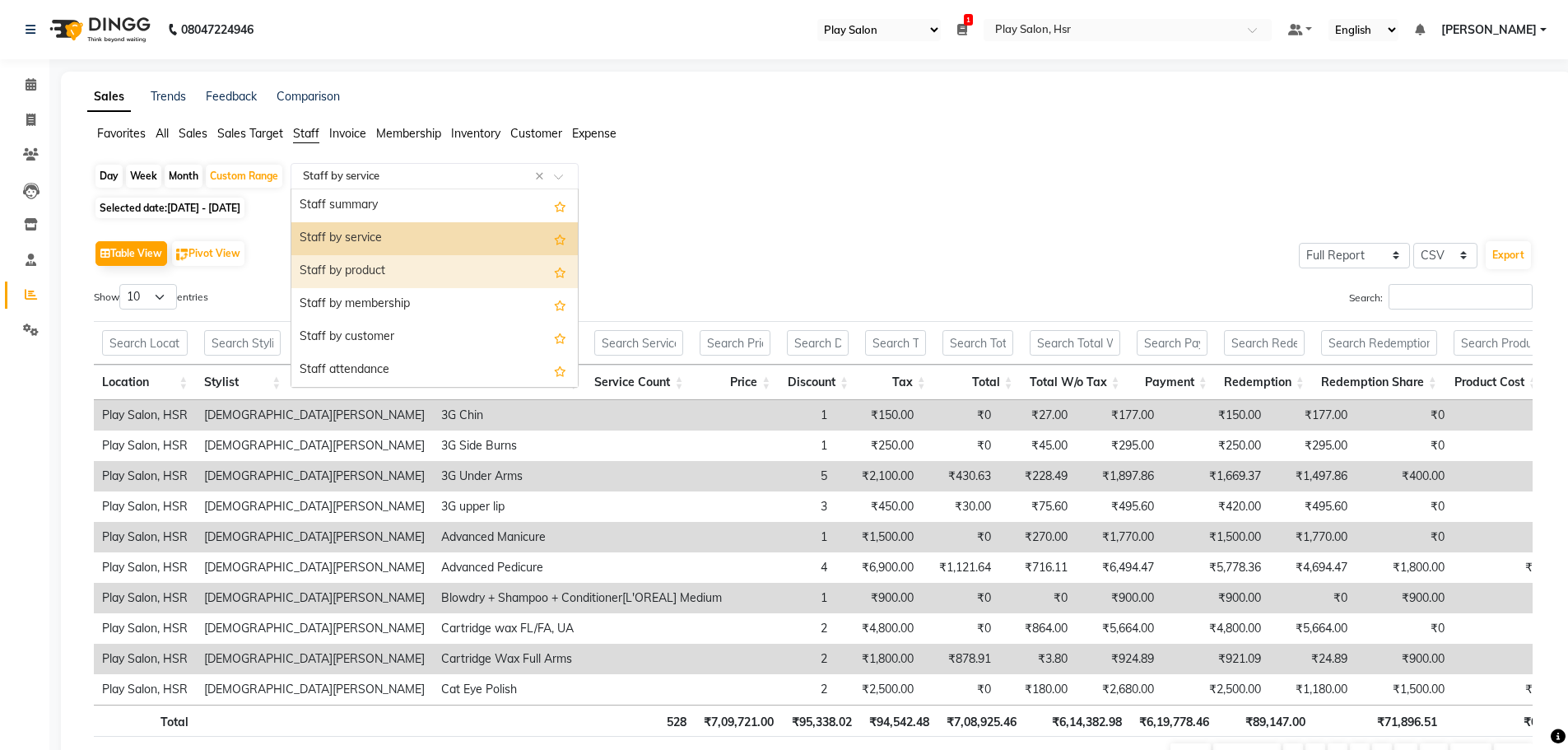
click at [389, 261] on div "Staff by product" at bounding box center [434, 272] width 286 height 33
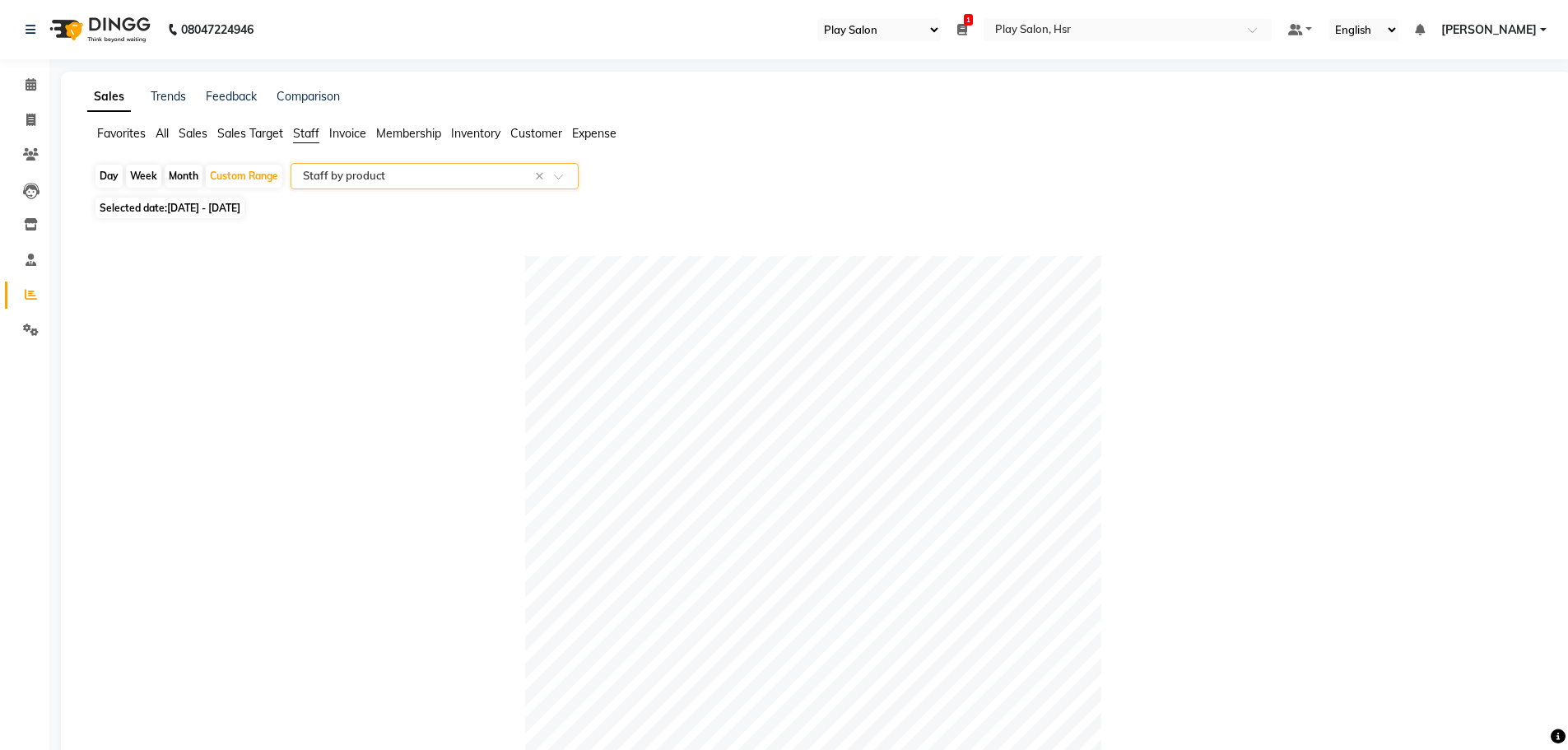
click at [403, 178] on input "text" at bounding box center [418, 177] width 237 height 16
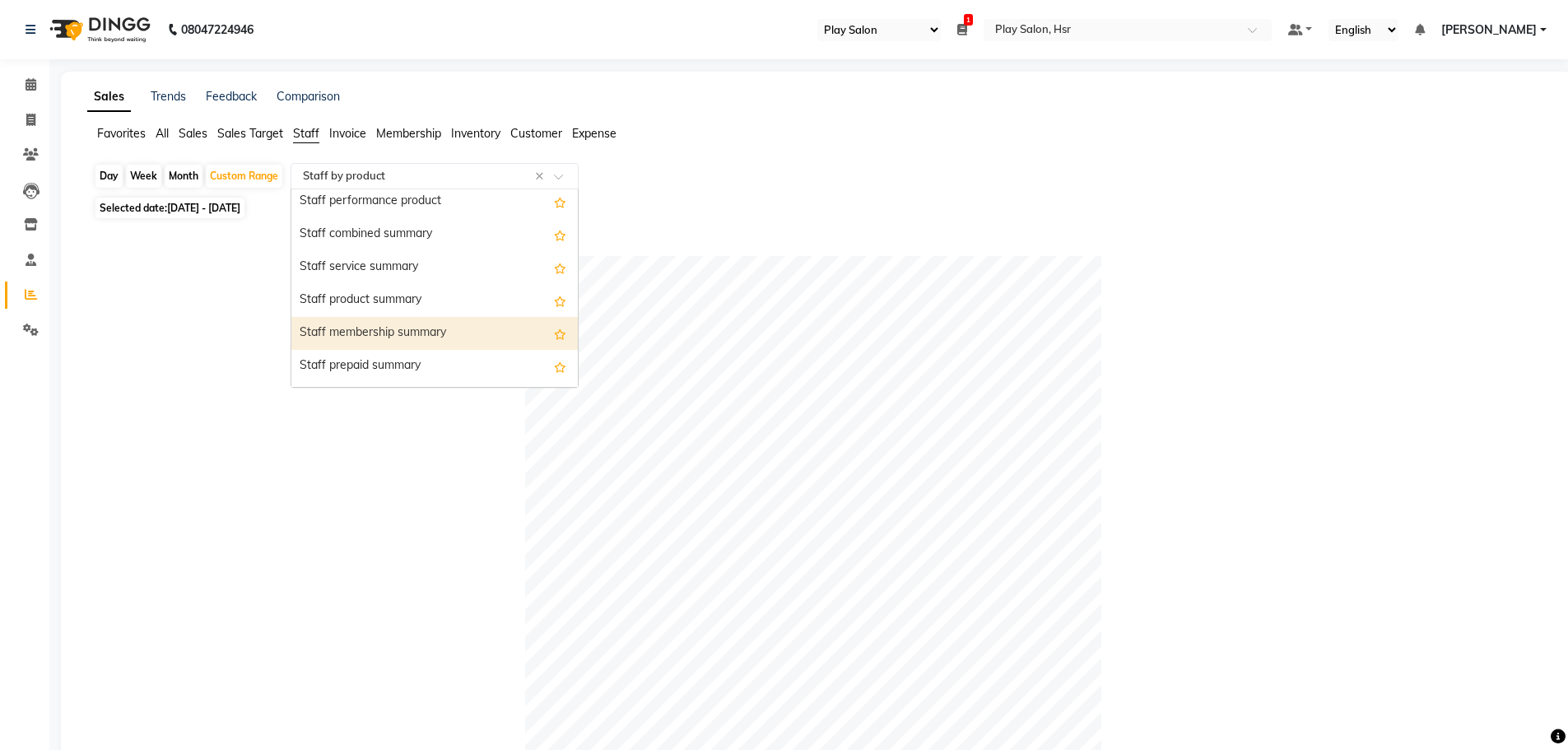
scroll to position [329, 0]
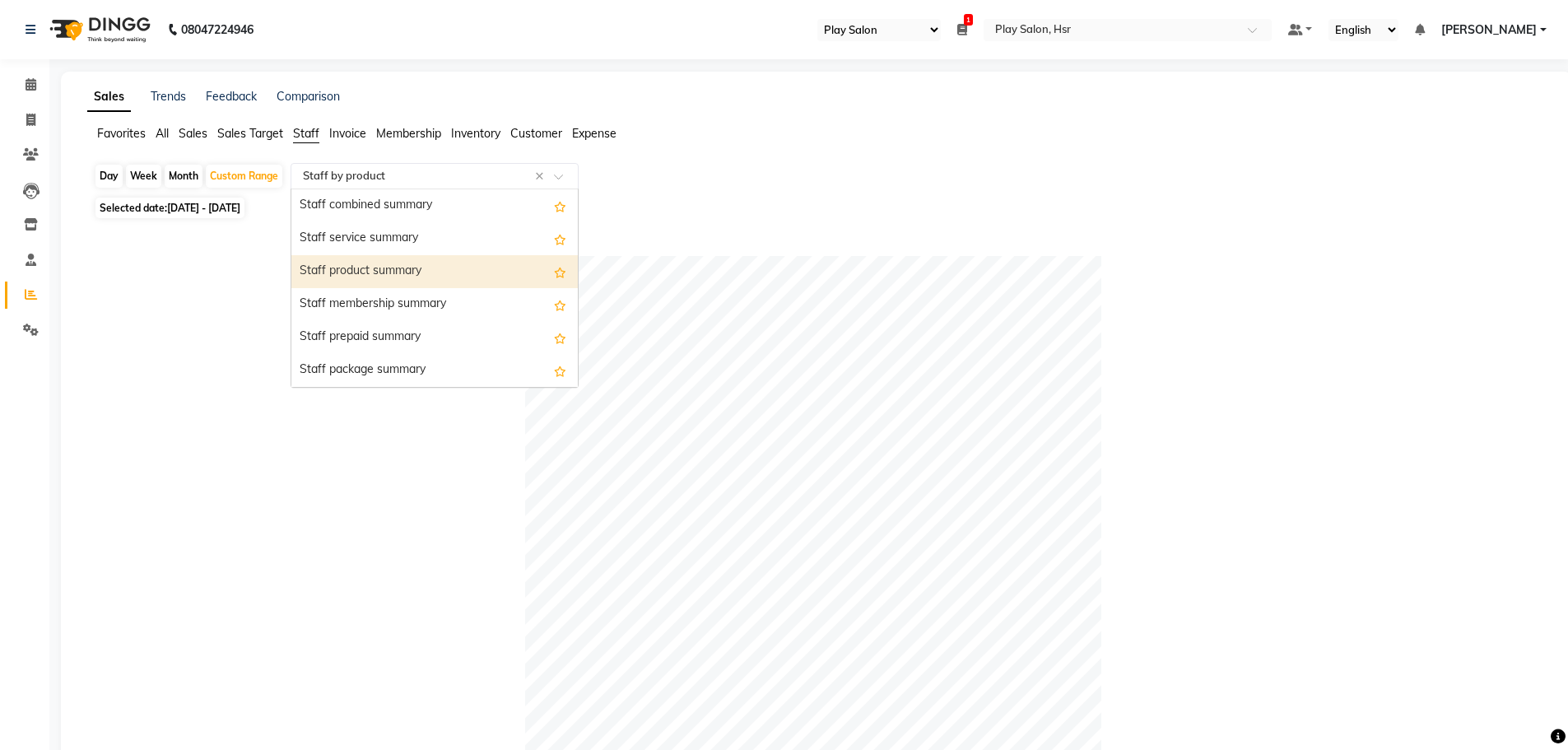
click at [475, 276] on div "Staff product summary" at bounding box center [434, 272] width 286 height 33
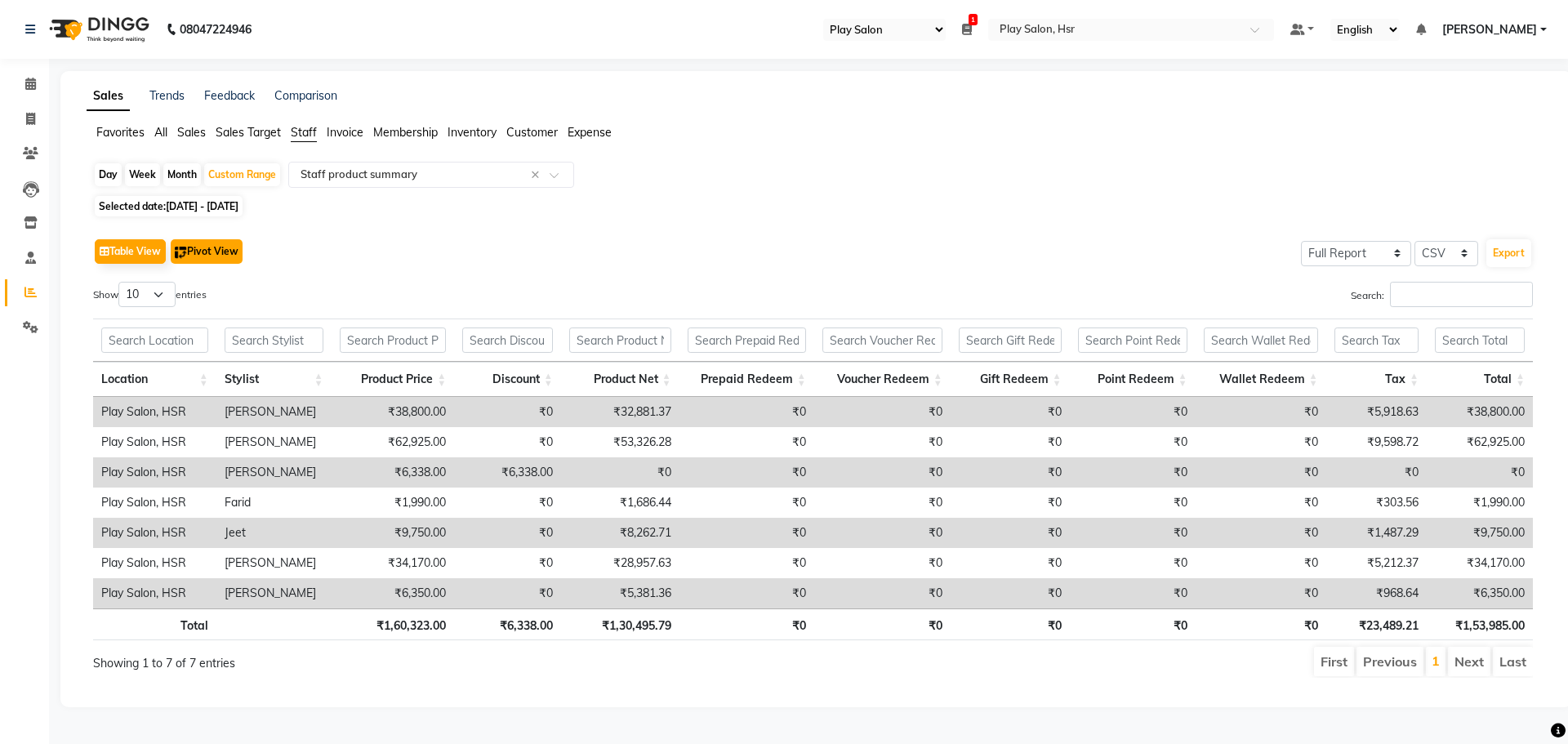
click at [198, 253] on button "Pivot View" at bounding box center [206, 251] width 72 height 24
select select "full_report"
select select "csv"
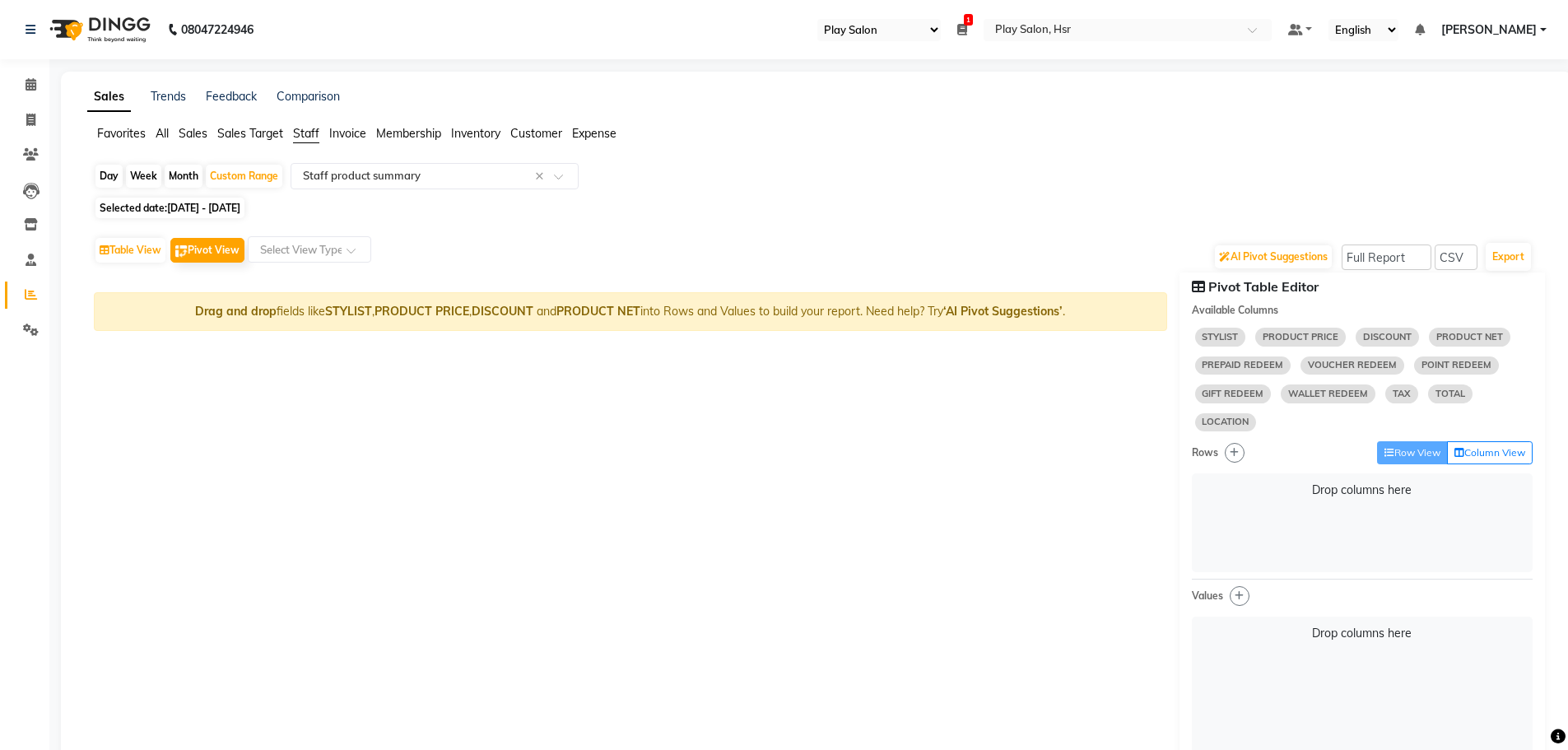
click at [1223, 339] on span "STYLIST" at bounding box center [1221, 337] width 51 height 18
click at [1224, 346] on span "STYLIST" at bounding box center [1221, 337] width 51 height 18
click at [131, 254] on button "Table View" at bounding box center [130, 250] width 70 height 25
select select "full_report"
select select "csv"
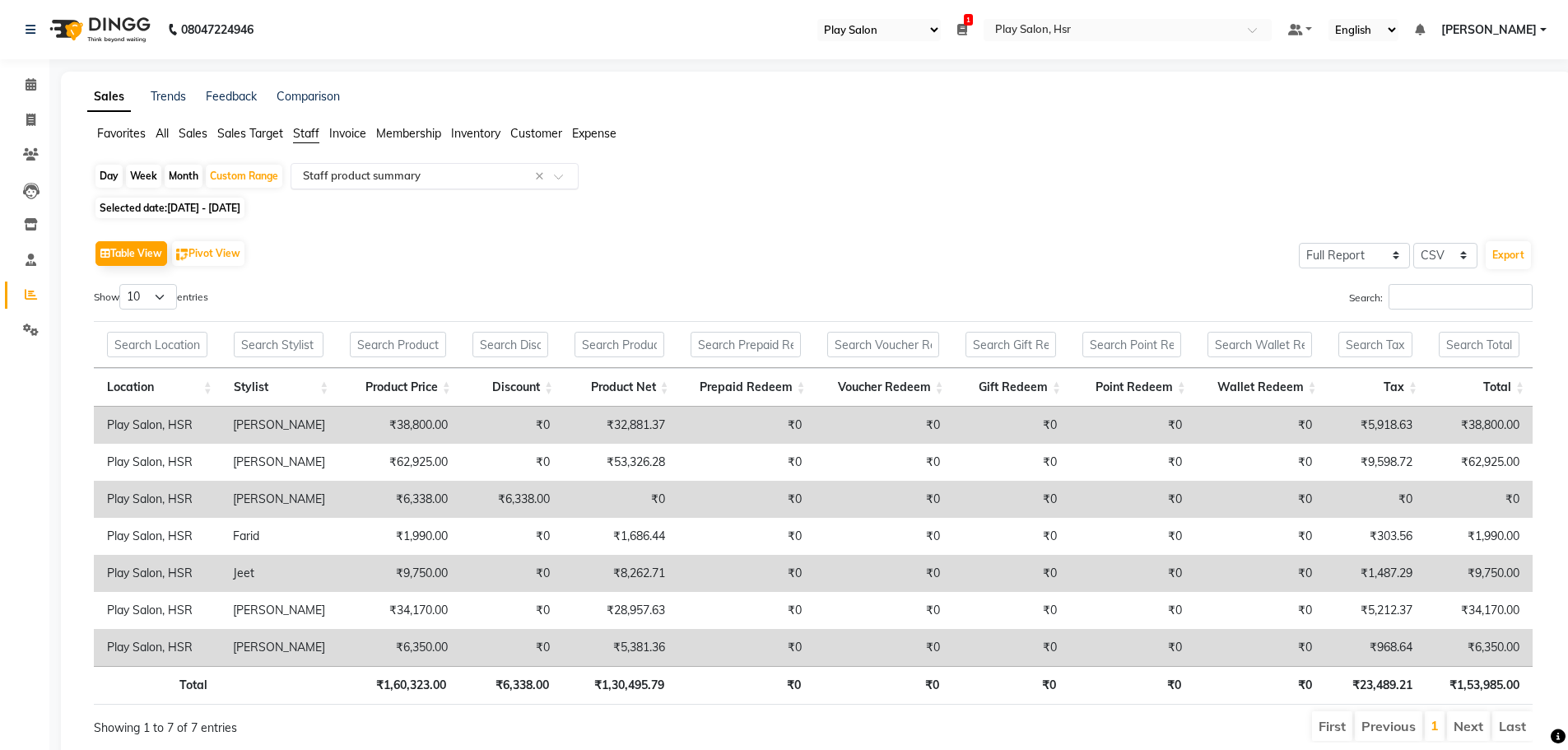
click at [363, 178] on input "text" at bounding box center [418, 177] width 237 height 16
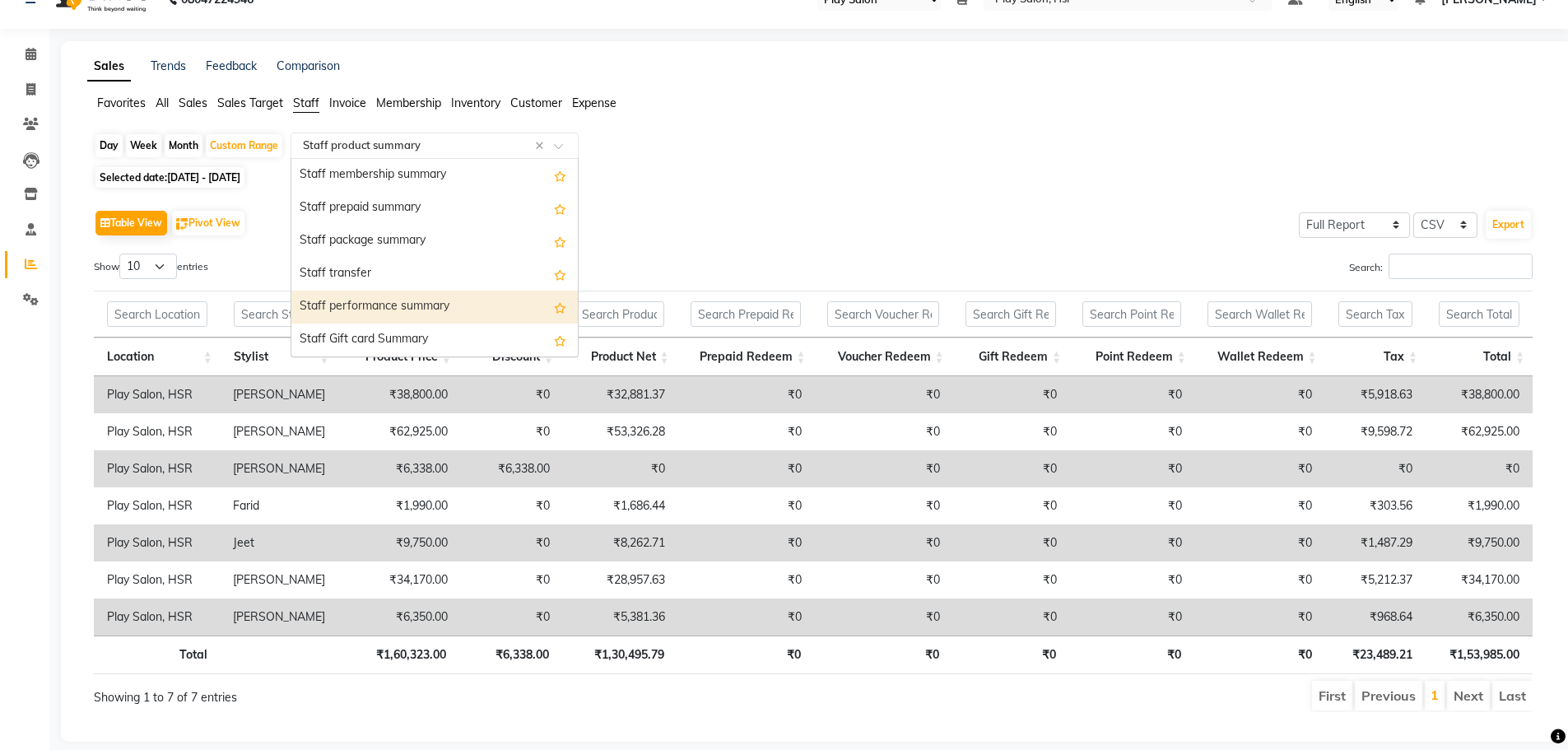
scroll to position [59, 0]
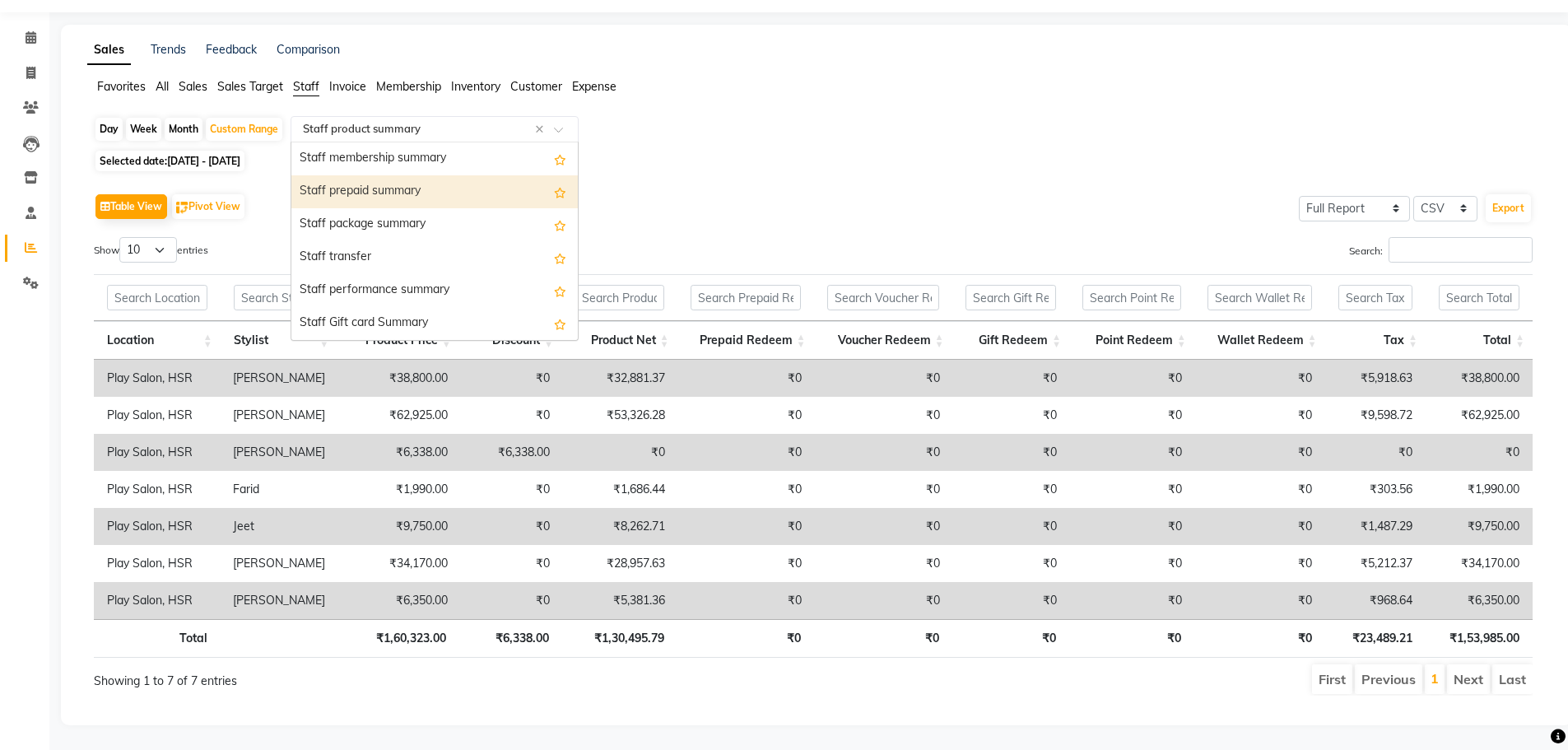
click at [699, 162] on div "Day Week Month Custom Range Select Report Type × Staff product summary × Staff …" at bounding box center [816, 412] width 1459 height 593
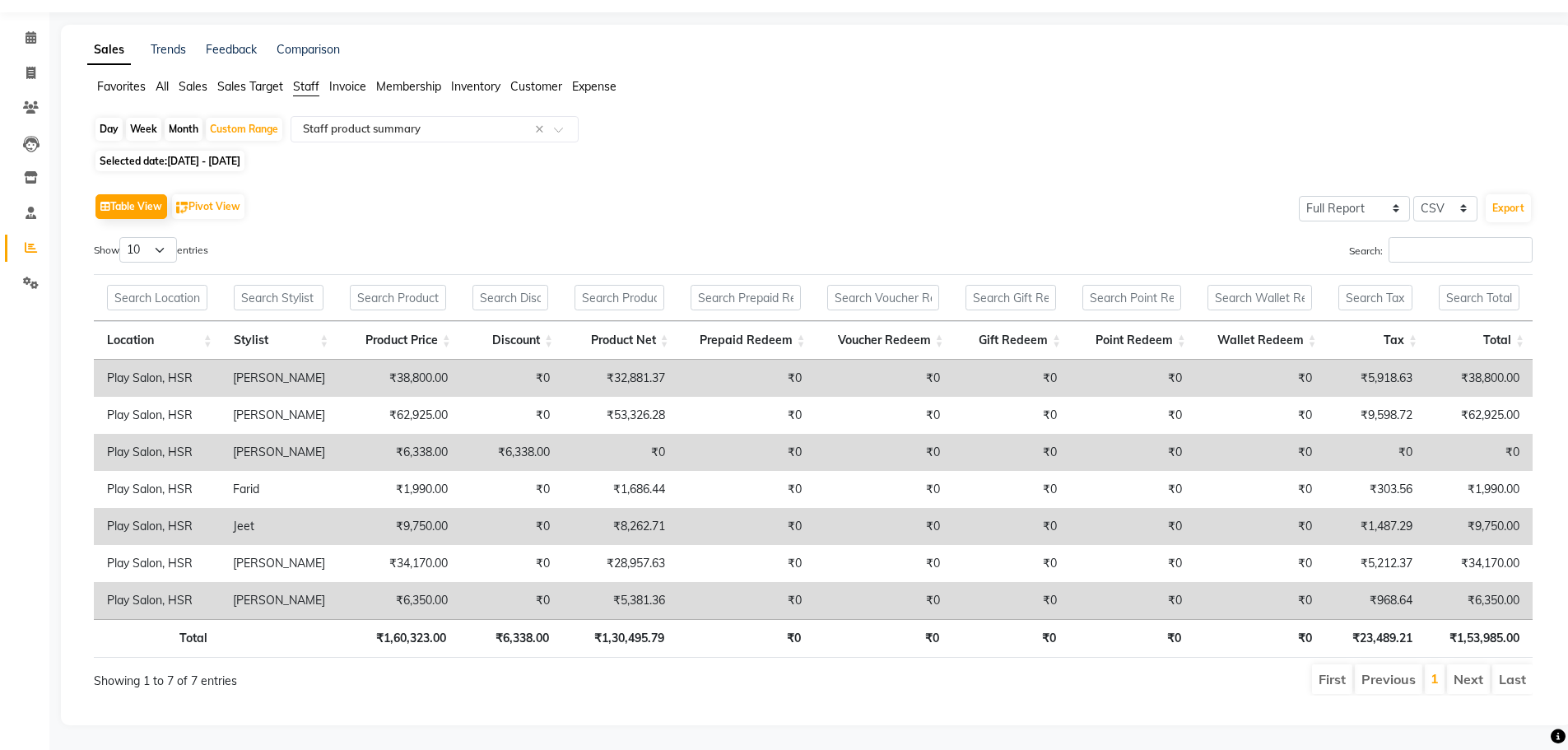
click at [126, 79] on span "Favorites" at bounding box center [121, 86] width 48 height 15
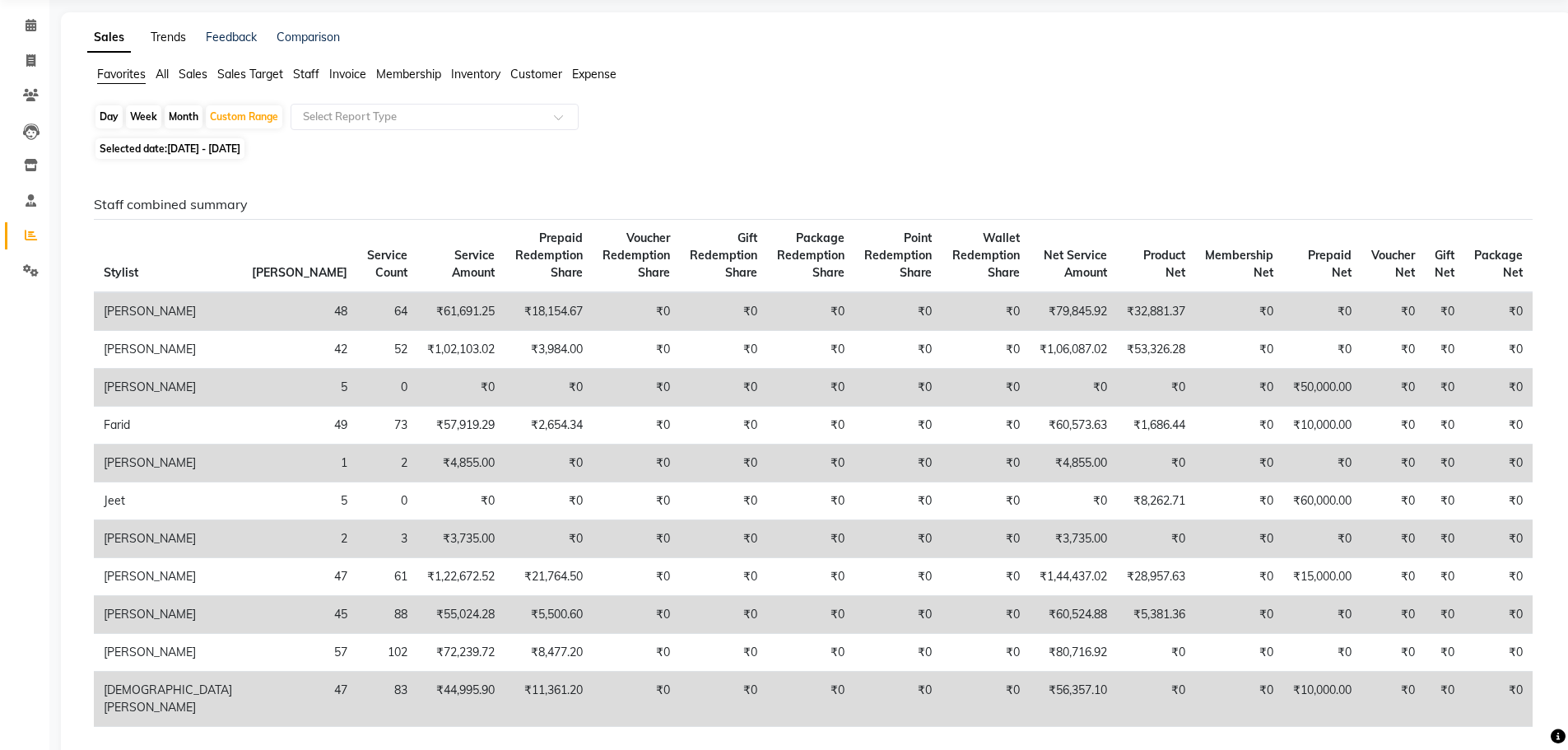
click at [168, 38] on link "Trends" at bounding box center [168, 37] width 36 height 15
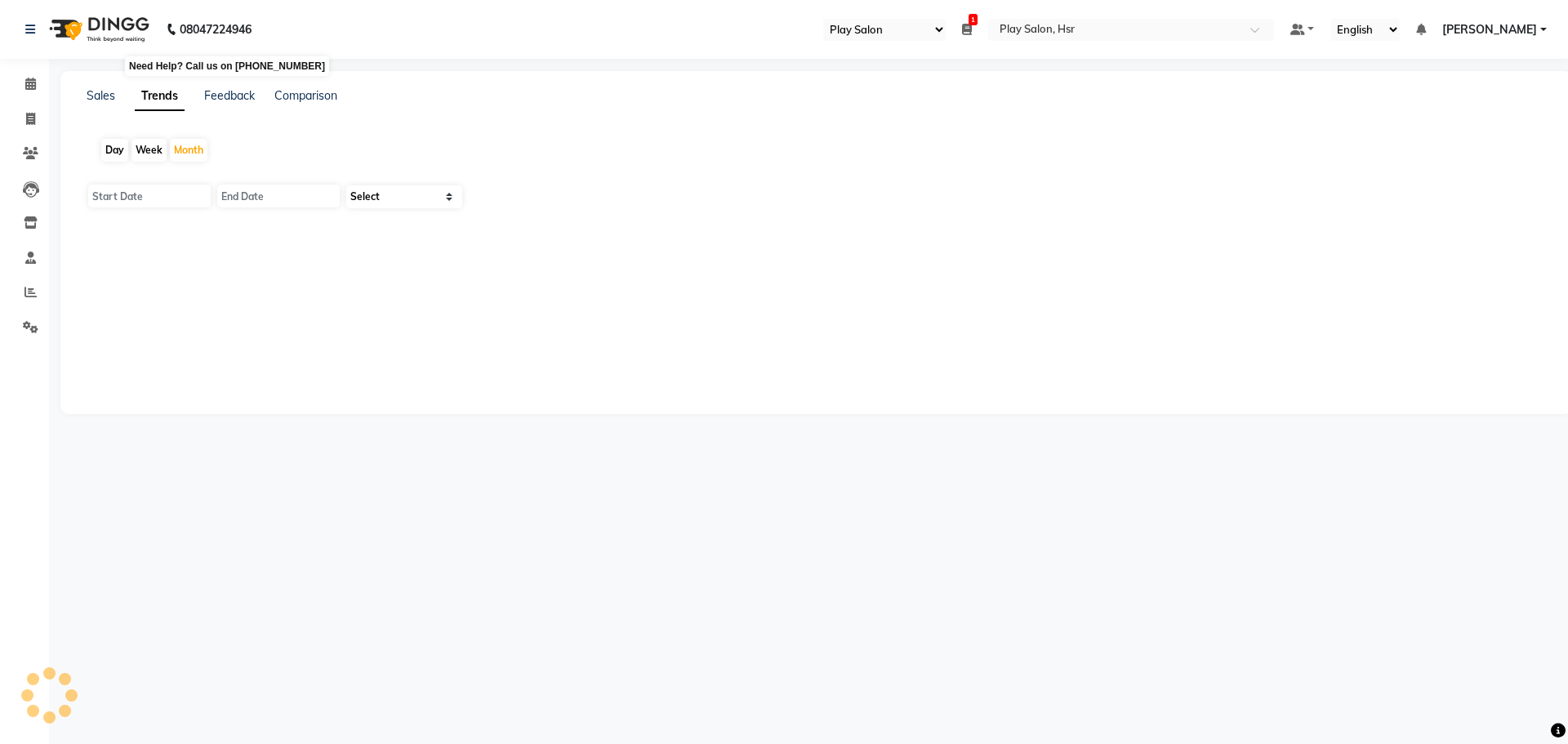
type input "01-09-2025"
type input "[DATE]"
click at [31, 292] on icon at bounding box center [31, 292] width 13 height 13
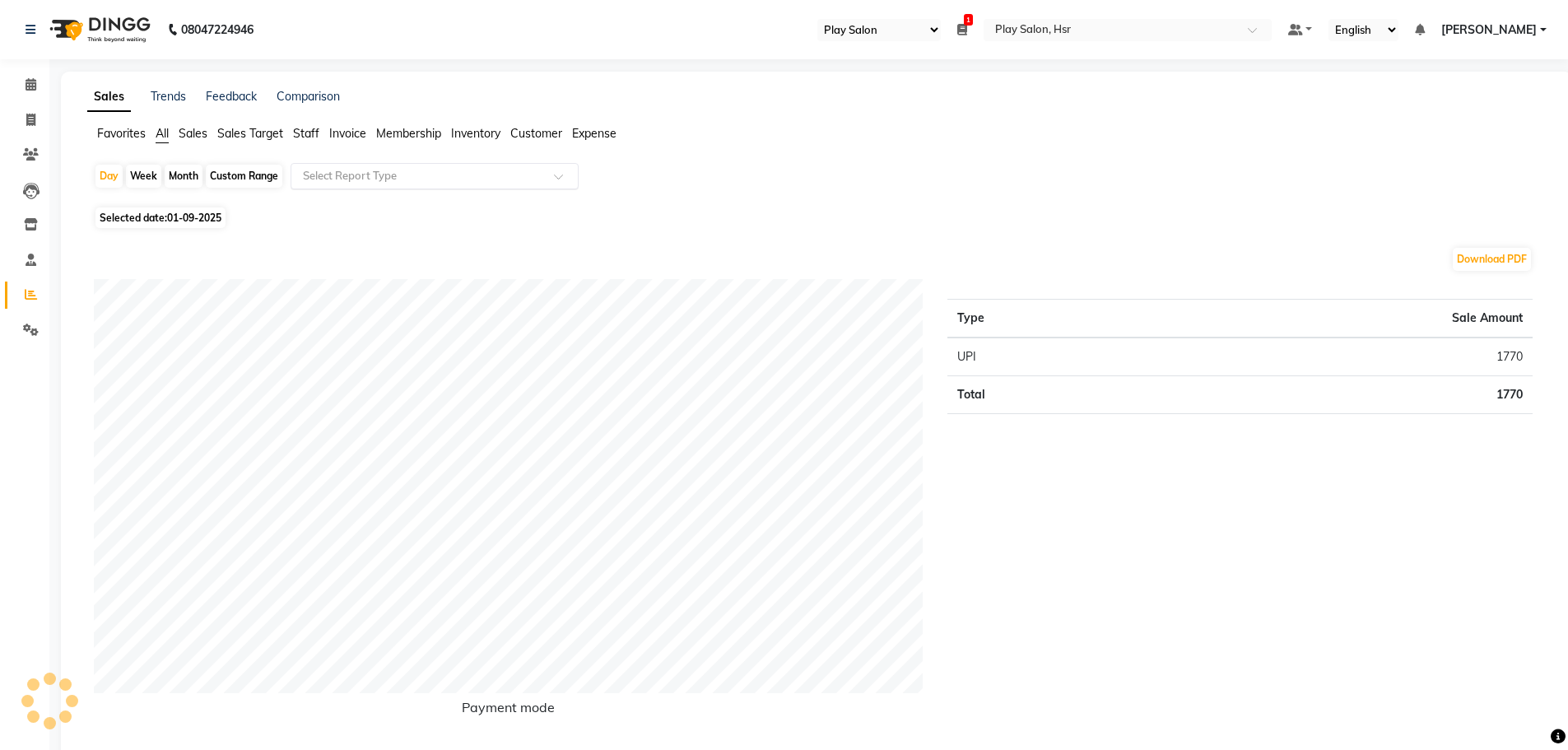
click at [341, 170] on input "text" at bounding box center [418, 177] width 237 height 16
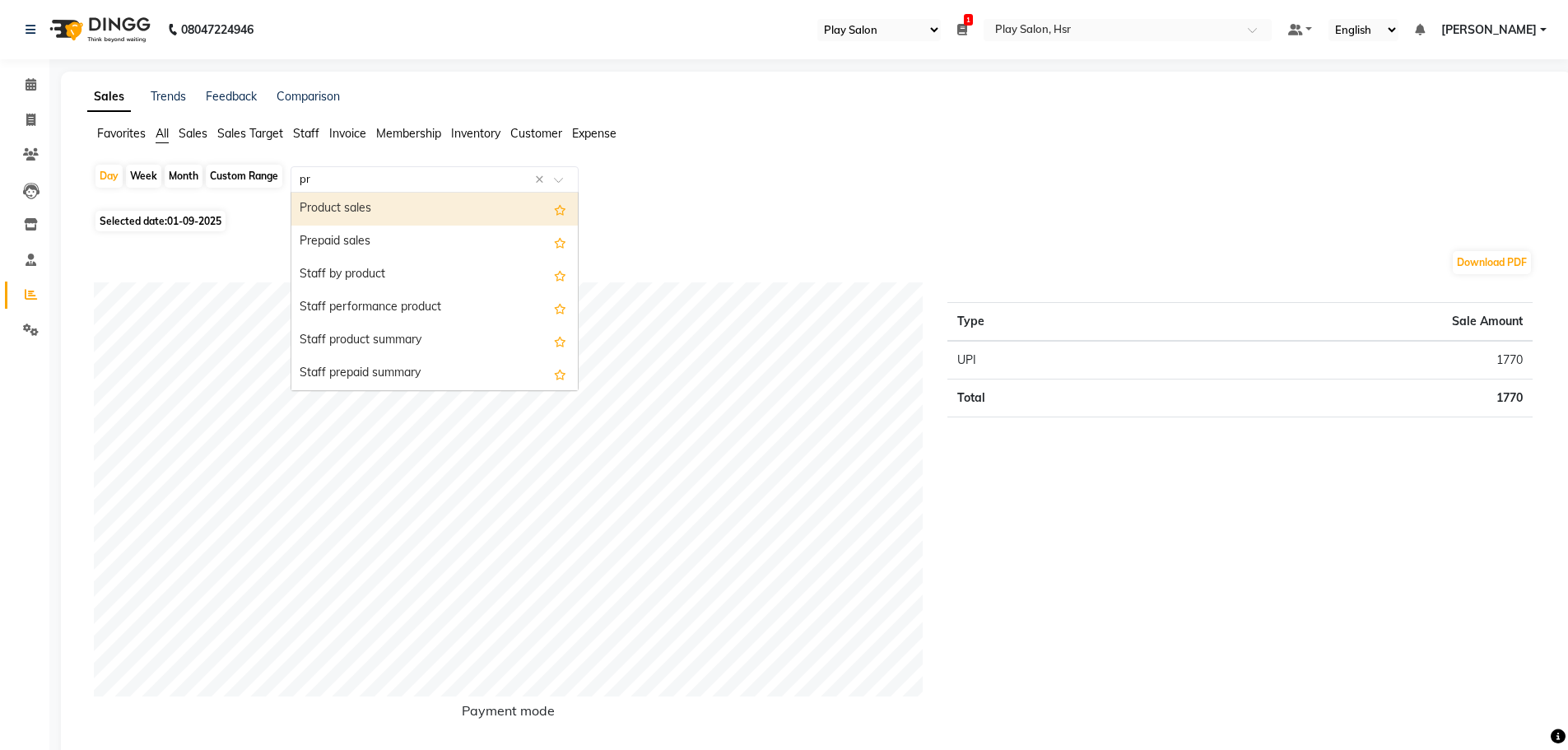
type input "pro"
click at [360, 203] on div "Product sales" at bounding box center [434, 209] width 286 height 33
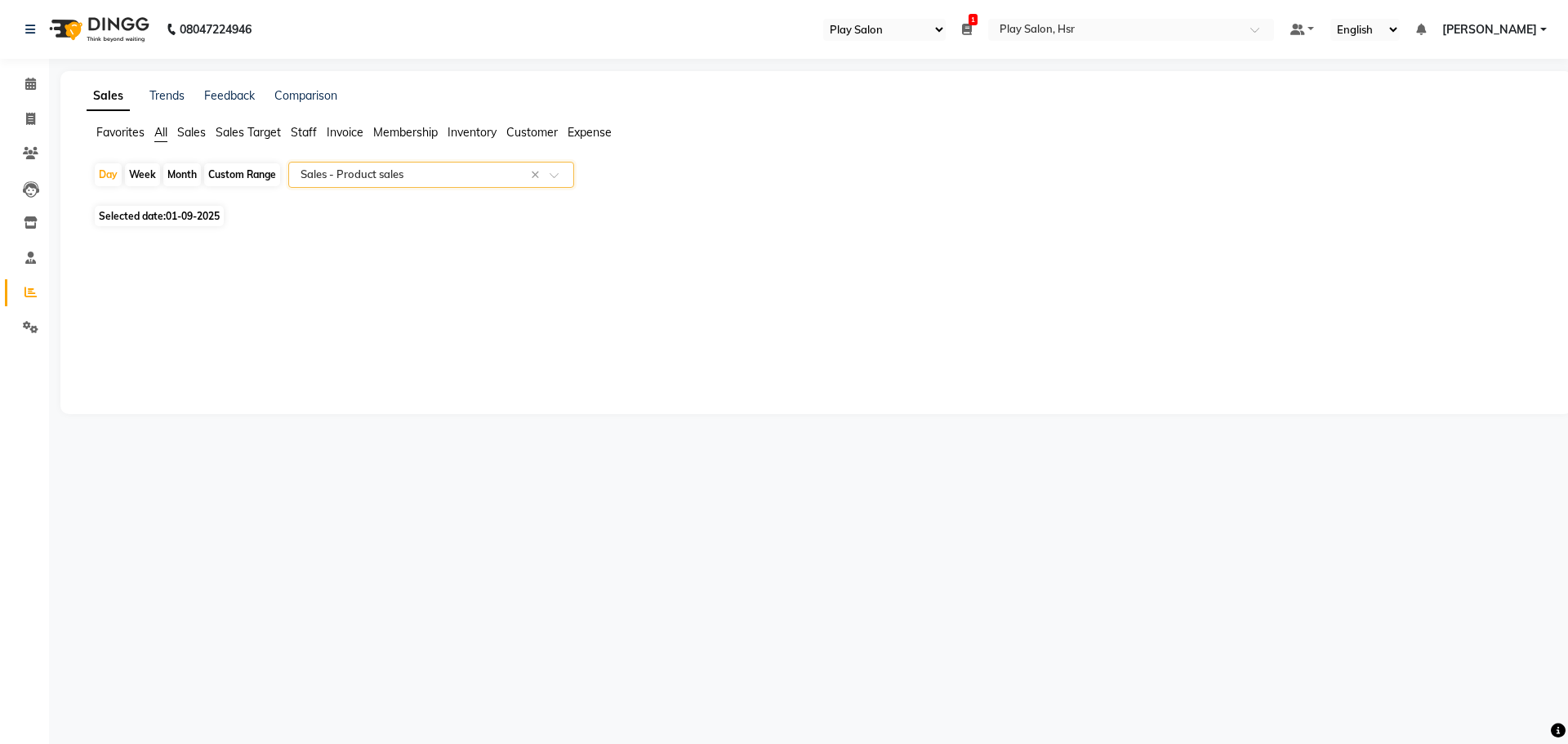
click at [235, 171] on div "Custom Range" at bounding box center [242, 174] width 76 height 23
select select "9"
select select "2025"
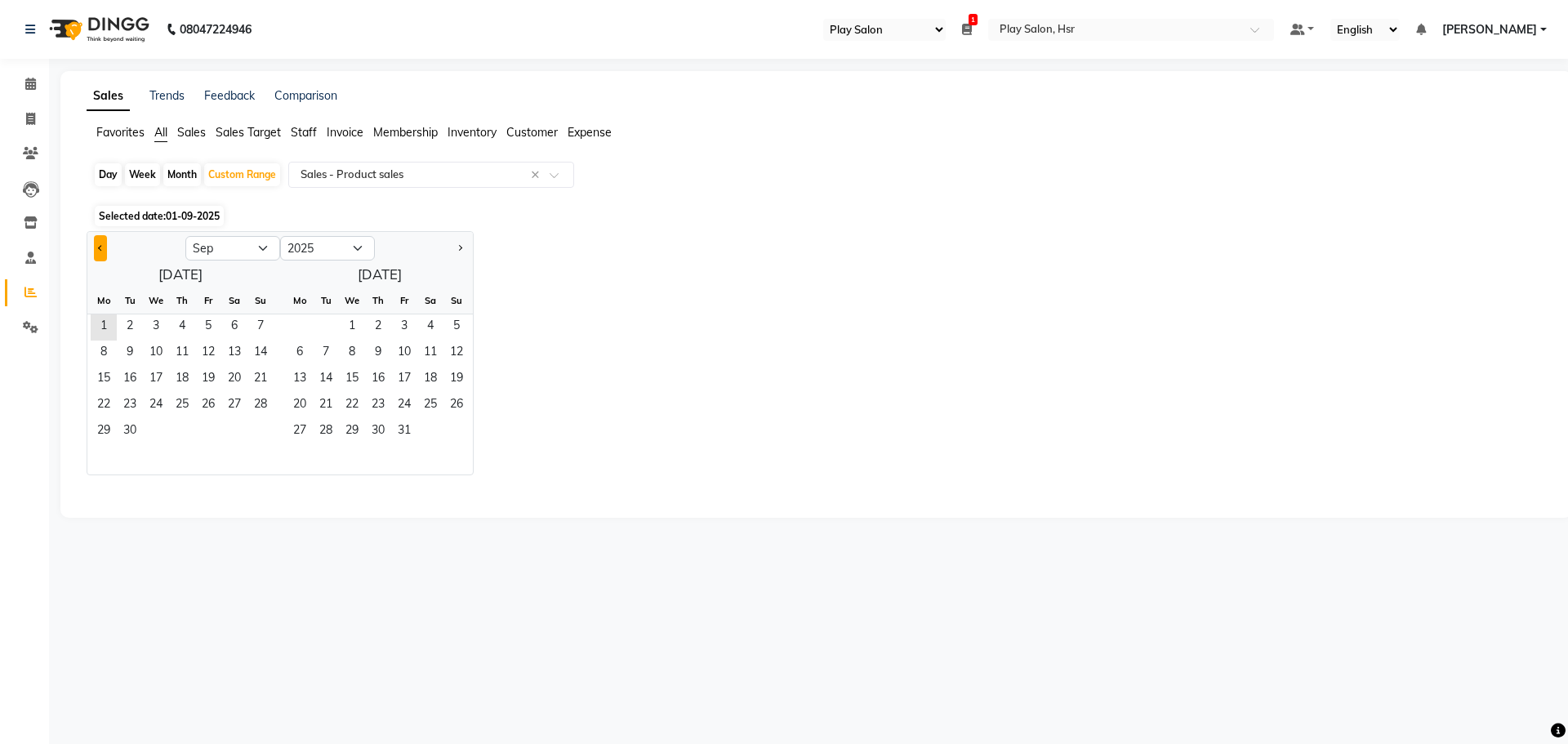
click at [97, 247] on button "Previous month" at bounding box center [101, 248] width 13 height 26
select select "8"
click at [201, 325] on span "1" at bounding box center [208, 328] width 26 height 26
click at [260, 427] on span "31" at bounding box center [260, 432] width 26 height 26
select select "full_report"
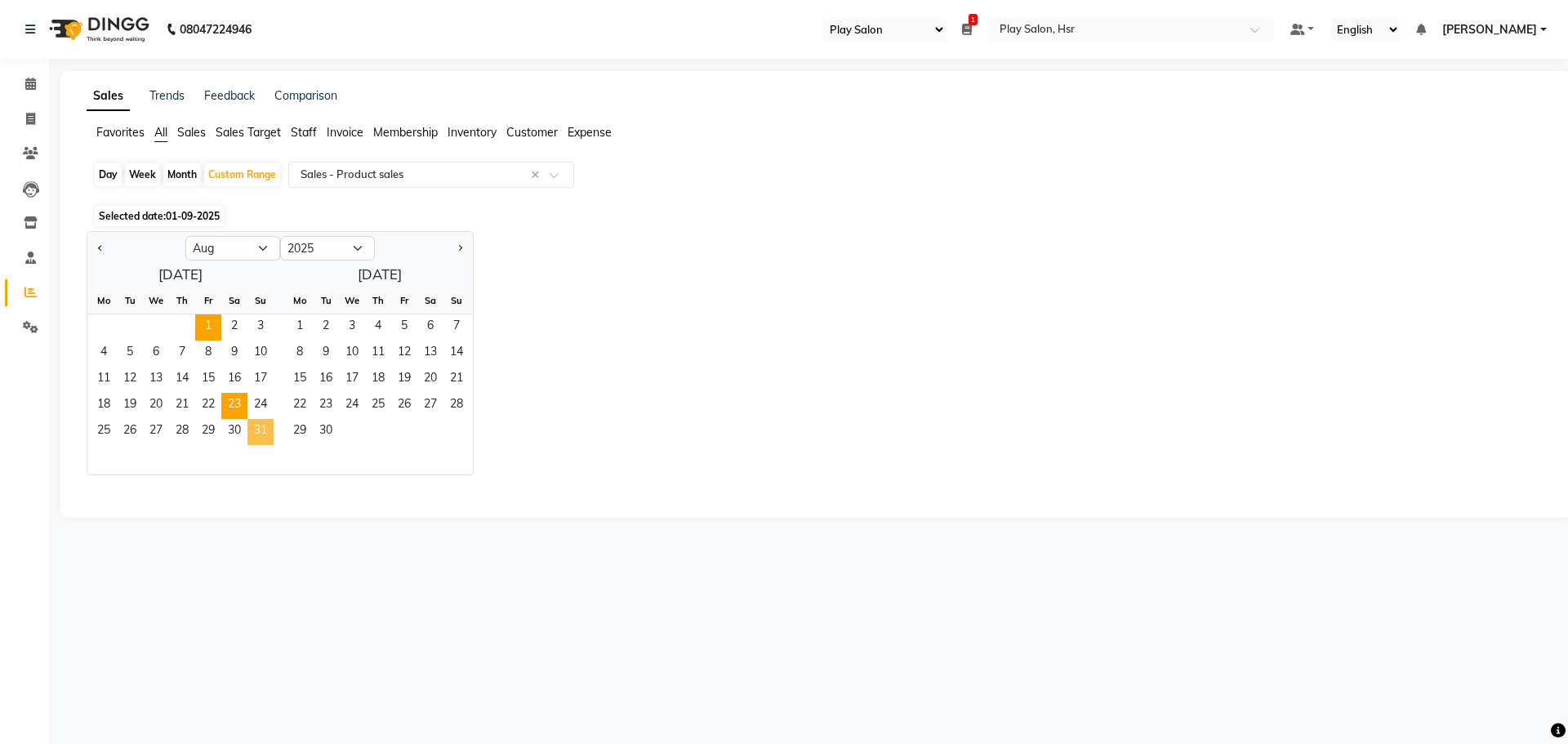
select select "csv"
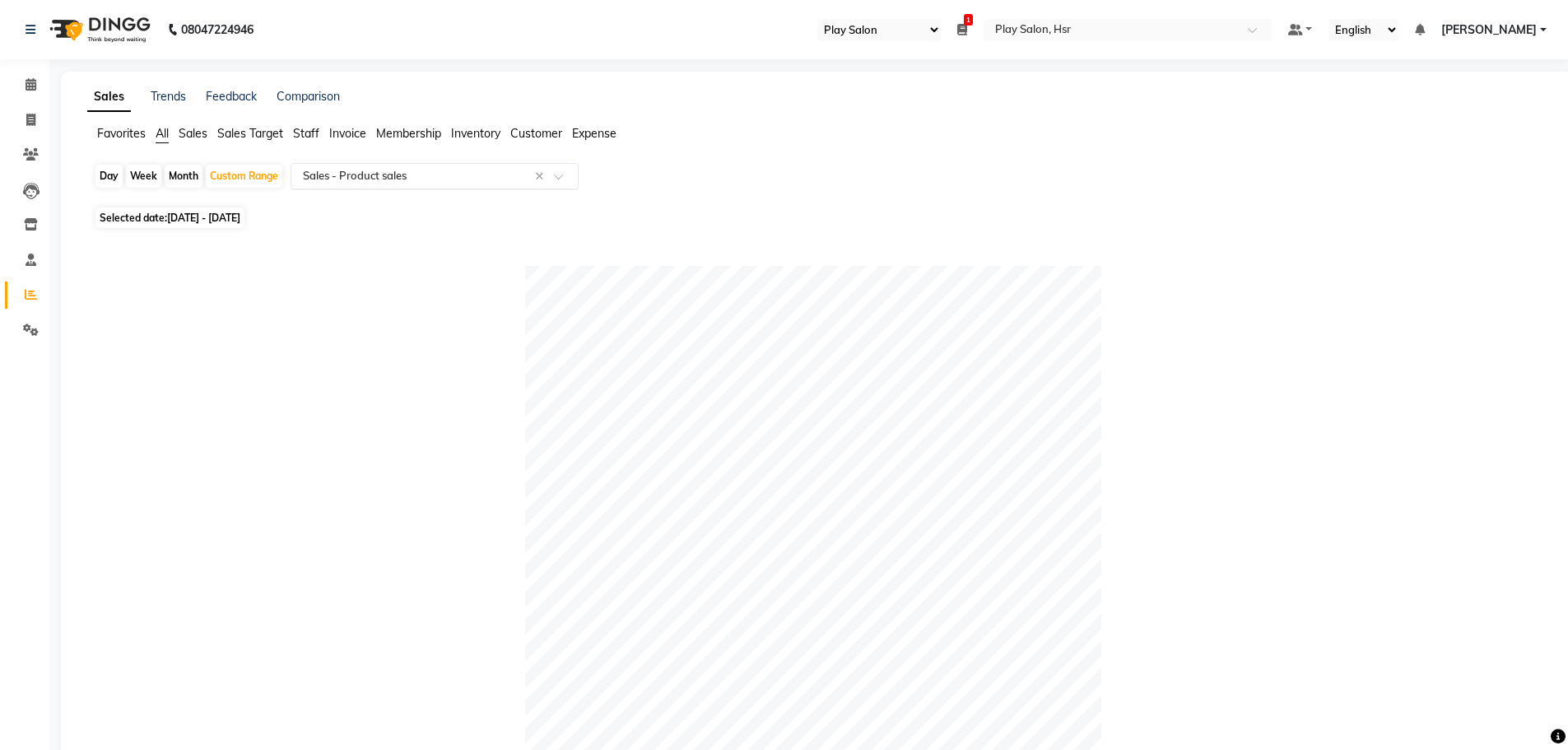
click at [351, 171] on input "text" at bounding box center [418, 177] width 237 height 16
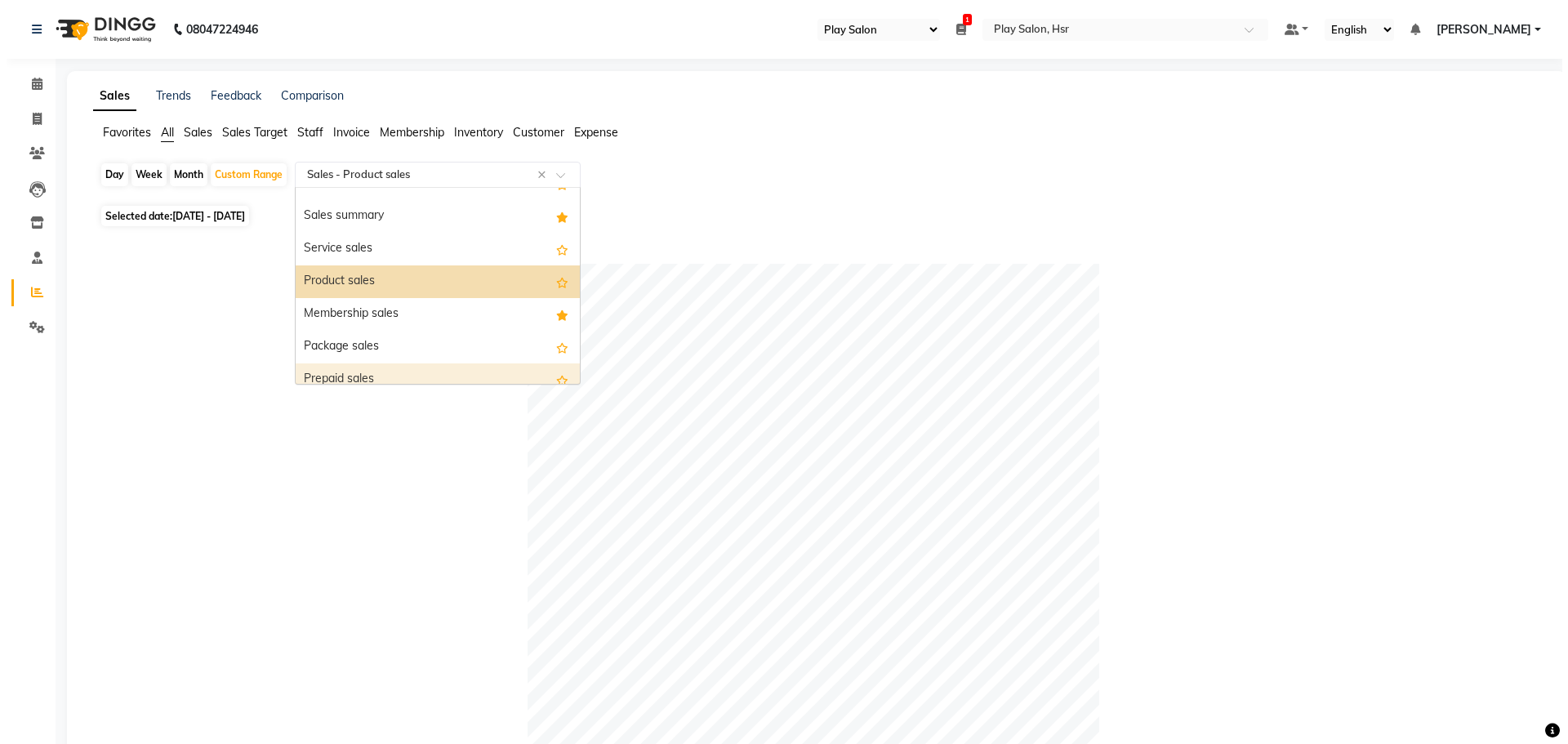
scroll to position [82, 0]
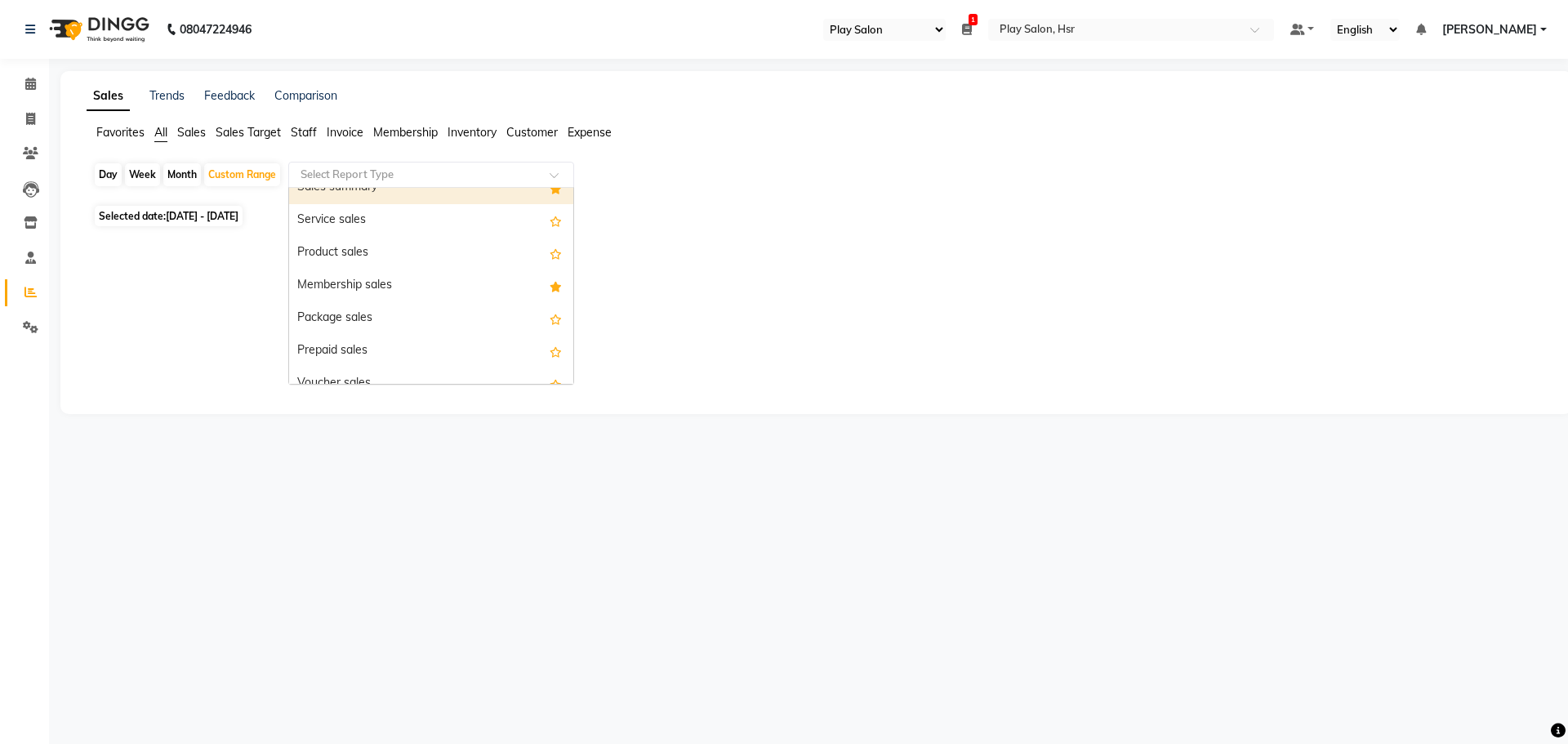
click at [409, 174] on input "text" at bounding box center [414, 175] width 235 height 16
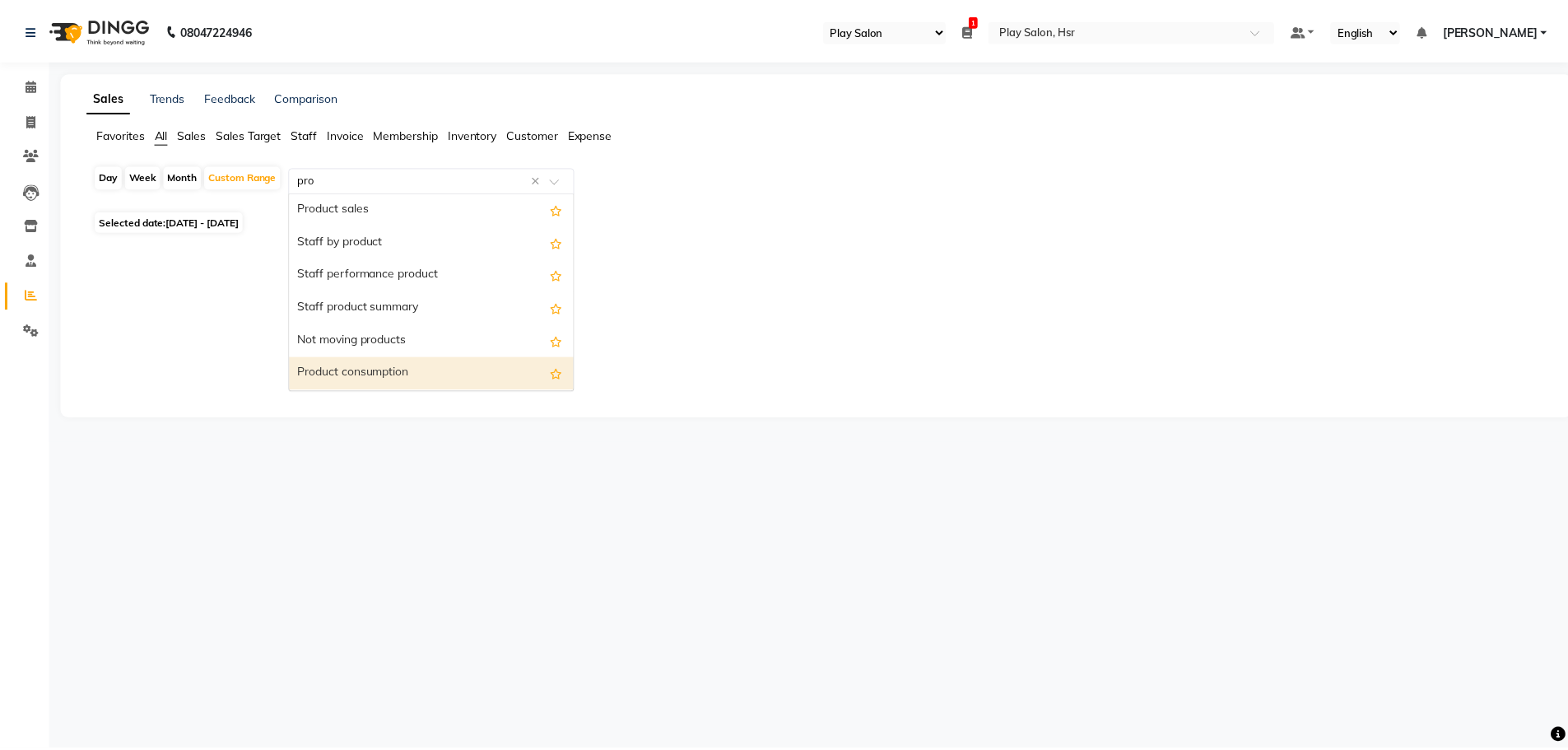
scroll to position [0, 0]
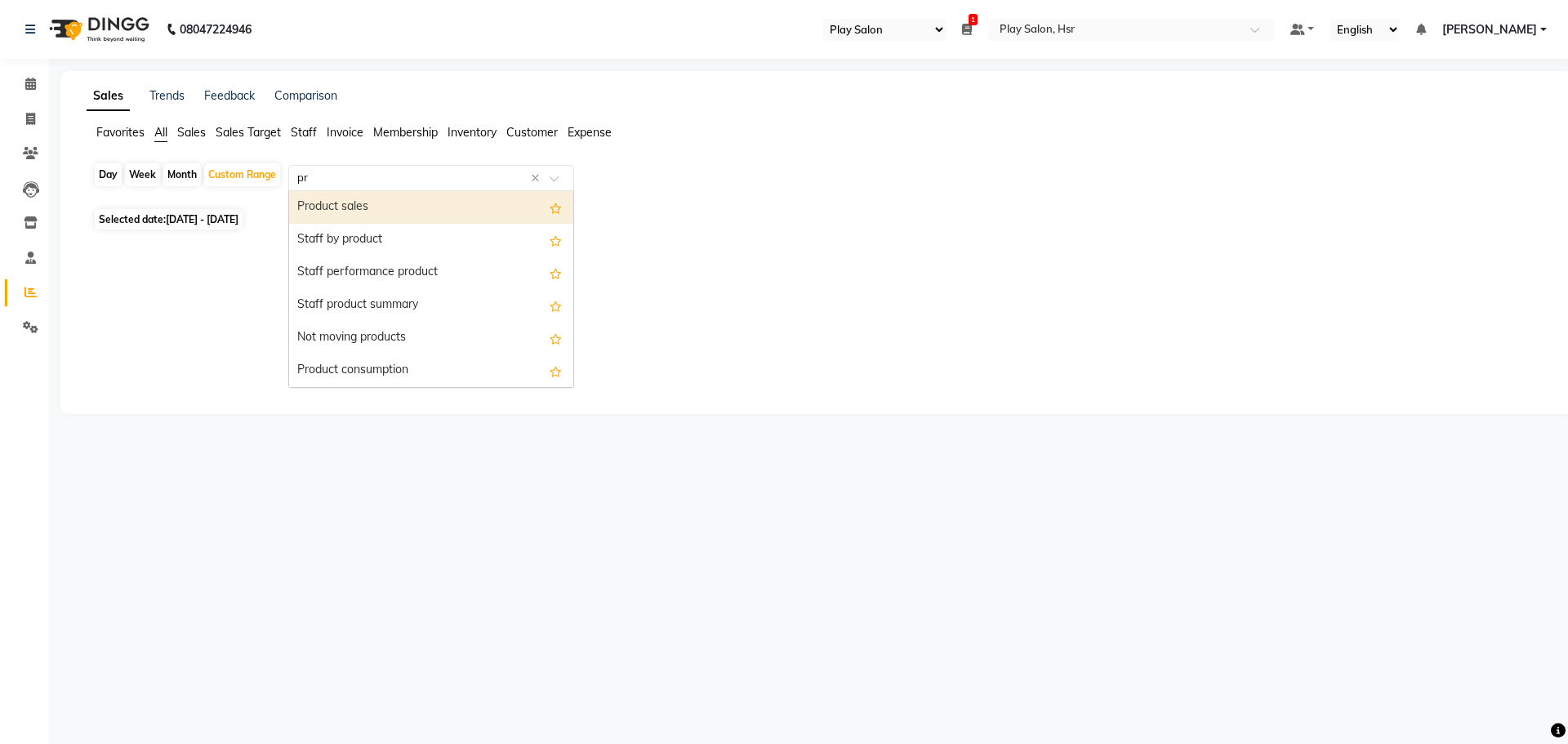
type input "p"
type input "staf"
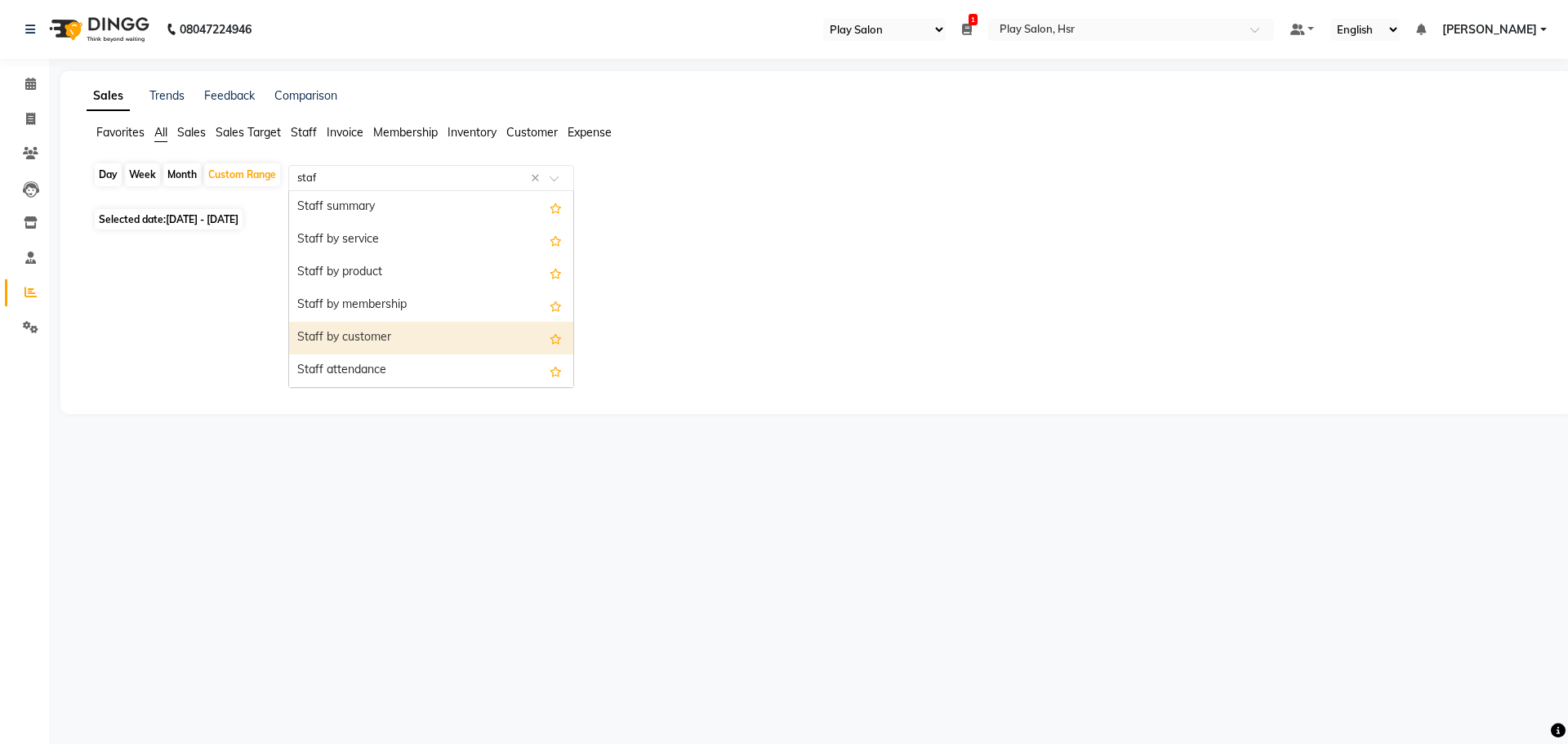
click at [393, 338] on div "Staff by customer" at bounding box center [431, 338] width 284 height 33
select select "full_report"
select select "csv"
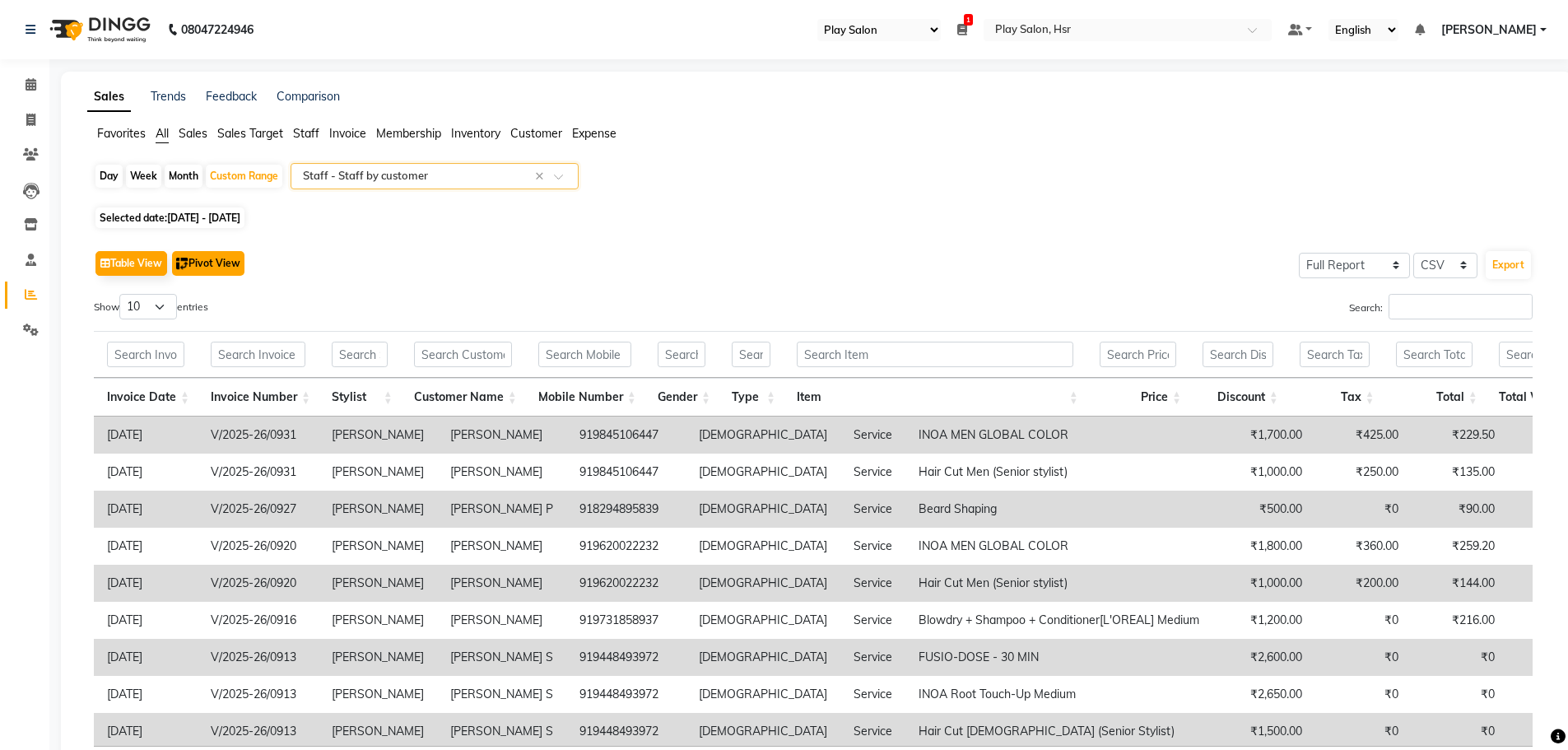
click at [196, 262] on button "Pivot View" at bounding box center [208, 263] width 72 height 25
select select "full_report"
select select "csv"
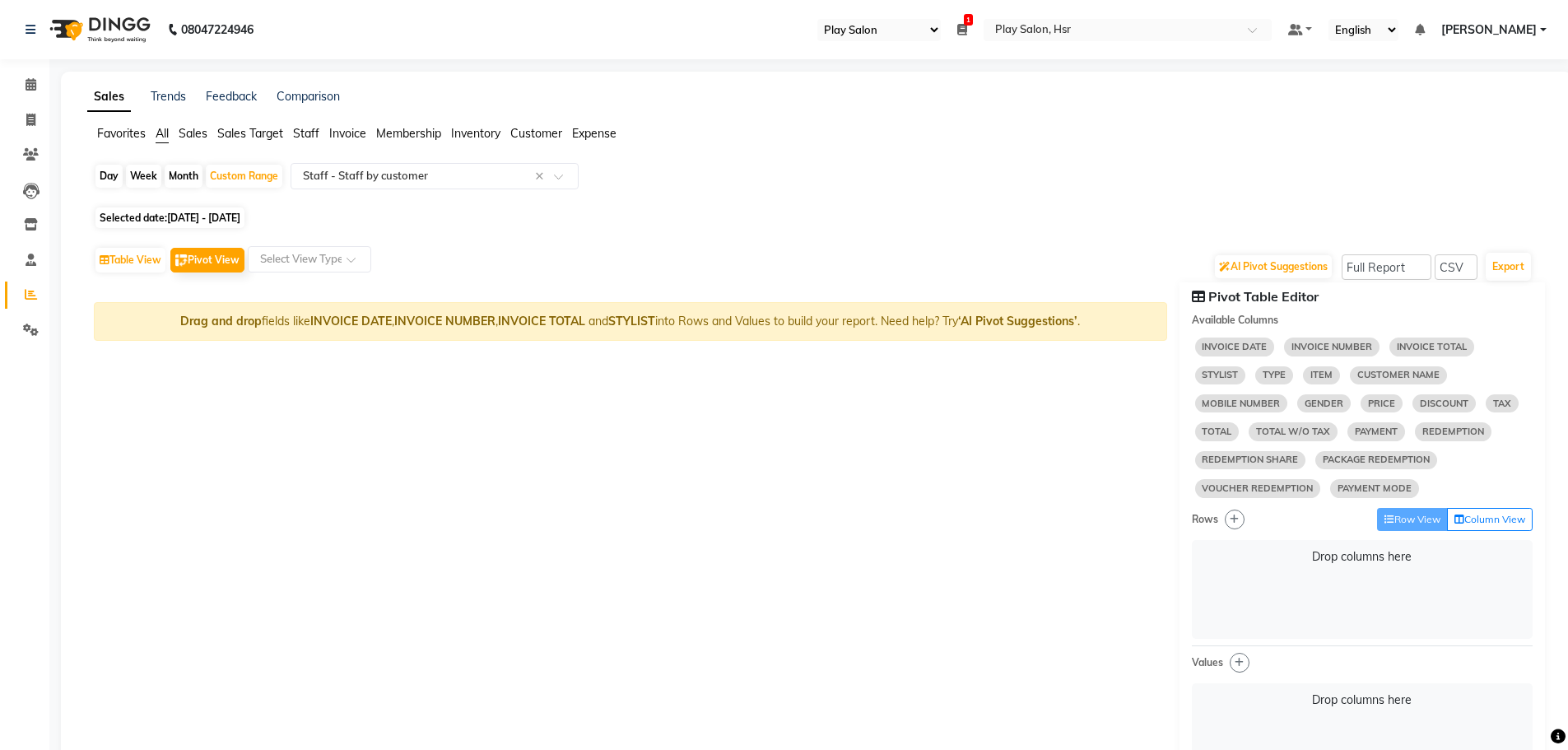
select select "10"
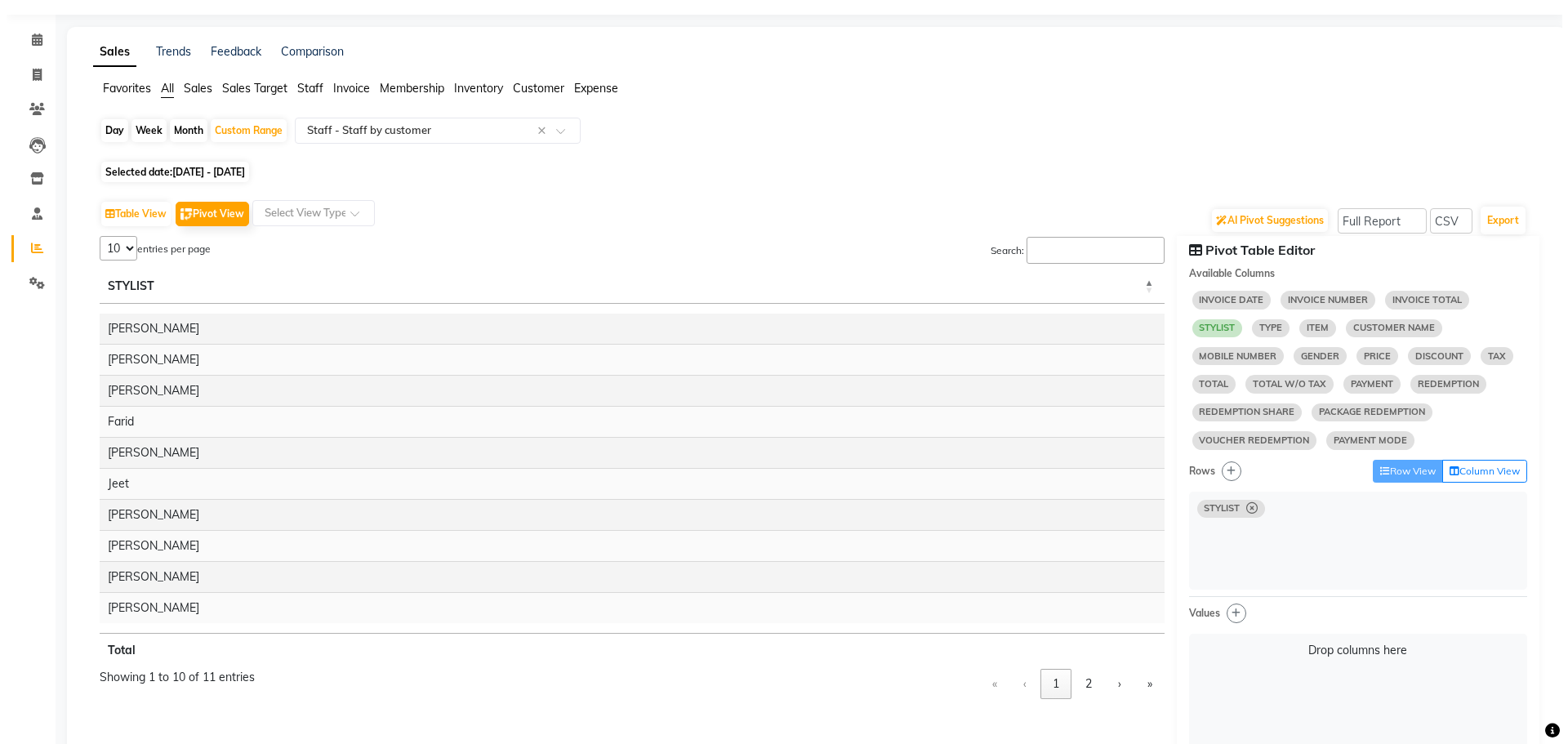
scroll to position [82, 0]
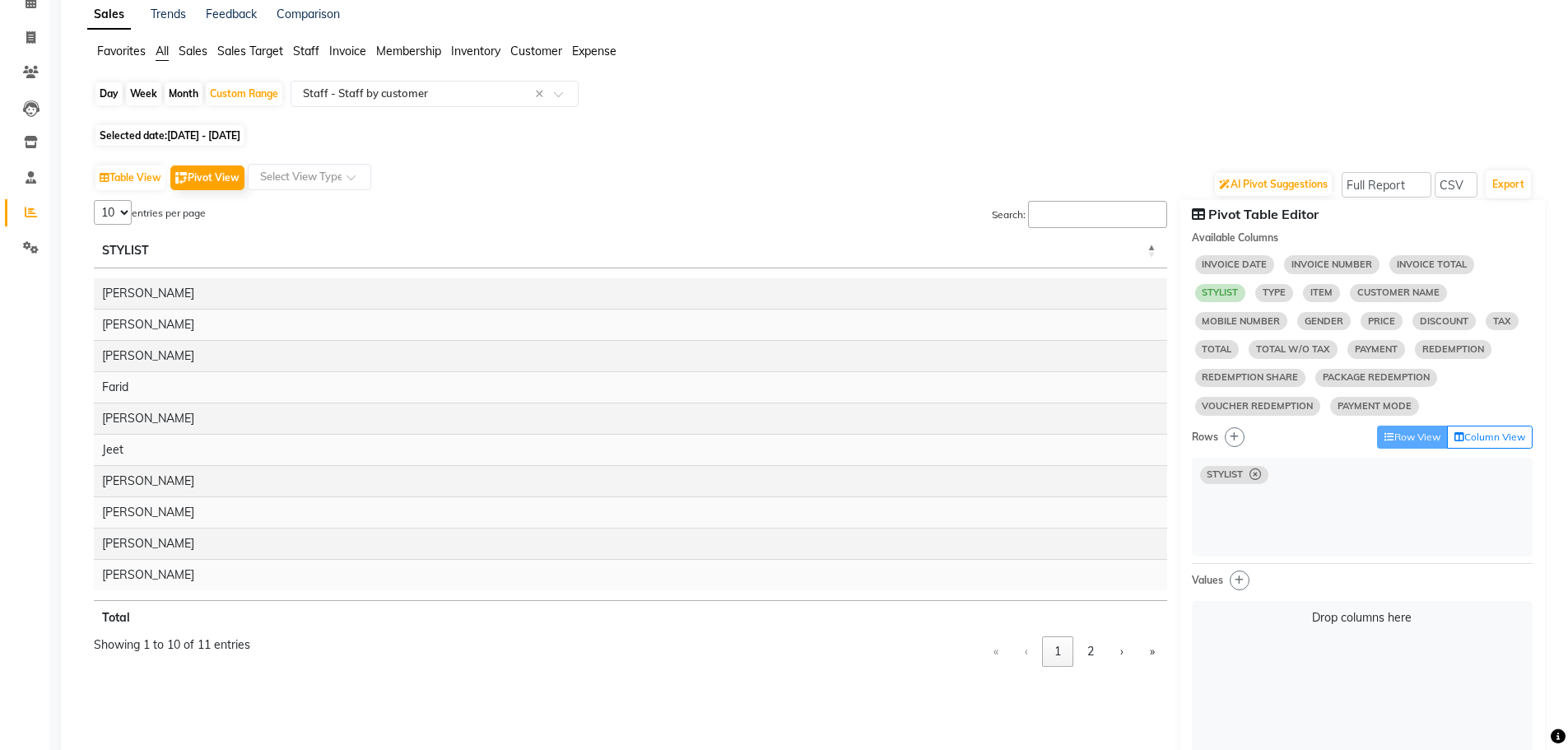
select select "10"
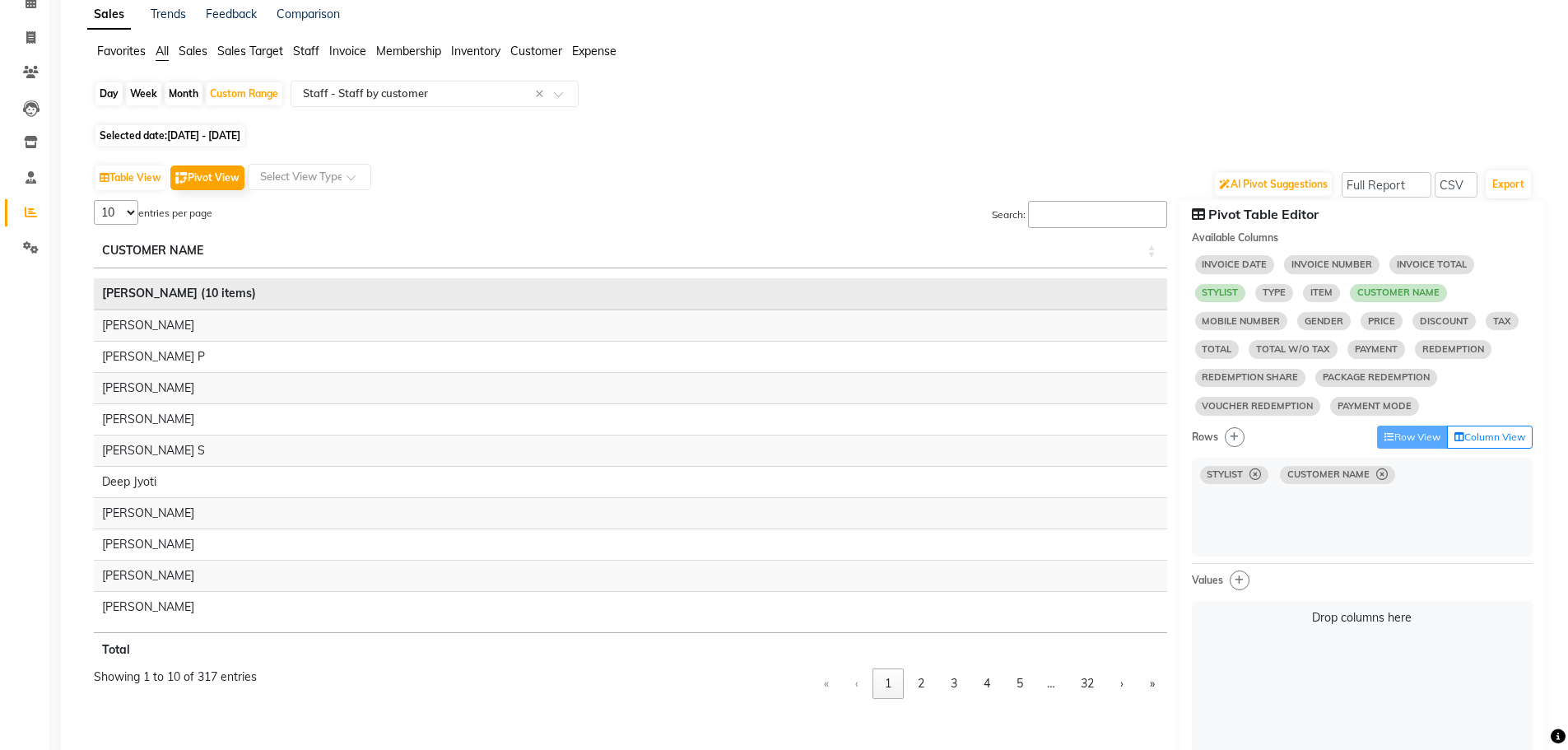
select select "10"
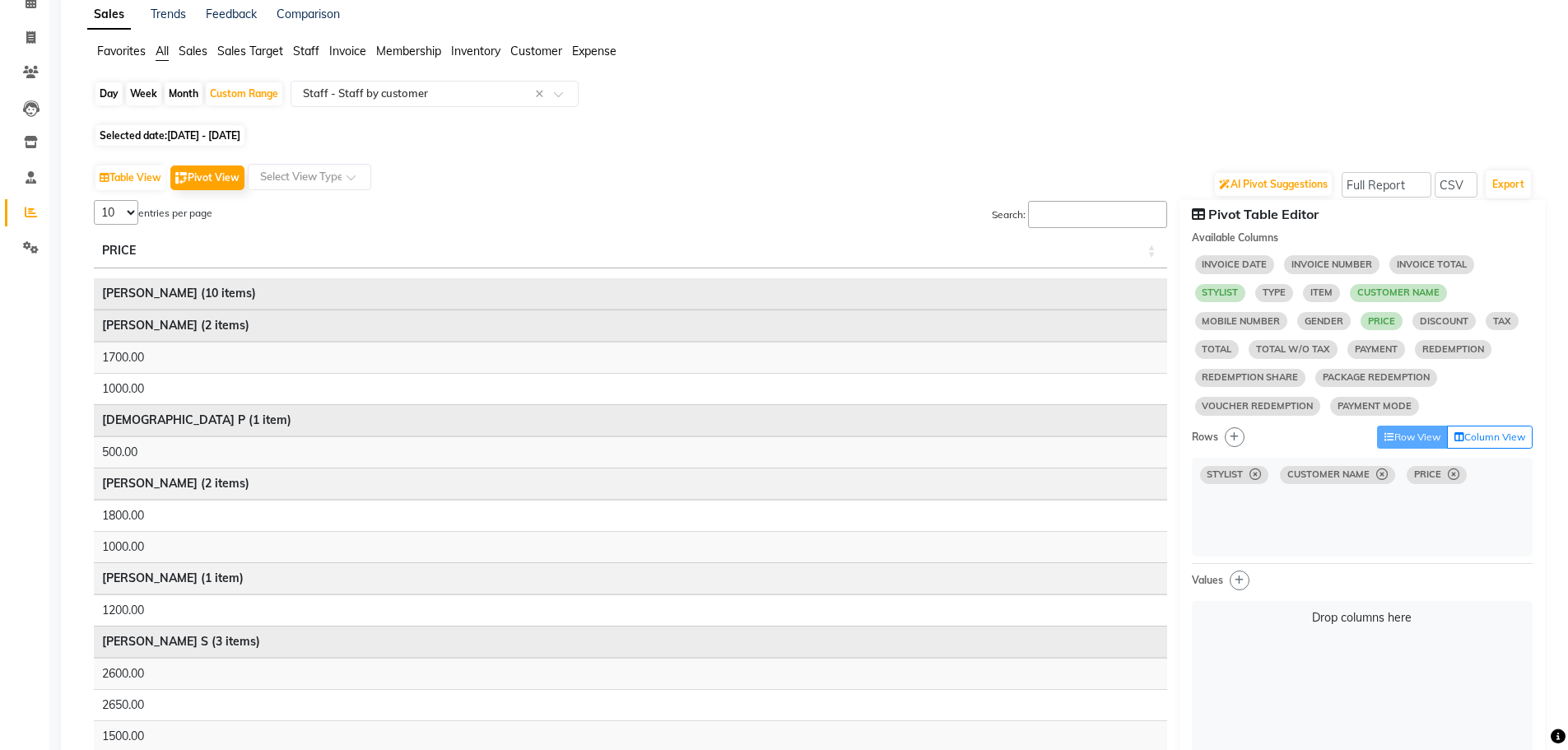
select select "10"
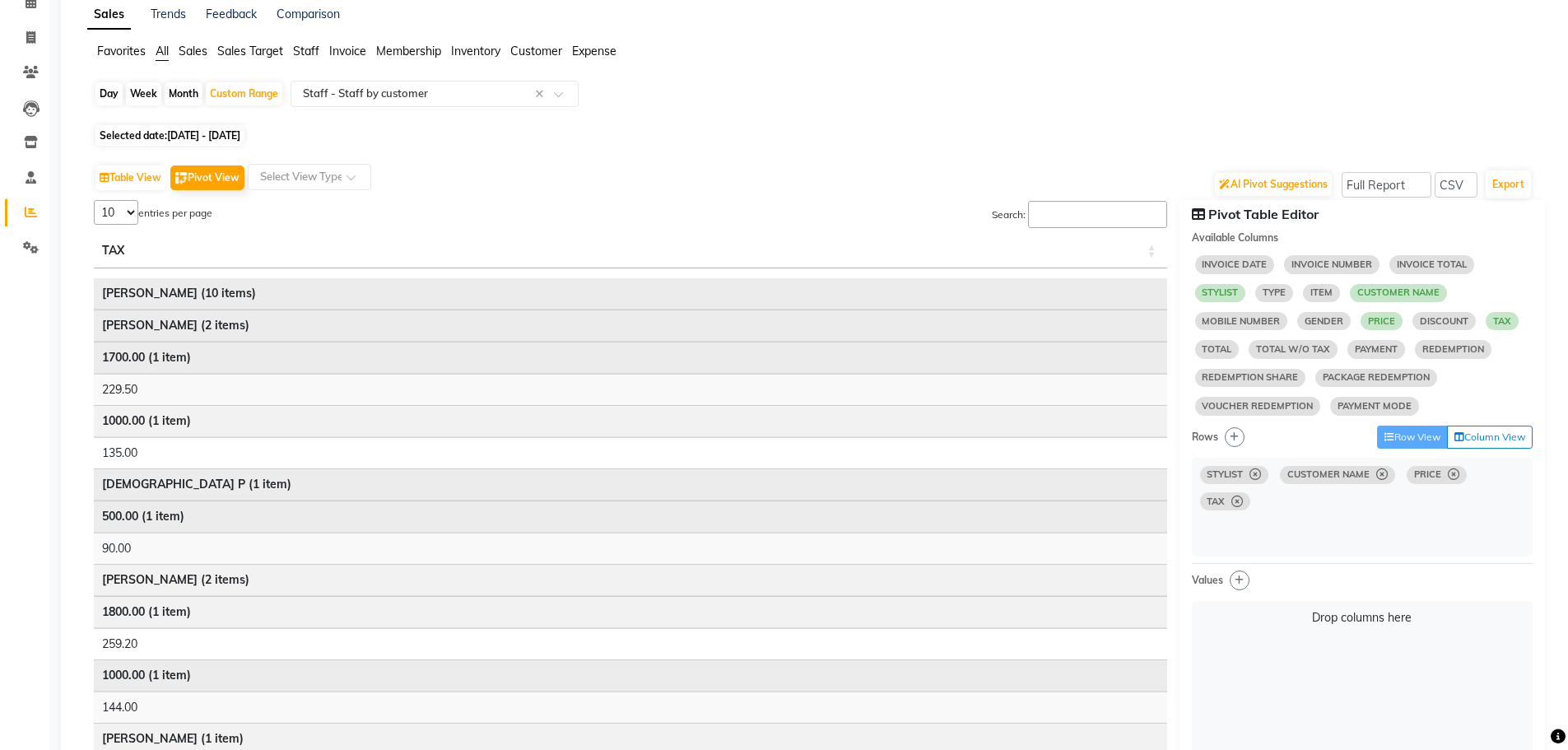
select select "10"
select select "sum"
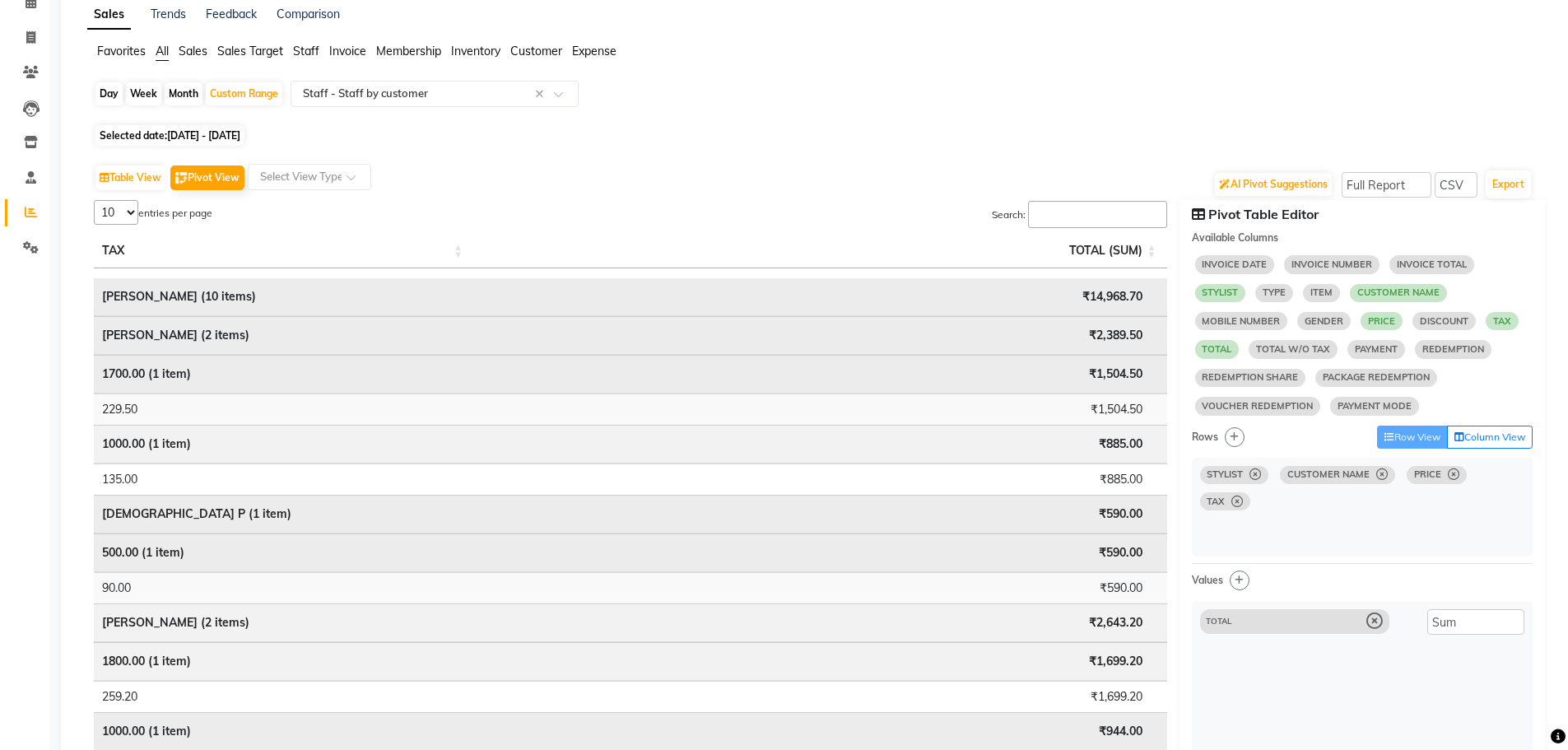
select select "sum"
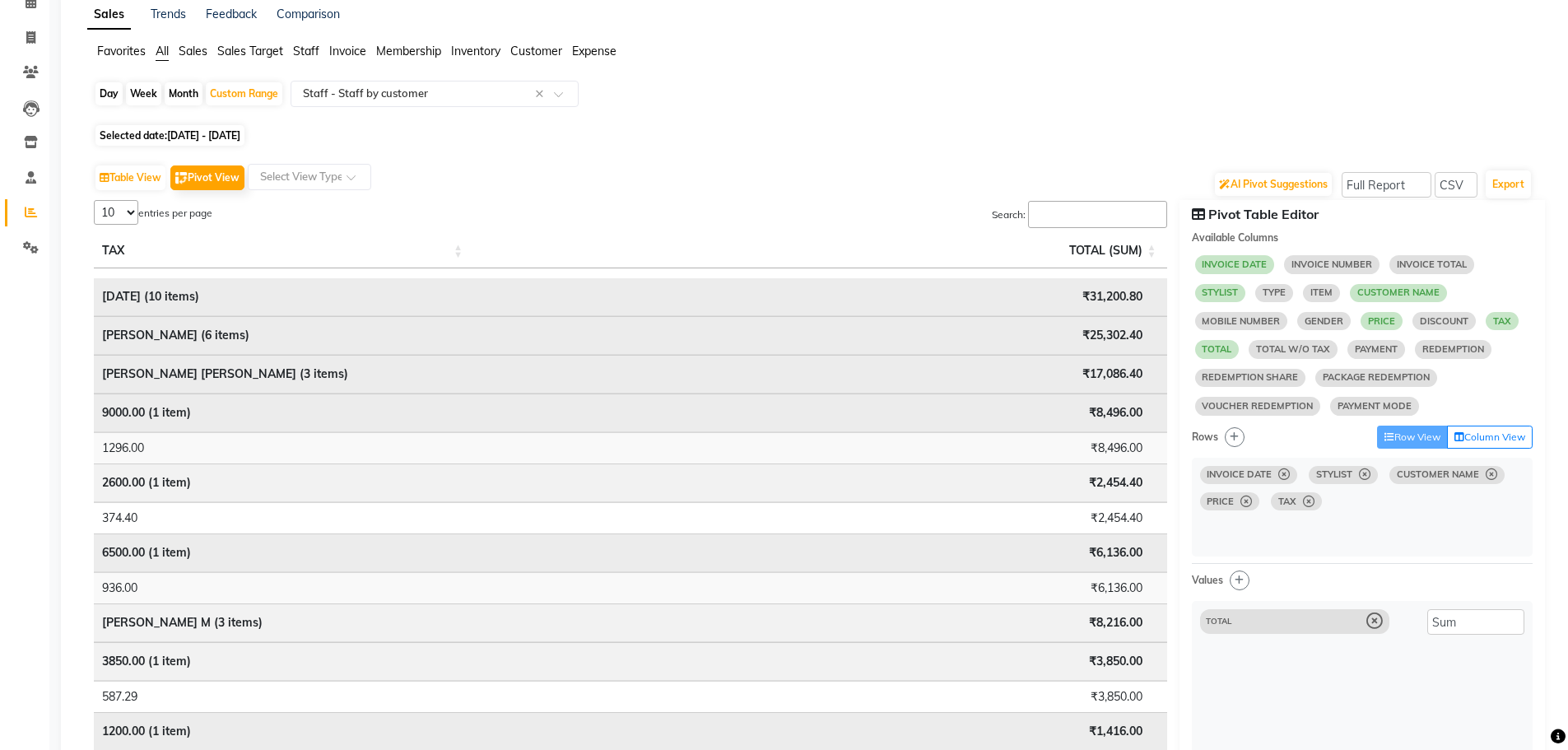
select select "10"
click at [120, 178] on button "Table View" at bounding box center [130, 177] width 70 height 25
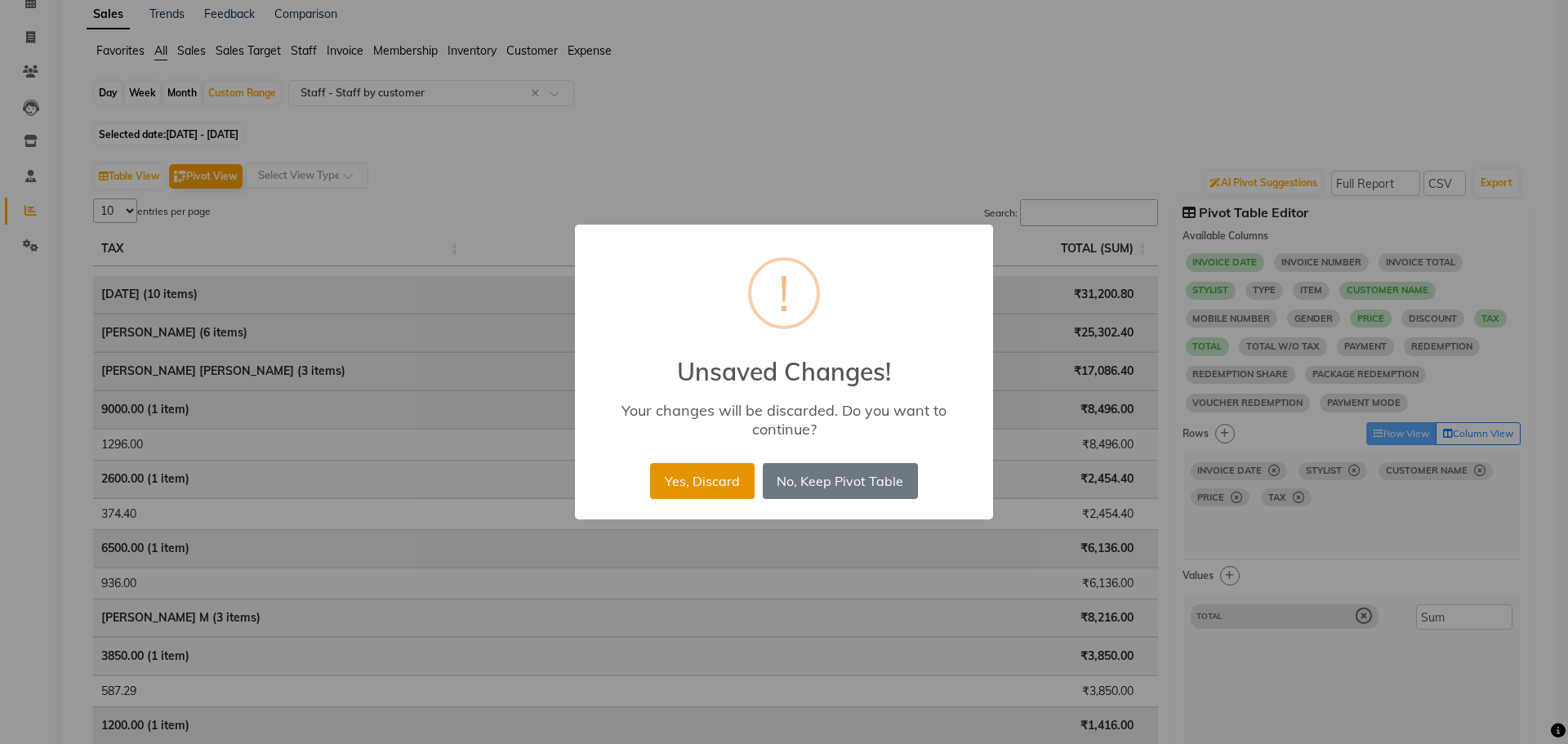
click at [700, 490] on button "Yes, Discard" at bounding box center [702, 482] width 103 height 36
select select "full_report"
select select "csv"
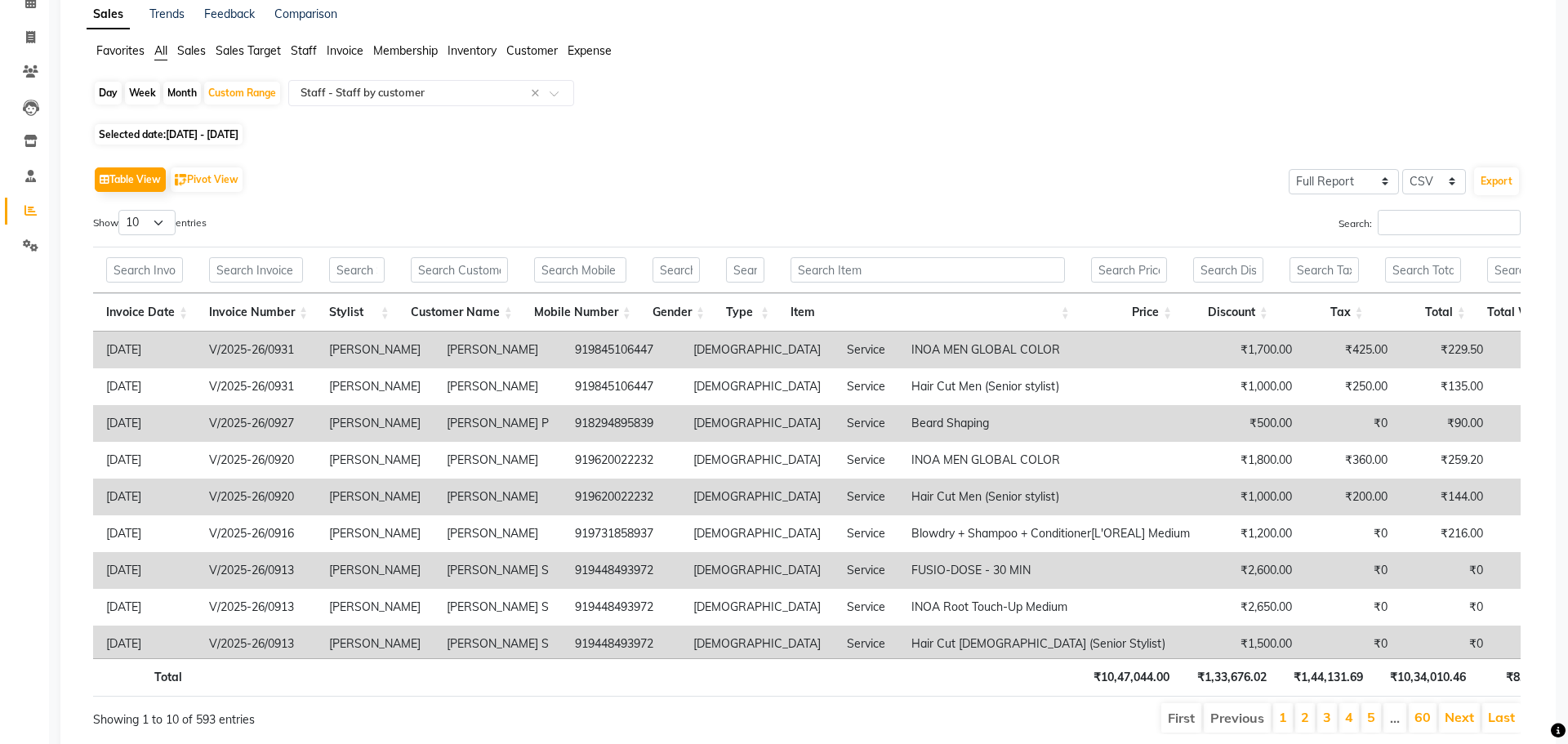
scroll to position [0, 0]
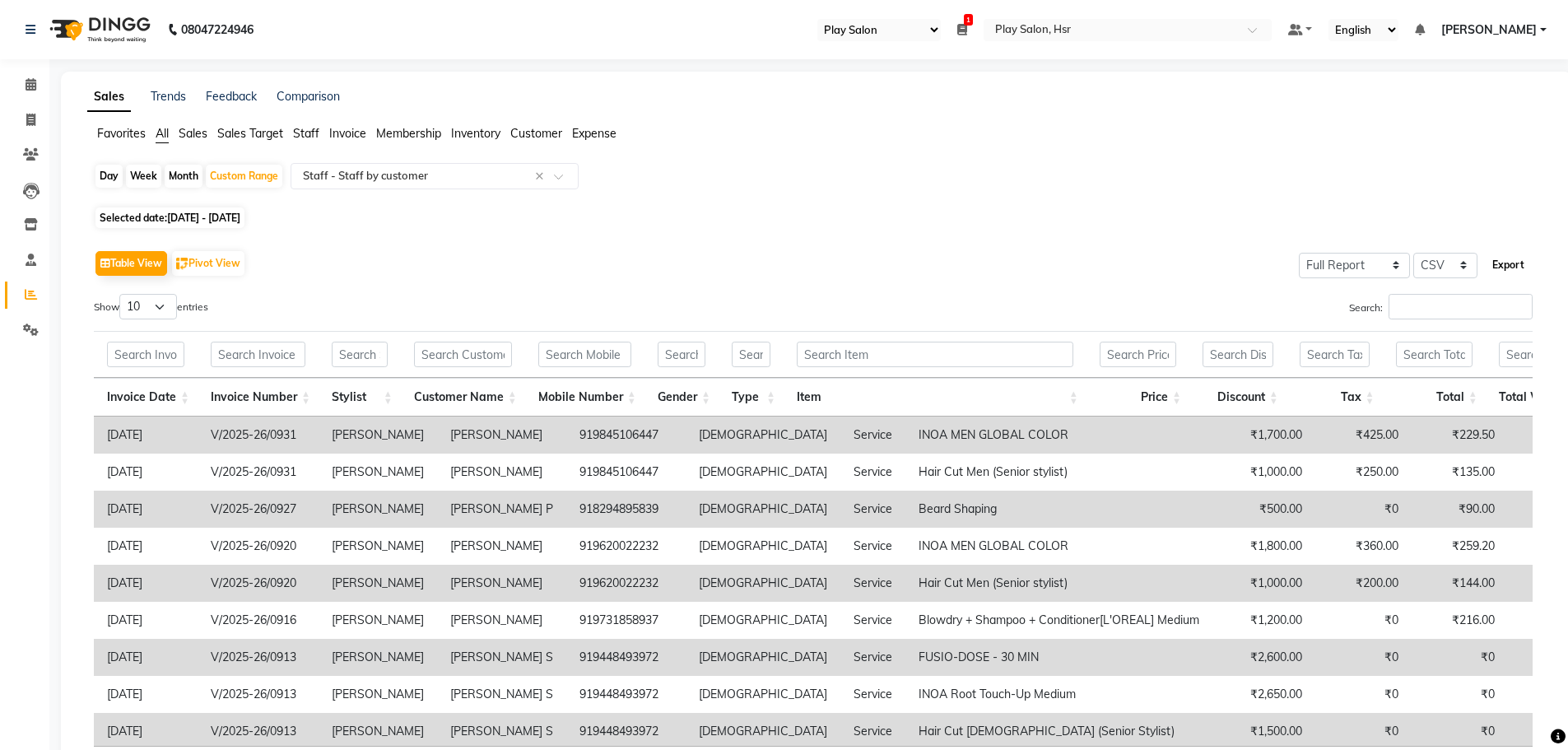
click at [1504, 268] on button "Export" at bounding box center [1509, 265] width 46 height 28
click at [528, 131] on span "Customer" at bounding box center [536, 134] width 52 height 15
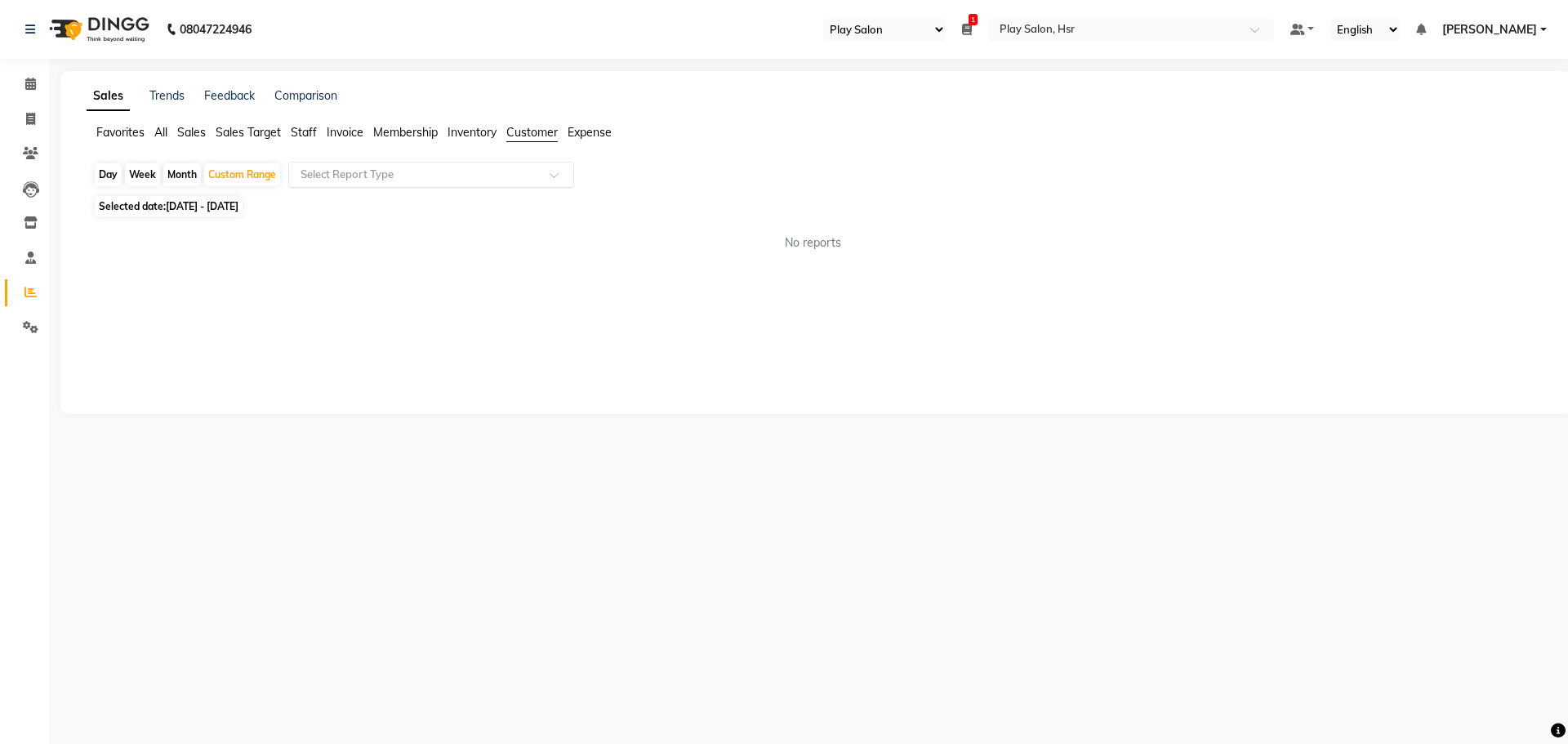
click at [393, 175] on input "text" at bounding box center [414, 175] width 235 height 16
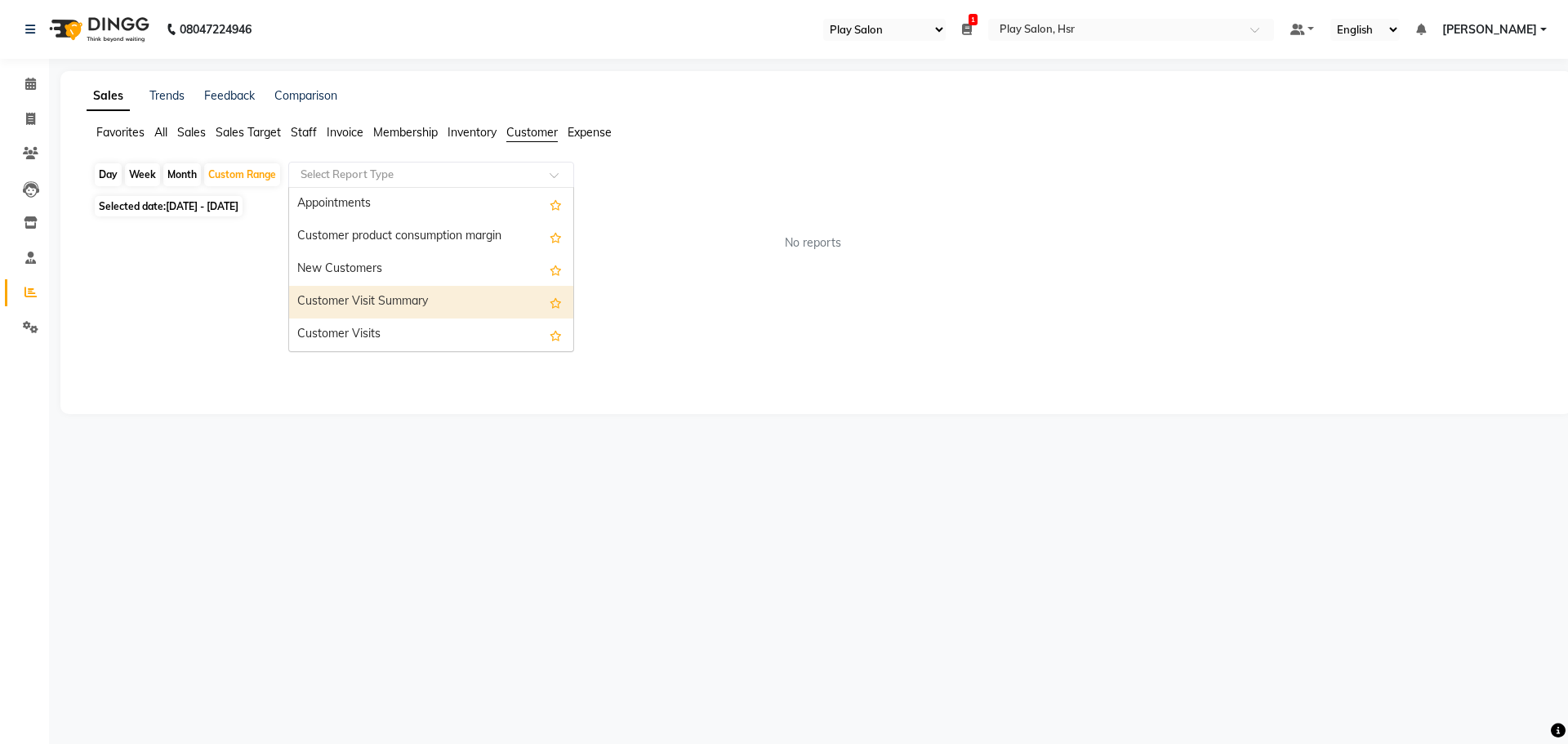
click at [453, 301] on div "Customer Visit Summary" at bounding box center [431, 302] width 284 height 33
select select "full_report"
select select "csv"
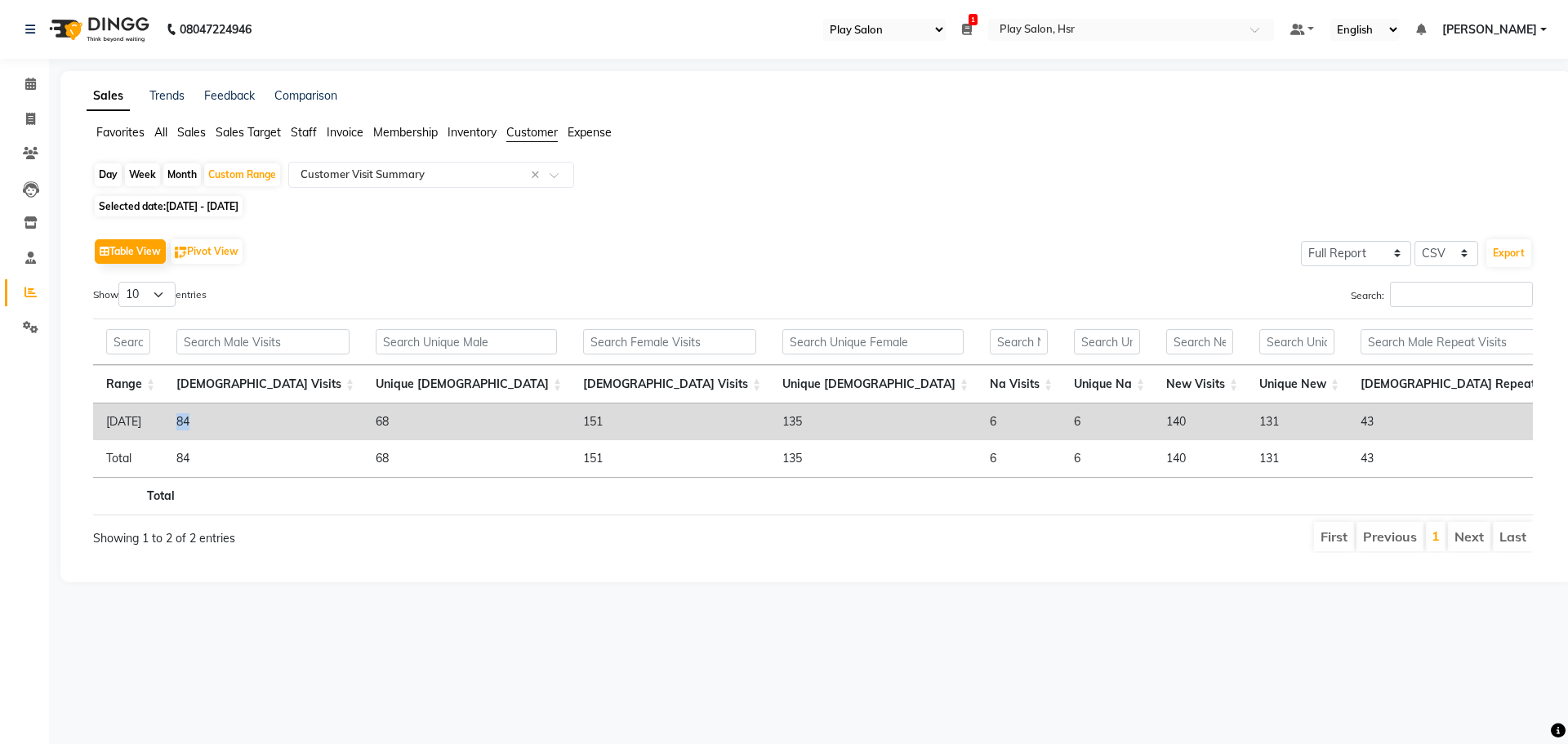
drag, startPoint x: 202, startPoint y: 421, endPoint x: 219, endPoint y: 421, distance: 17.0
click at [219, 421] on td "84" at bounding box center [263, 422] width 200 height 37
drag, startPoint x: 611, startPoint y: 424, endPoint x: 629, endPoint y: 424, distance: 18.0
click at [977, 424] on td "6" at bounding box center [1018, 422] width 84 height 37
drag, startPoint x: 709, startPoint y: 423, endPoint x: 735, endPoint y: 422, distance: 26.0
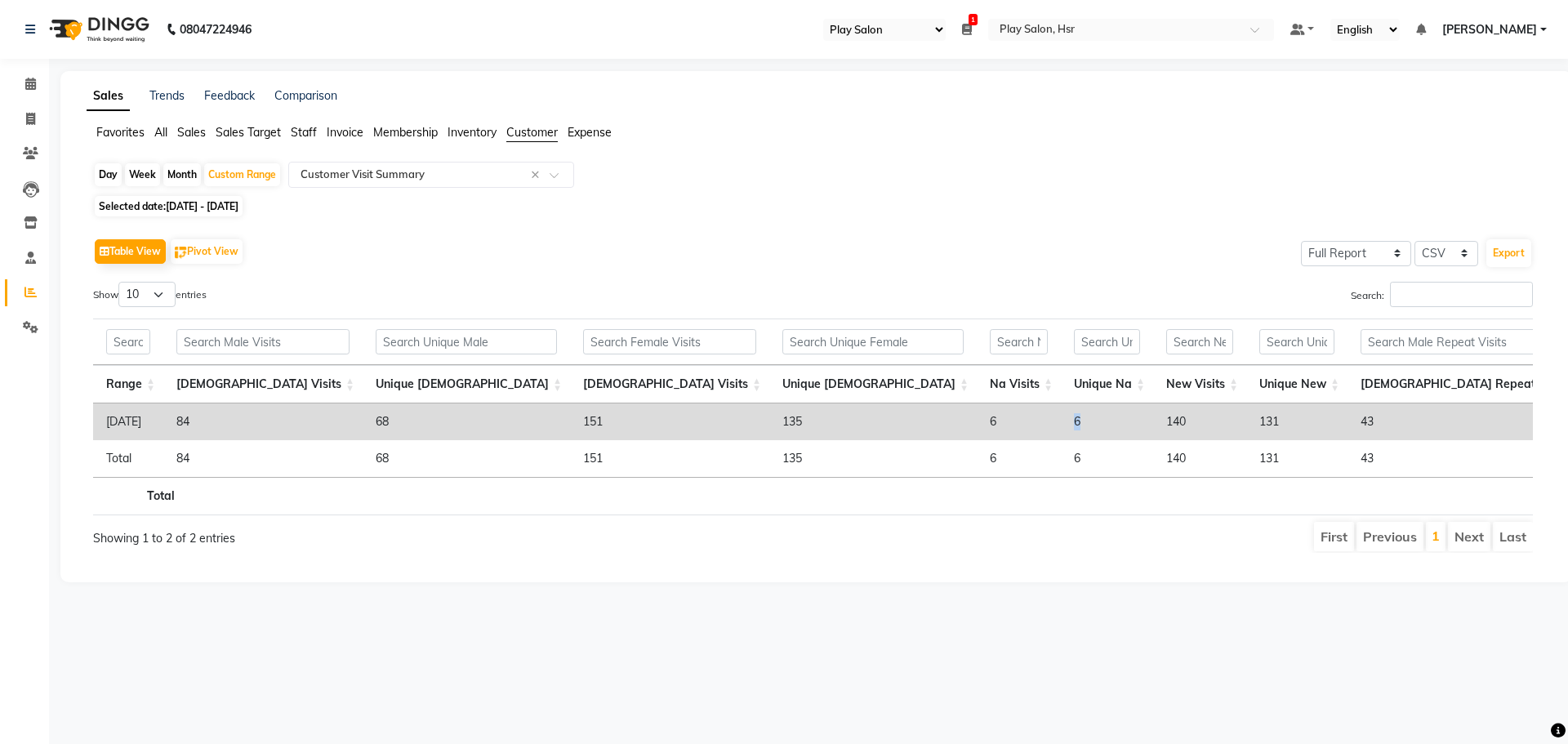
click at [1061, 422] on td "6" at bounding box center [1107, 422] width 93 height 37
drag, startPoint x: 616, startPoint y: 425, endPoint x: 635, endPoint y: 425, distance: 19.0
click at [977, 425] on td "6" at bounding box center [1018, 422] width 84 height 37
drag, startPoint x: 693, startPoint y: 424, endPoint x: 716, endPoint y: 424, distance: 23.0
click at [1061, 424] on td "6" at bounding box center [1107, 422] width 93 height 37
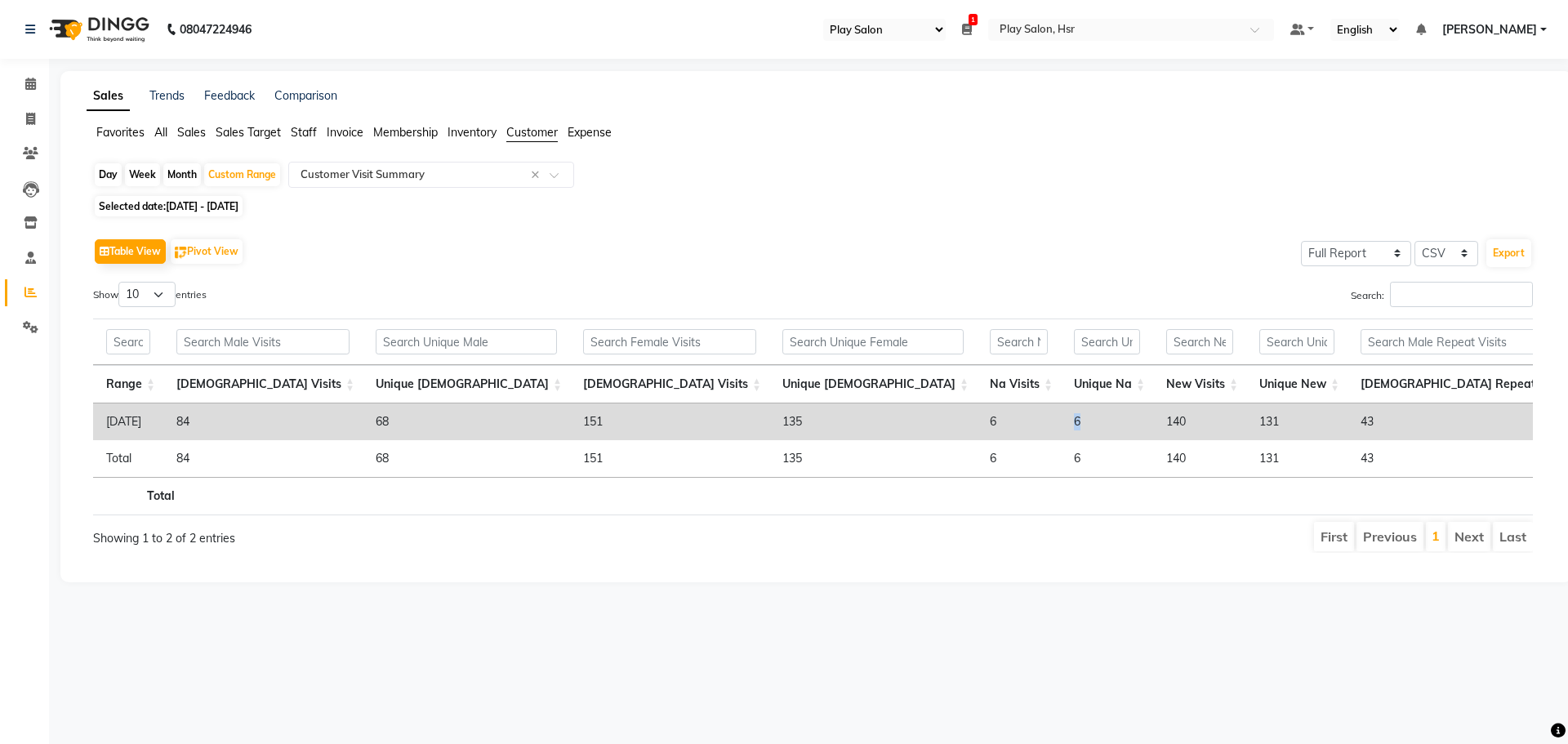
click at [807, 256] on div "Table View Pivot View Select Full Report Filtered Report Select CSV PDF Export" at bounding box center [813, 251] width 1440 height 34
click at [313, 129] on span "Staff" at bounding box center [304, 132] width 26 height 15
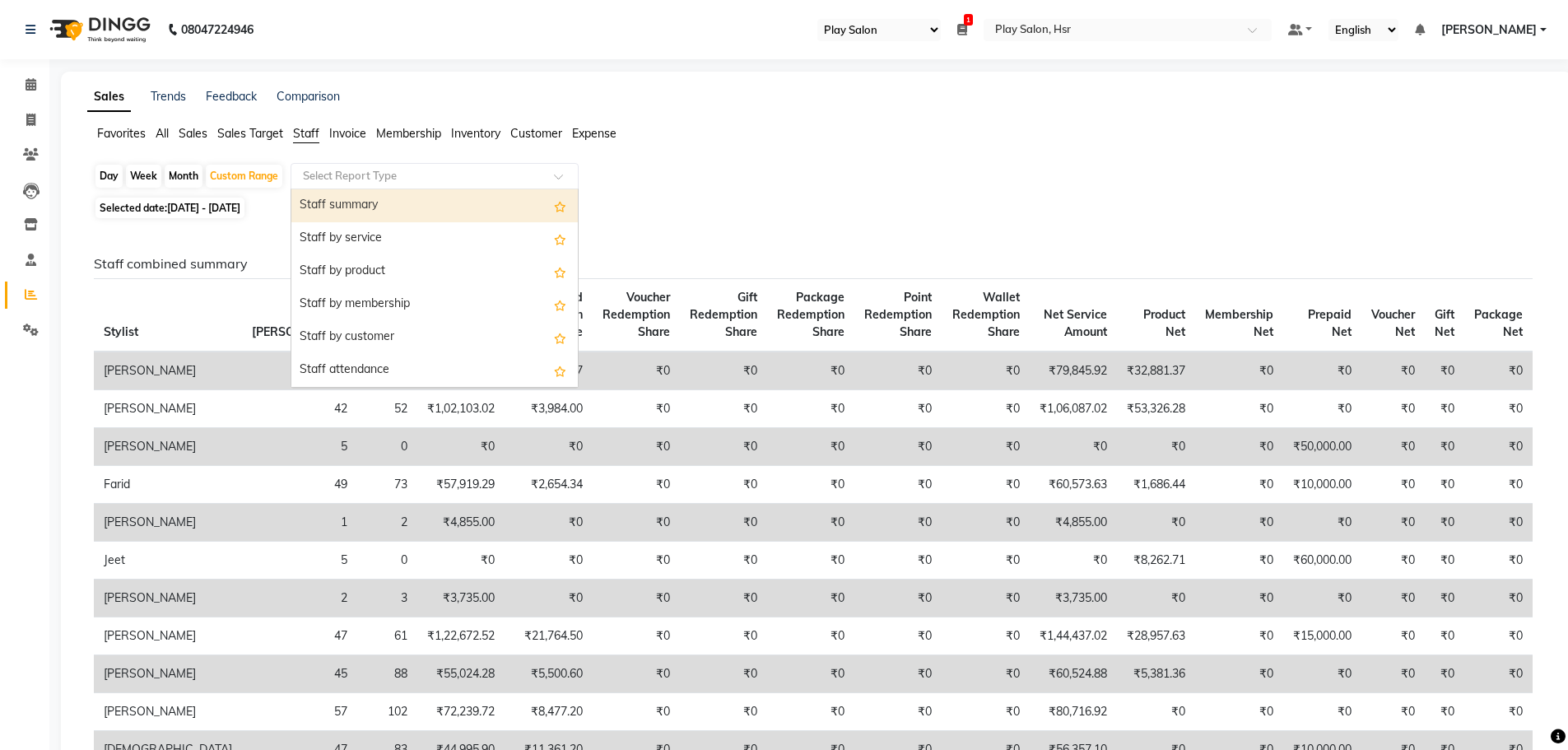
click at [356, 180] on input "text" at bounding box center [418, 177] width 237 height 16
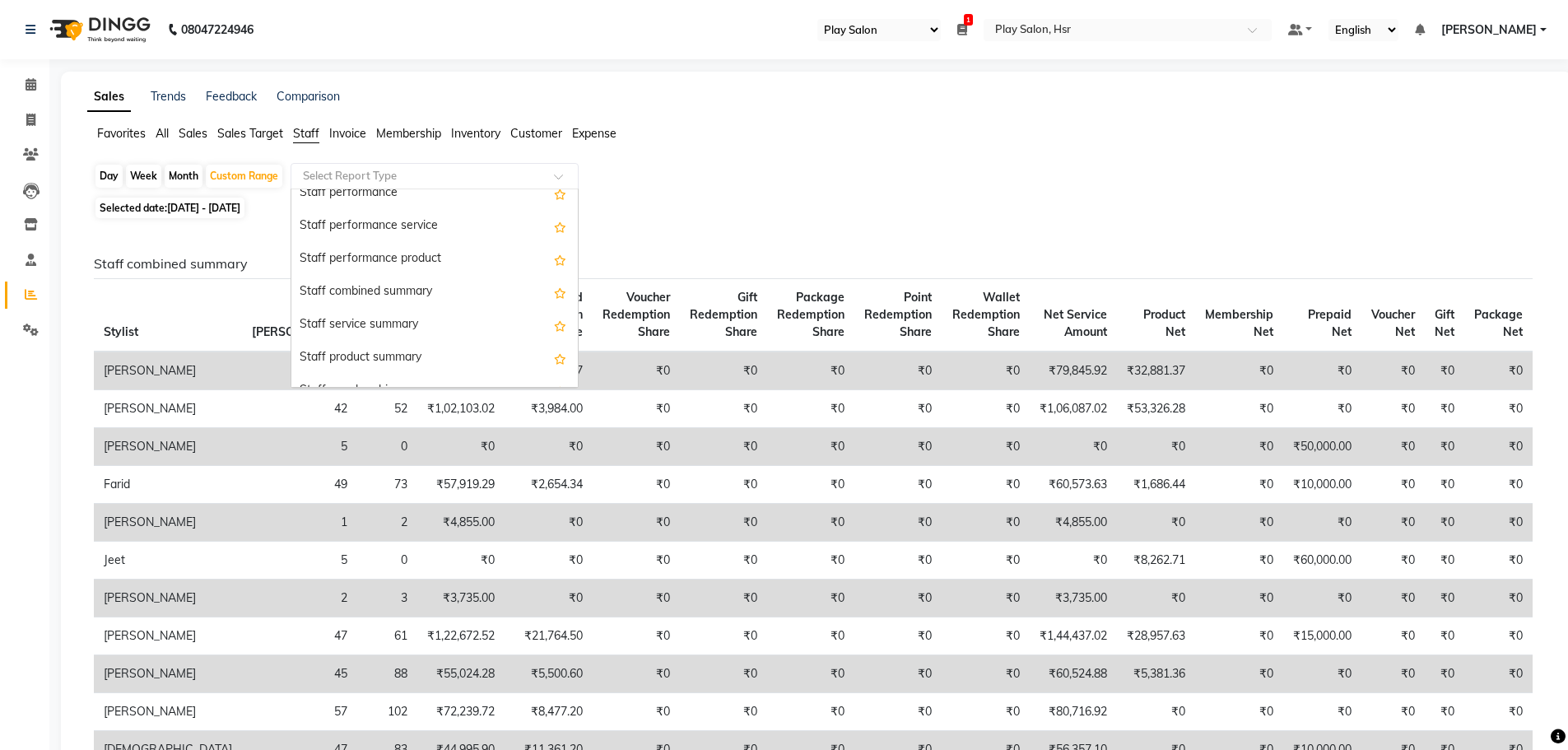
scroll to position [247, 0]
click at [460, 322] on div "Staff service summary" at bounding box center [434, 321] width 286 height 33
select select "full_report"
select select "csv"
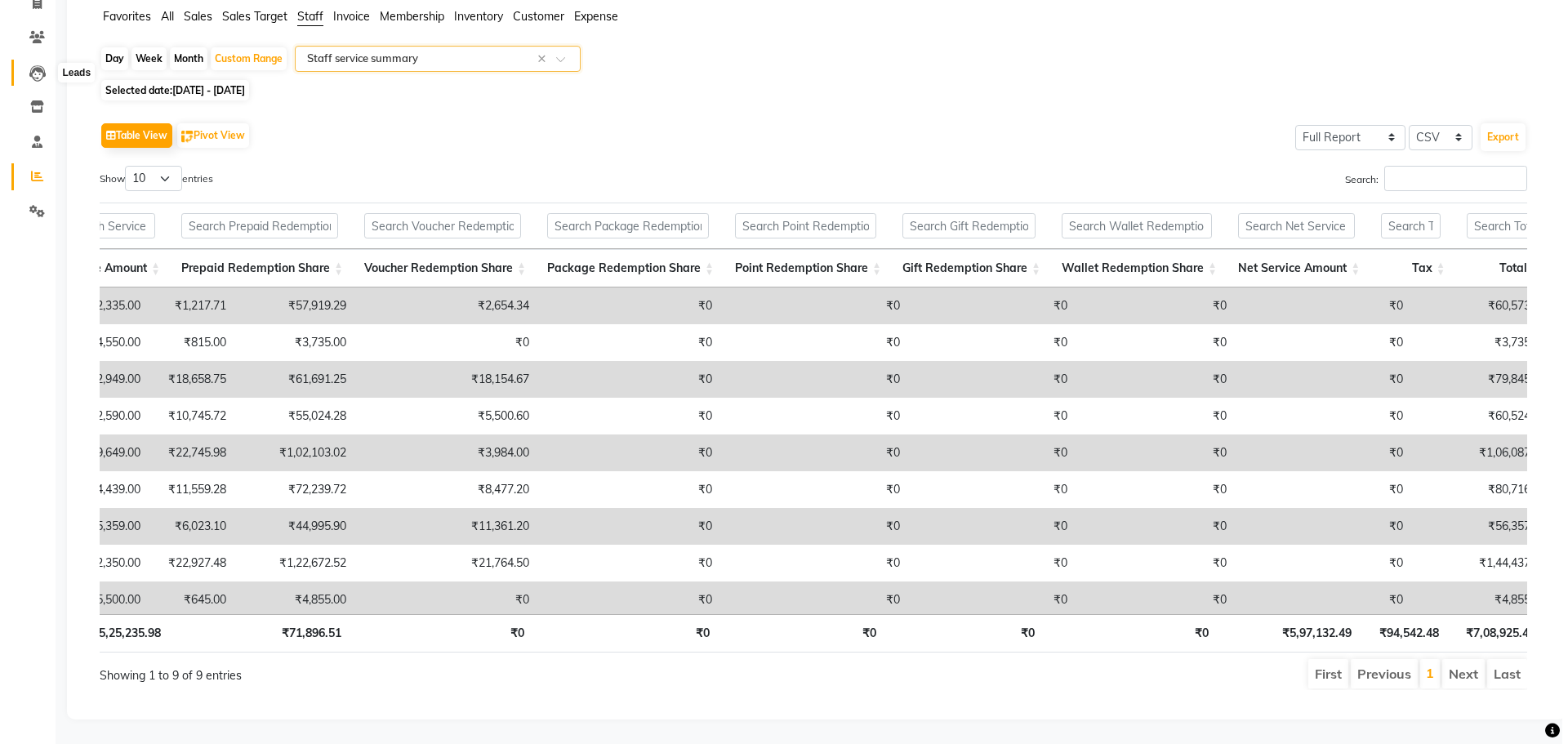
scroll to position [0, 0]
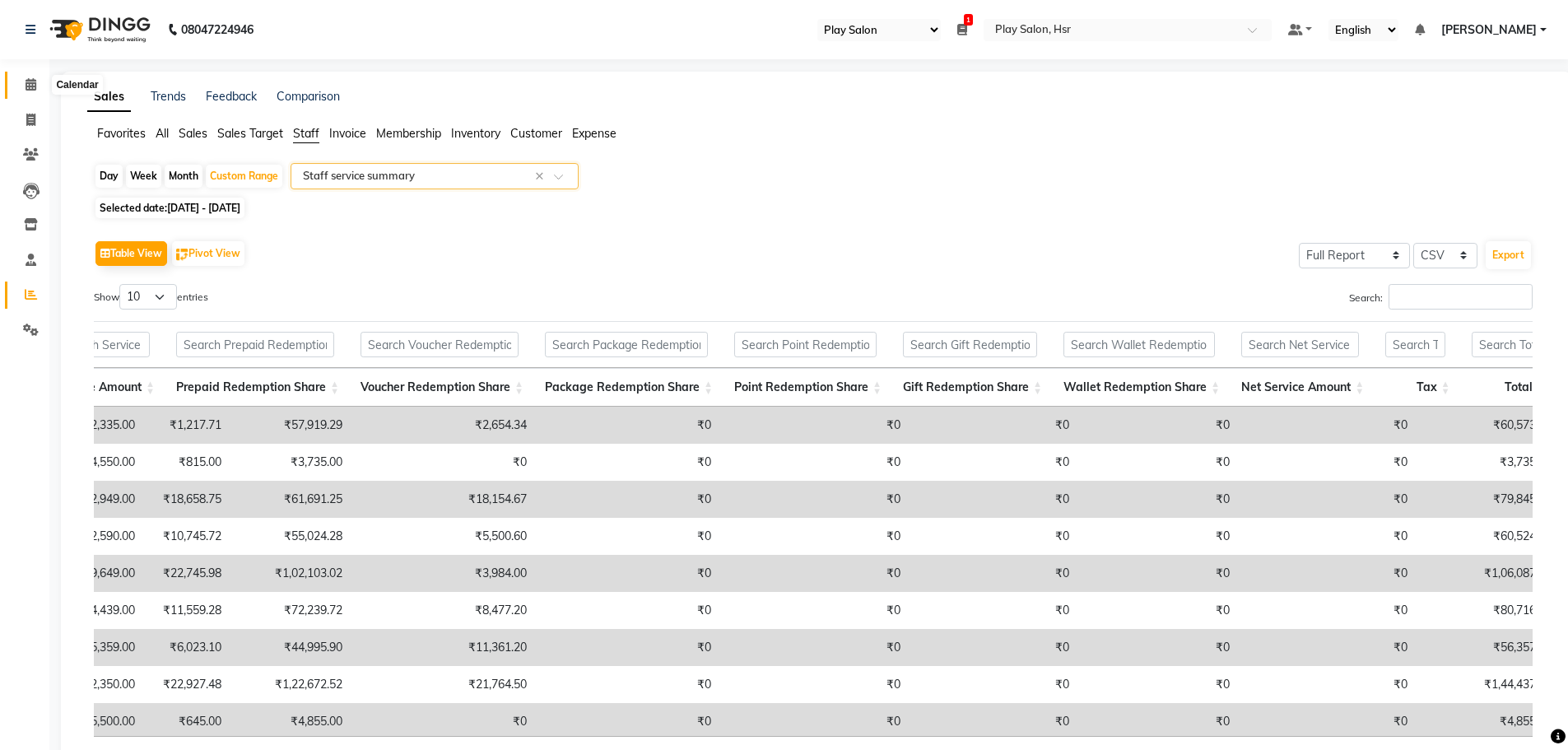
click at [23, 86] on span at bounding box center [31, 85] width 29 height 19
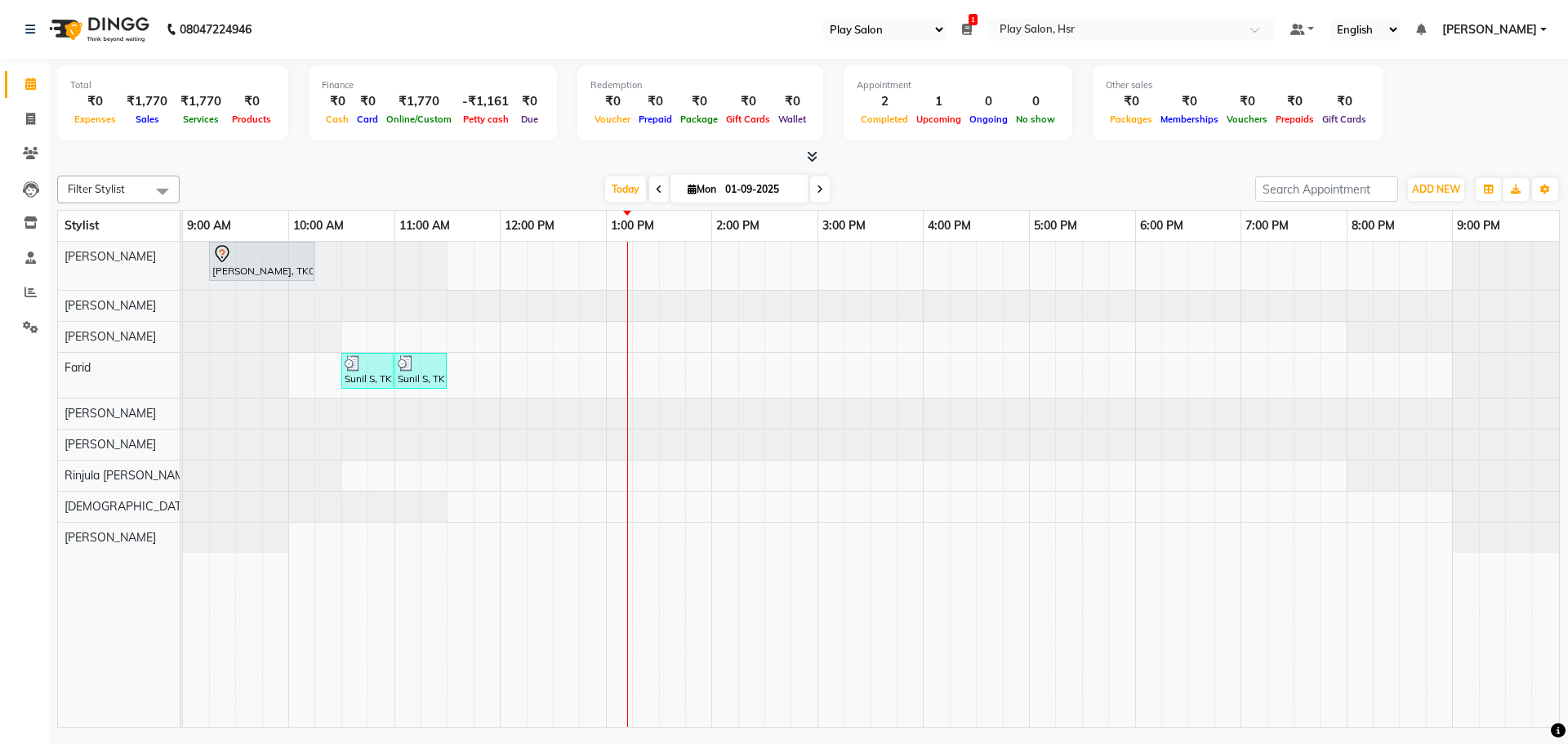
click at [513, 474] on div "[PERSON_NAME], TK01, 09:15 AM-10:15 AM, Hair Cut [DEMOGRAPHIC_DATA] Style Direc…" at bounding box center [871, 485] width 1376 height 485
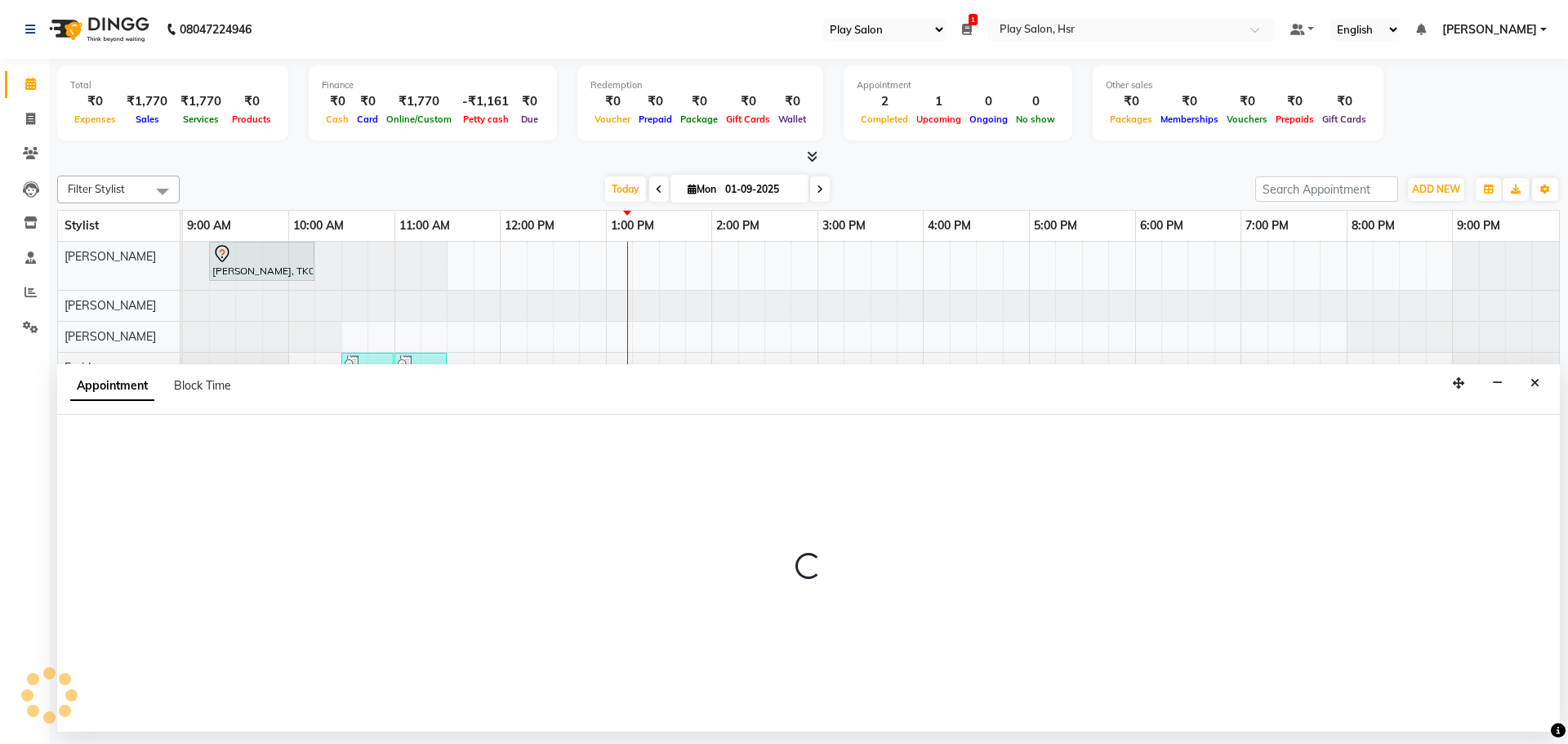
select select "81914"
select select "720"
select select "tentative"
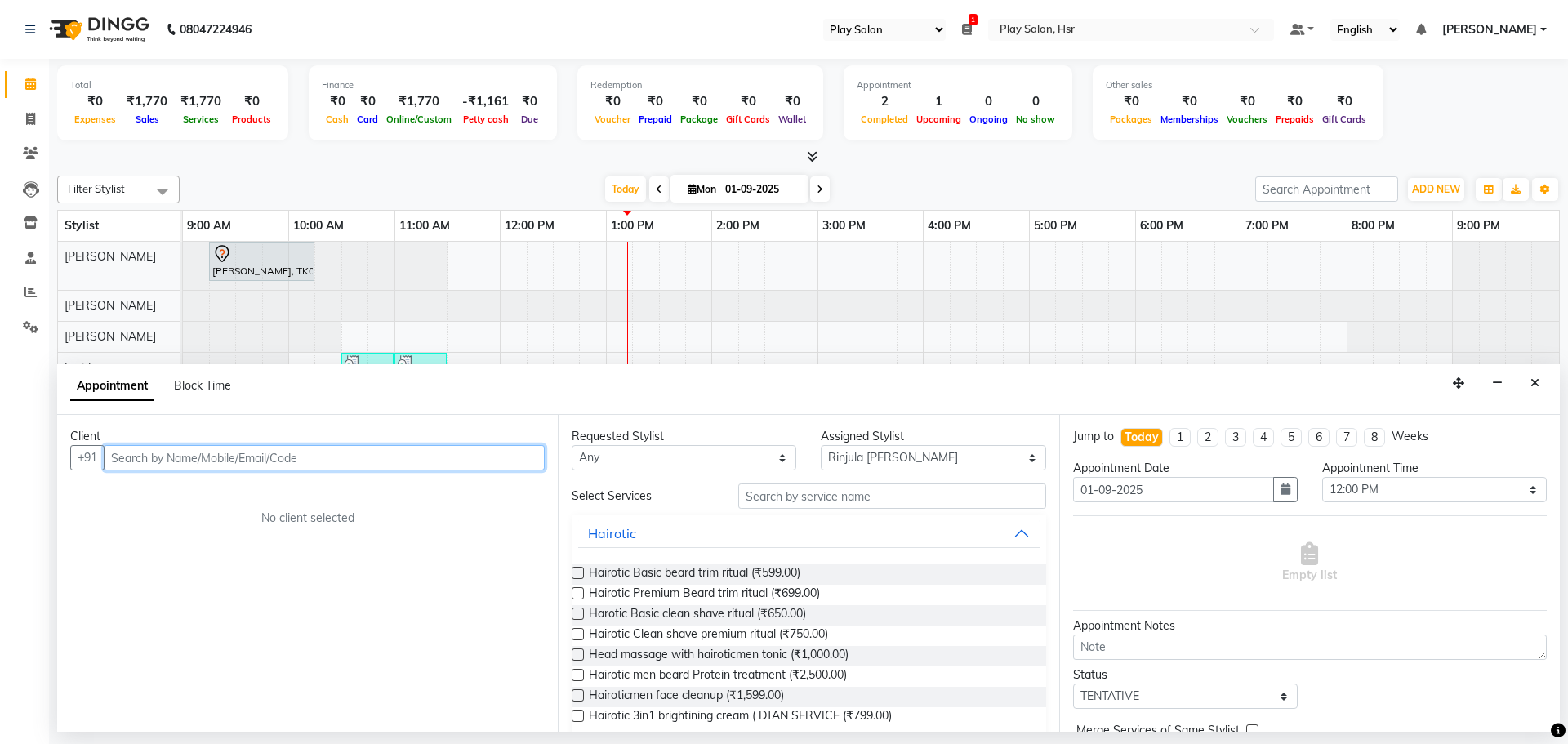
click at [265, 455] on input "text" at bounding box center [324, 458] width 441 height 25
type input "7869119633"
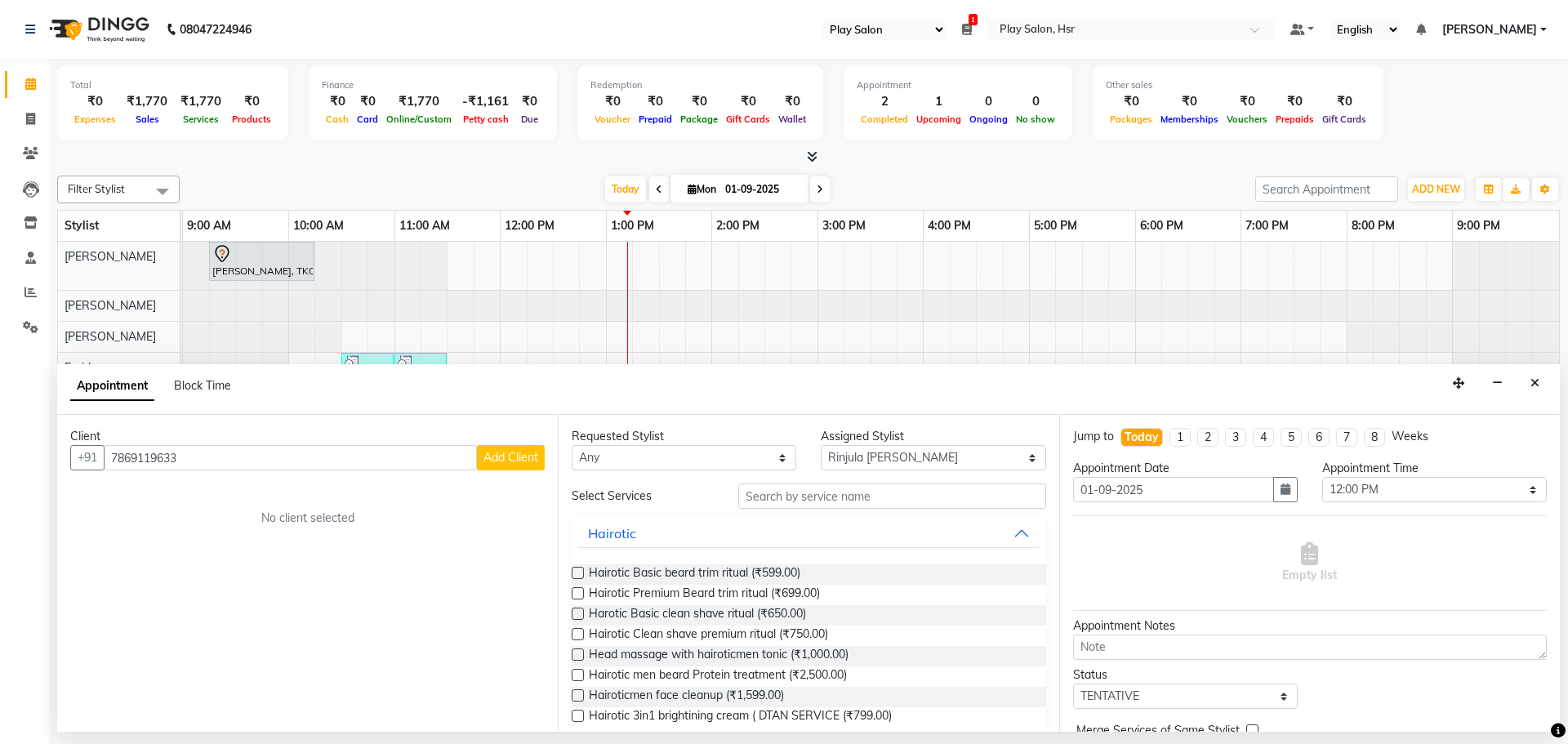
click at [511, 461] on span "Add Client" at bounding box center [511, 457] width 54 height 15
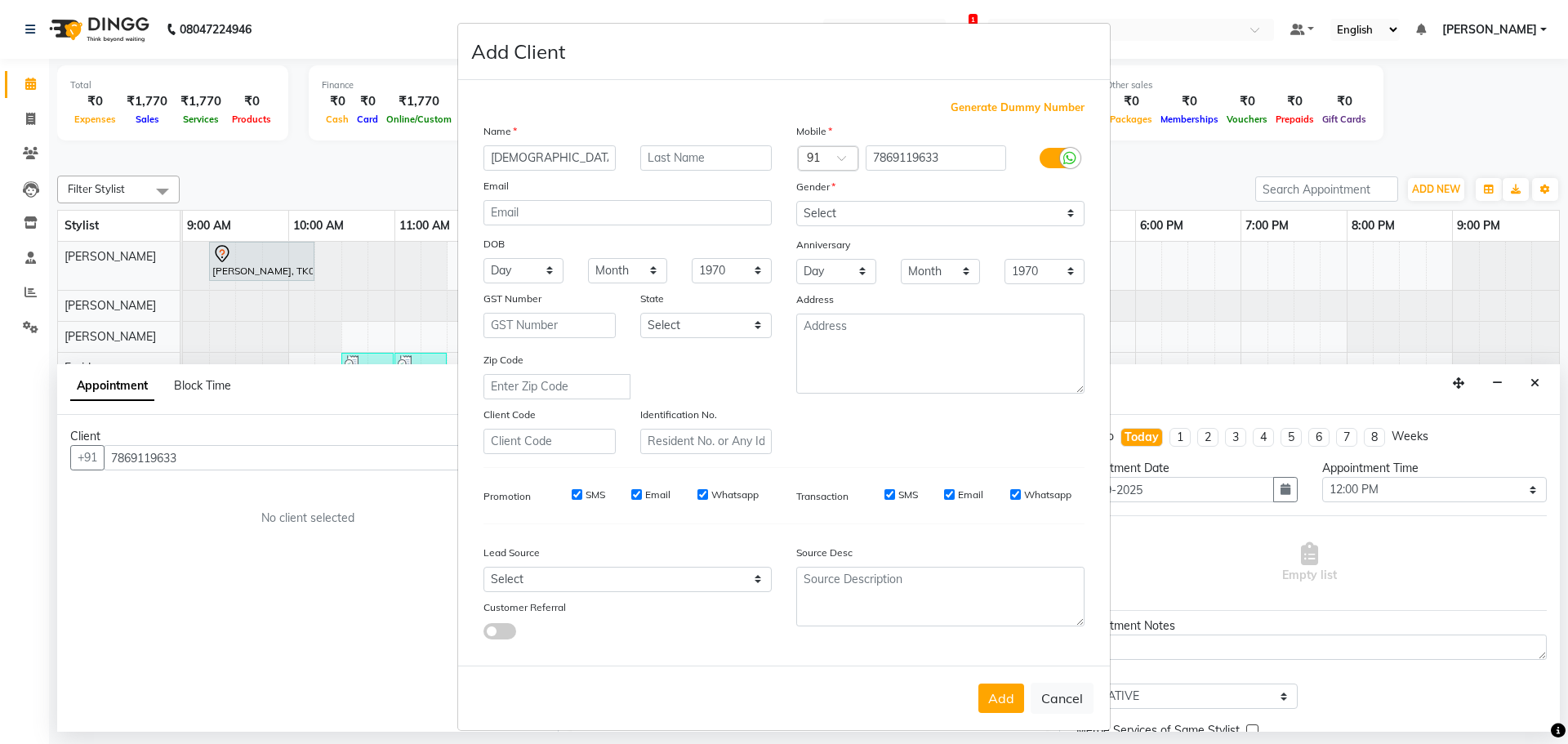
type input "[DEMOGRAPHIC_DATA]"
click at [657, 157] on input "text" at bounding box center [706, 158] width 132 height 25
type input "[PERSON_NAME]"
click at [516, 271] on select "Day 01 02 03 04 05 06 07 08 09 10 11 12 13 14 15 16 17 18 19 20 21 22 23 24 25 …" at bounding box center [523, 271] width 80 height 25
select select "20"
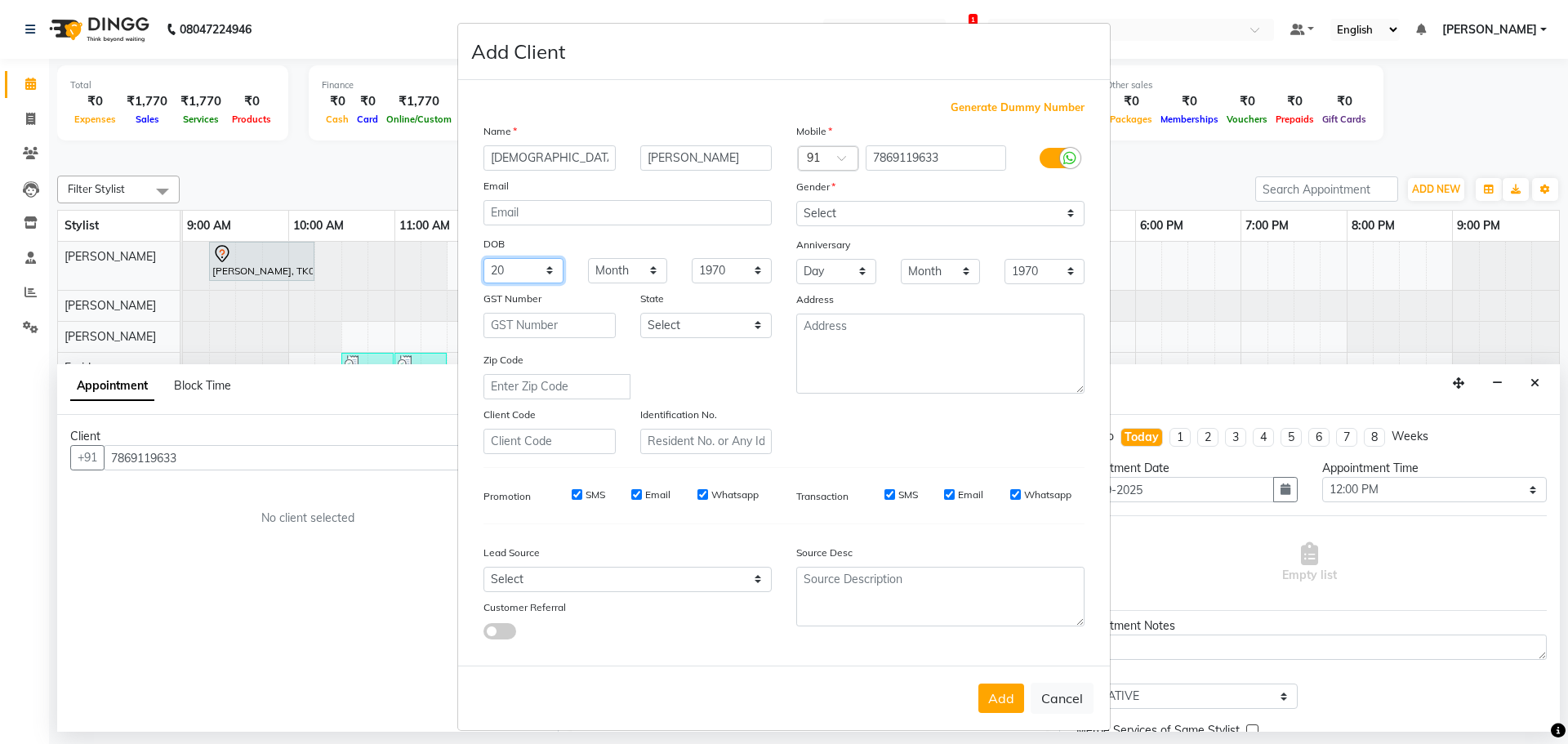
click at [483, 259] on select "Day 01 02 03 04 05 06 07 08 09 10 11 12 13 14 15 16 17 18 19 20 21 22 23 24 25 …" at bounding box center [523, 271] width 80 height 25
click at [613, 271] on select "Month January February March April May June July August September October Novem…" at bounding box center [628, 271] width 80 height 25
select select "11"
click at [588, 259] on select "Month January February March April May June July August September October Novem…" at bounding box center [628, 271] width 80 height 25
click at [722, 270] on select "1940 1941 1942 1943 1944 1945 1946 1947 1948 1949 1950 1951 1952 1953 1954 1955…" at bounding box center [732, 271] width 80 height 25
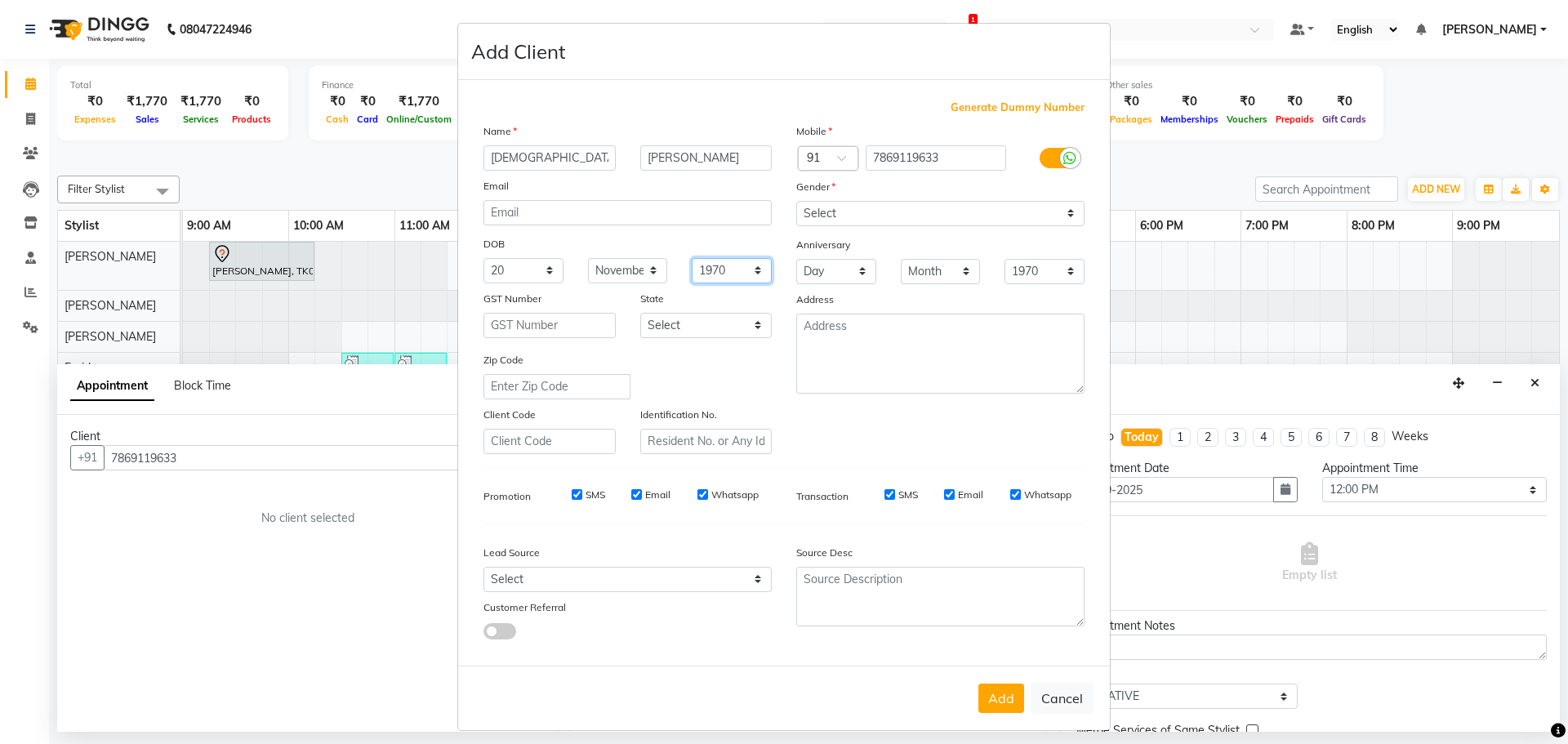
select select "1995"
click at [692, 259] on select "1940 1941 1942 1943 1944 1945 1946 1947 1948 1949 1950 1951 1952 1953 1954 1955…" at bounding box center [732, 271] width 80 height 25
click at [844, 205] on select "Select [DEMOGRAPHIC_DATA] [DEMOGRAPHIC_DATA] Other Prefer Not To Say" at bounding box center [940, 214] width 288 height 25
select select "[DEMOGRAPHIC_DATA]"
click at [796, 201] on select "Select [DEMOGRAPHIC_DATA] [DEMOGRAPHIC_DATA] Other Prefer Not To Say" at bounding box center [940, 214] width 288 height 25
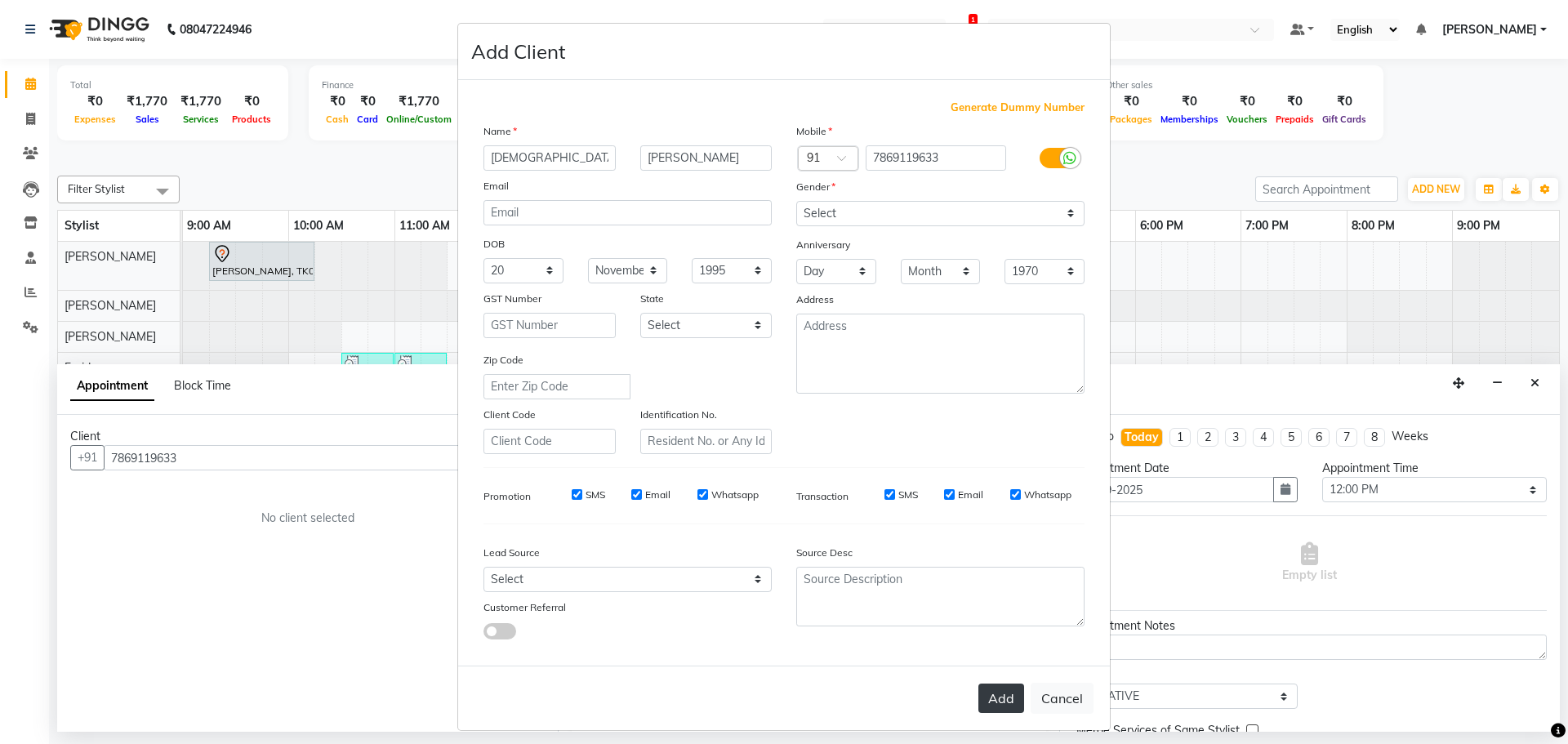
click at [1011, 700] on button "Add" at bounding box center [1001, 699] width 45 height 29
select select
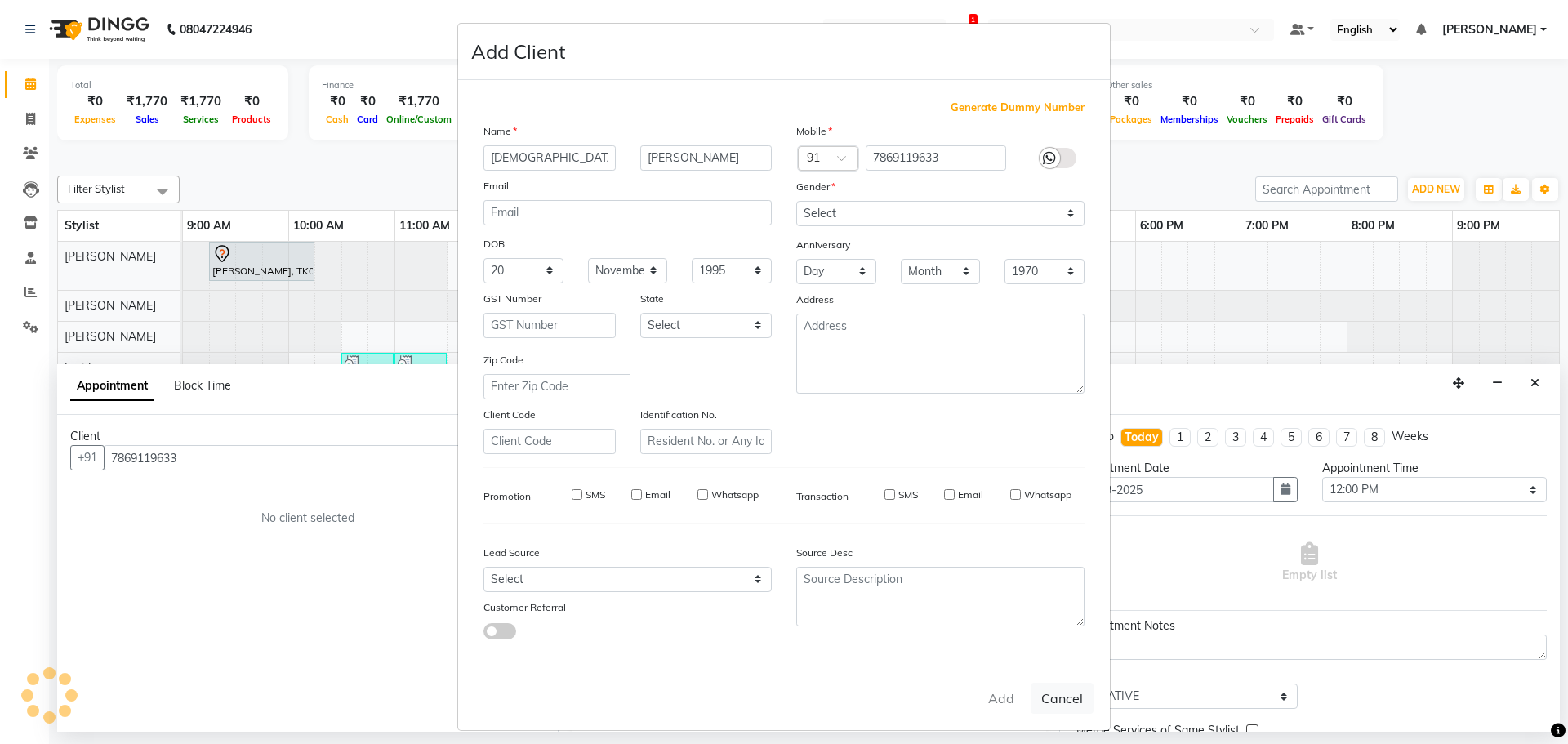
select select
checkbox input "false"
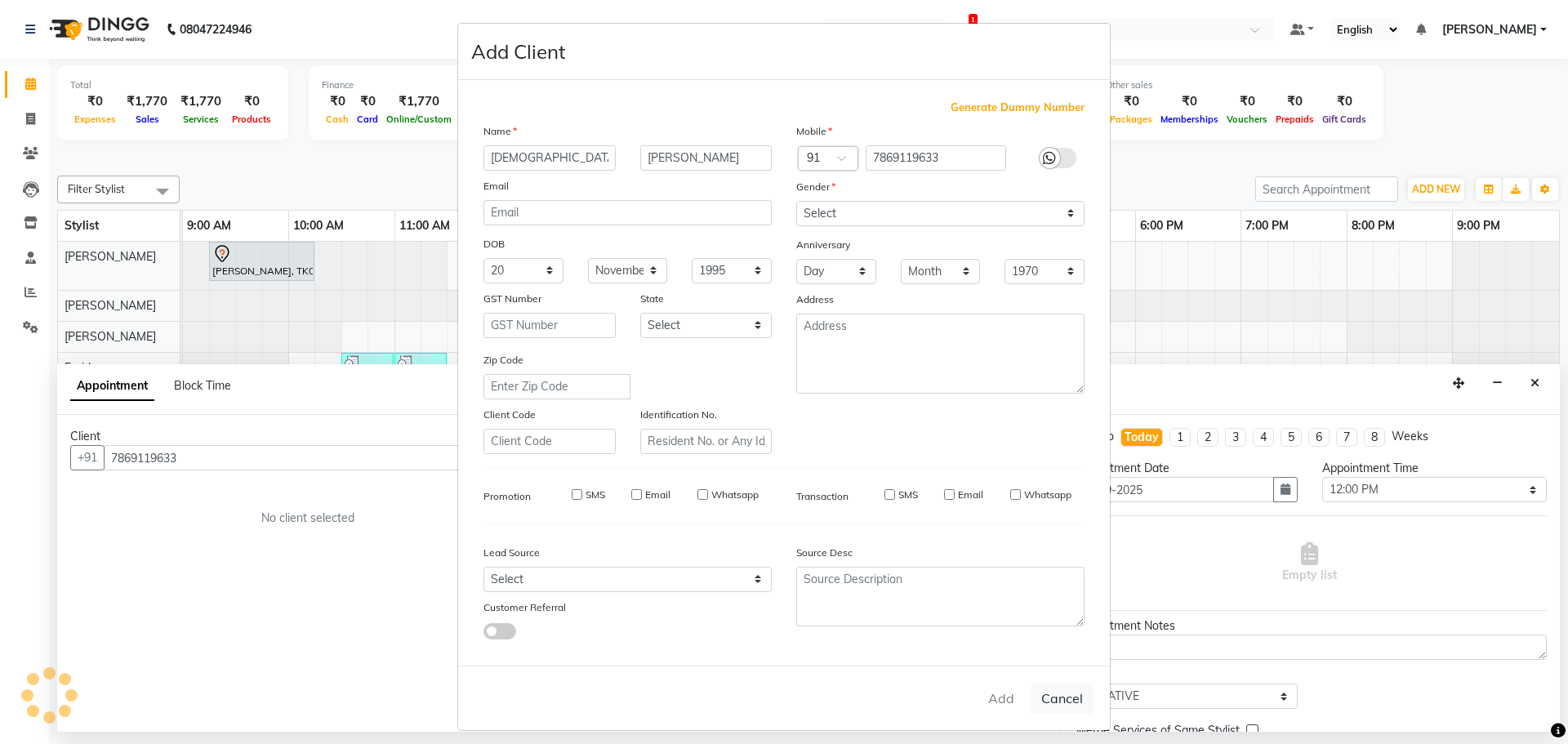
checkbox input "false"
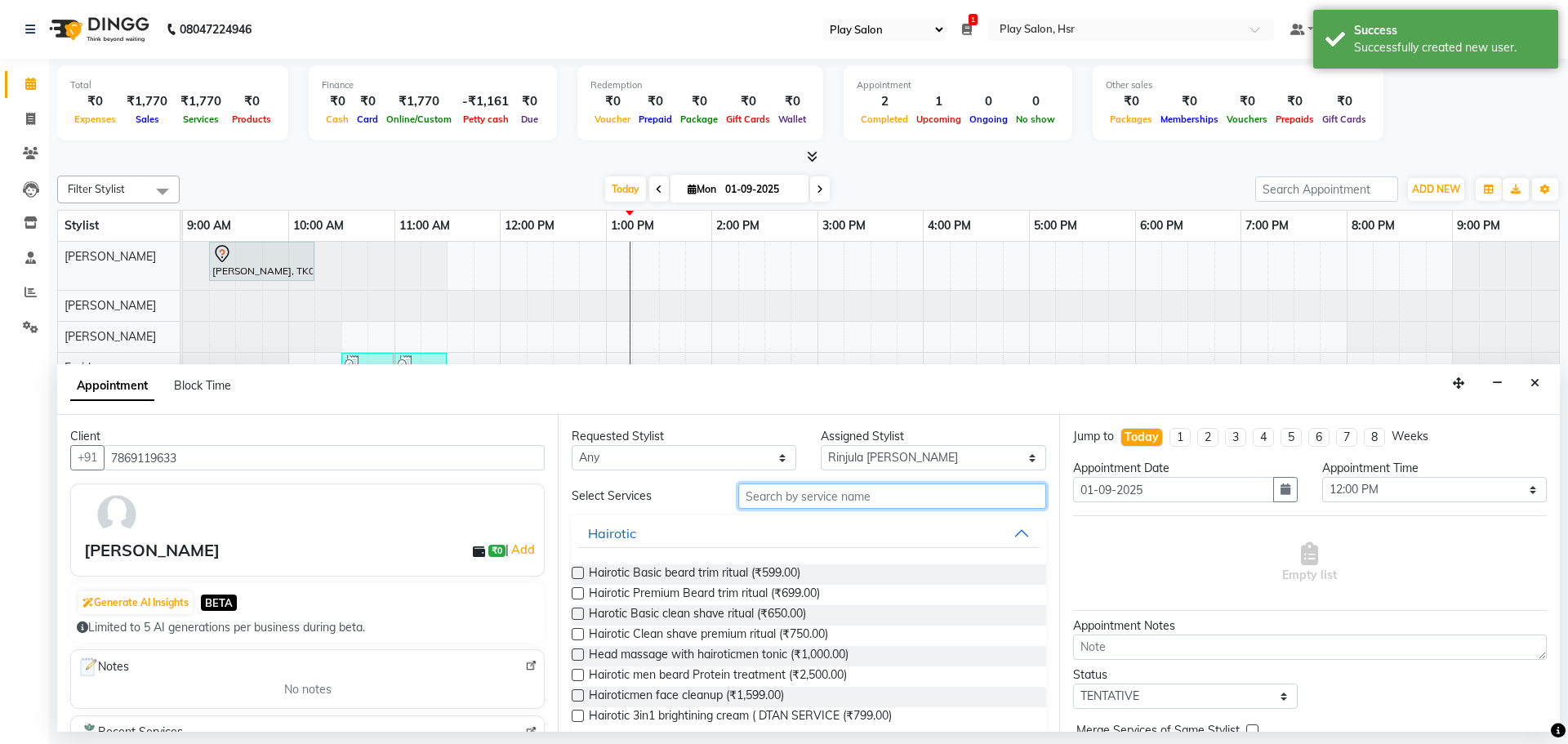
click at [794, 497] on input "text" at bounding box center [891, 496] width 307 height 25
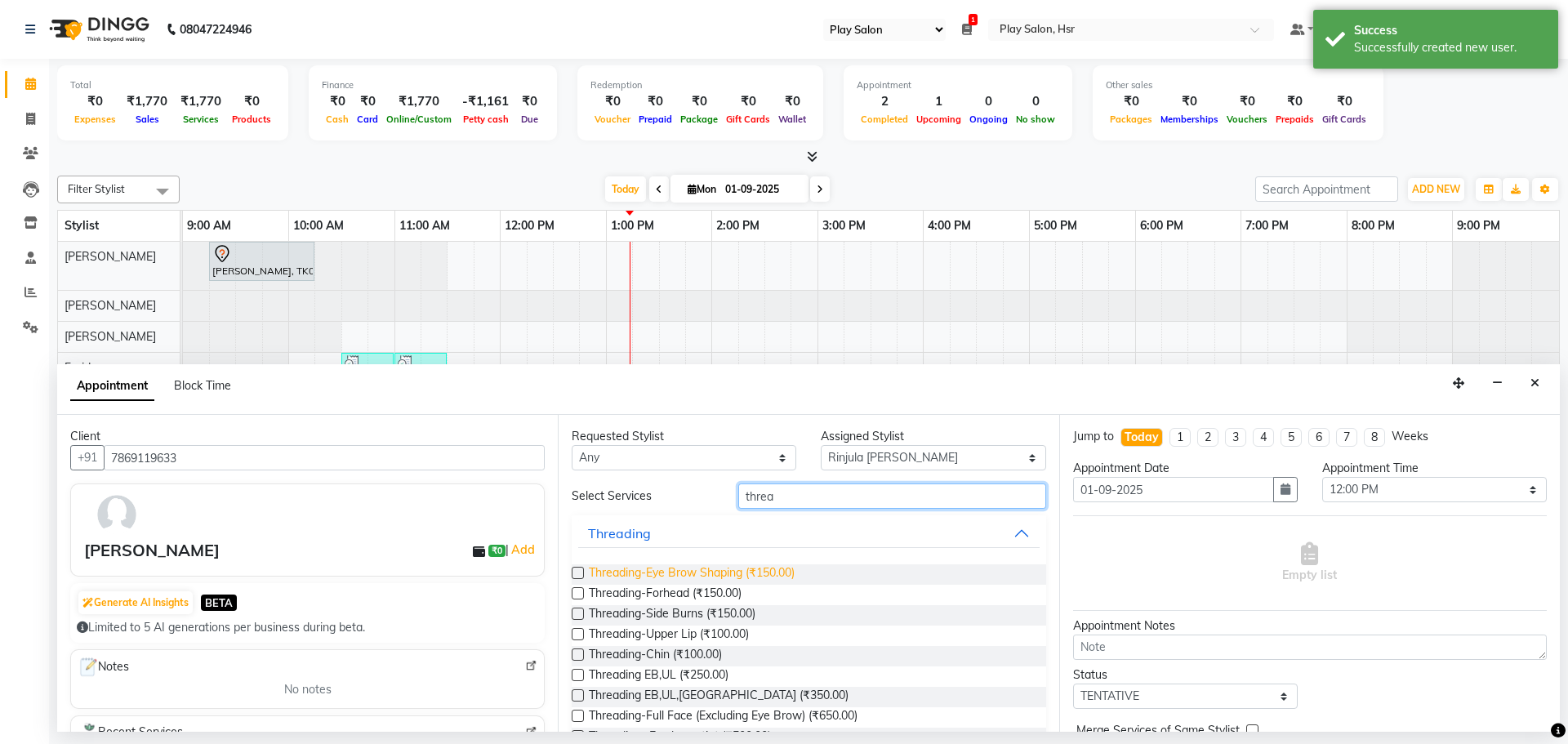
type input "threa"
click at [680, 570] on span "Threading-Eye Brow Shaping (₹150.00)" at bounding box center [691, 574] width 206 height 21
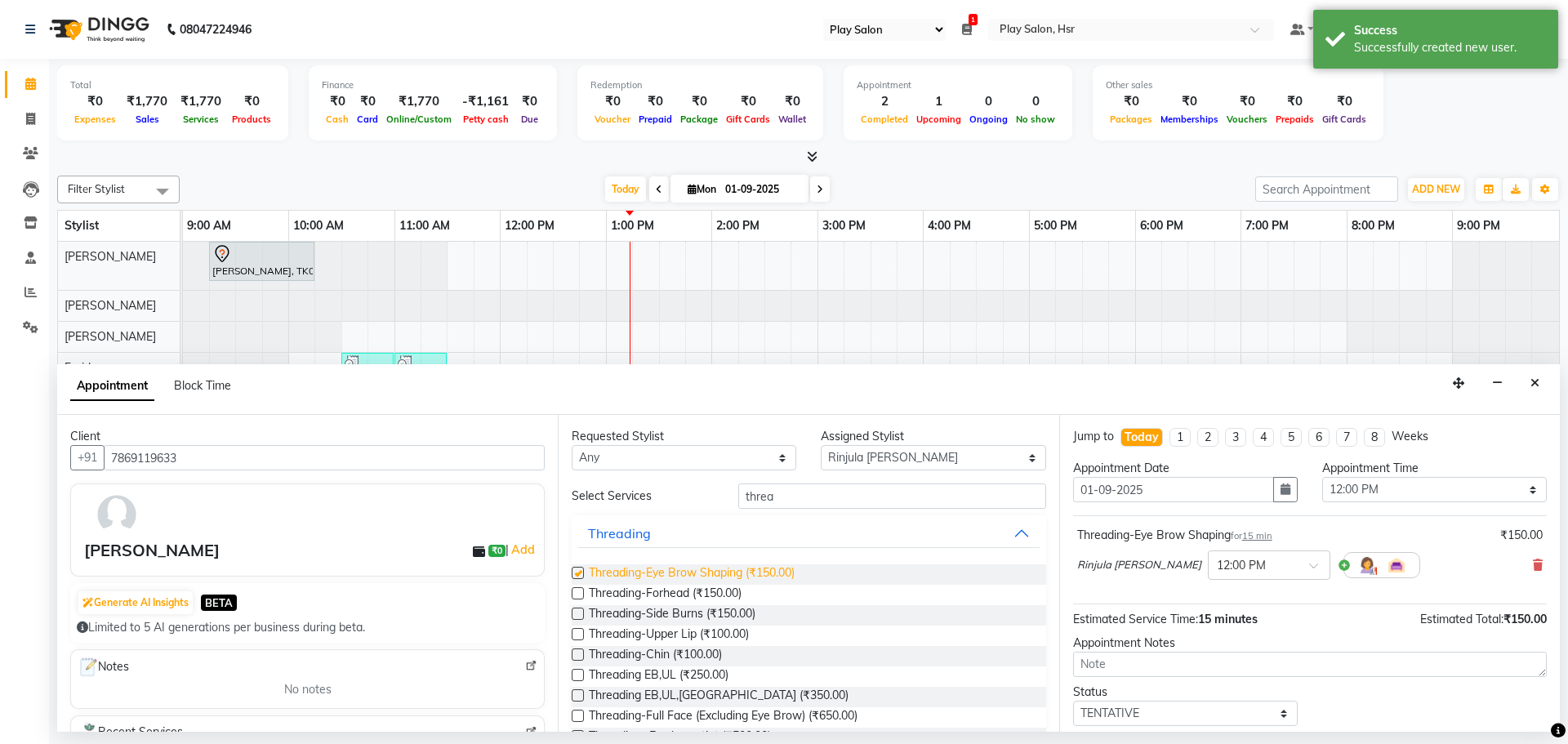
checkbox input "false"
click at [661, 632] on span "Threading-Upper Lip (₹100.00)" at bounding box center [668, 636] width 161 height 21
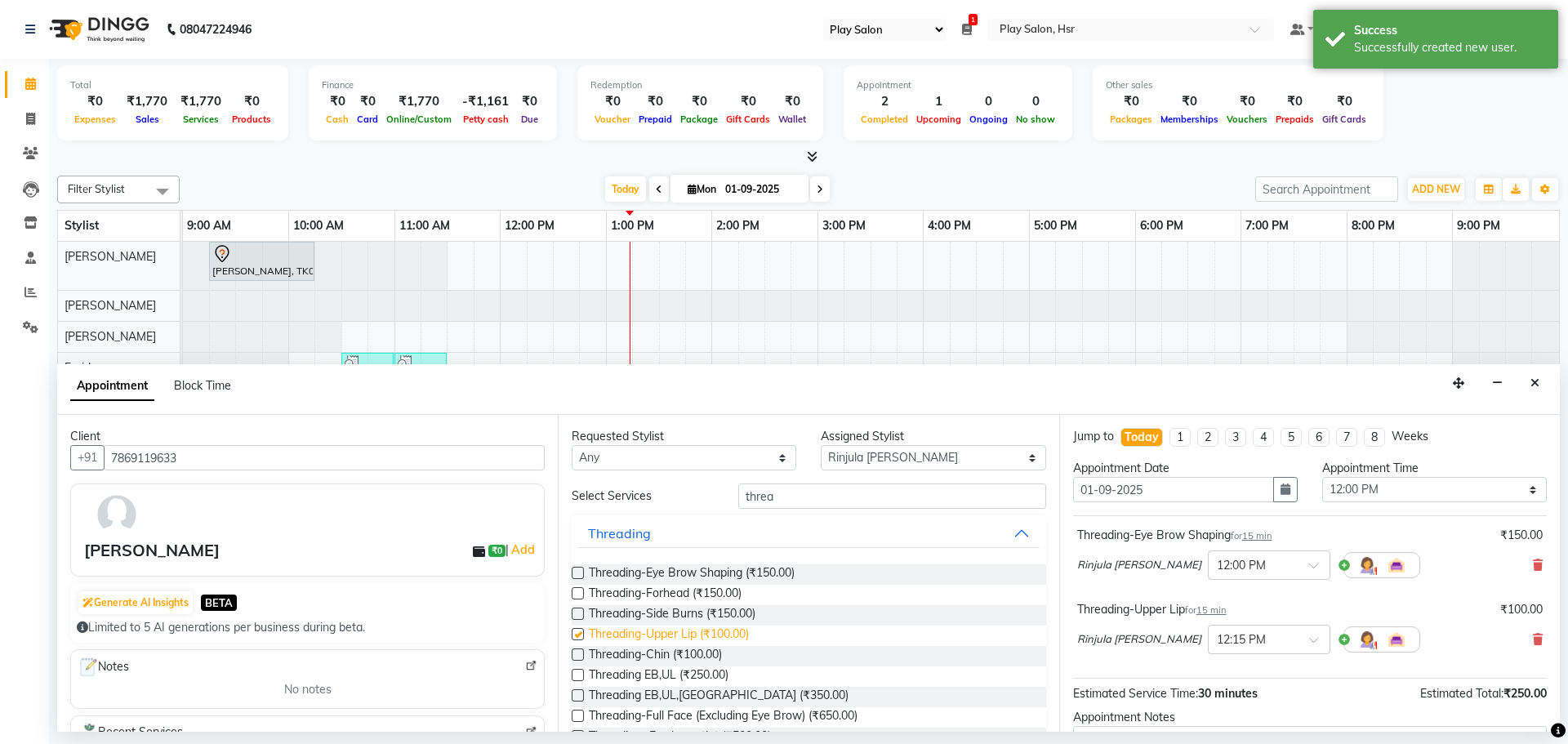
checkbox input "false"
click at [653, 655] on span "Threading-Chin (₹100.00)" at bounding box center [655, 656] width 133 height 21
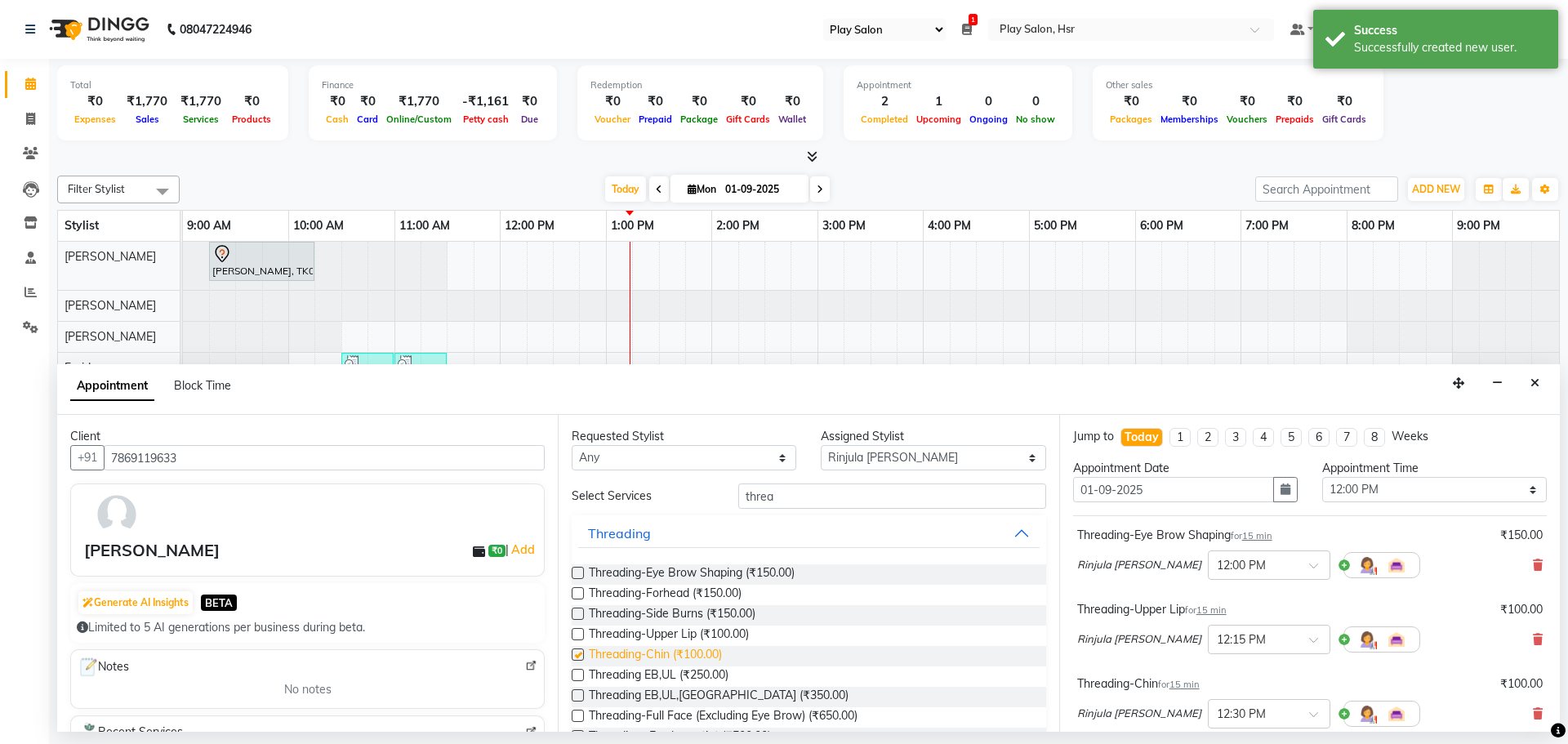
checkbox input "false"
click at [669, 589] on span "Threading-Forhead (₹150.00)" at bounding box center [665, 595] width 152 height 21
checkbox input "false"
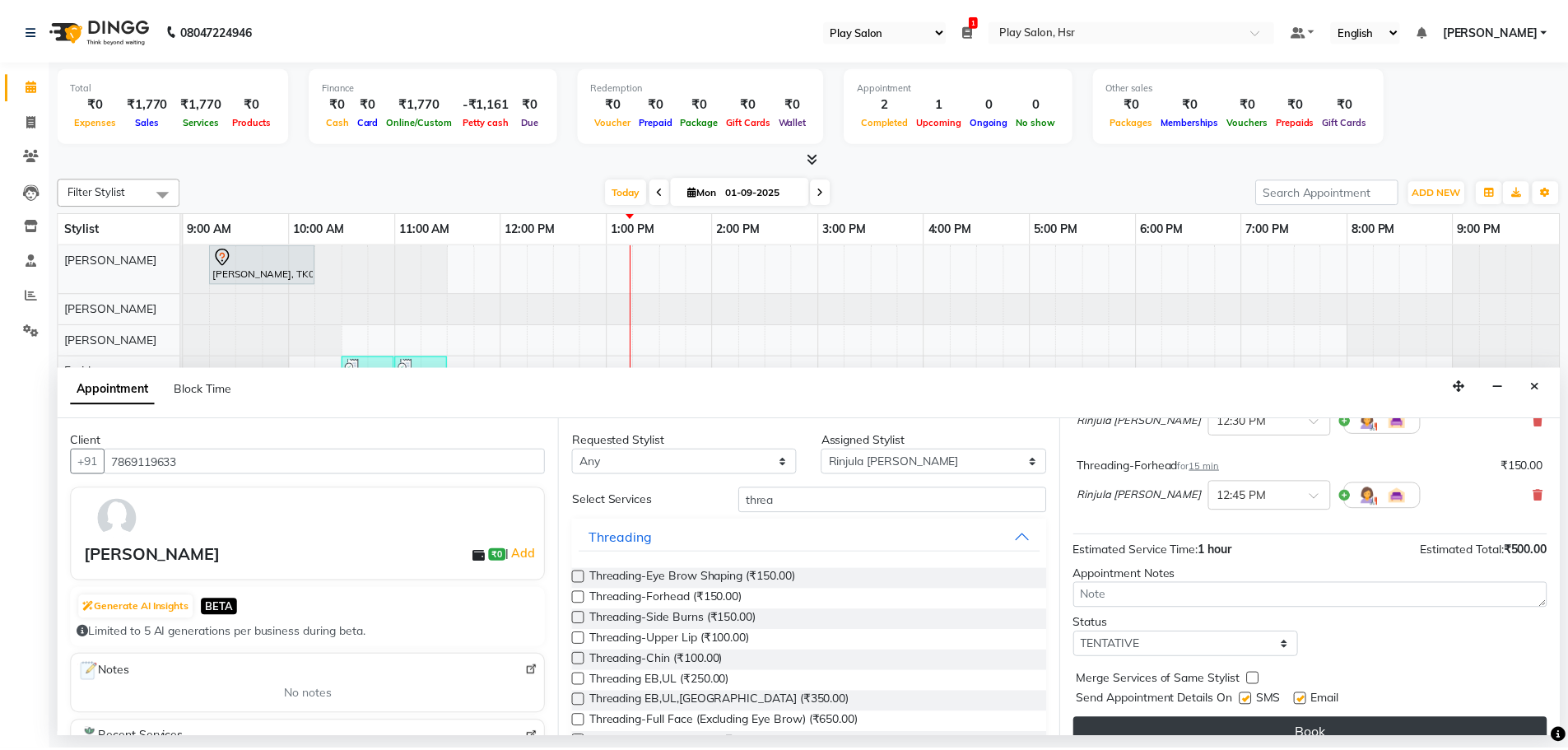
scroll to position [323, 0]
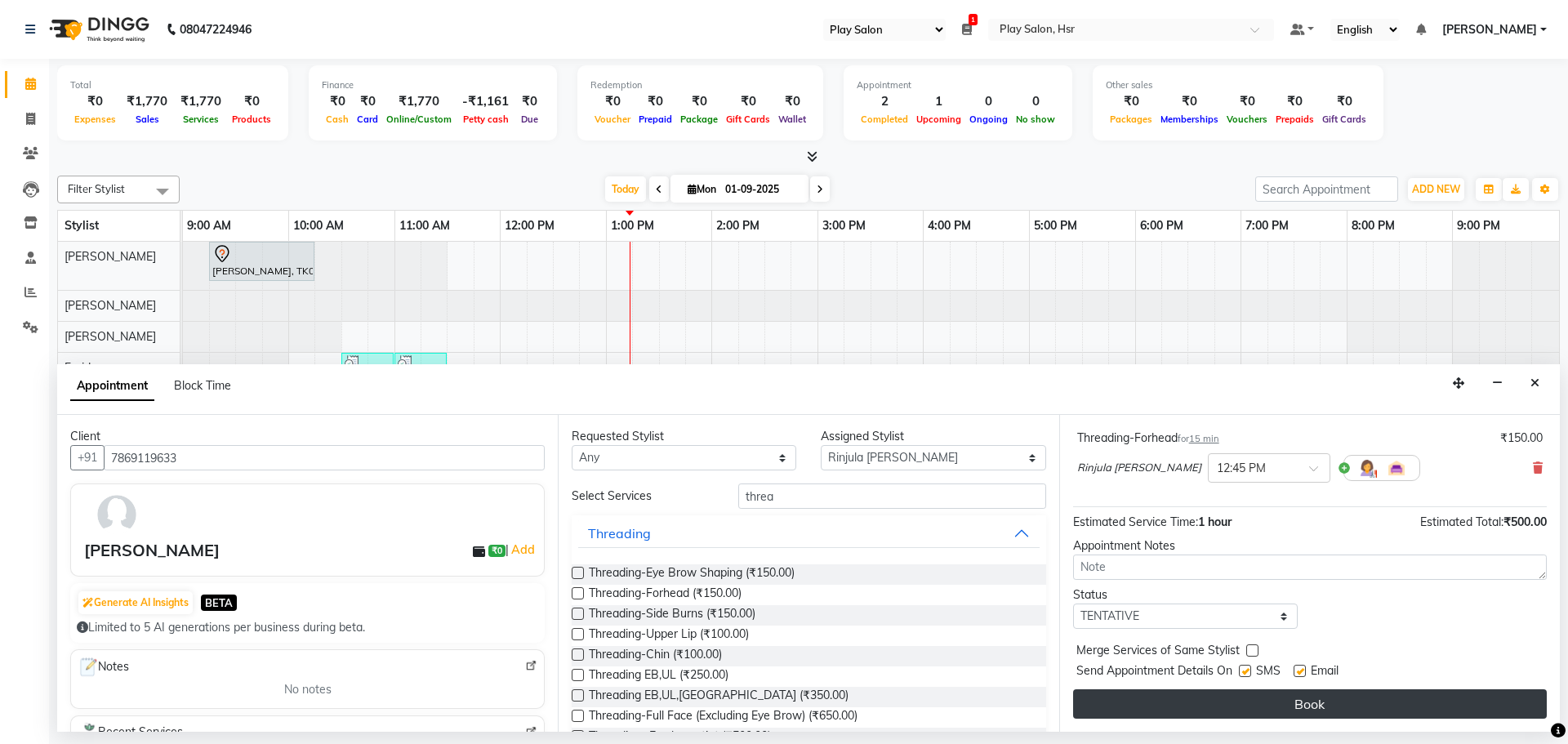
click at [1313, 697] on button "Book" at bounding box center [1310, 704] width 473 height 29
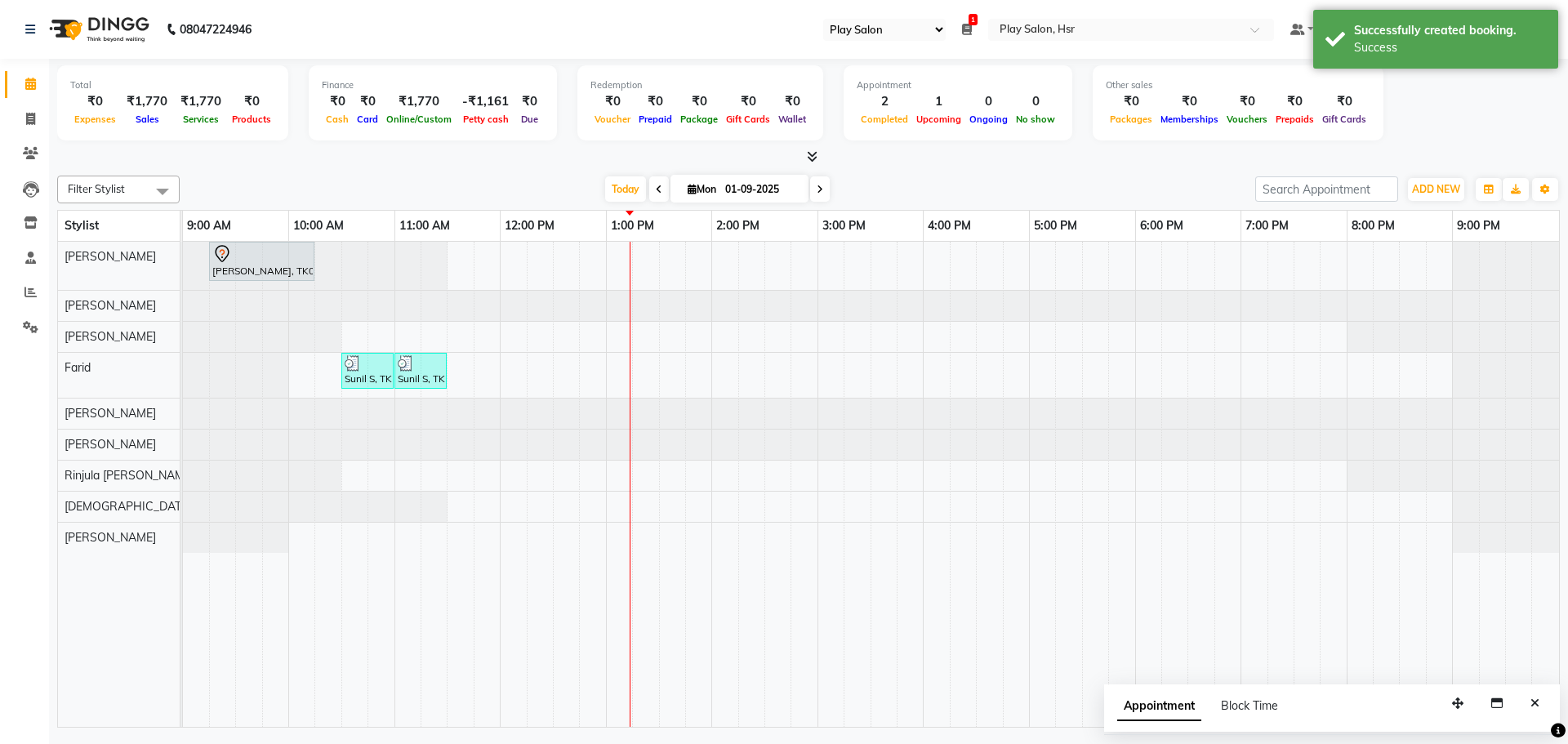
drag, startPoint x: 443, startPoint y: 367, endPoint x: 602, endPoint y: 365, distance: 159.0
click at [603, 364] on div "[PERSON_NAME], TK01, 09:15 AM-10:15 AM, Hair Cut [DEMOGRAPHIC_DATA] Style Direc…" at bounding box center [871, 485] width 1376 height 485
click at [628, 183] on span "Today" at bounding box center [625, 190] width 41 height 25
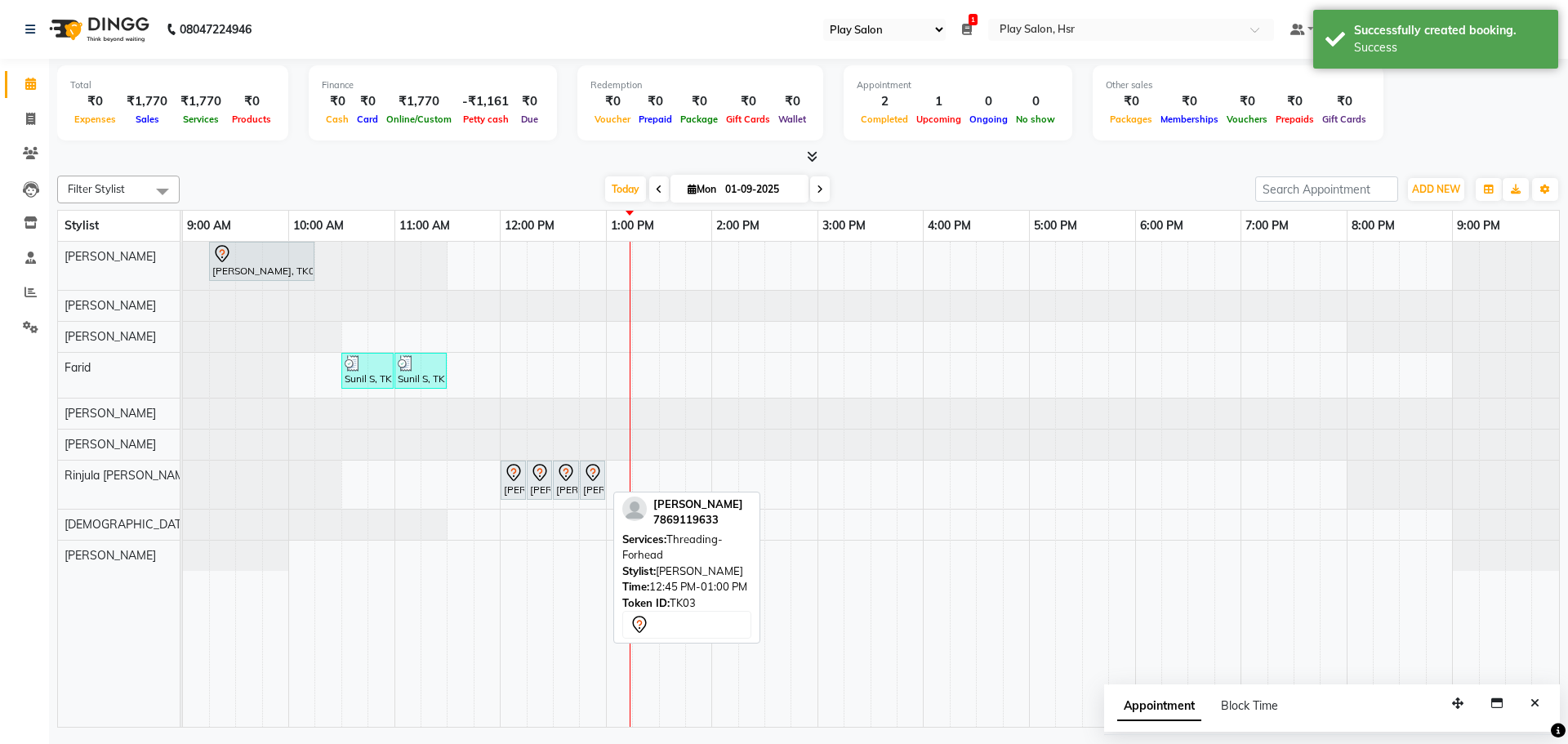
click at [587, 477] on icon at bounding box center [593, 474] width 20 height 20
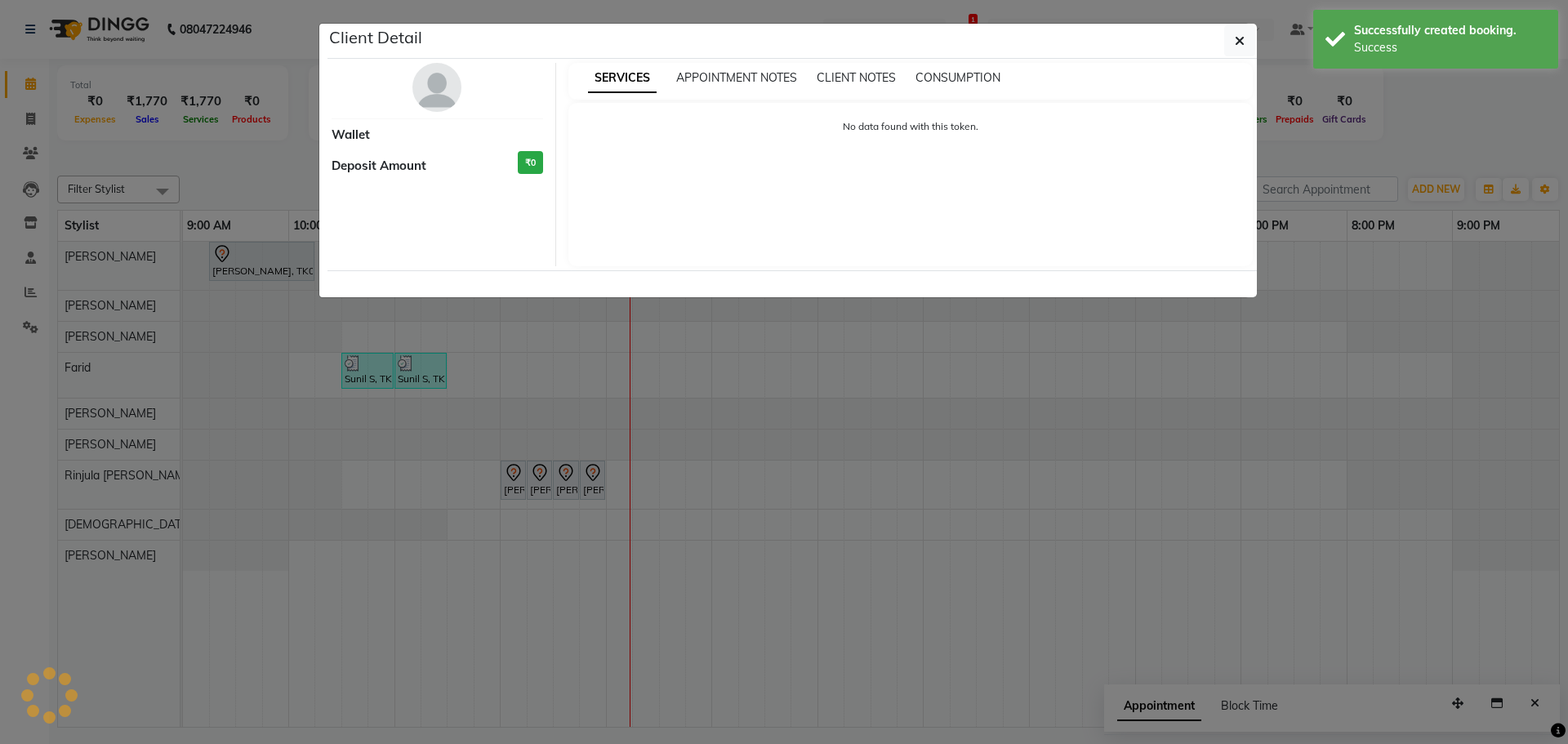
select select "7"
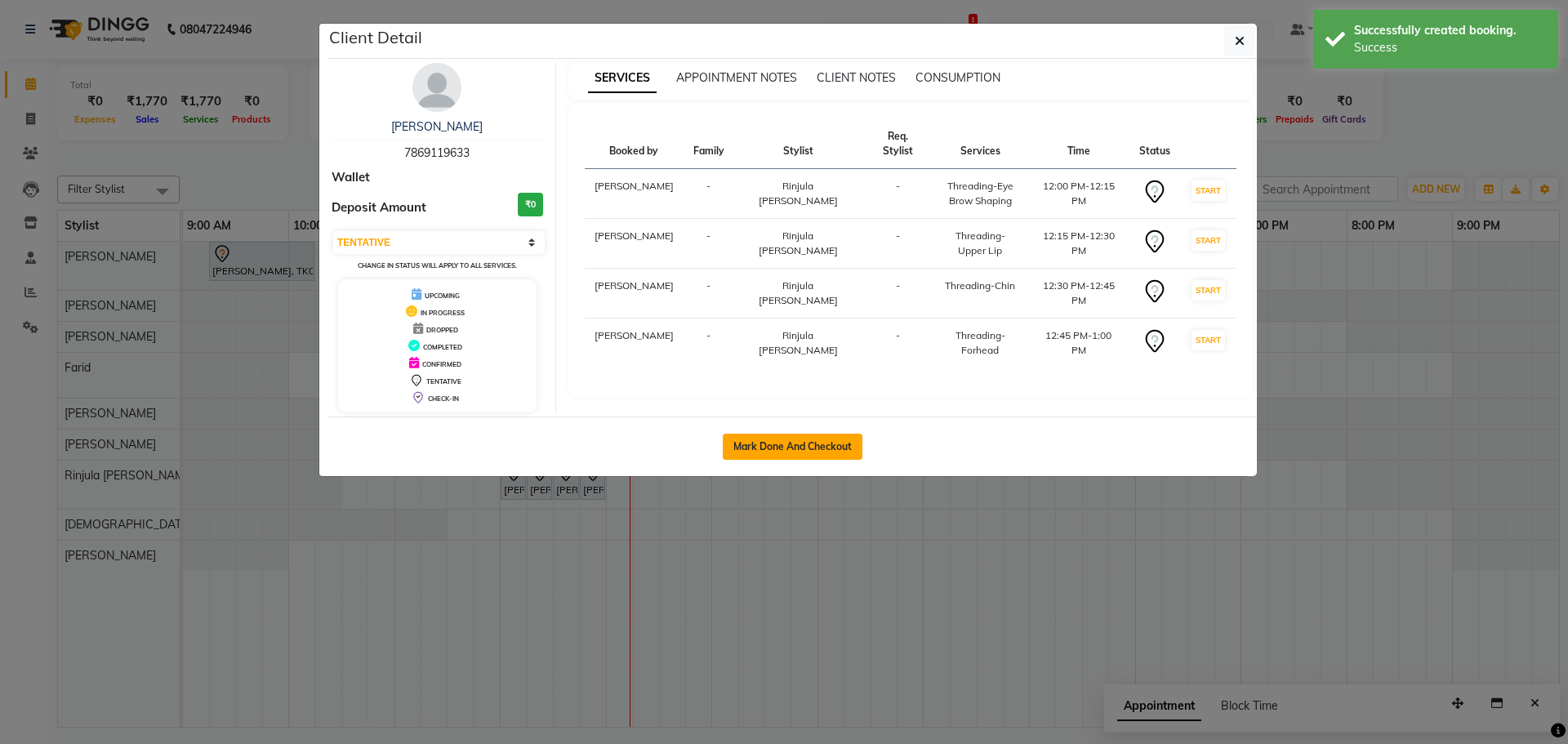
click at [808, 444] on button "Mark Done And Checkout" at bounding box center [793, 446] width 140 height 26
select select "8358"
select select "service"
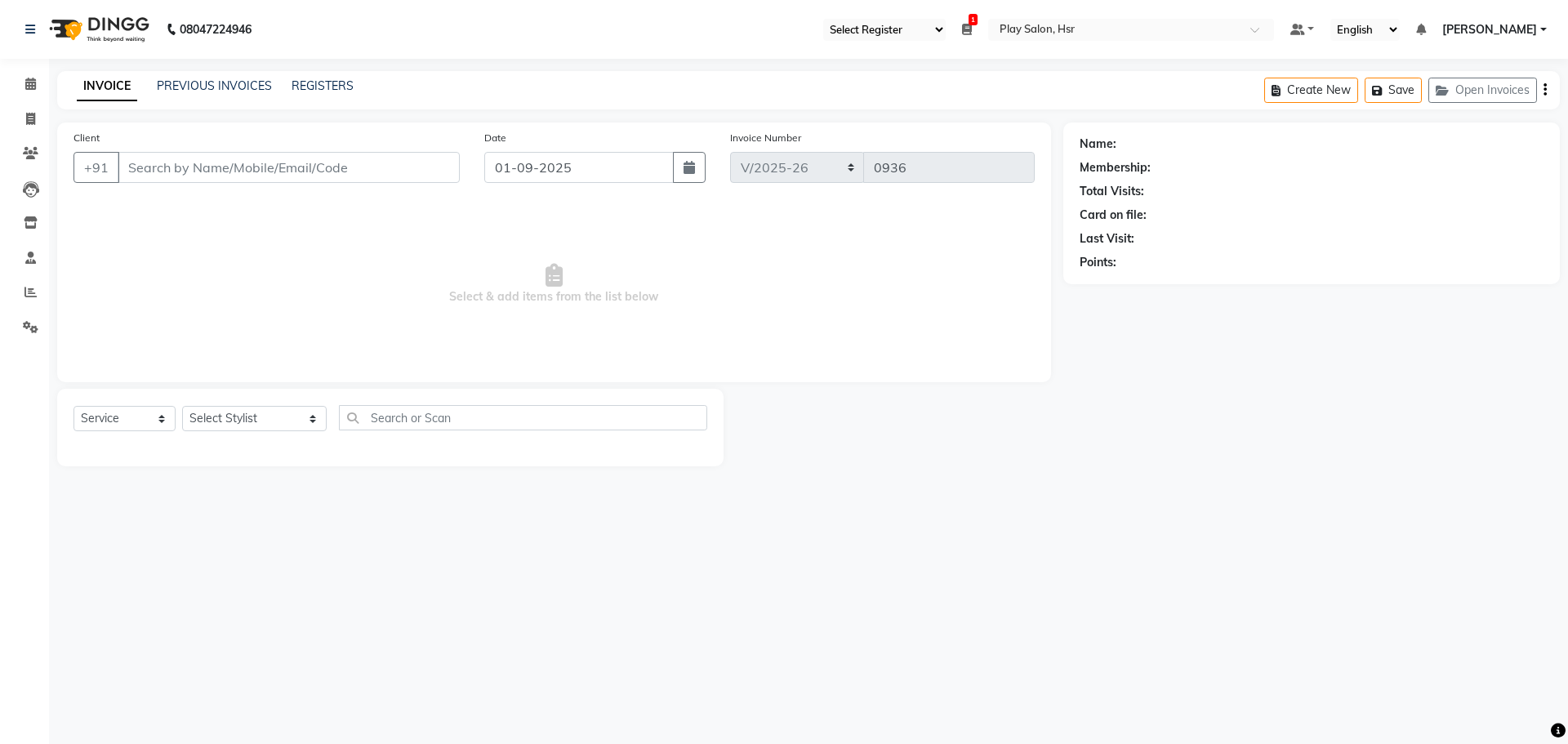
type input "7869119633"
select select "81914"
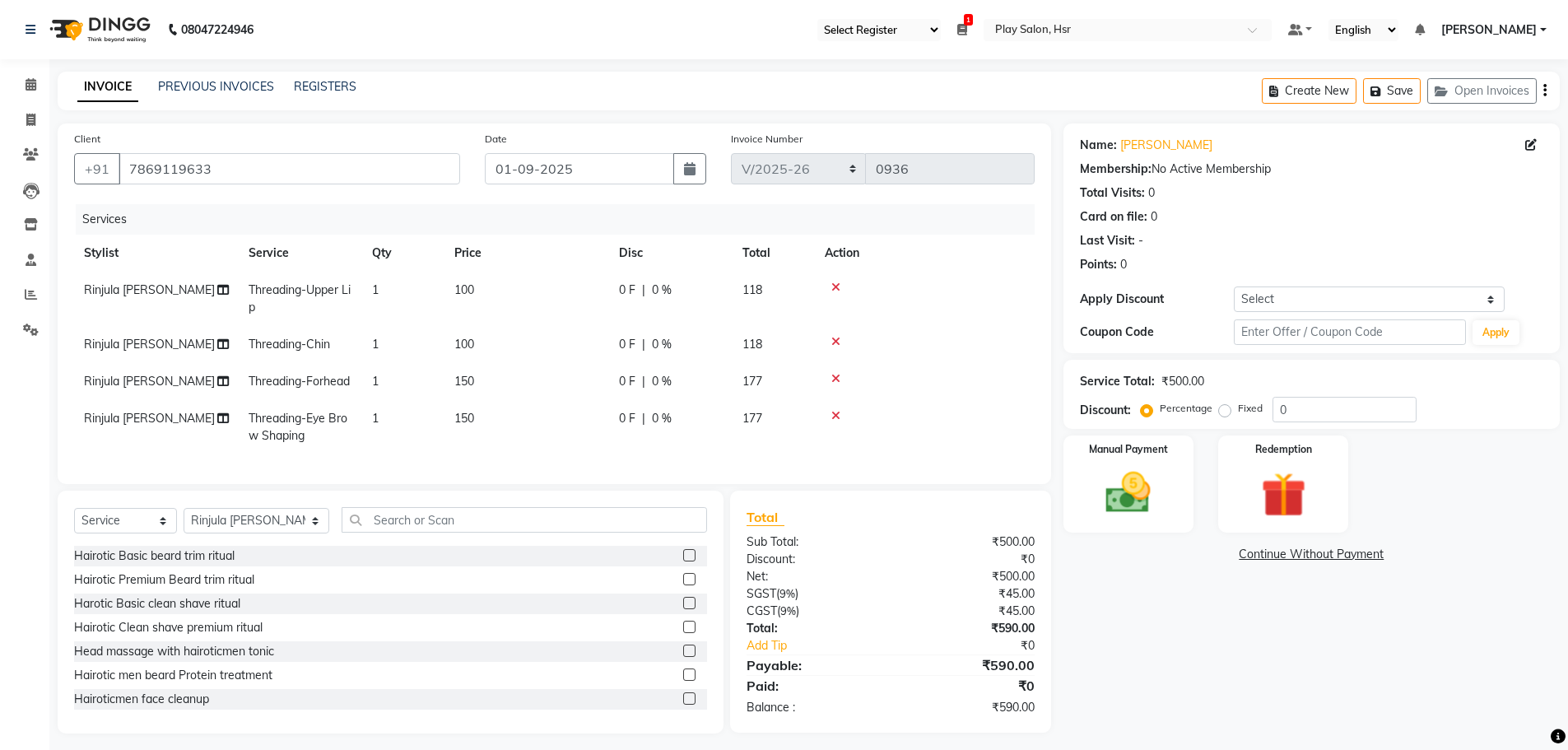
click at [473, 415] on span "150" at bounding box center [464, 418] width 20 height 15
select select "81914"
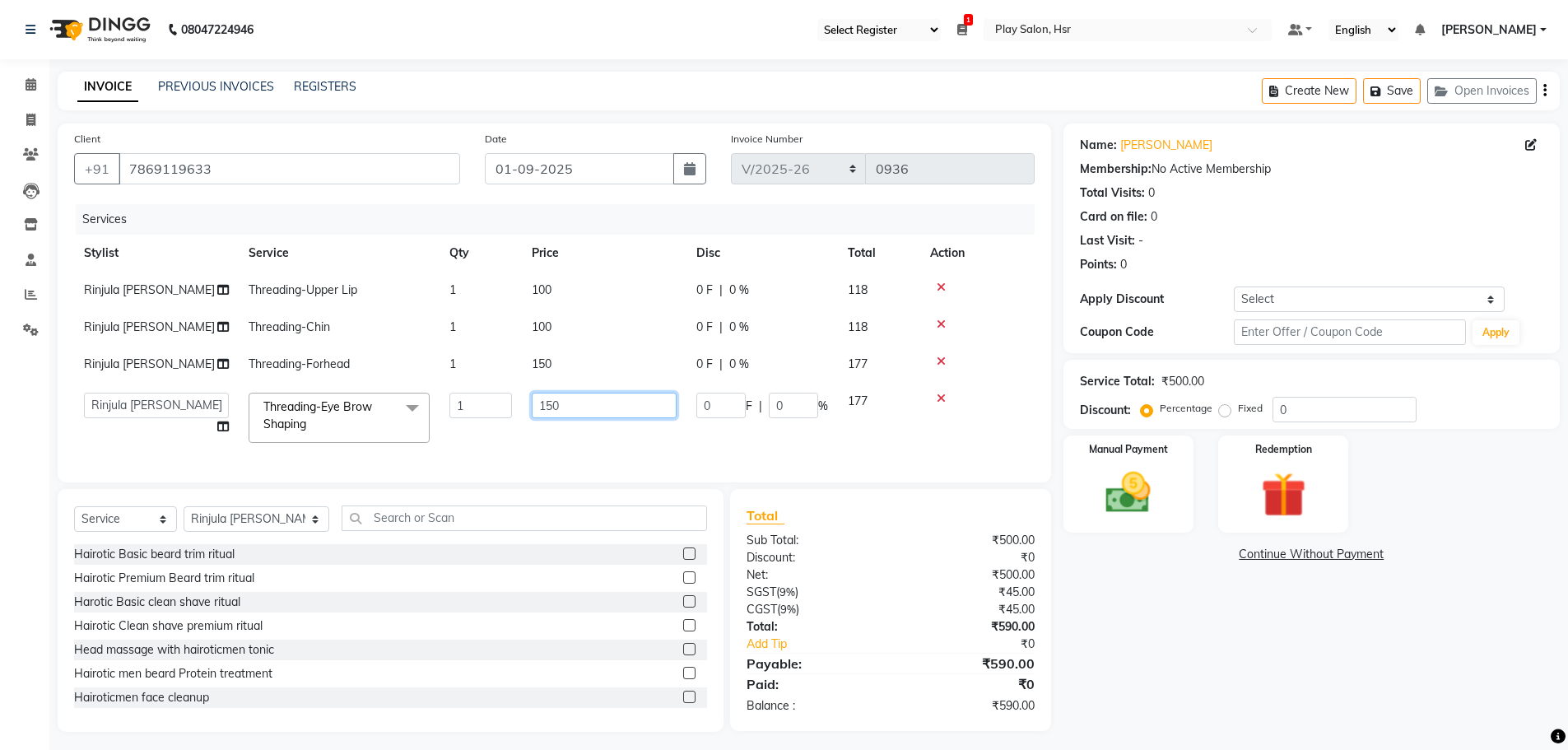
drag, startPoint x: 581, startPoint y: 410, endPoint x: 526, endPoint y: 410, distance: 55.0
click at [526, 410] on td "150" at bounding box center [604, 418] width 165 height 70
type input "120"
click at [554, 362] on tbody "Rinjula [PERSON_NAME] Threading-Upper Lip 1 100 0 F | 0 % 118 Rinjula [PERSON_N…" at bounding box center [554, 362] width 961 height 181
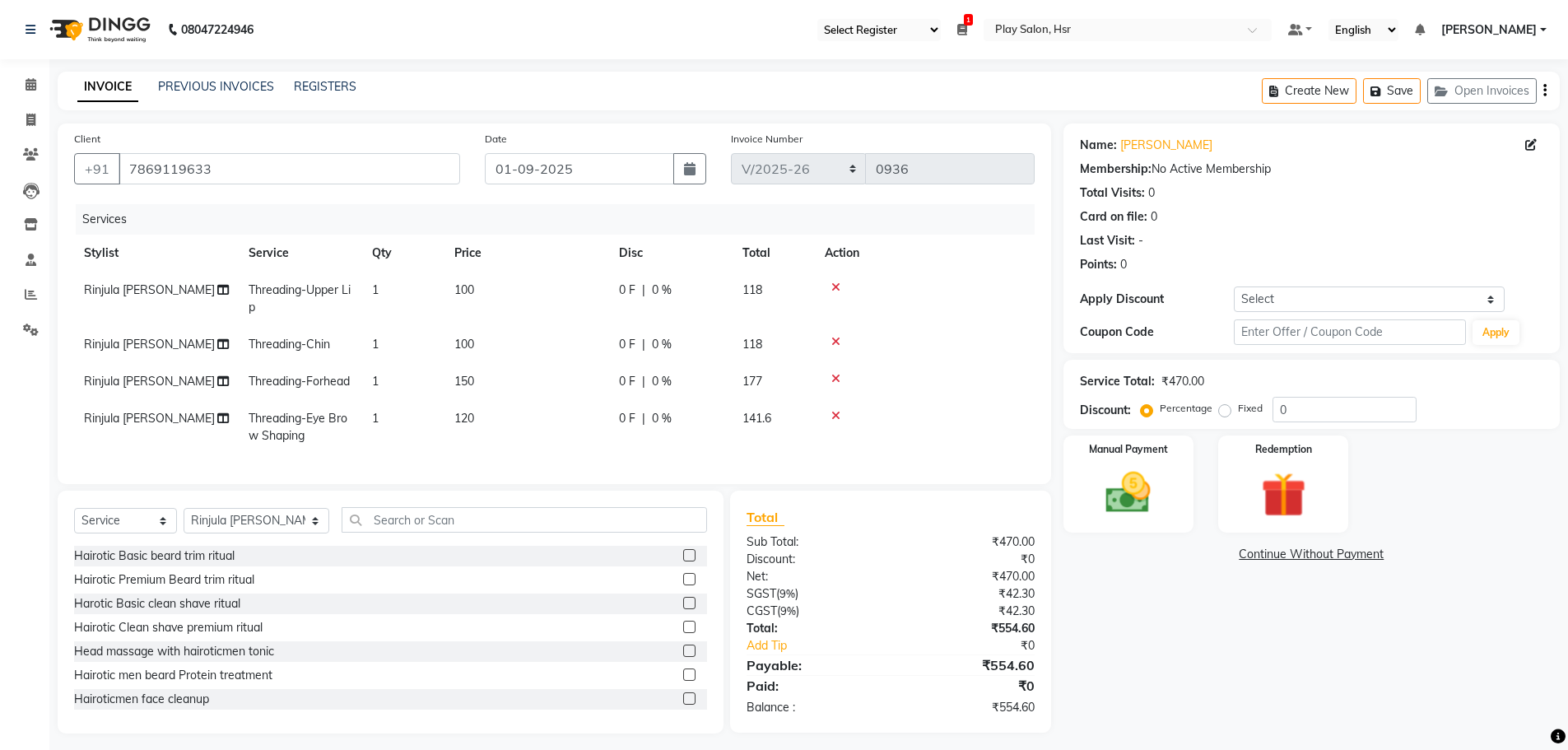
click at [471, 383] on span "150" at bounding box center [464, 381] width 20 height 15
select select "81914"
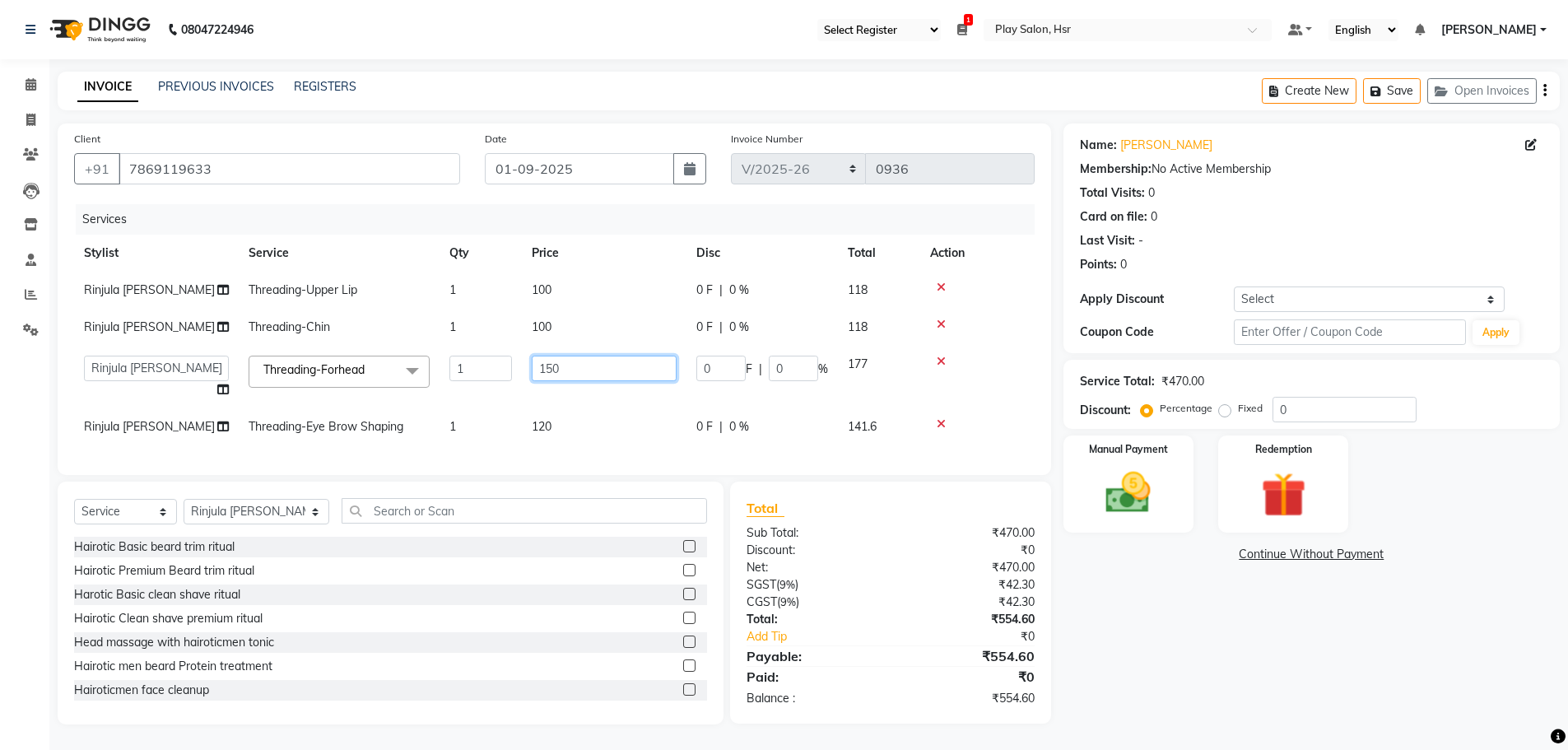
drag, startPoint x: 566, startPoint y: 366, endPoint x: 530, endPoint y: 367, distance: 36.0
click at [530, 367] on td "150" at bounding box center [604, 377] width 165 height 62
type input "100"
click at [582, 410] on td "120" at bounding box center [604, 427] width 165 height 38
select select "81914"
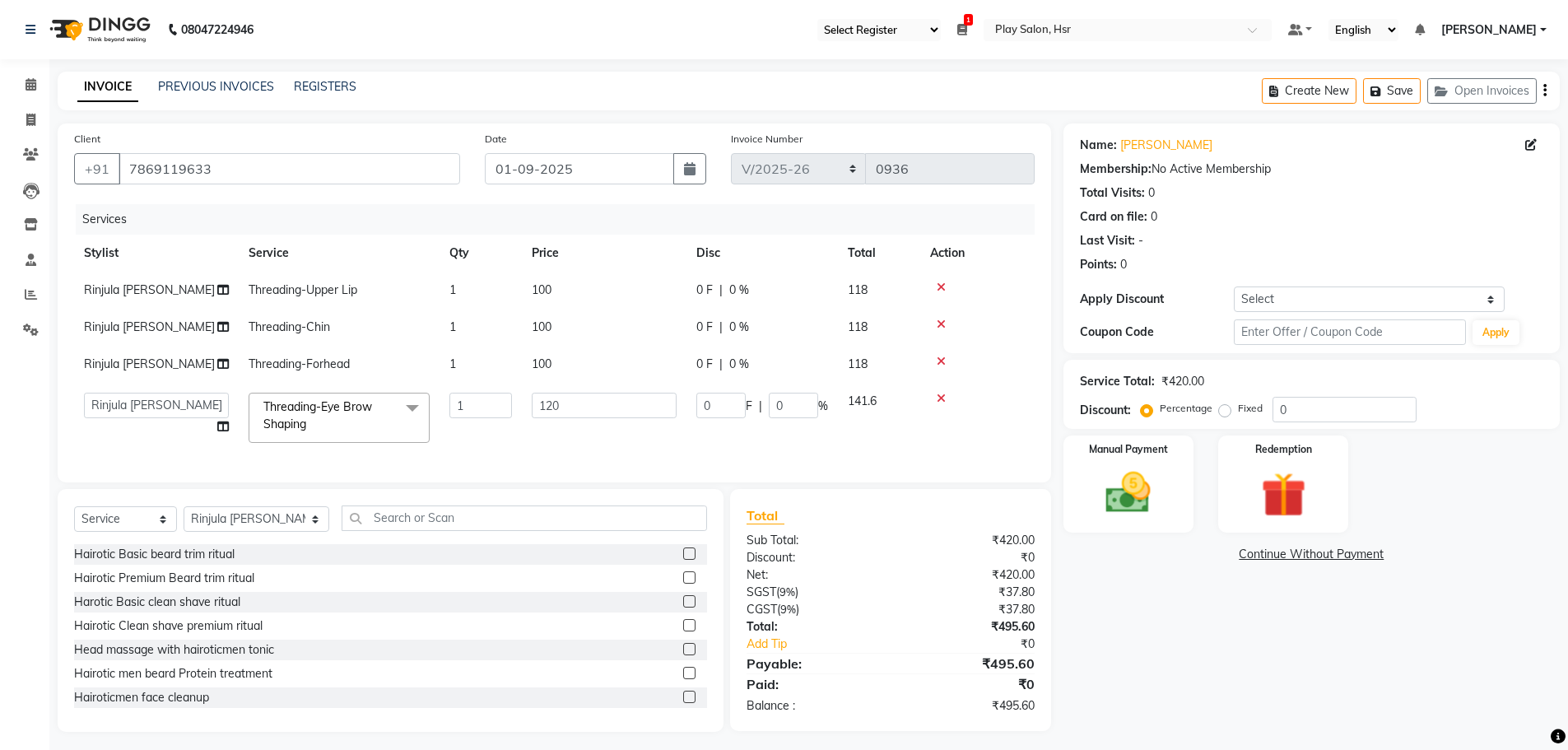
click at [721, 441] on td "0 F | 0 %" at bounding box center [763, 418] width 152 height 70
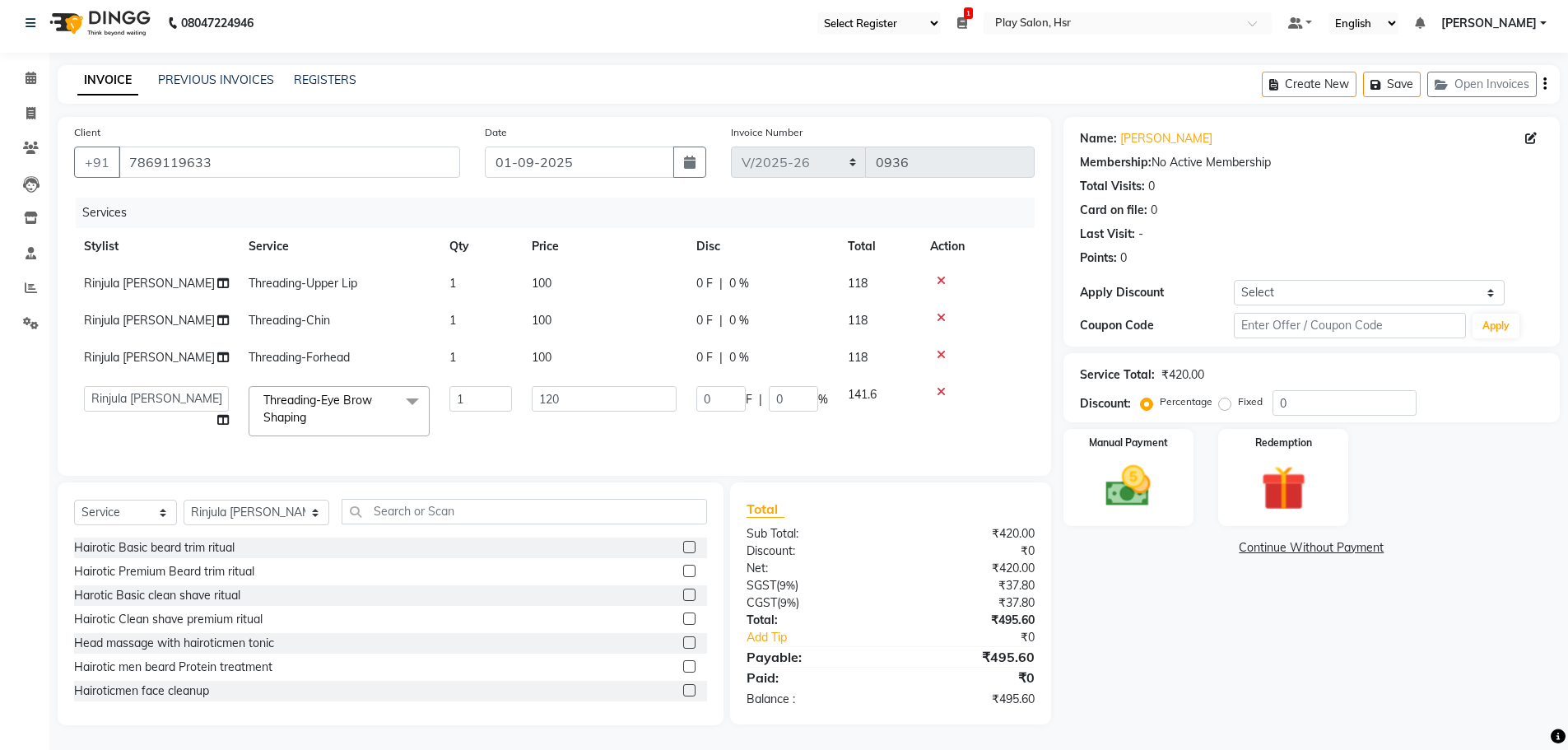
scroll to position [19, 0]
click at [1107, 459] on img at bounding box center [1128, 486] width 76 height 54
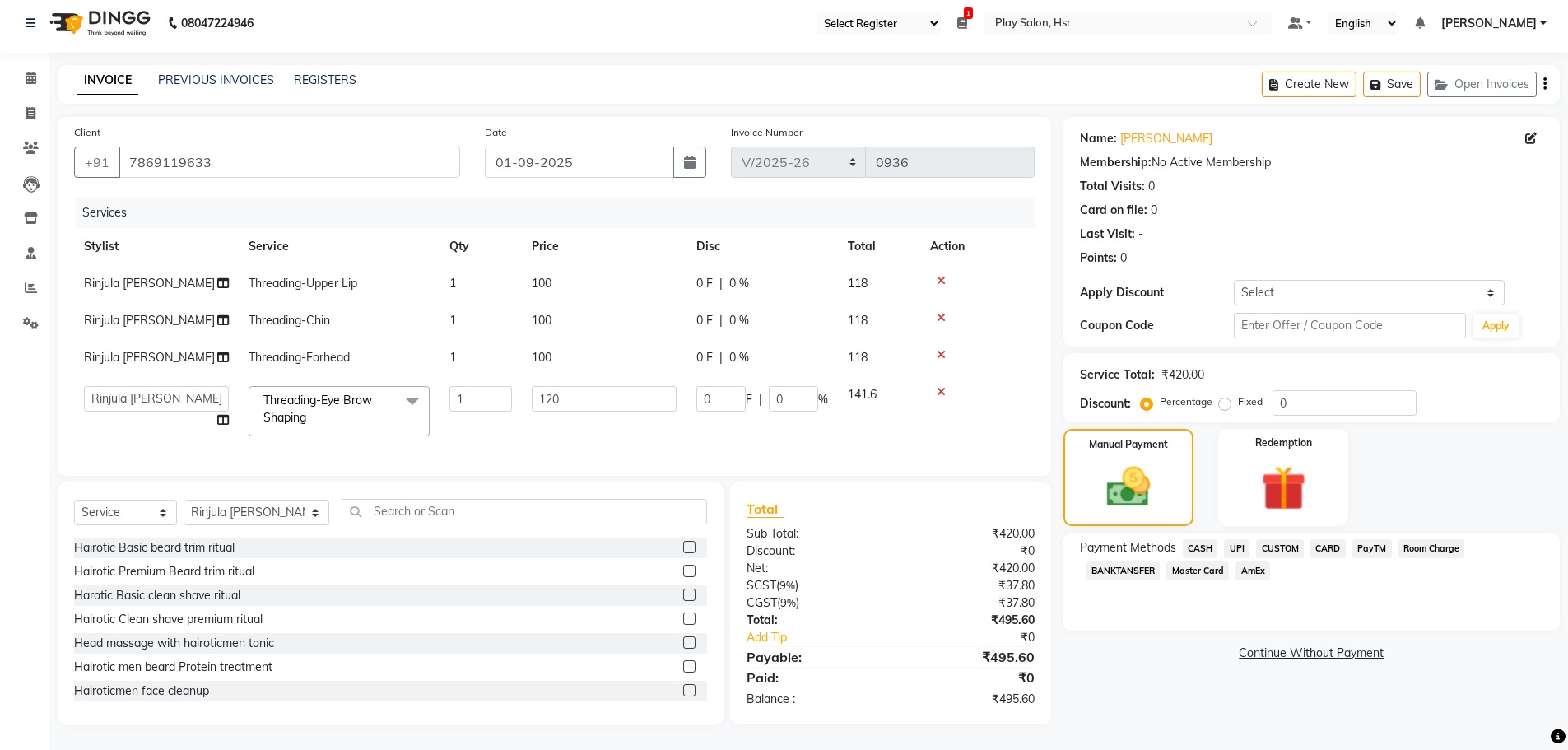
click at [1242, 540] on span "UPI" at bounding box center [1237, 549] width 26 height 19
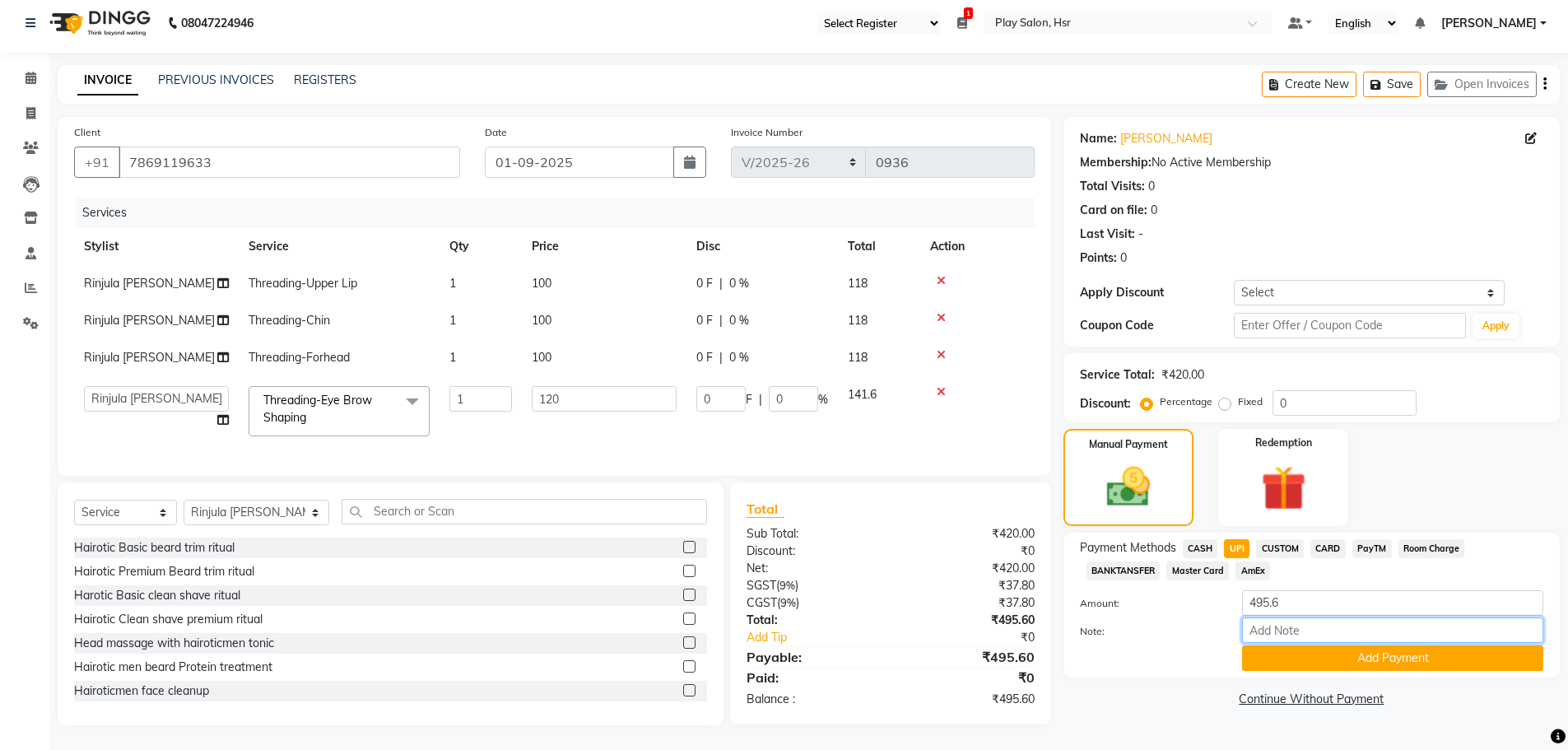
click at [1304, 617] on input "Note:" at bounding box center [1393, 630] width 302 height 26
type input "UPI"
click at [1360, 649] on button "Add Payment" at bounding box center [1393, 659] width 302 height 26
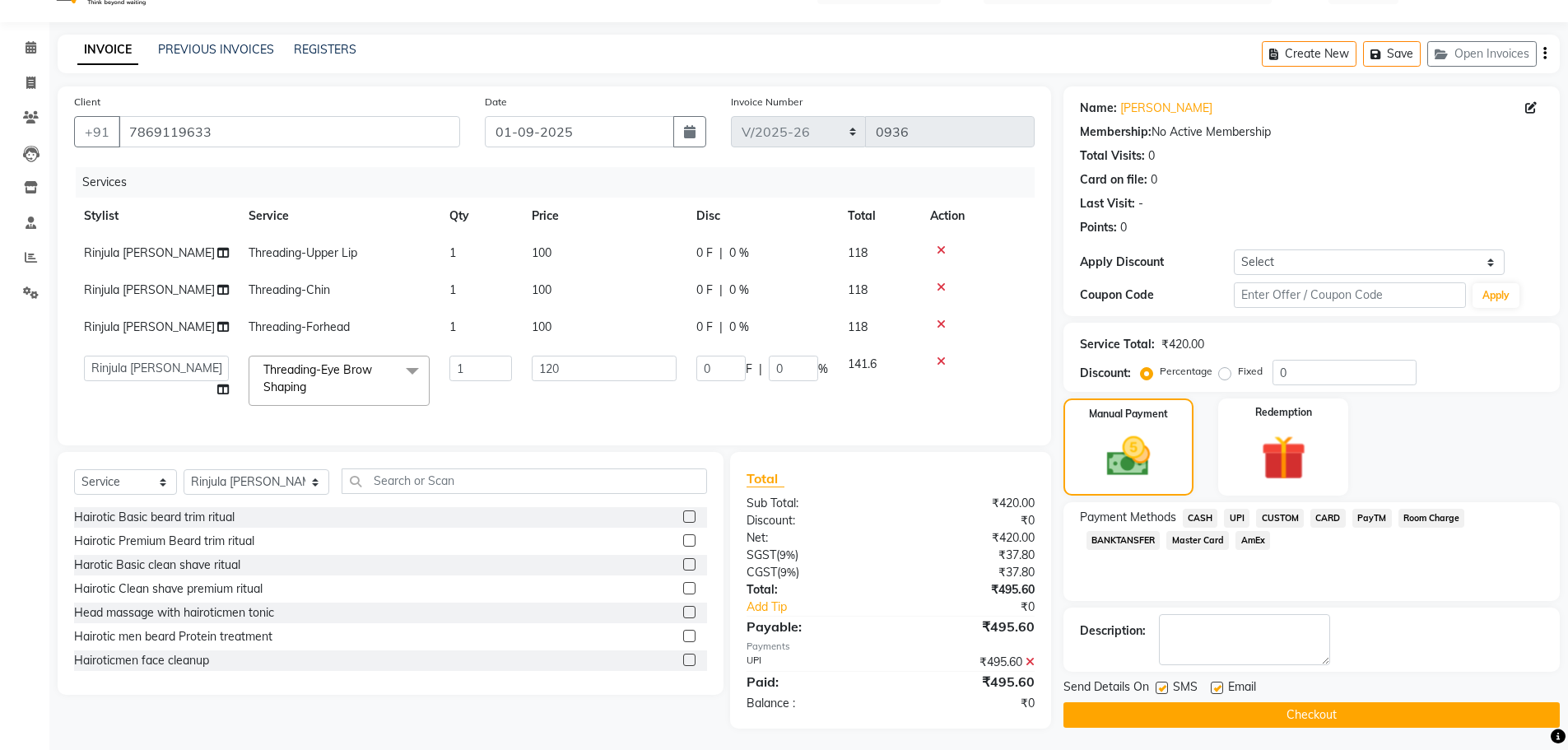
scroll to position [53, 0]
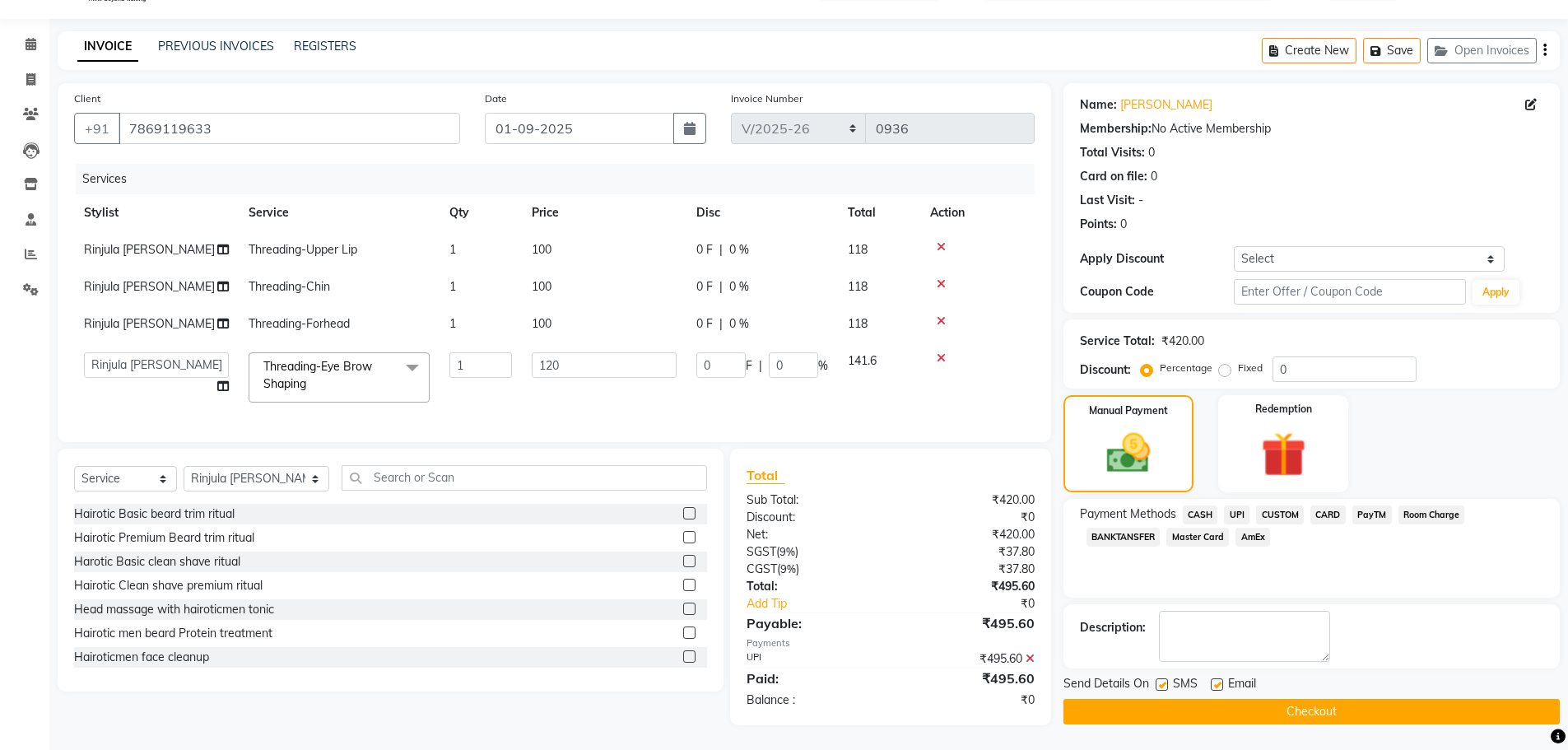
click at [1290, 700] on button "Checkout" at bounding box center [1311, 712] width 496 height 26
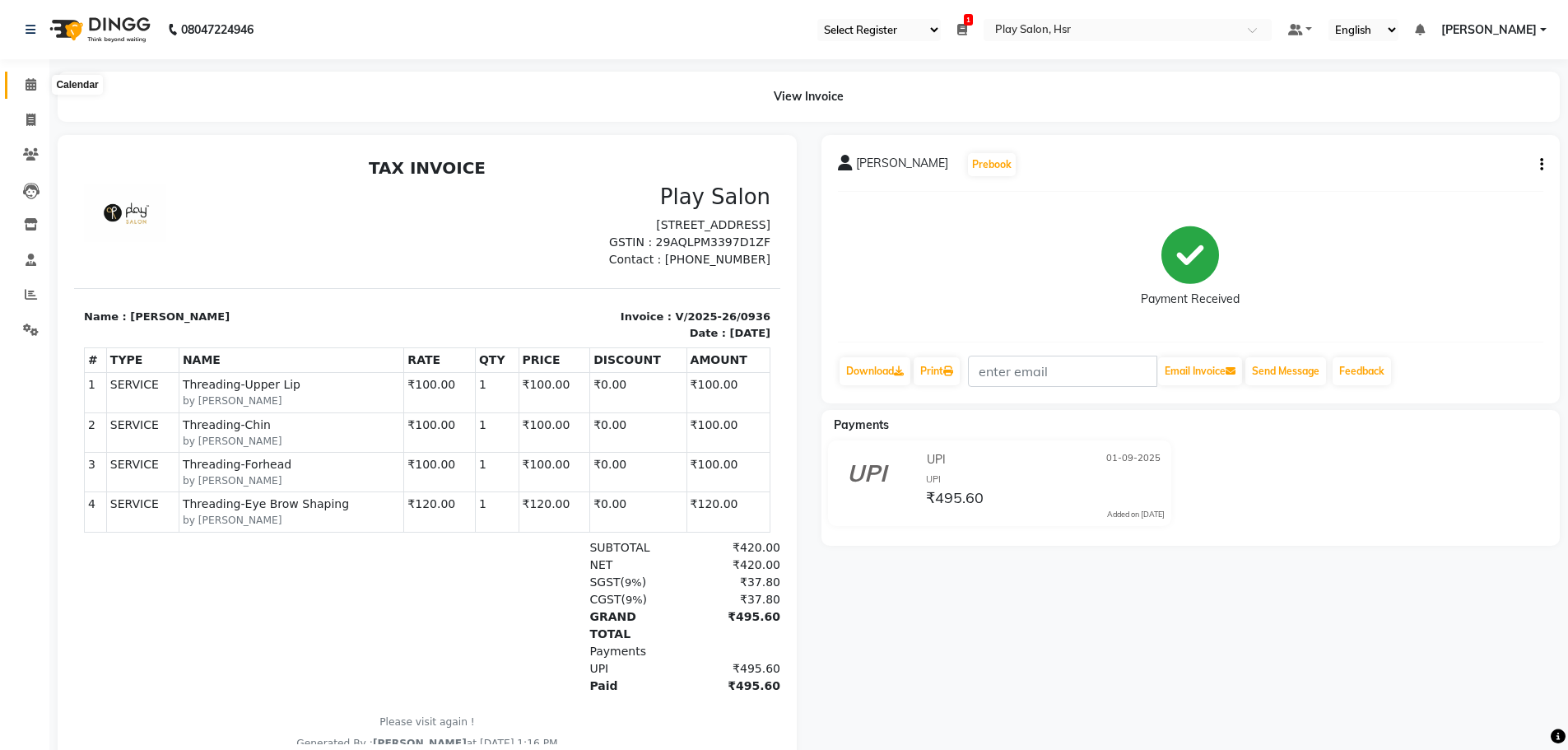
click at [30, 89] on icon at bounding box center [31, 85] width 11 height 13
